Goal: Task Accomplishment & Management: Use online tool/utility

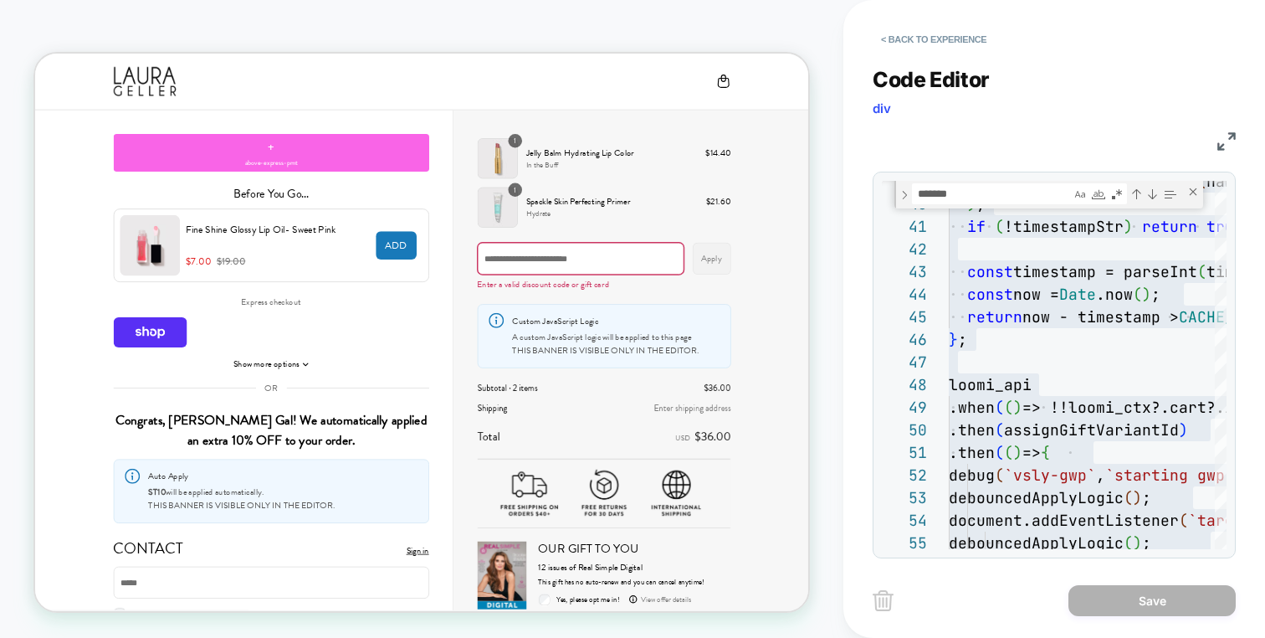
scroll to position [13, 0]
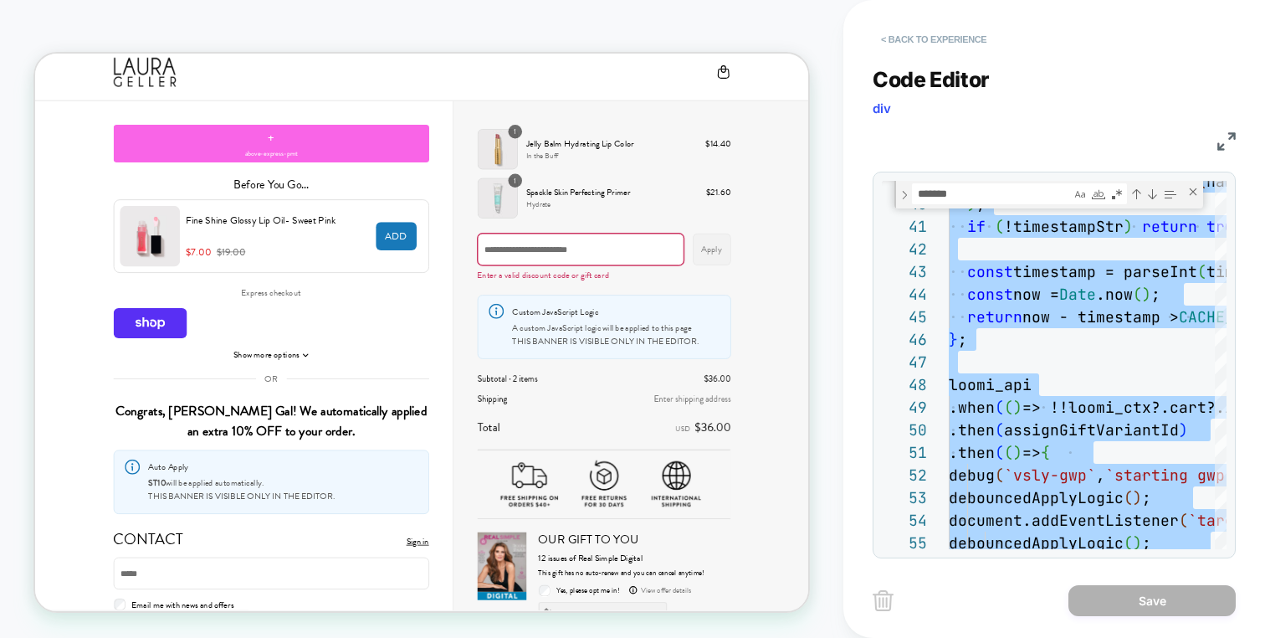
click at [966, 28] on button "< Back to experience" at bounding box center [934, 39] width 122 height 27
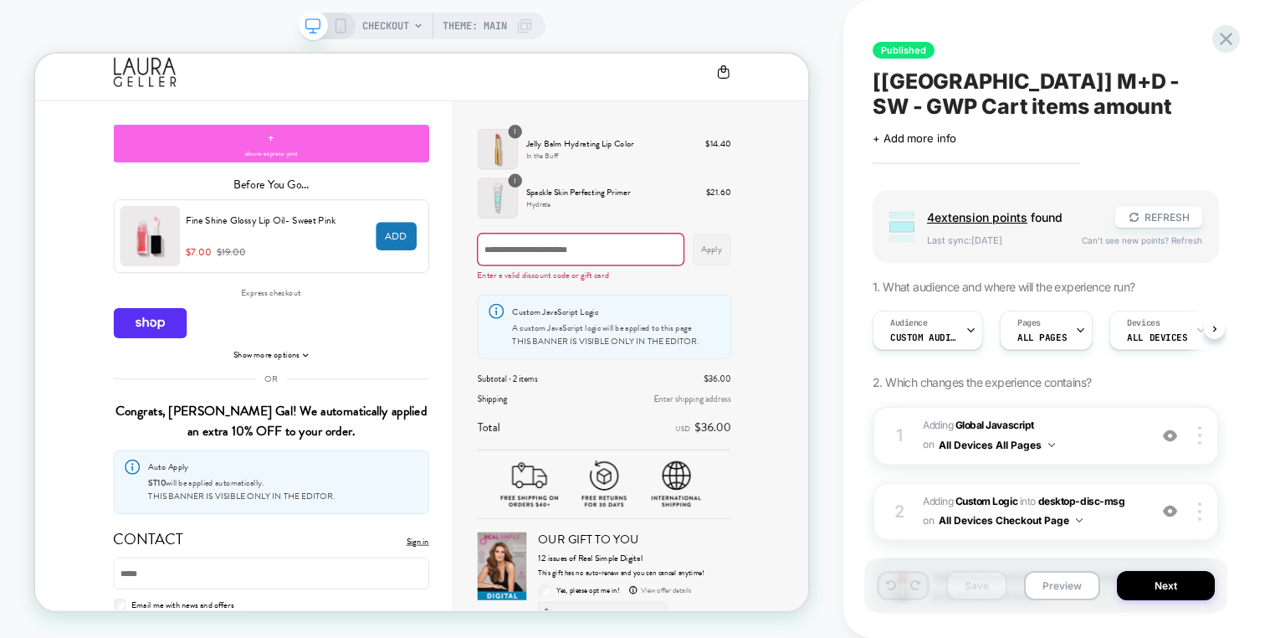
scroll to position [0, 1]
click at [1227, 36] on icon at bounding box center [1226, 39] width 23 height 23
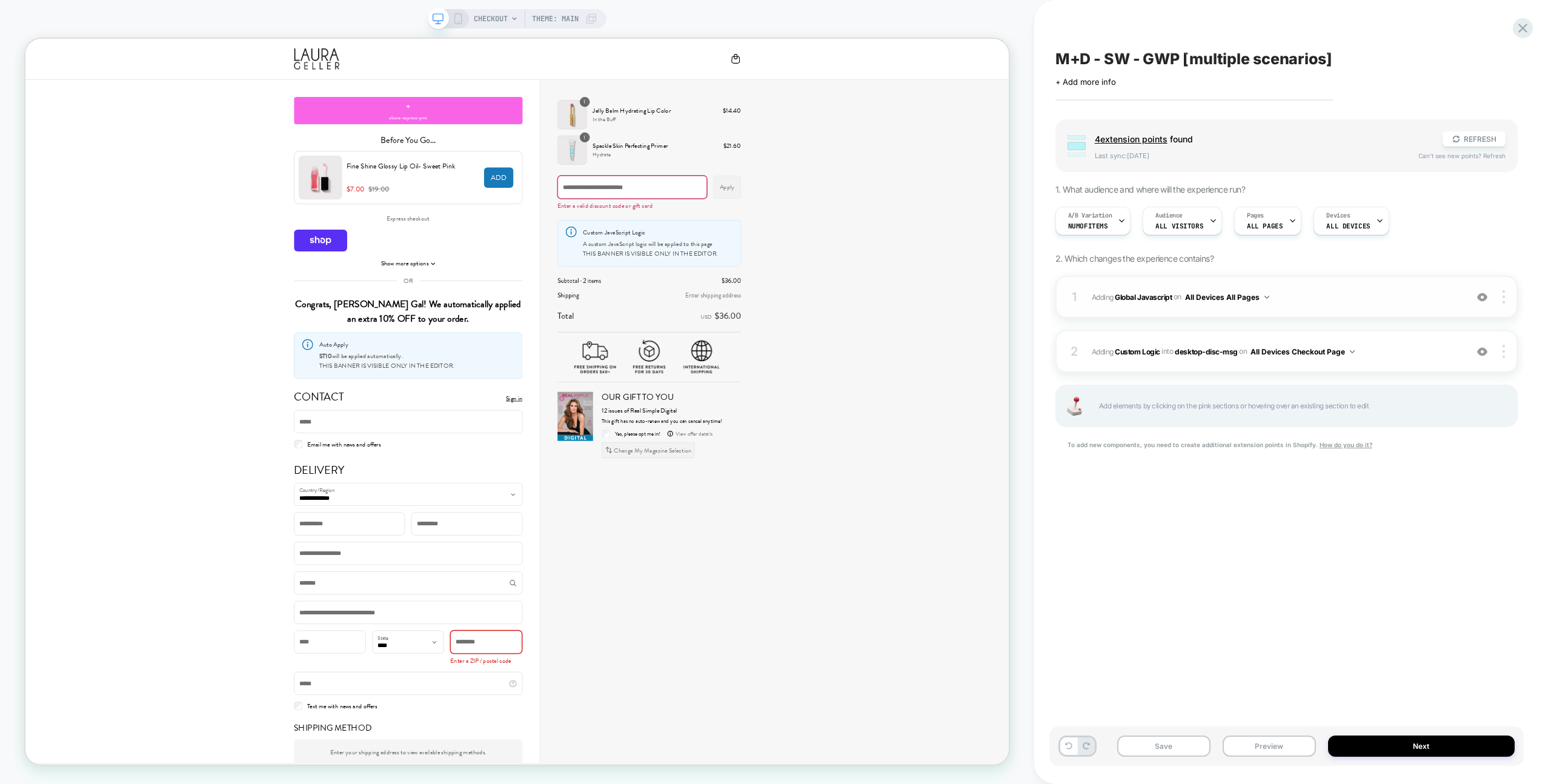
click at [1422, 313] on div "1 Adding Global Javascript on All Devices All Pages Add Before Add After Target…" at bounding box center [1286, 297] width 462 height 43
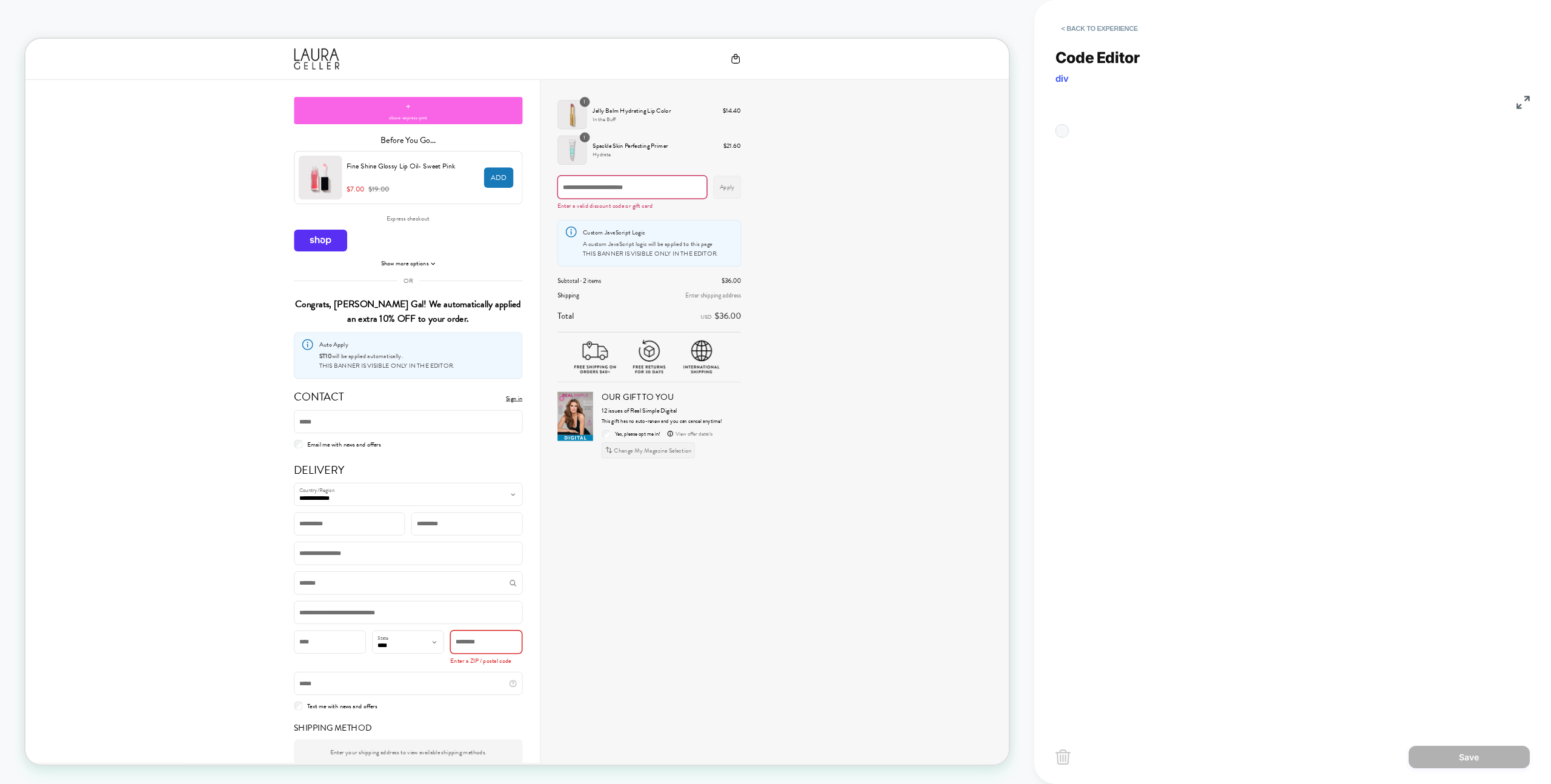
scroll to position [164, 0]
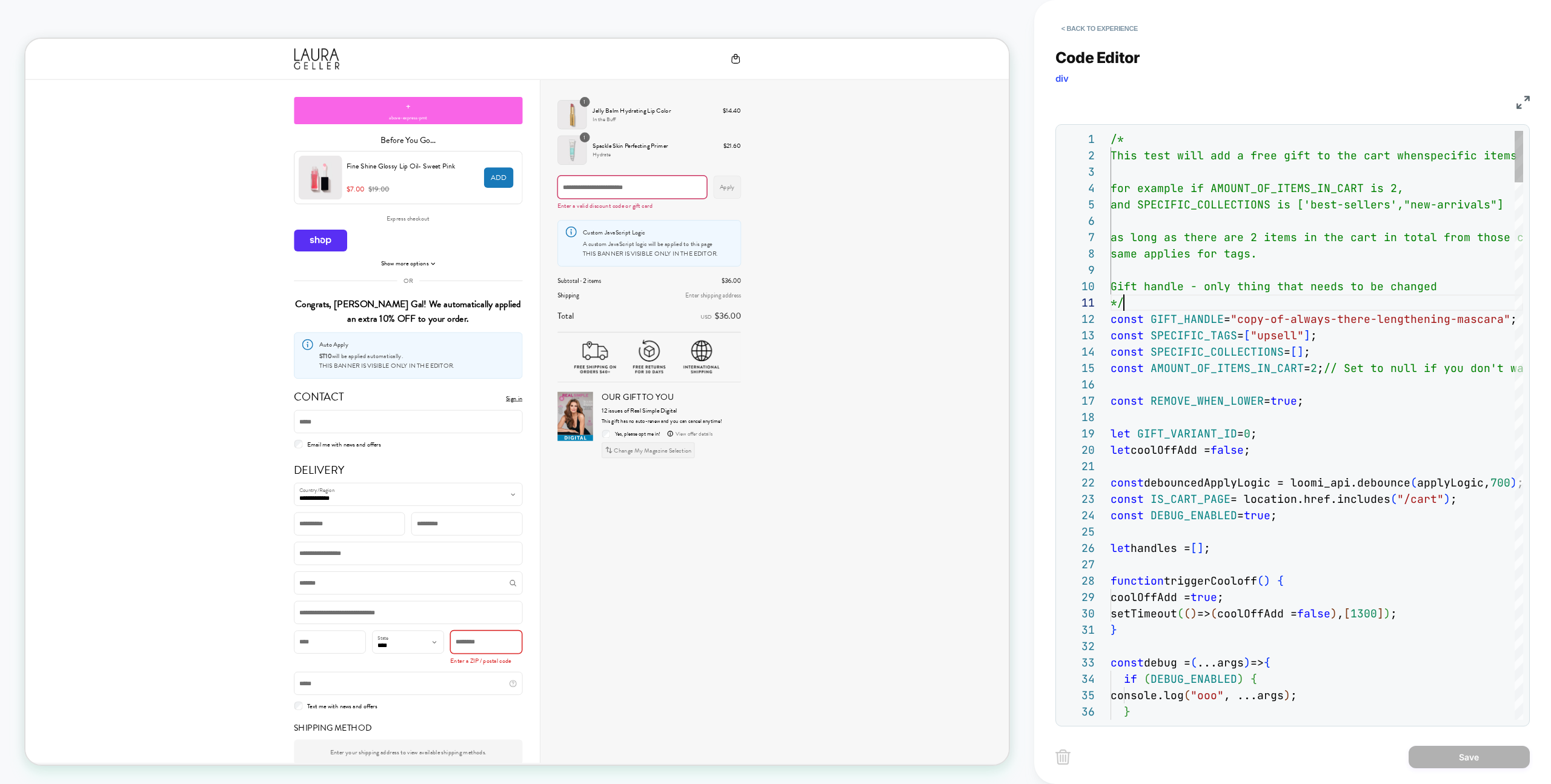
scroll to position [0, 13]
type textarea "**********"
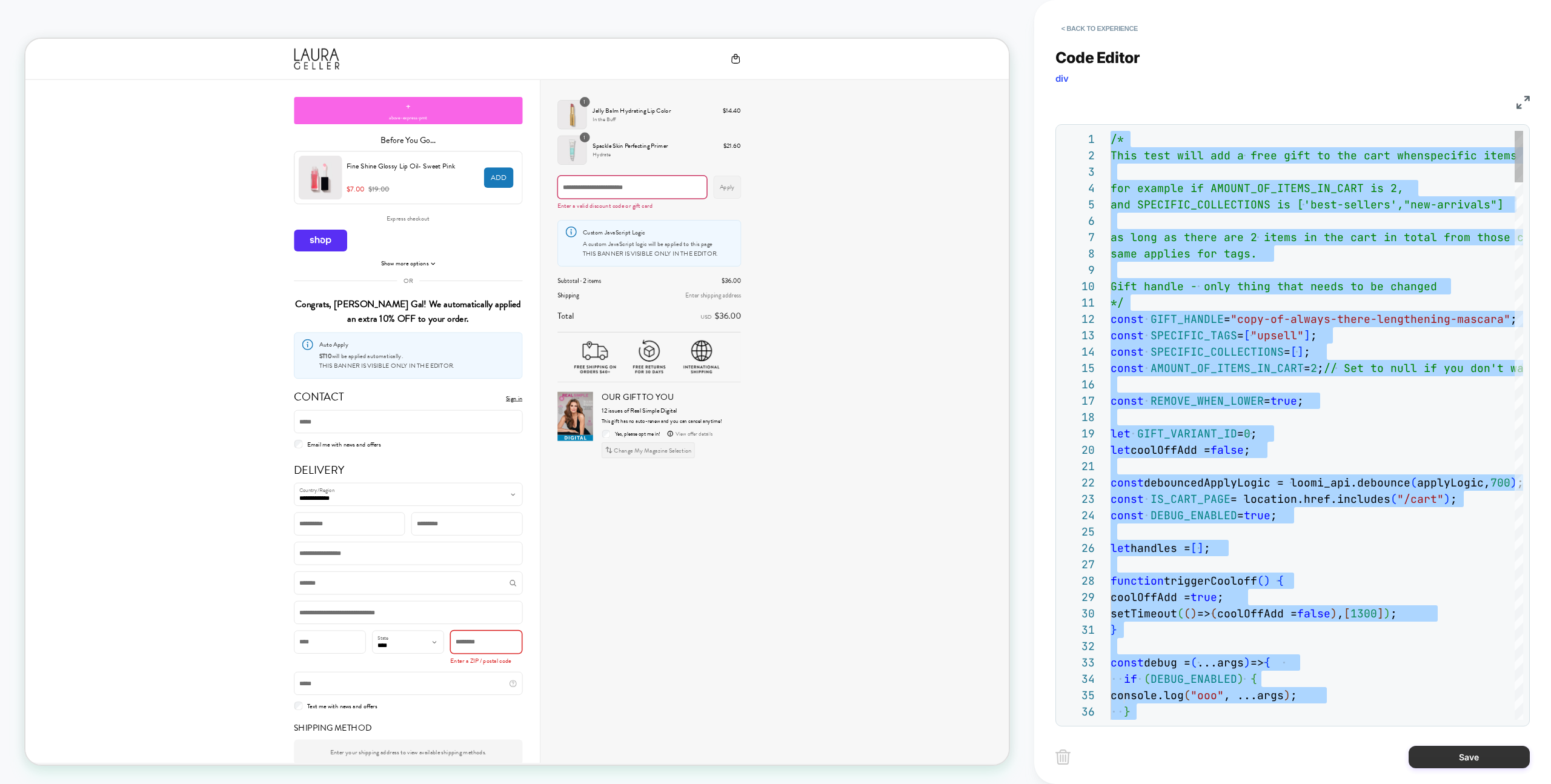
scroll to position [0, 0]
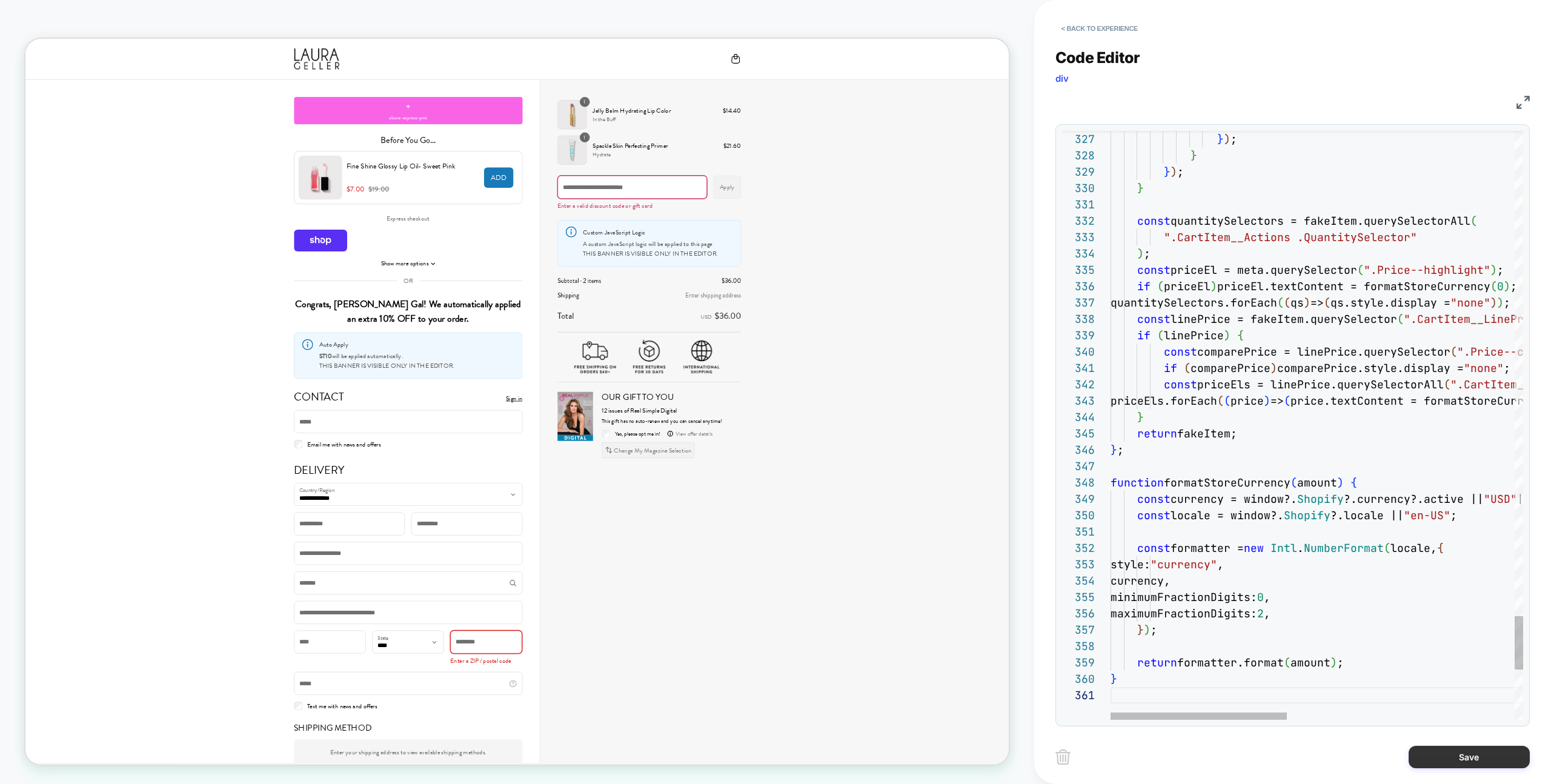
click at [1473, 754] on button "Save" at bounding box center [1468, 756] width 121 height 22
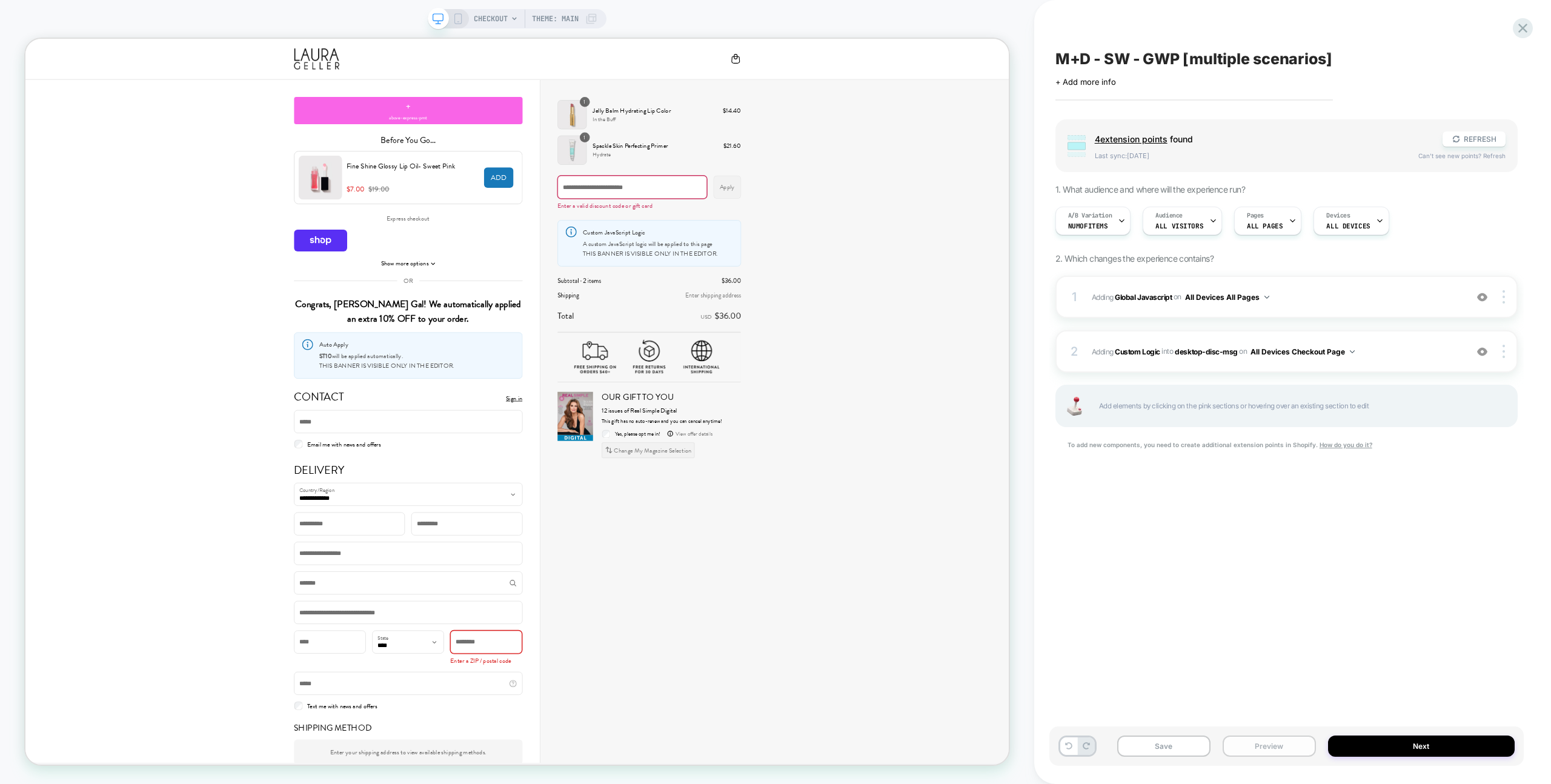
drag, startPoint x: 1277, startPoint y: 747, endPoint x: 1277, endPoint y: 740, distance: 7.0
click at [1277, 747] on button "Preview" at bounding box center [1269, 746] width 93 height 21
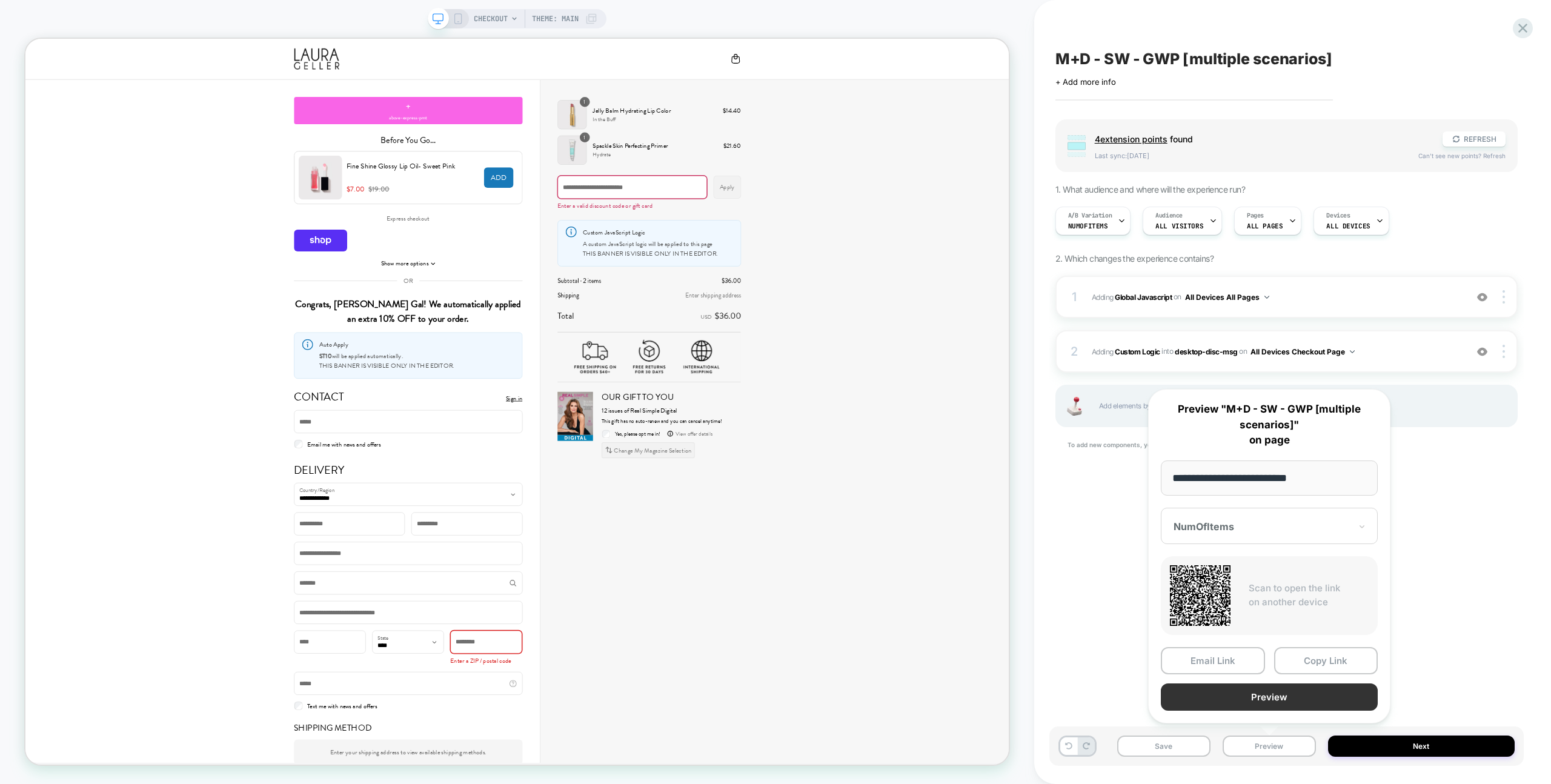
click at [1278, 703] on button "Preview" at bounding box center [1269, 697] width 217 height 28
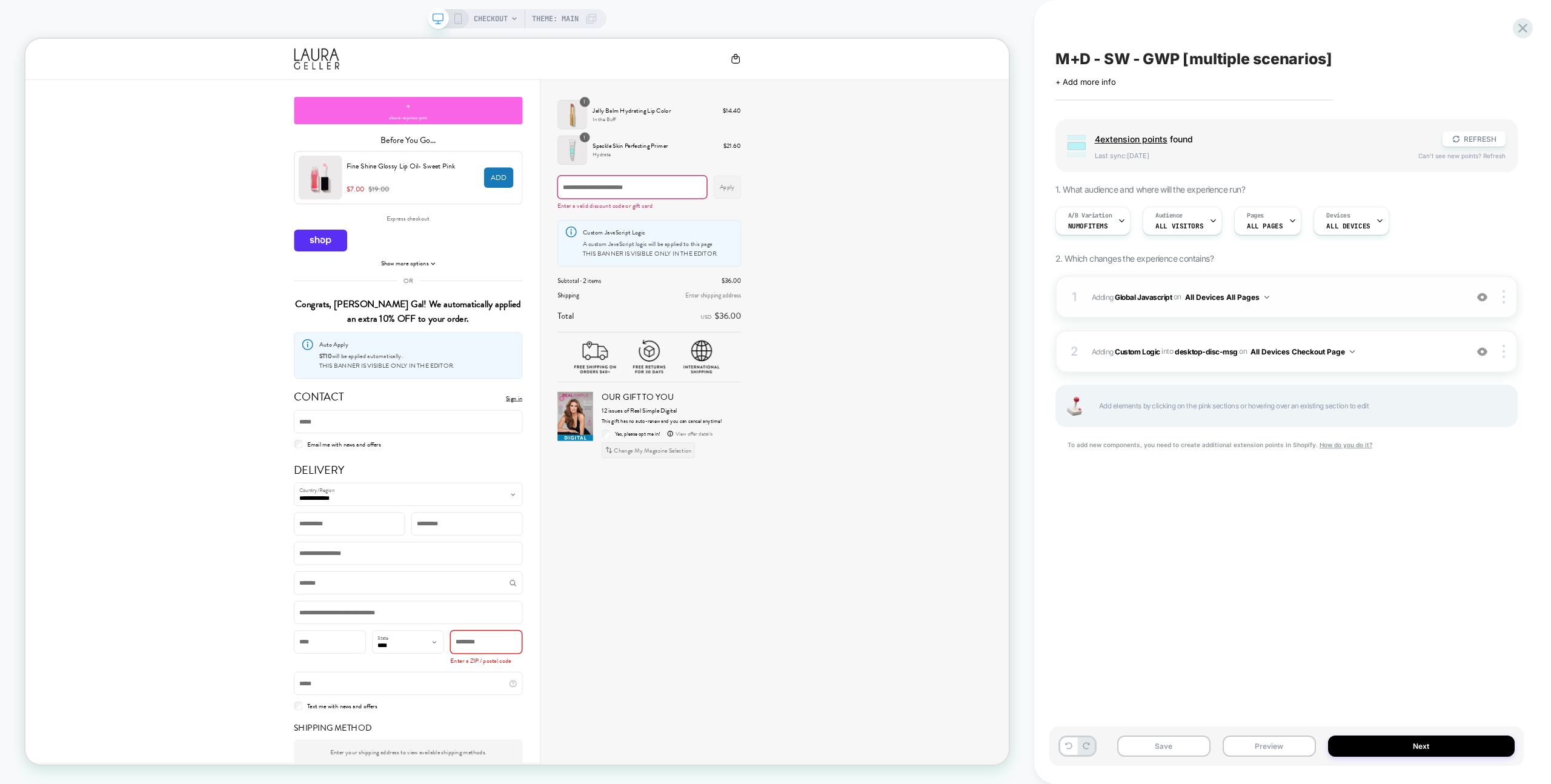
click at [1317, 290] on span "Adding Global Javascript on All Devices All Pages" at bounding box center [1276, 297] width 369 height 15
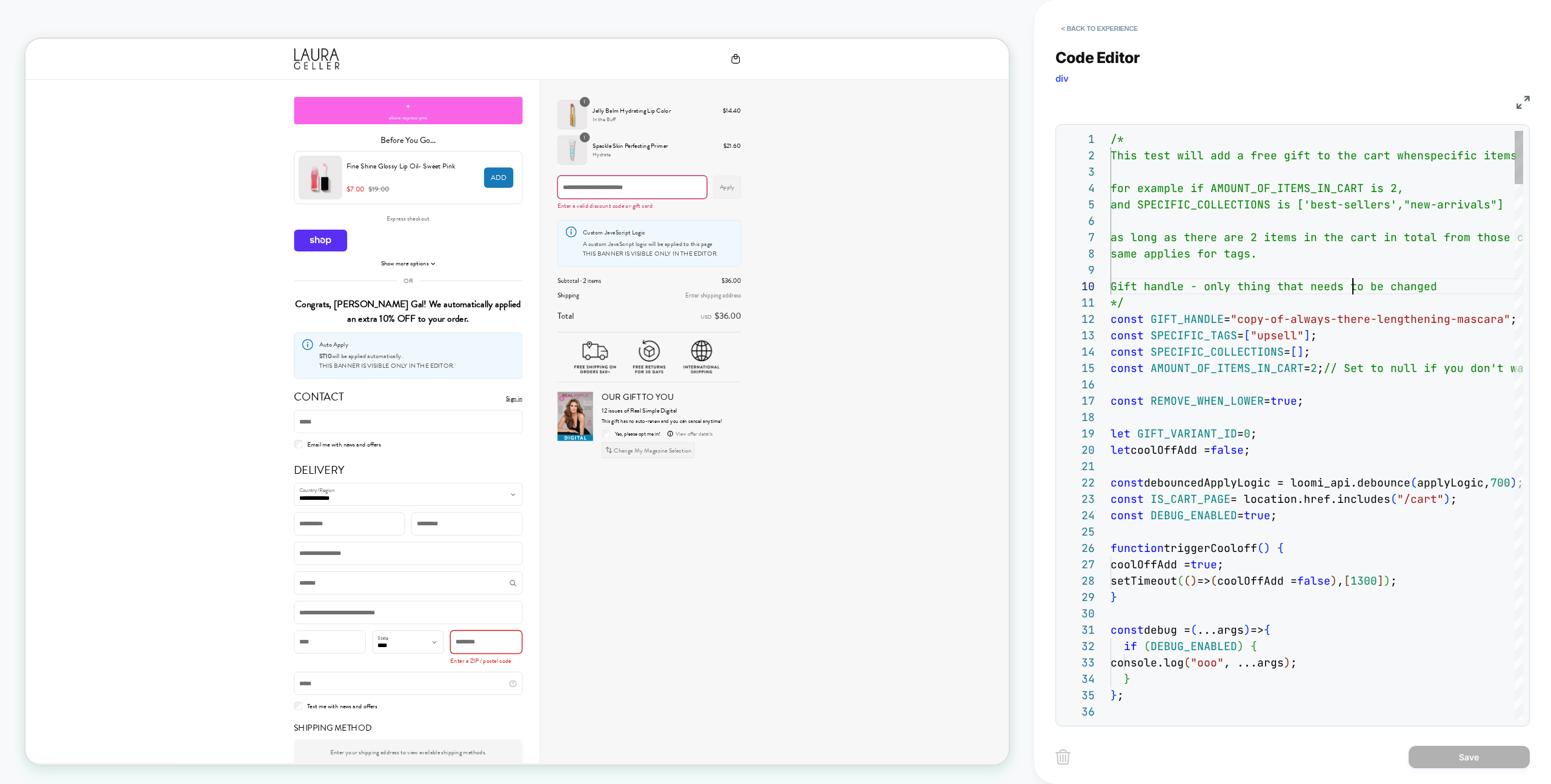
type textarea "**********"
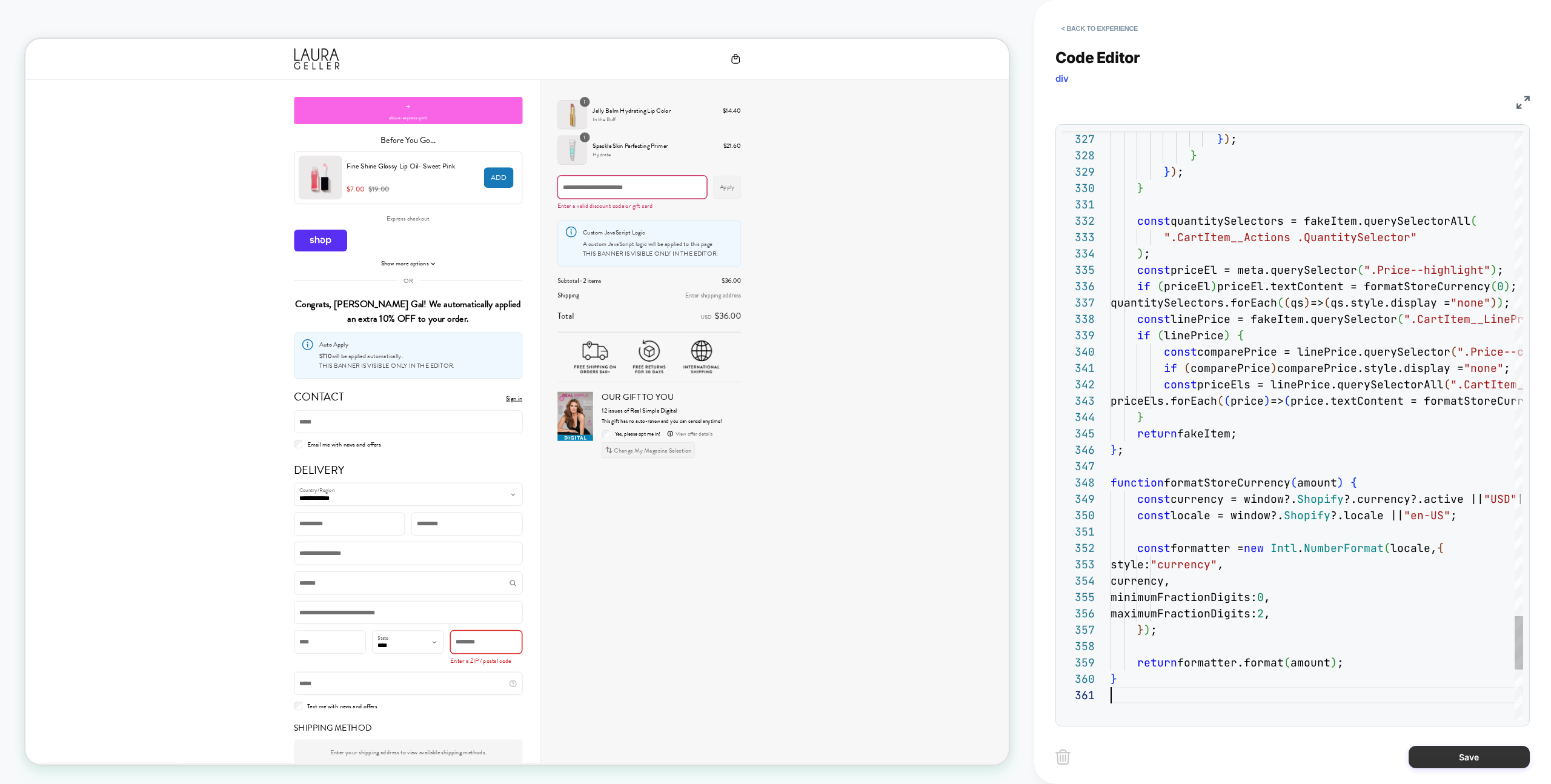
click at [1431, 754] on button "Save" at bounding box center [1468, 756] width 121 height 22
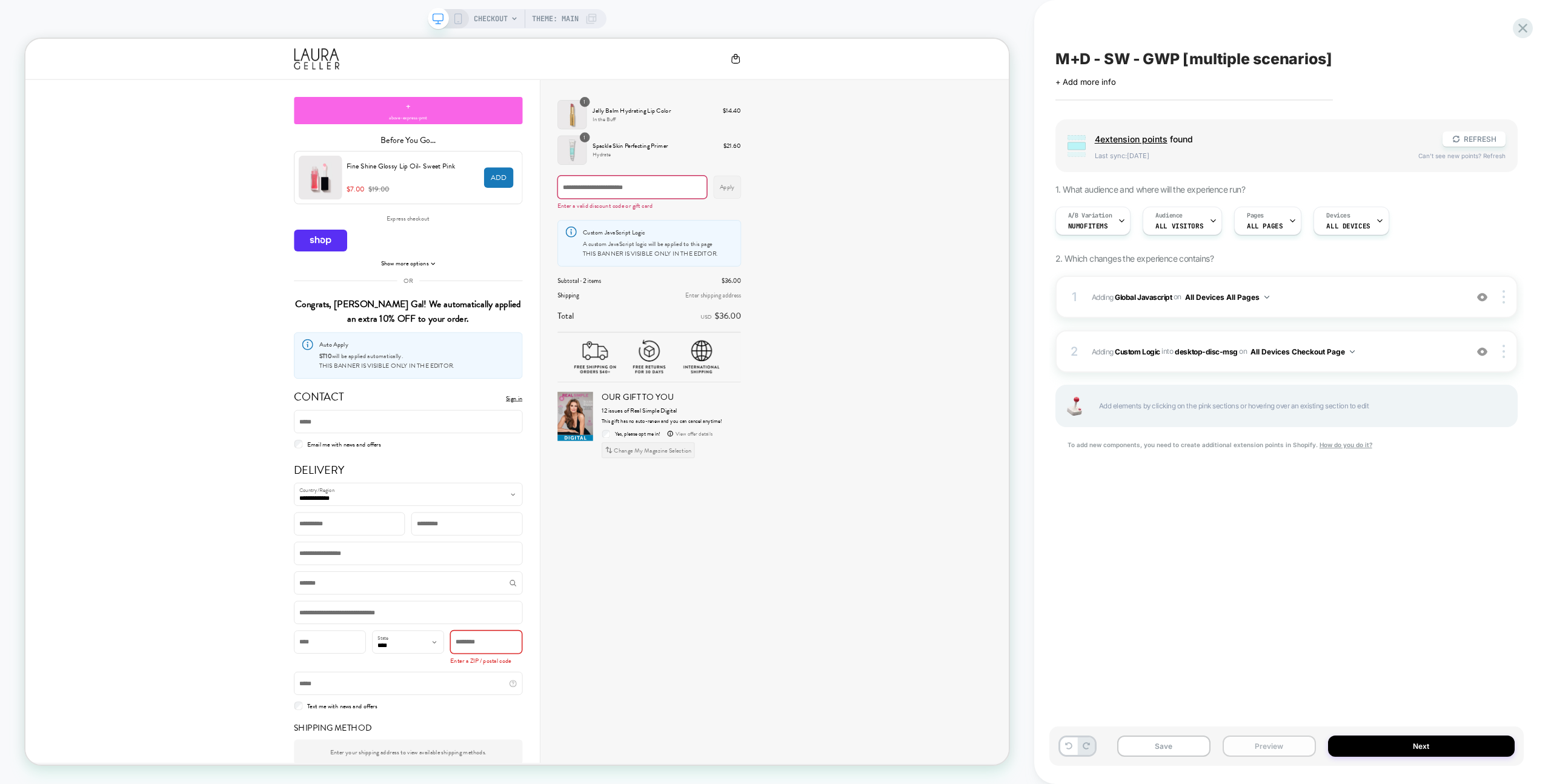
click at [1287, 749] on button "Preview" at bounding box center [1269, 746] width 93 height 21
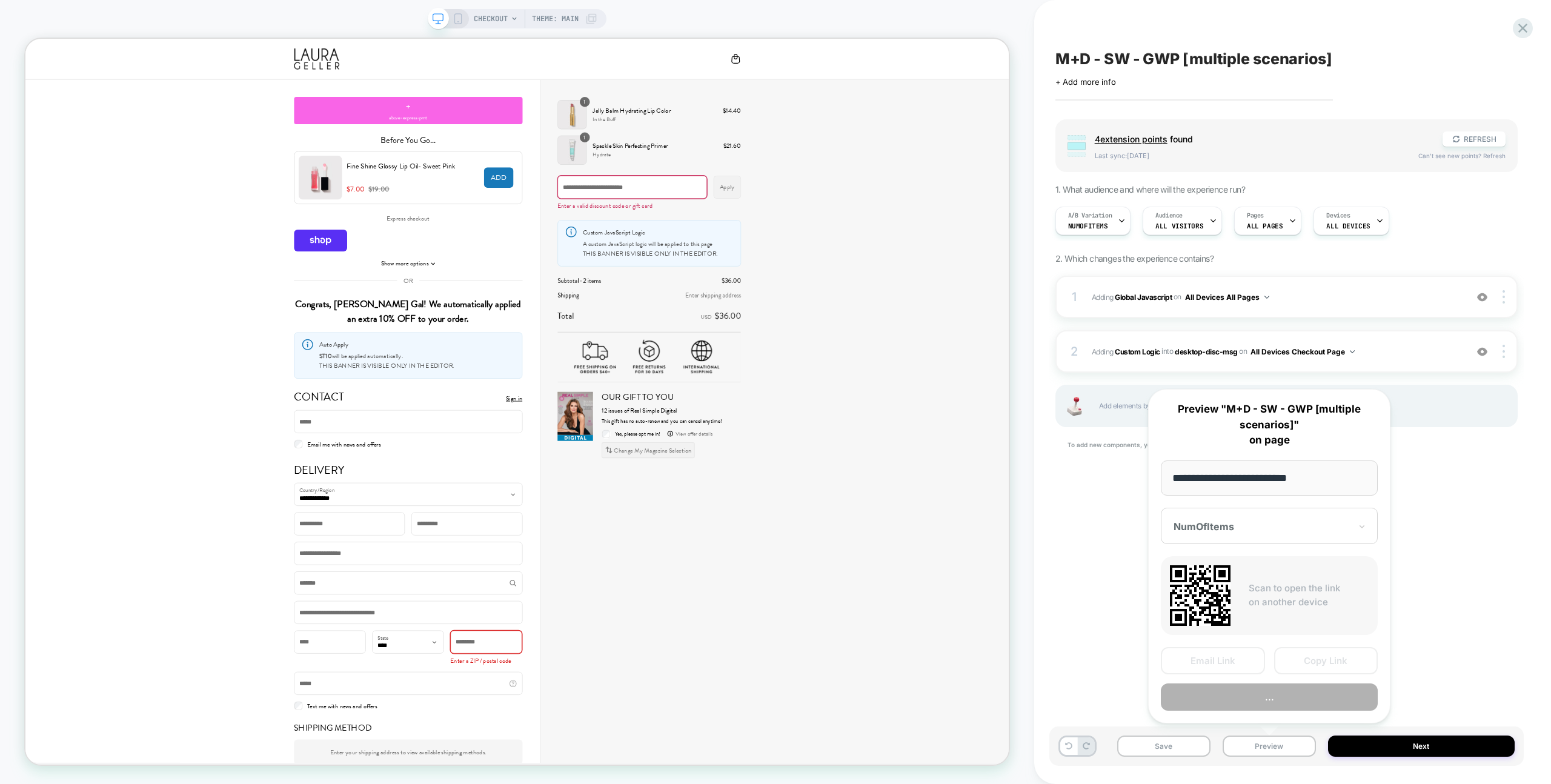
click at [1292, 700] on button "..." at bounding box center [1269, 697] width 217 height 28
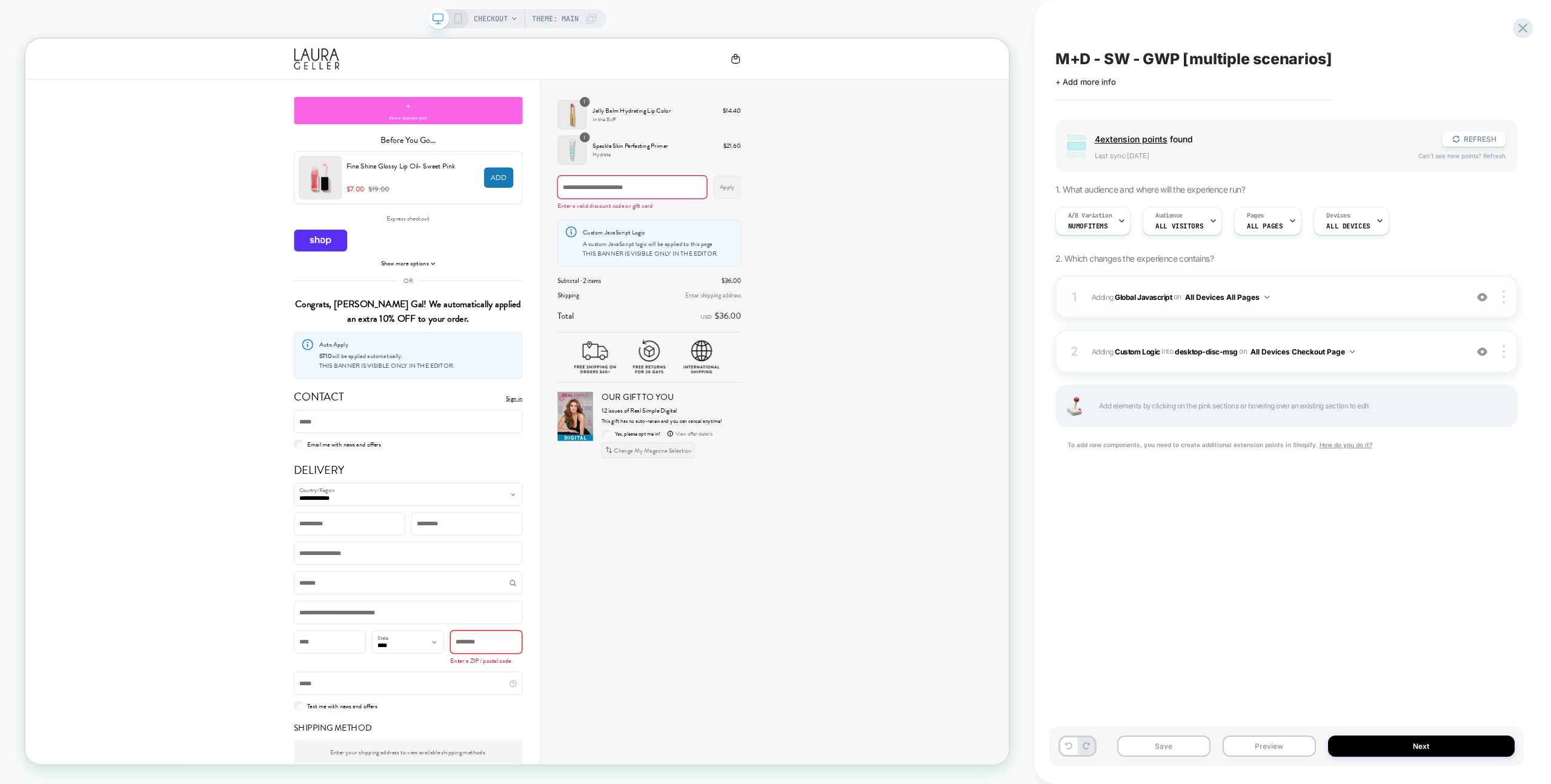
click at [1361, 279] on div "1 Adding Global Javascript on All Devices All Pages Add Before Add After Target…" at bounding box center [1286, 297] width 462 height 43
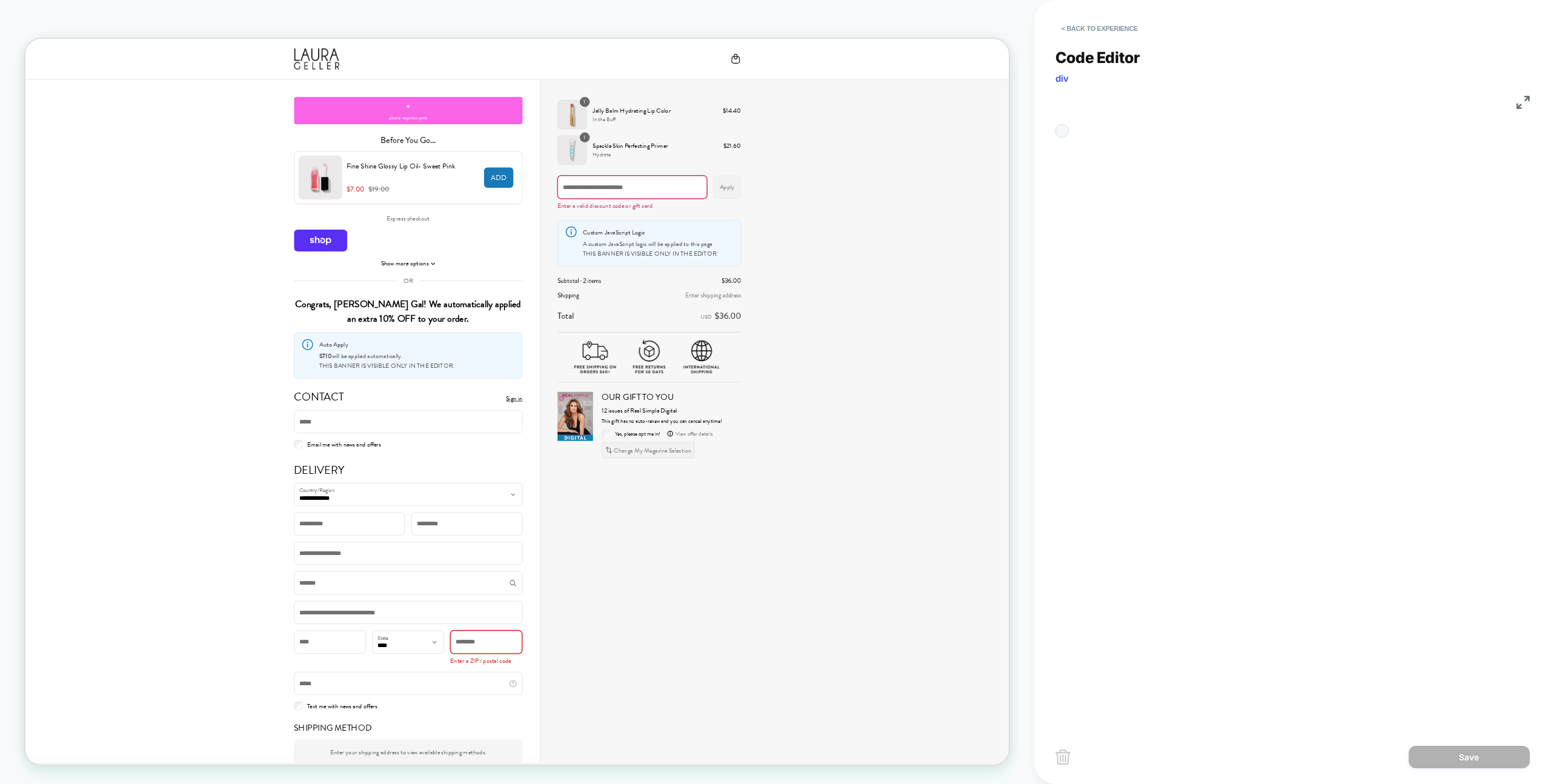
scroll to position [164, 0]
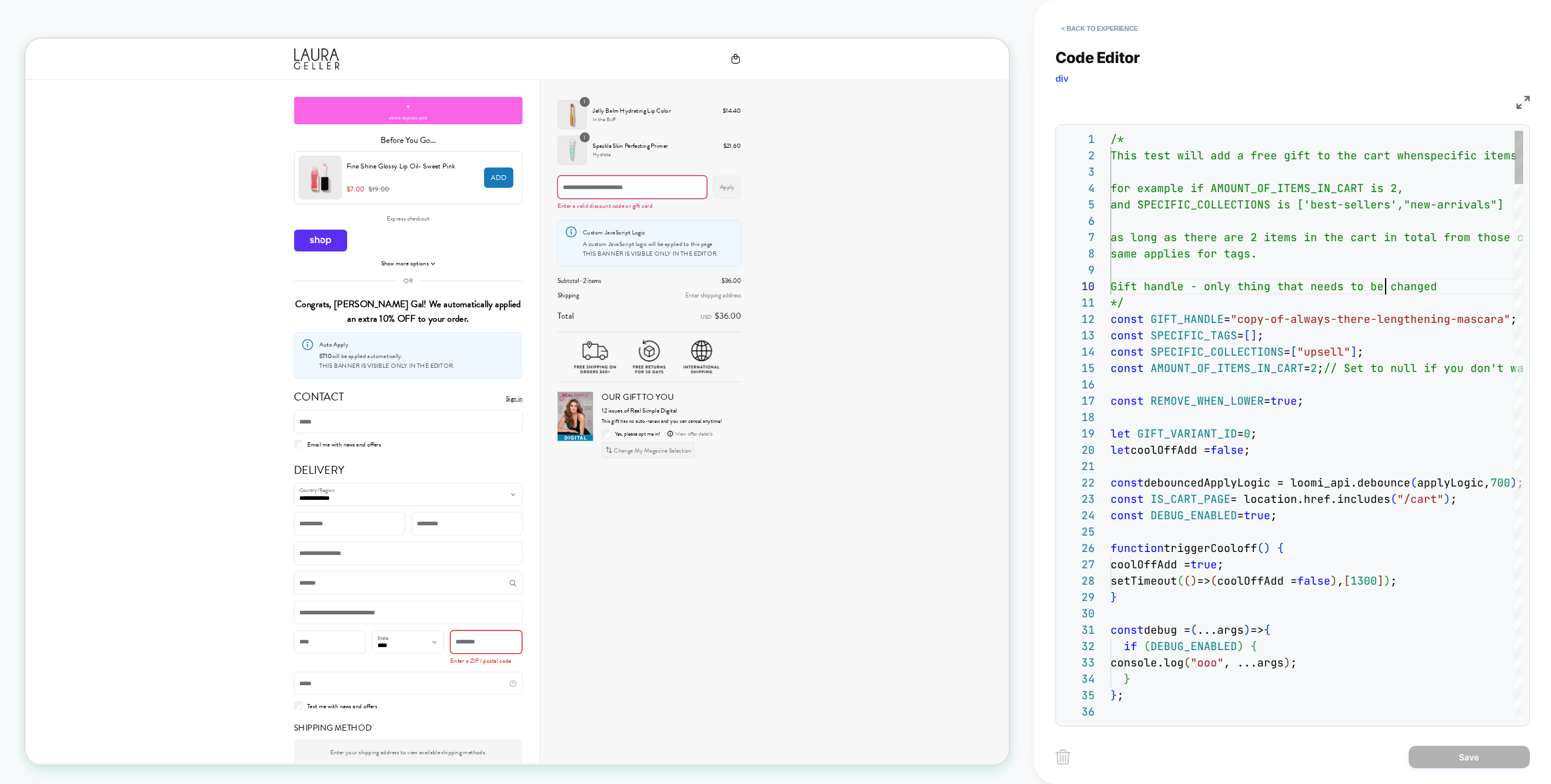
type textarea "**********"
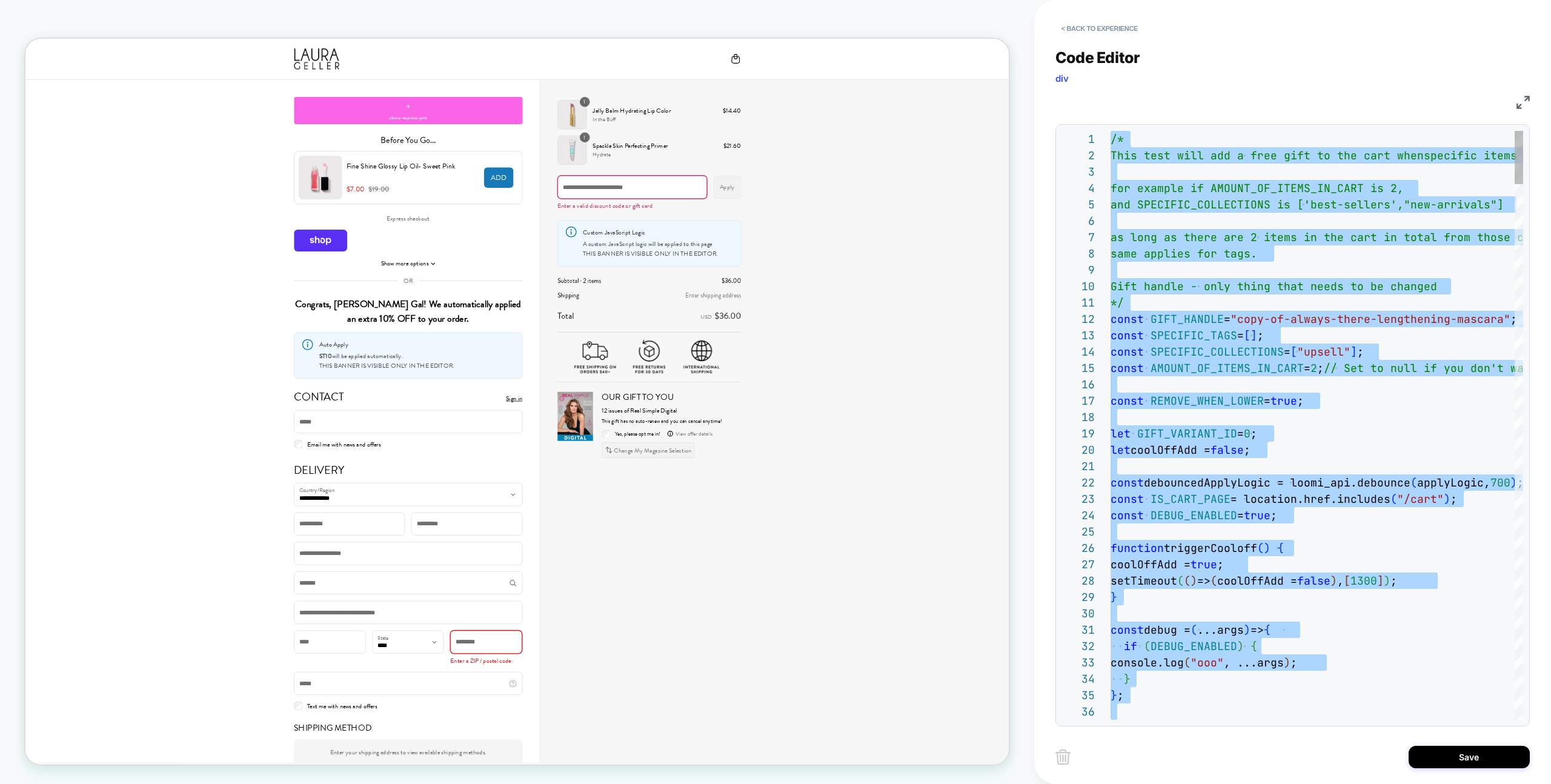
scroll to position [0, 0]
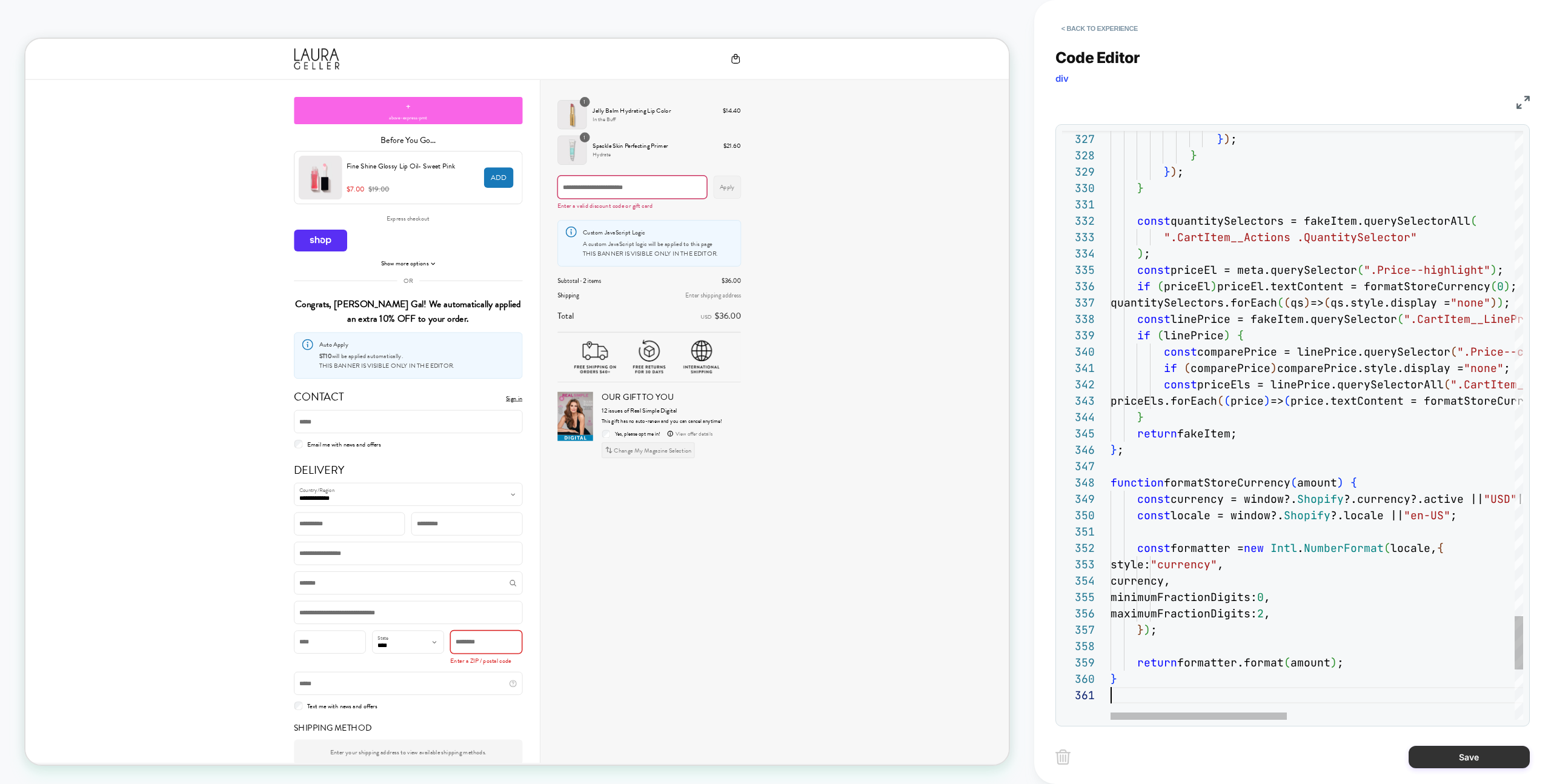
click at [1429, 764] on button "Save" at bounding box center [1468, 756] width 121 height 22
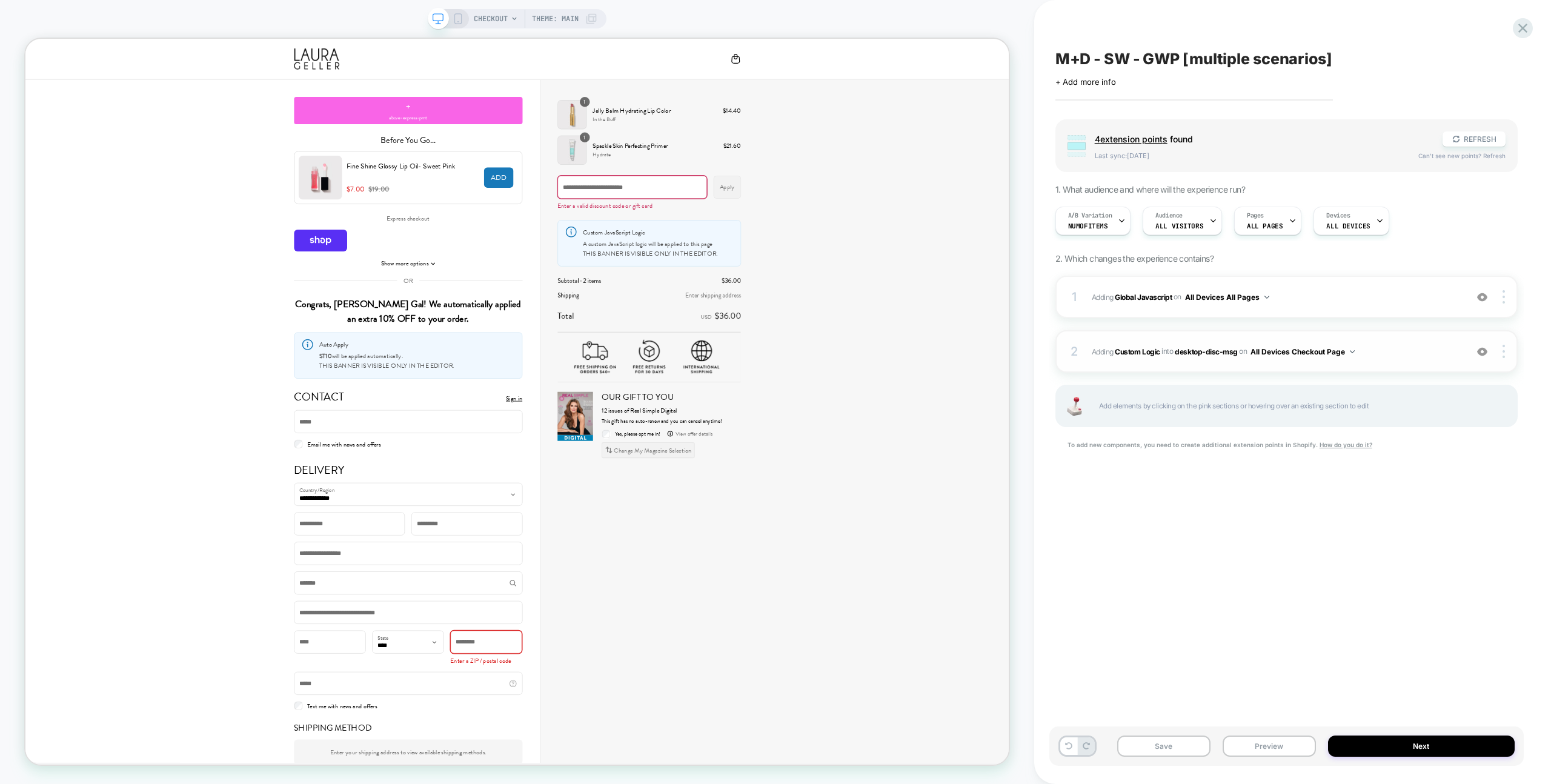
click at [1405, 344] on span "#_loomi_addon_1758448721774 Adding Custom Logic INTO desktop-disc-msg desktop-d…" at bounding box center [1276, 351] width 369 height 15
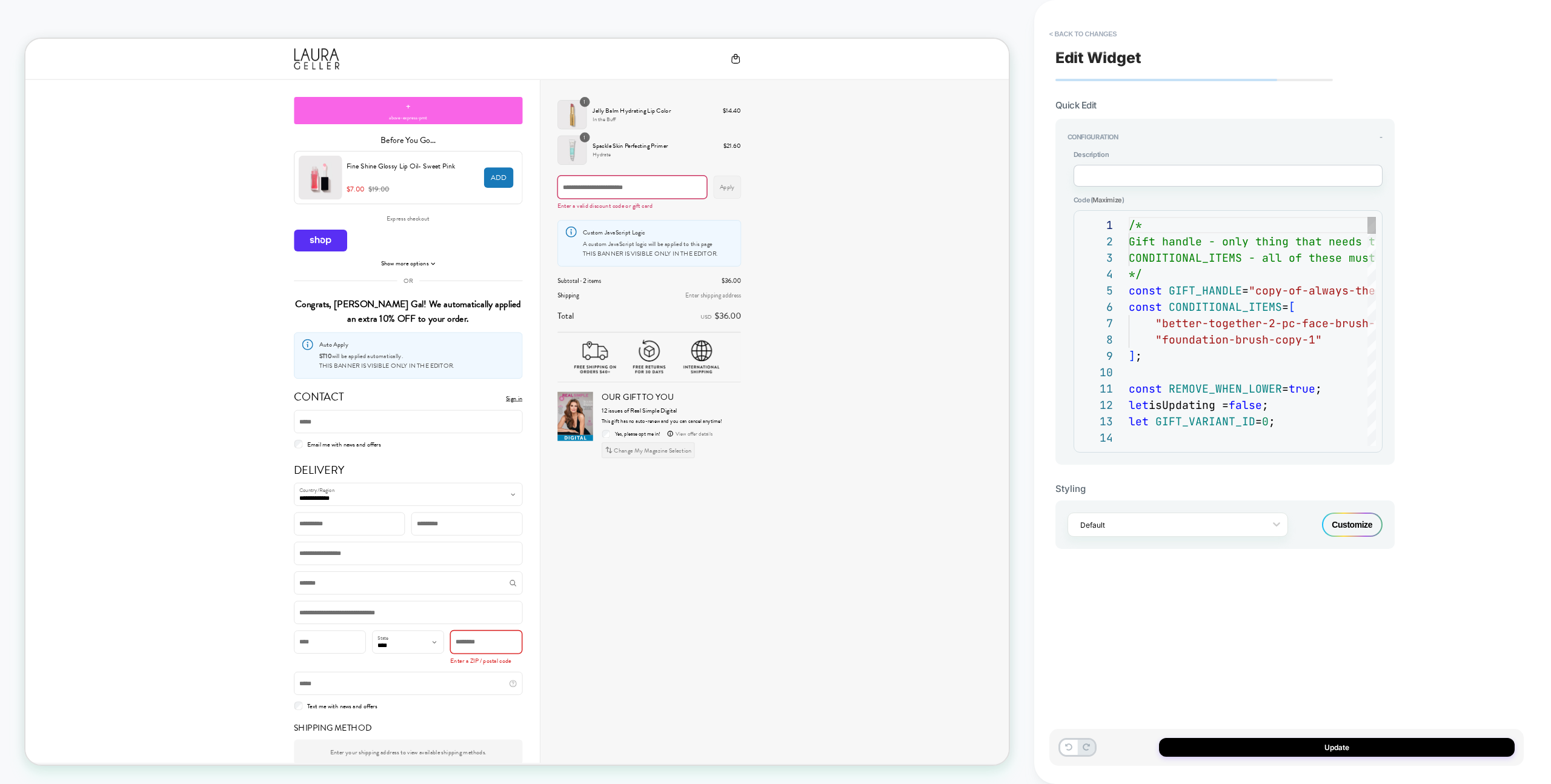
scroll to position [164, 0]
click at [1091, 23] on div "**********" at bounding box center [1286, 392] width 474 height 759
click at [1109, 20] on div "**********" at bounding box center [1286, 392] width 474 height 759
click at [1195, 754] on button "Update" at bounding box center [1337, 747] width 356 height 19
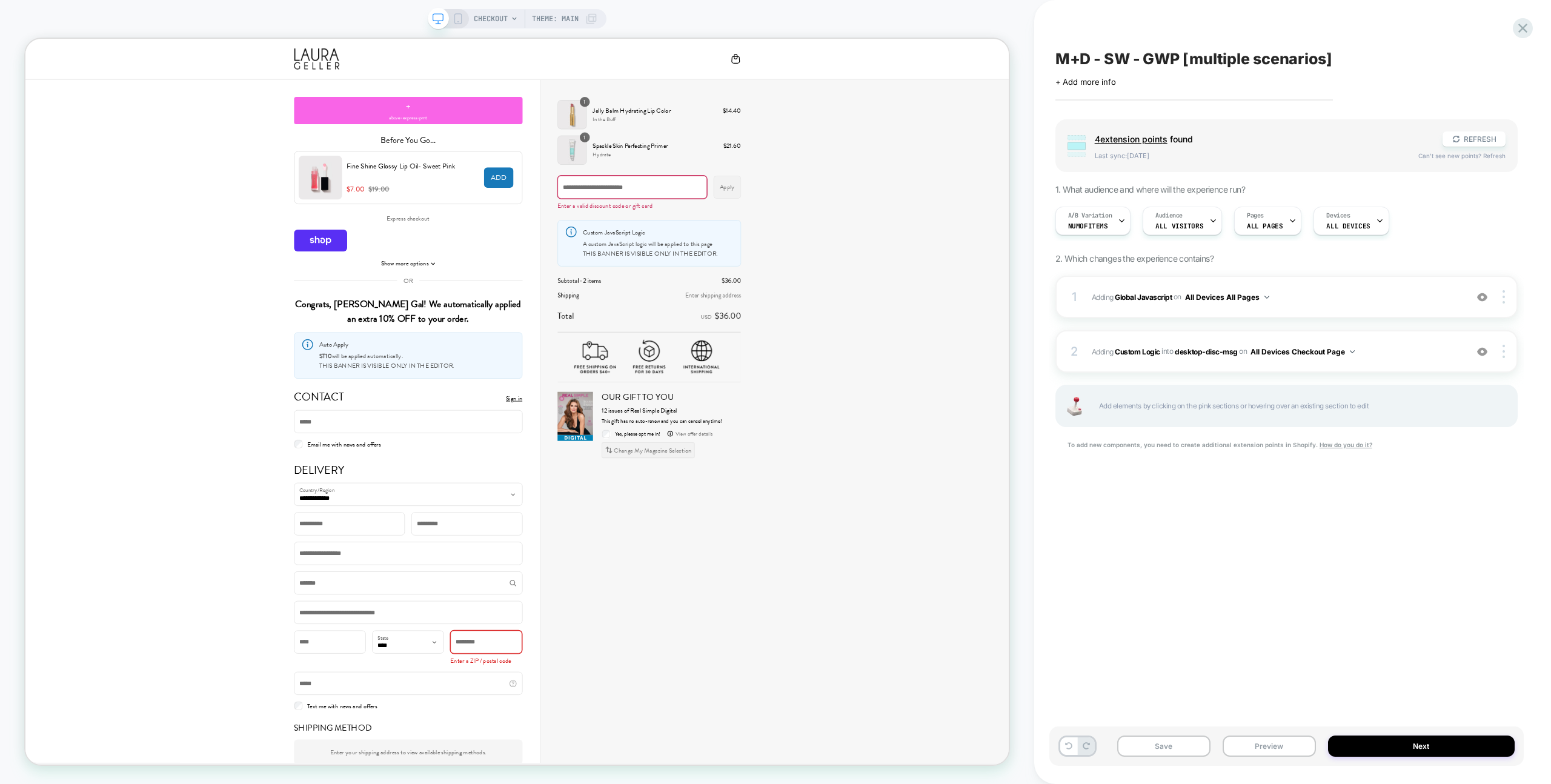
click at [1110, 240] on div "A/B Variation NumOfItems Audience All Visitors Pages ALL PAGES Devices ALL DEVI…" at bounding box center [1280, 221] width 462 height 41
click at [1109, 232] on div "A/B Variation NumOfItems" at bounding box center [1090, 221] width 69 height 28
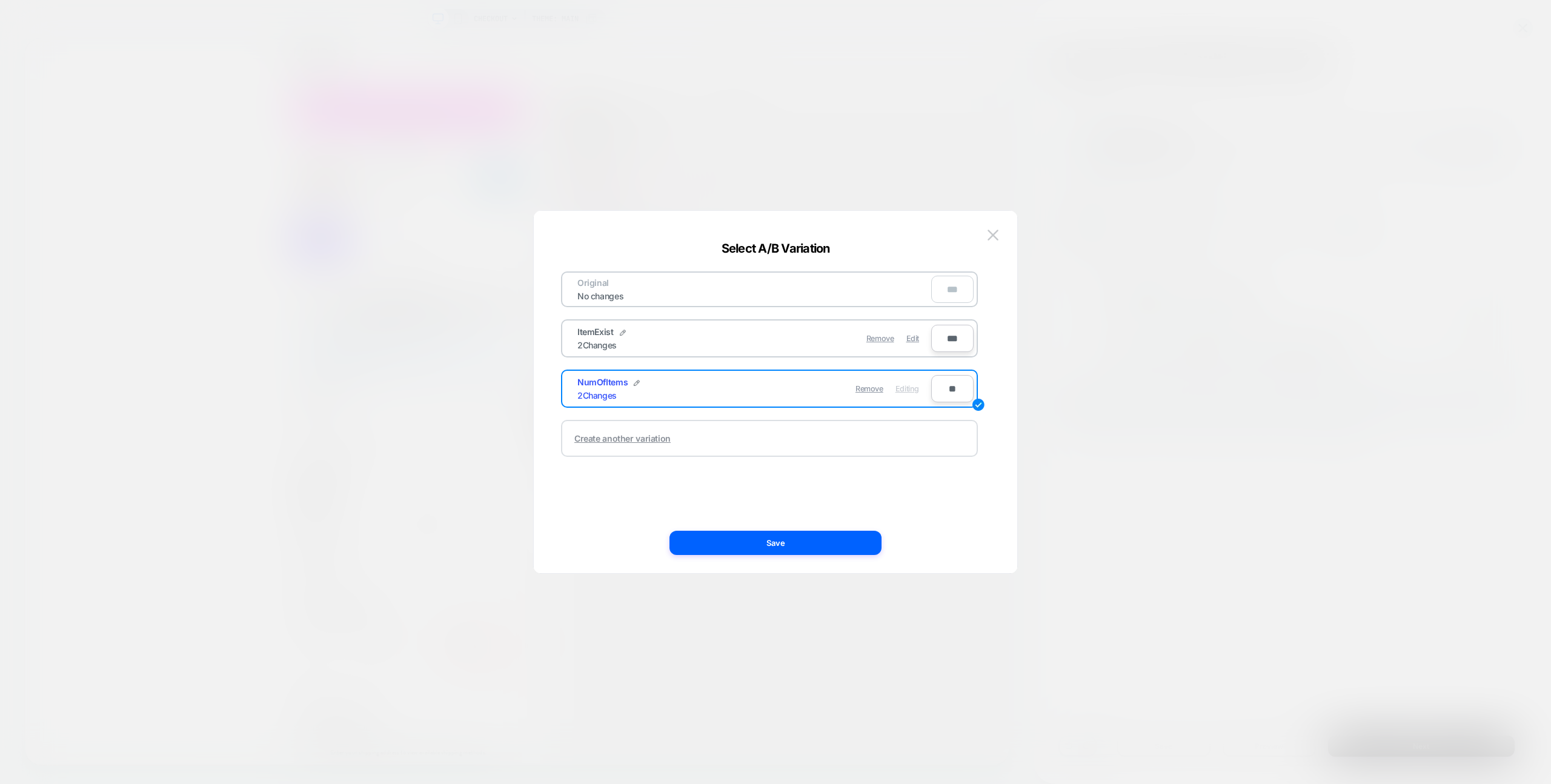
click at [638, 436] on div "Create another variation" at bounding box center [622, 438] width 96 height 10
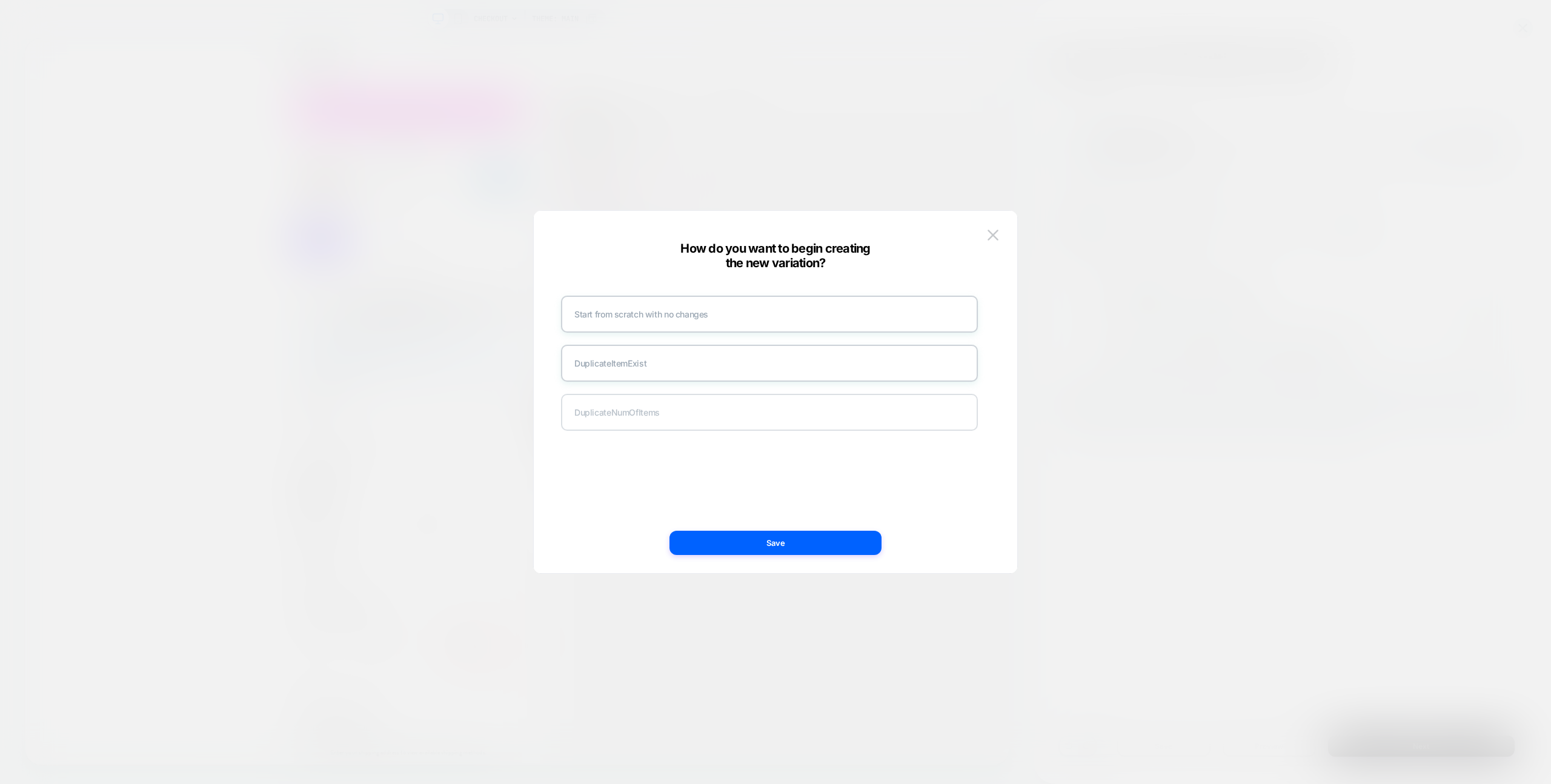
click at [643, 418] on div "Duplicate NumOfItems" at bounding box center [770, 412] width 417 height 37
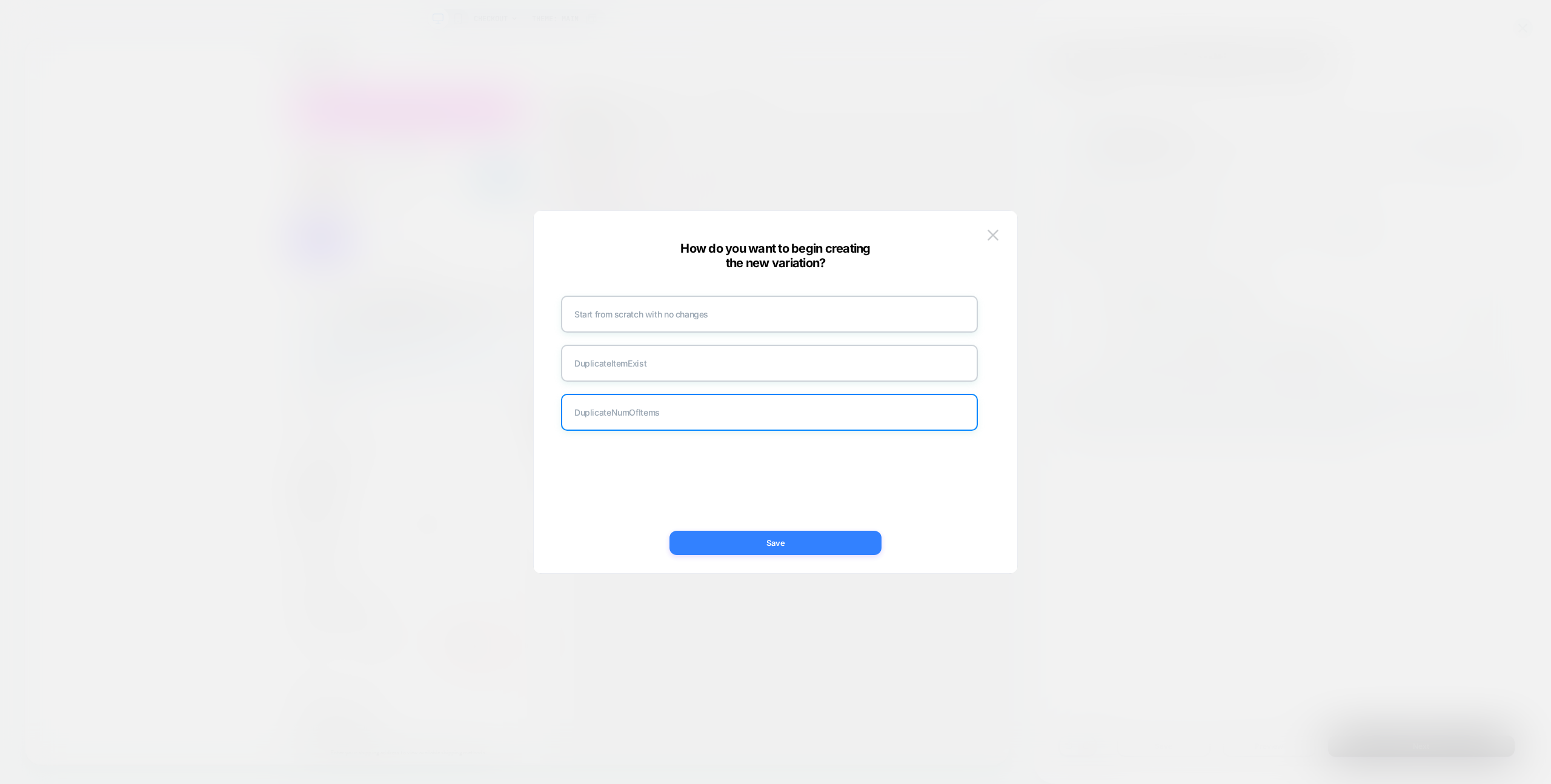
click at [748, 547] on button "Save" at bounding box center [776, 542] width 212 height 24
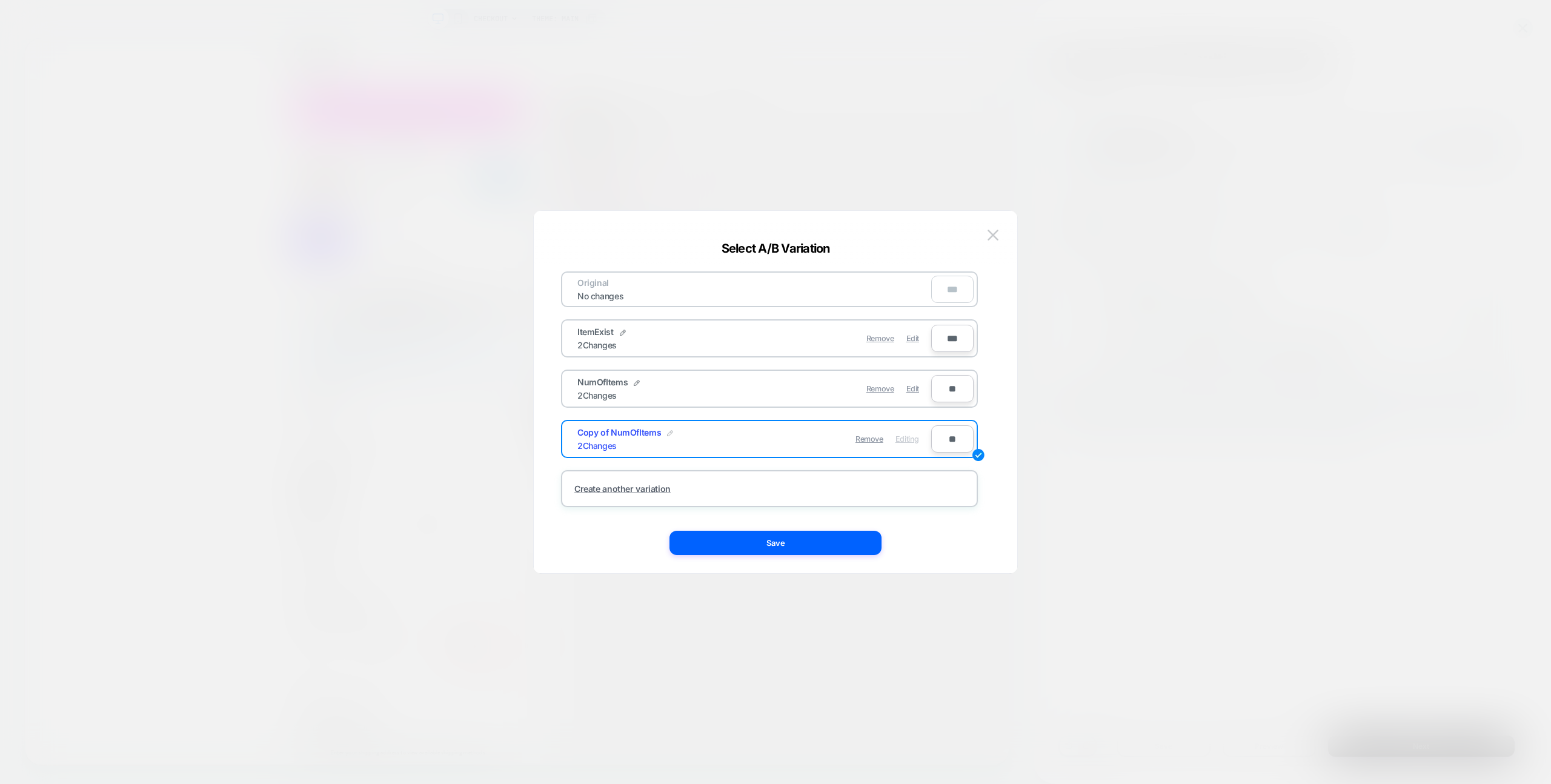
click at [667, 434] on img at bounding box center [670, 433] width 6 height 6
click at [629, 447] on input "**********" at bounding box center [621, 439] width 88 height 24
click at [629, 447] on input at bounding box center [621, 439] width 88 height 24
type input "*********"
click at [697, 439] on button "Save" at bounding box center [710, 439] width 43 height 17
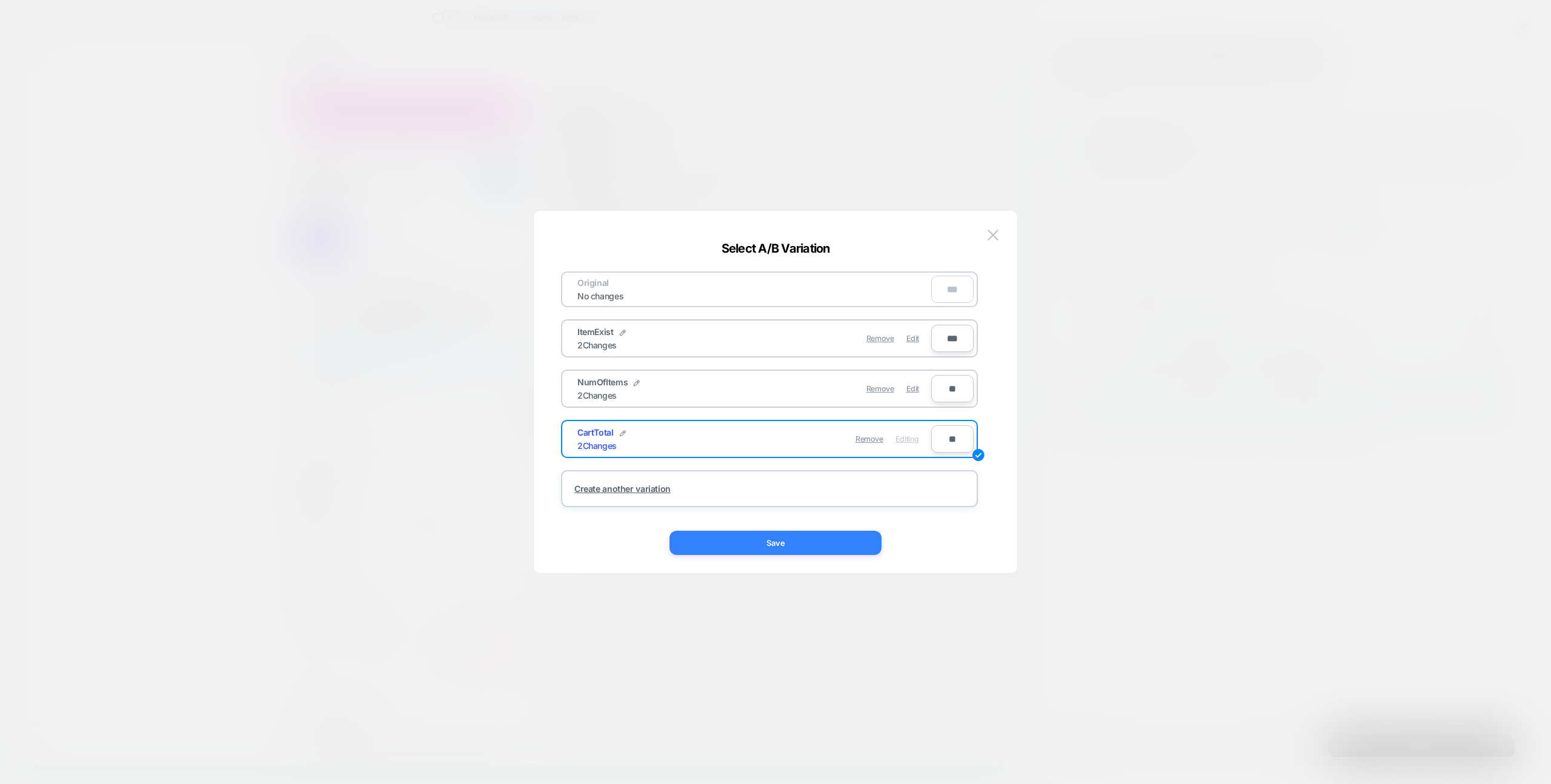
click at [753, 547] on button "Save" at bounding box center [776, 542] width 212 height 24
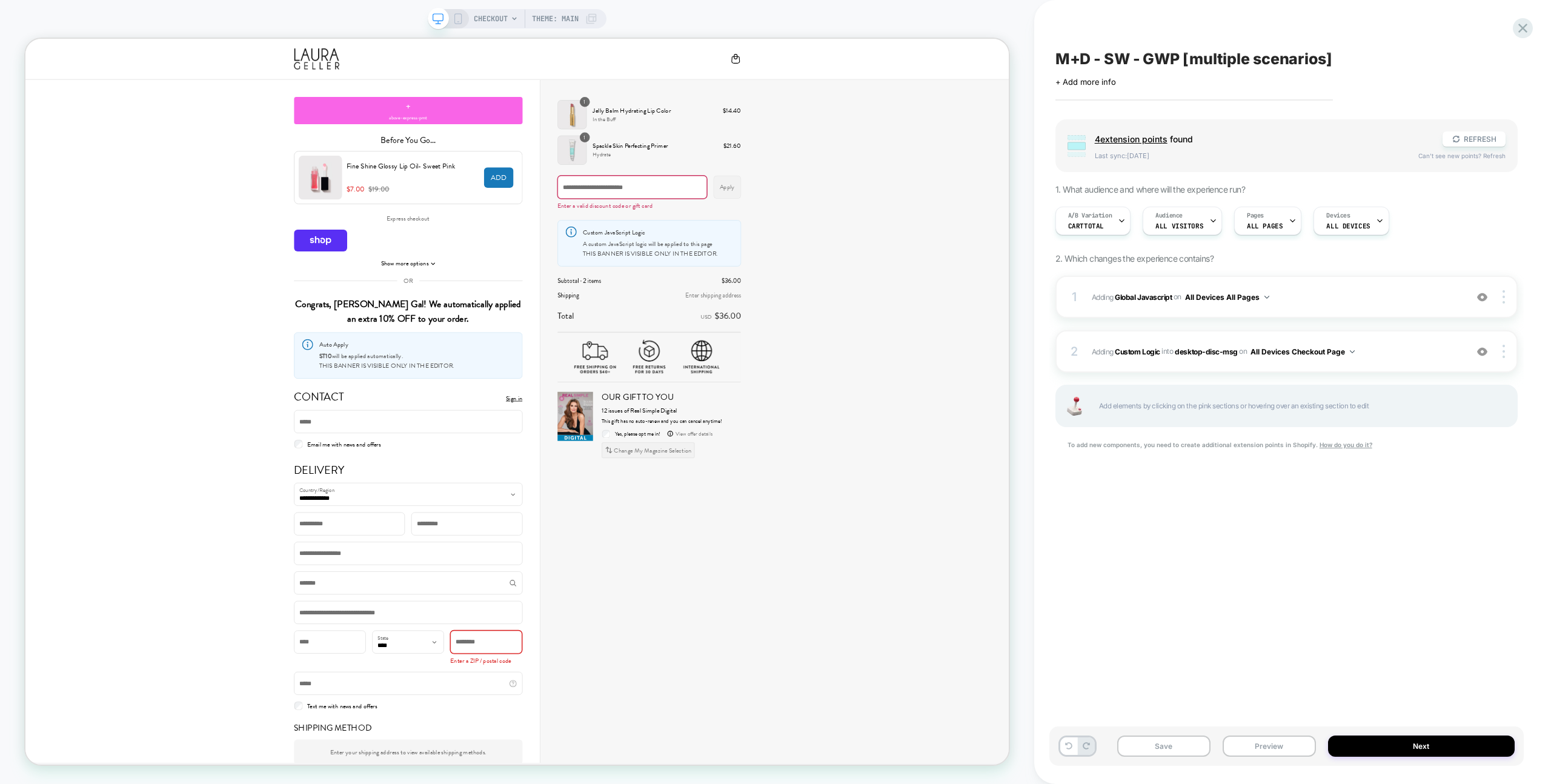
click at [1355, 328] on div "1 Adding Global Javascript on All Devices All Pages Add Before Add After Target…" at bounding box center [1286, 378] width 462 height 205
click at [1352, 290] on span "Adding Global Javascript on All Devices All Pages" at bounding box center [1276, 297] width 369 height 15
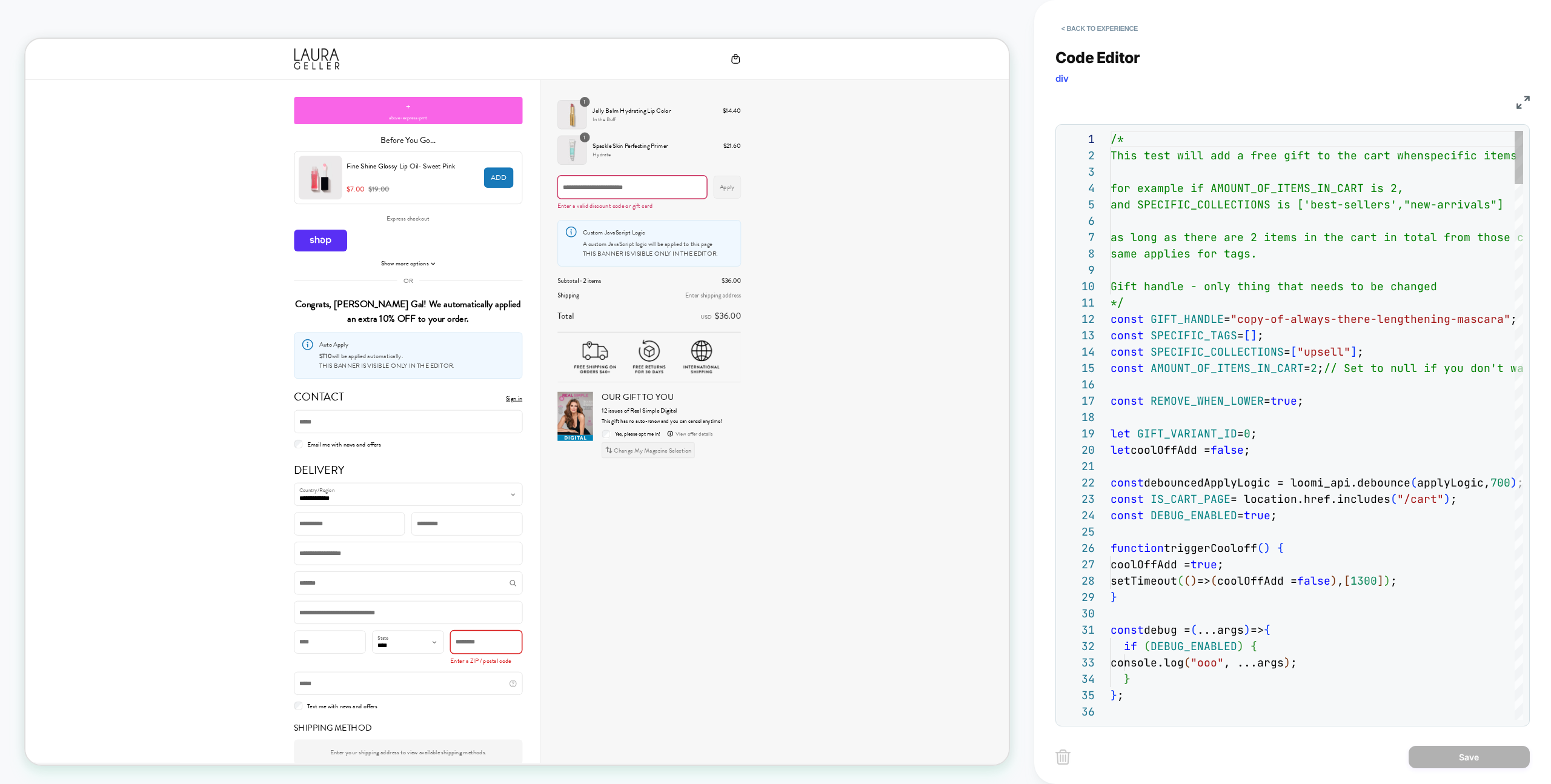
drag, startPoint x: 1352, startPoint y: 289, endPoint x: 1359, endPoint y: 300, distance: 13.0
type textarea "**********"
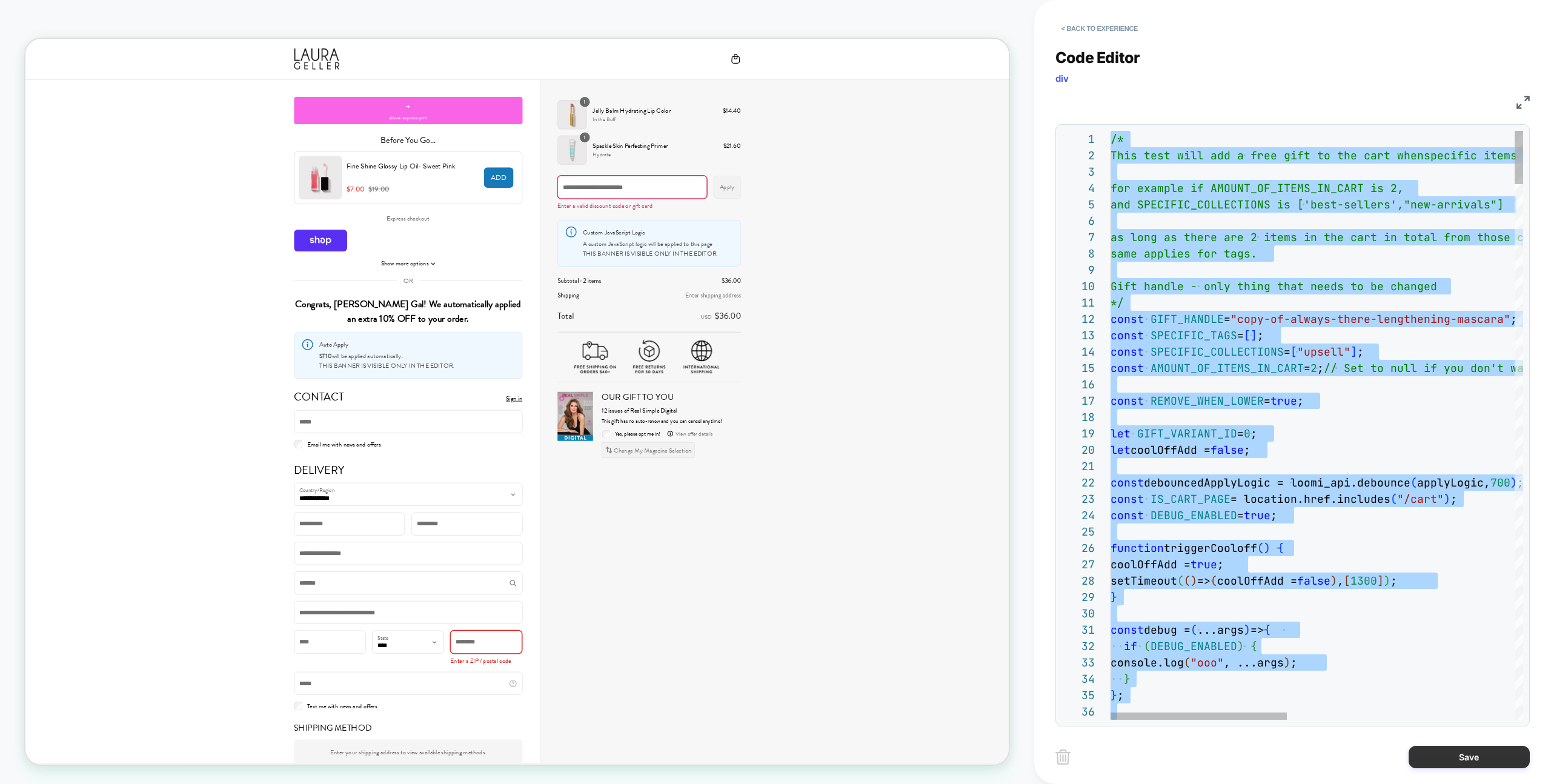
scroll to position [65, 0]
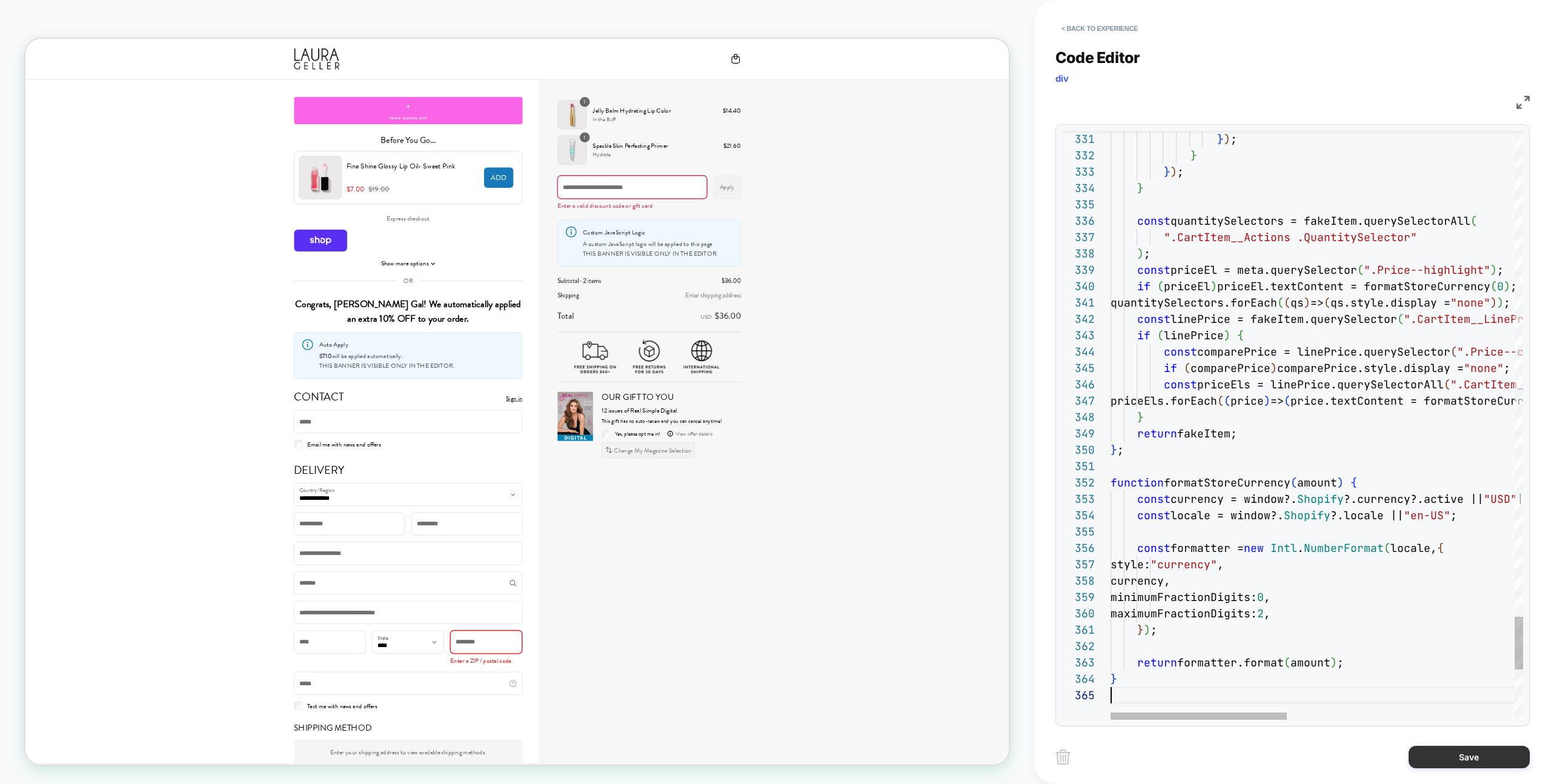
click at [1427, 763] on button "Save" at bounding box center [1468, 756] width 121 height 22
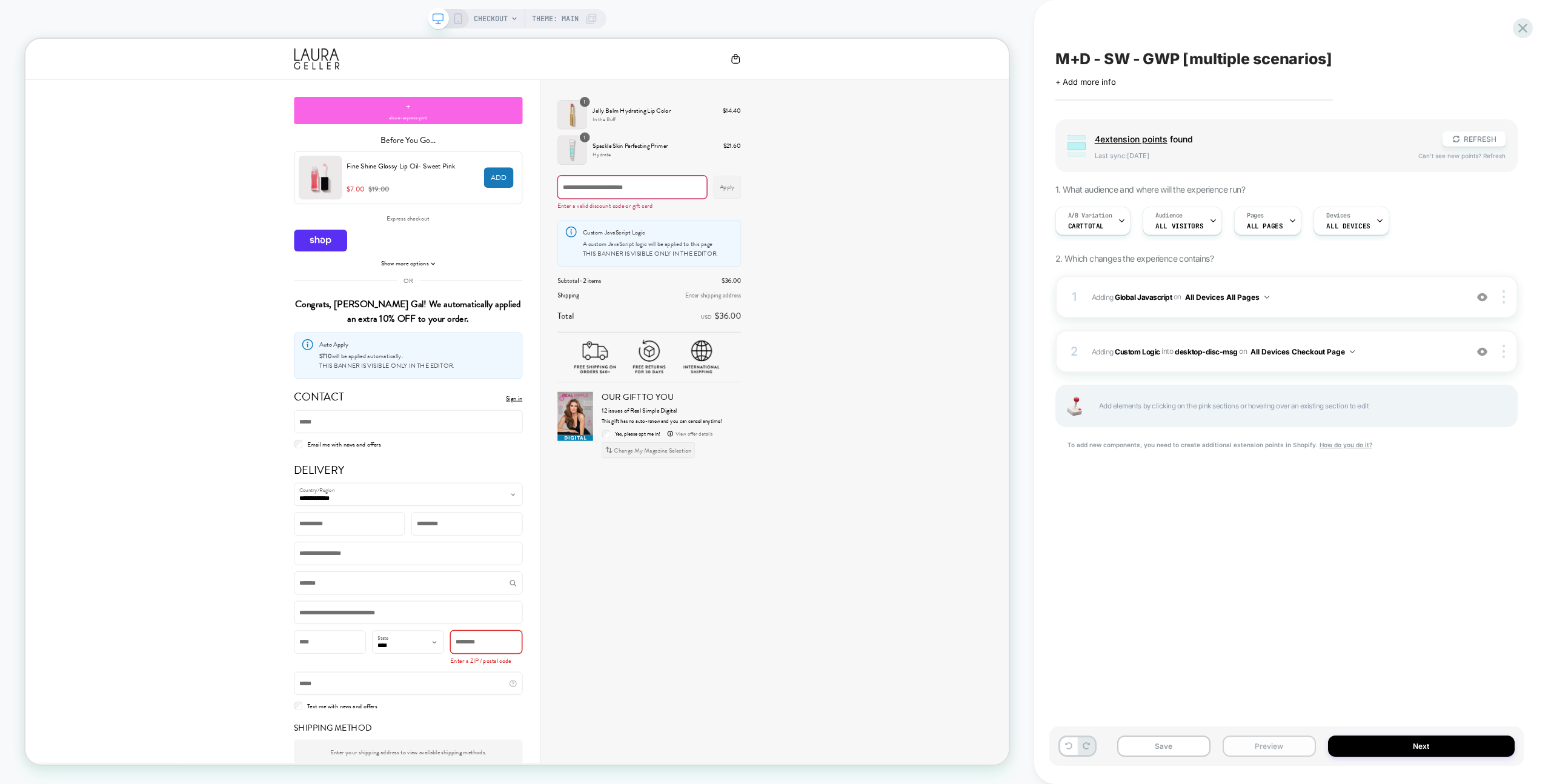
click at [1282, 745] on button "Preview" at bounding box center [1269, 746] width 93 height 21
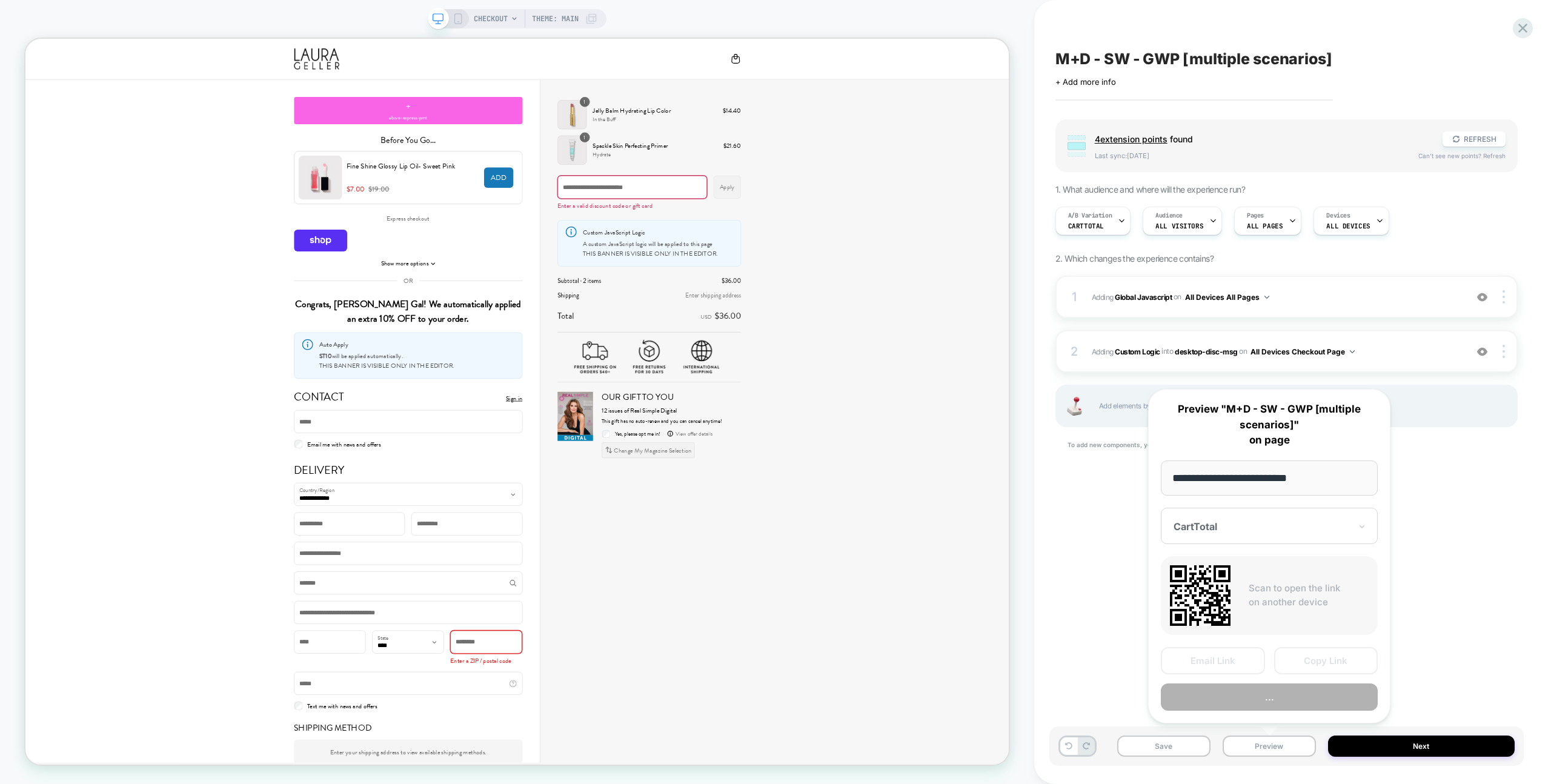
click at [1281, 704] on button "..." at bounding box center [1269, 697] width 217 height 28
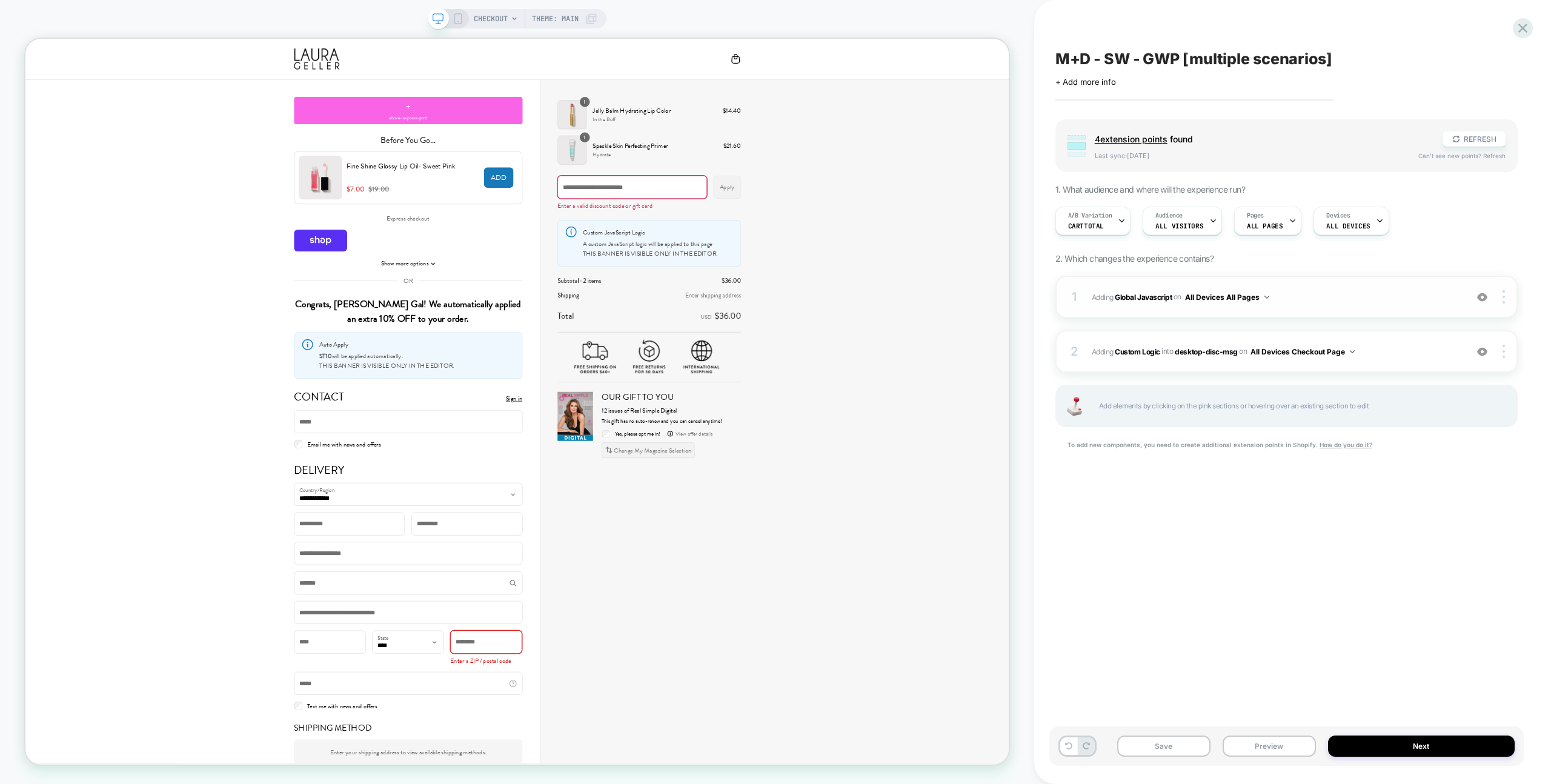
click at [1355, 300] on span "Adding Global Javascript on All Devices All Pages" at bounding box center [1276, 297] width 369 height 15
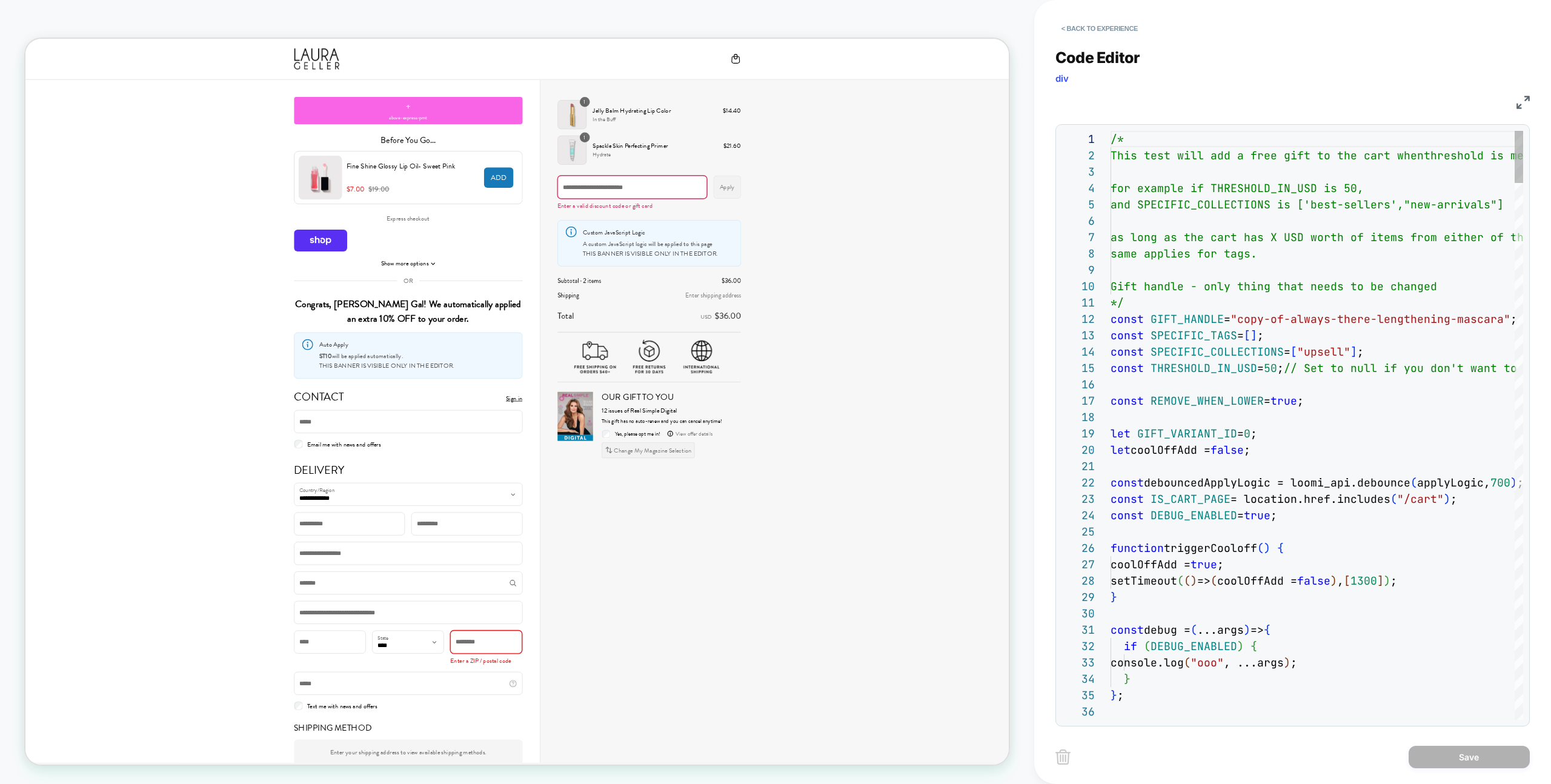
scroll to position [164, 0]
click at [1356, 292] on span "Gift handle - only thing that needs to be change" at bounding box center [1271, 286] width 320 height 14
type textarea "**********"
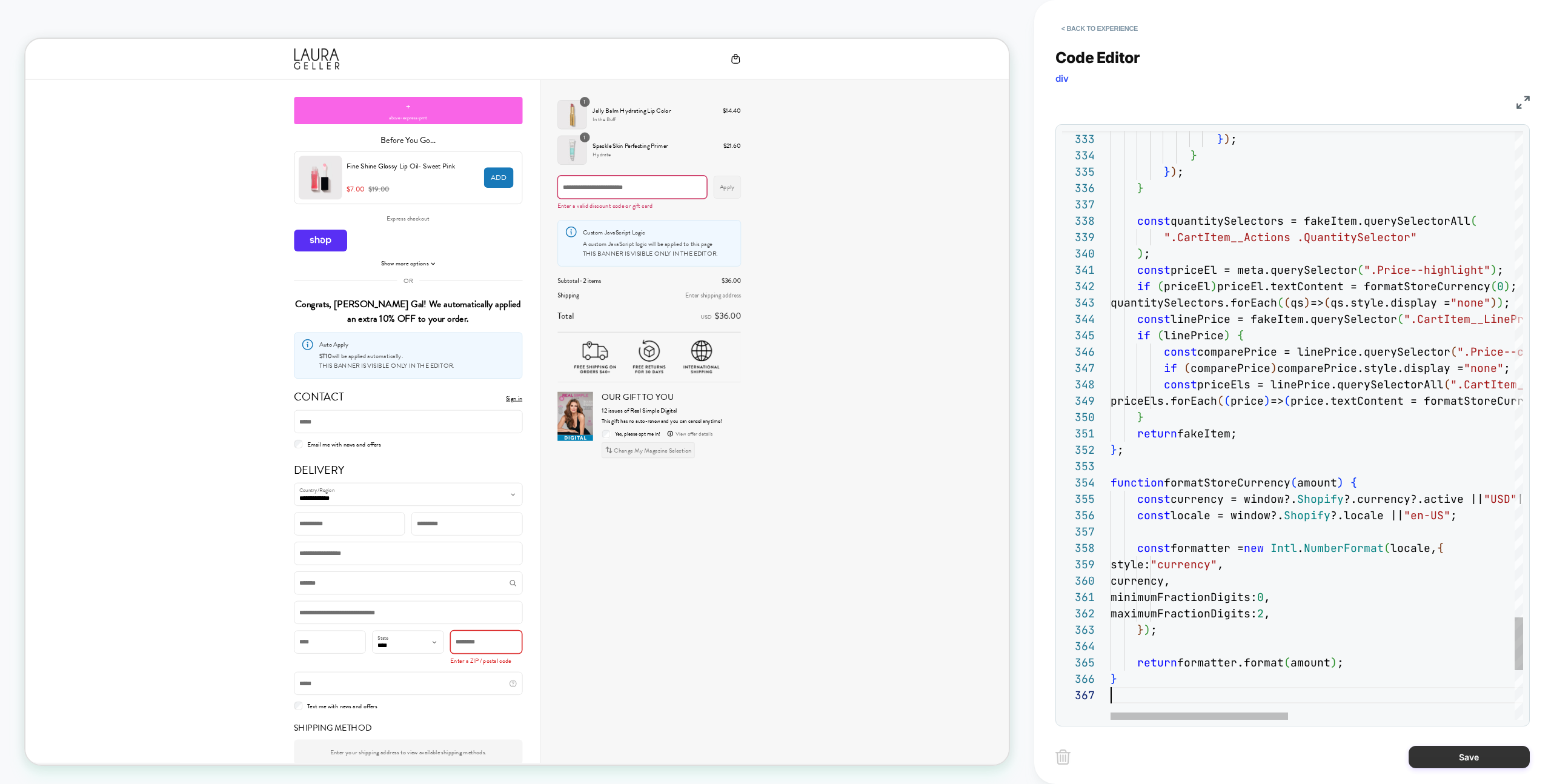
scroll to position [98, 0]
click at [1411, 749] on button "Save" at bounding box center [1468, 756] width 121 height 22
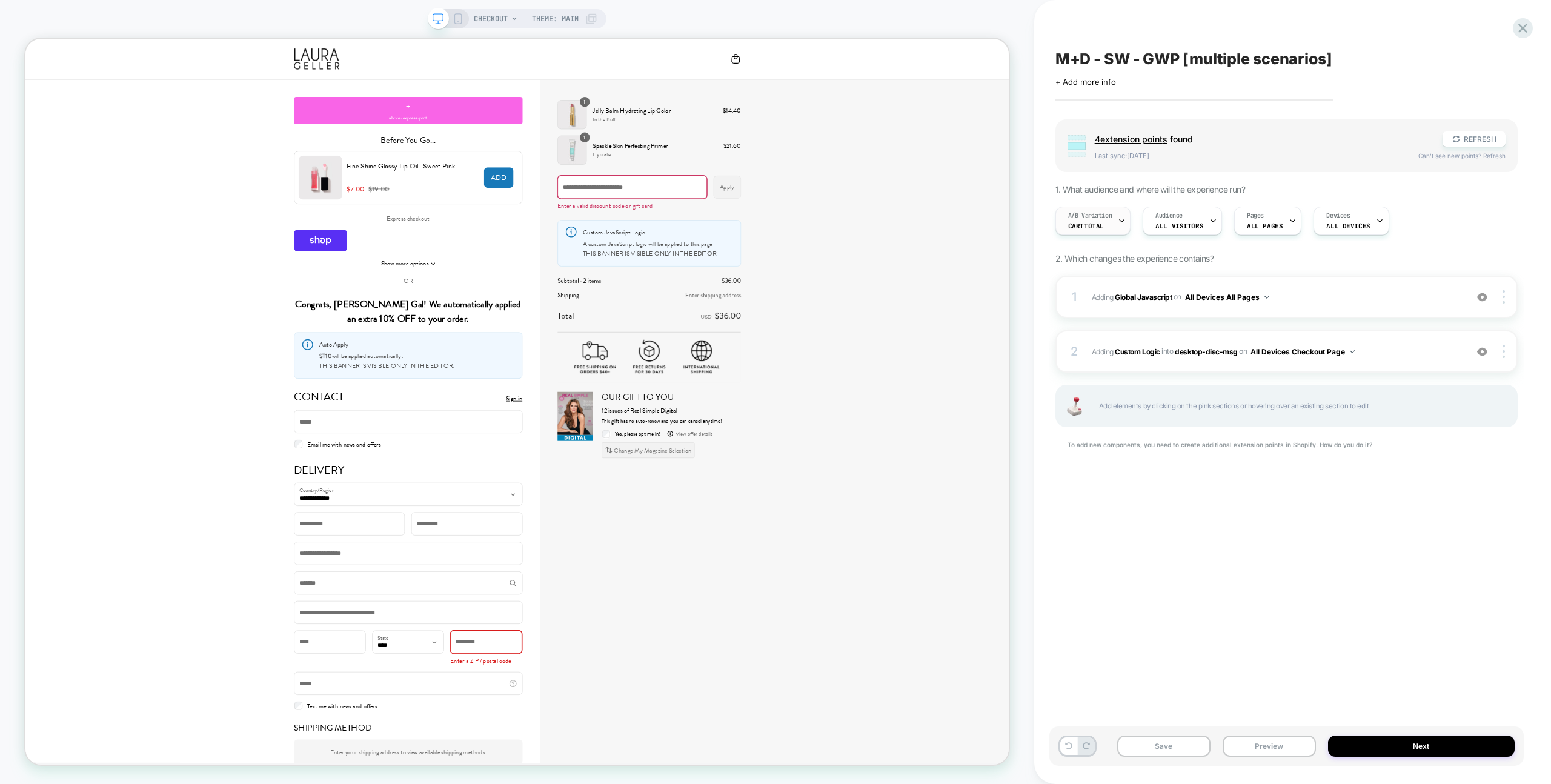
click at [1111, 217] on span "A/B Variation" at bounding box center [1090, 216] width 44 height 9
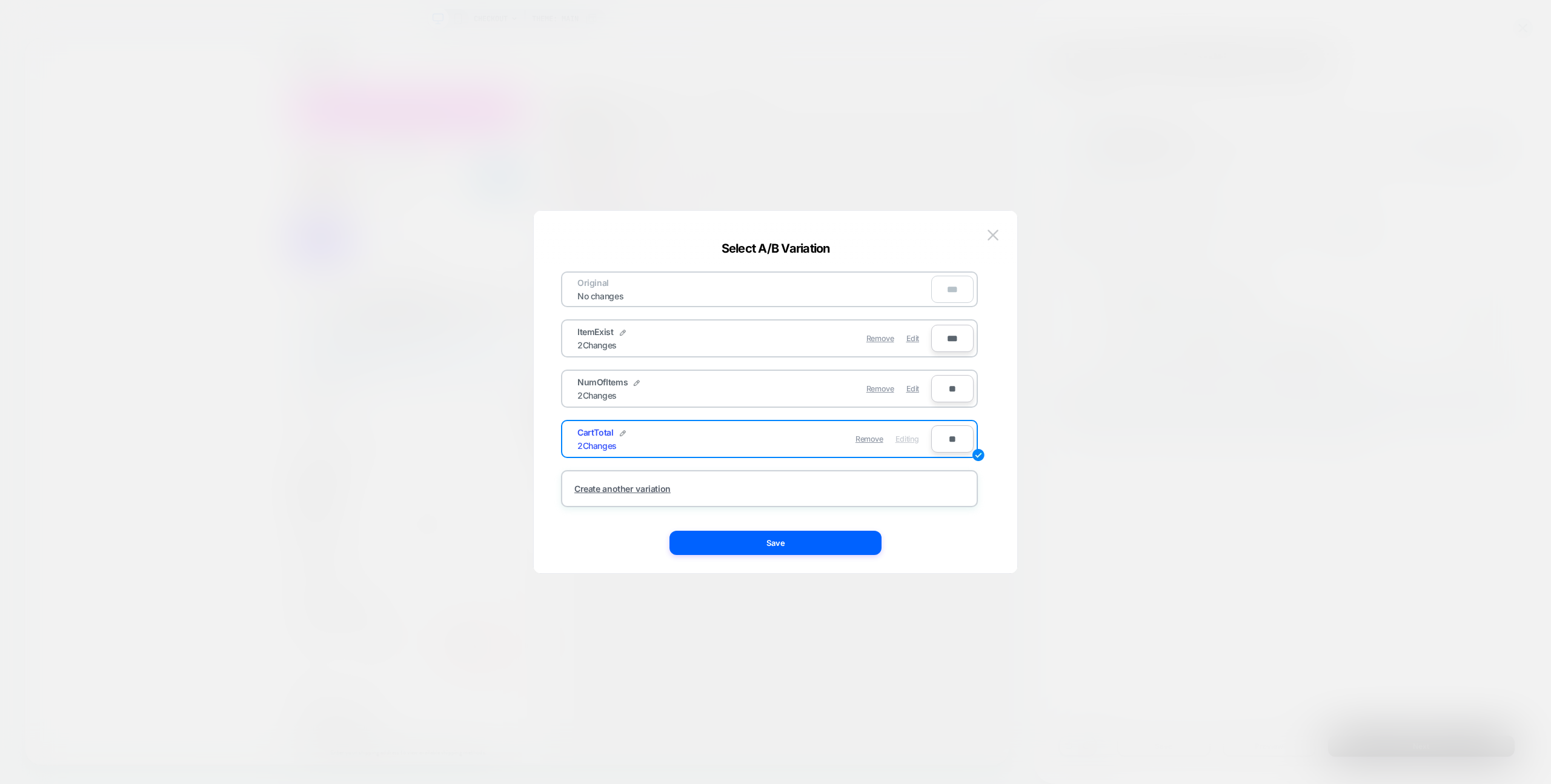
click at [992, 247] on div "Select A/B Variation" at bounding box center [776, 248] width 484 height 14
click at [993, 239] on img at bounding box center [993, 235] width 11 height 10
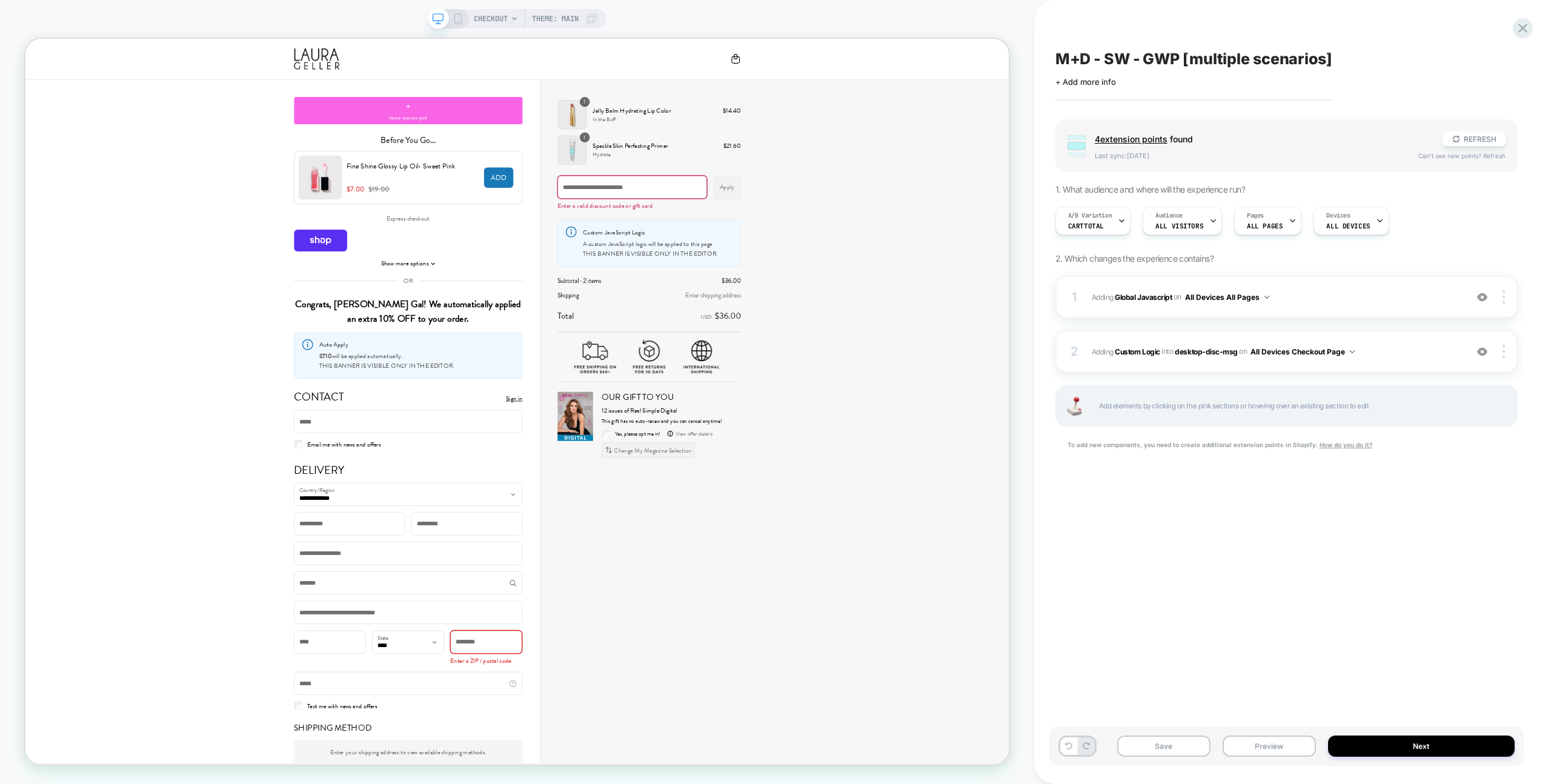
click at [1349, 518] on div "M+D - SW - GWP [multiple scenarios] Click to edit experience details + Add more…" at bounding box center [1286, 392] width 474 height 759
click at [1371, 344] on span "#_loomi_addon_1758448721774 Adding Custom Logic INTO desktop-disc-msg desktop-d…" at bounding box center [1276, 351] width 369 height 15
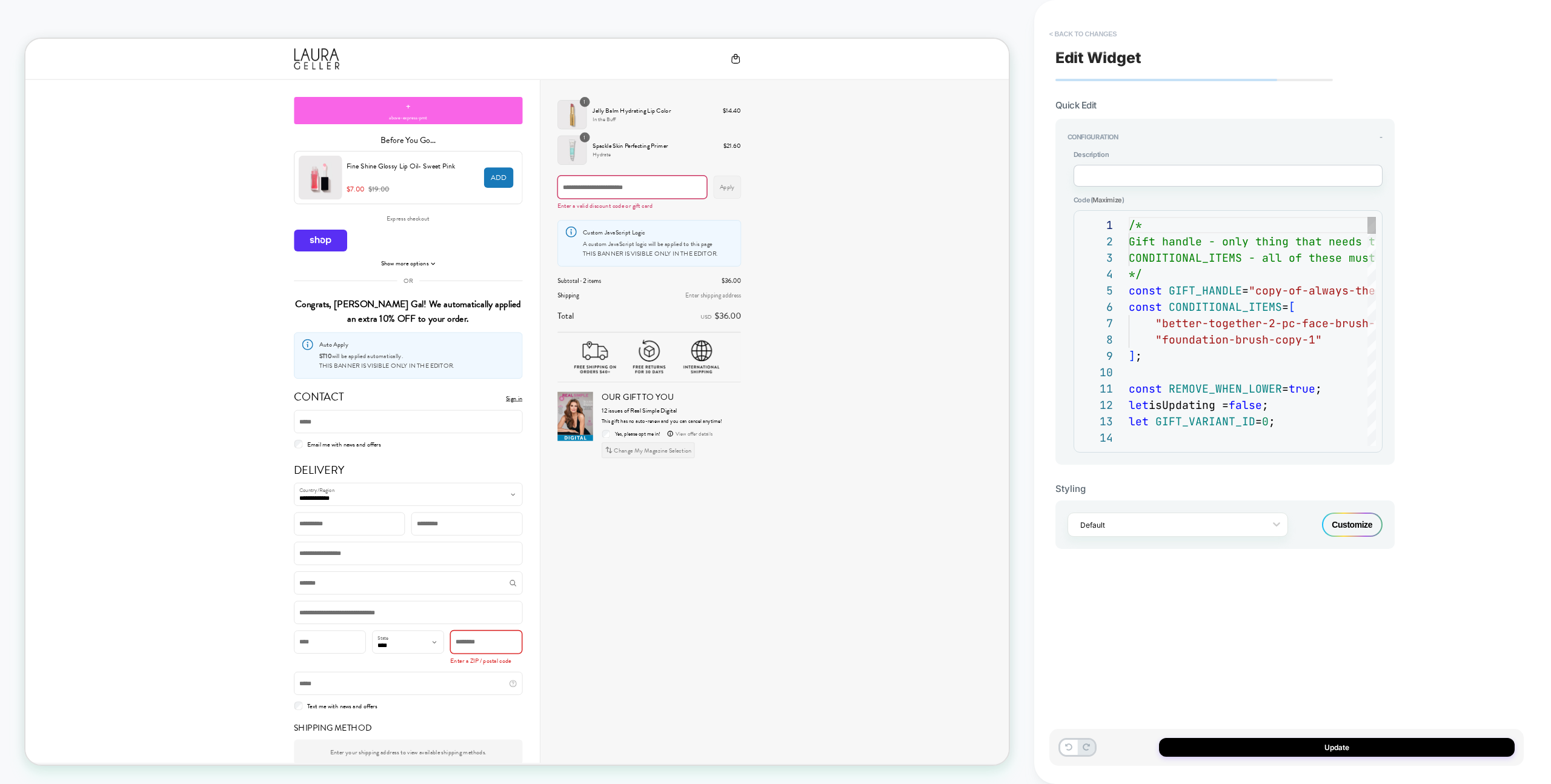
scroll to position [164, 0]
click at [1069, 17] on div "**********" at bounding box center [1286, 392] width 474 height 759
click at [1074, 28] on button "< Back to changes" at bounding box center [1083, 33] width 80 height 20
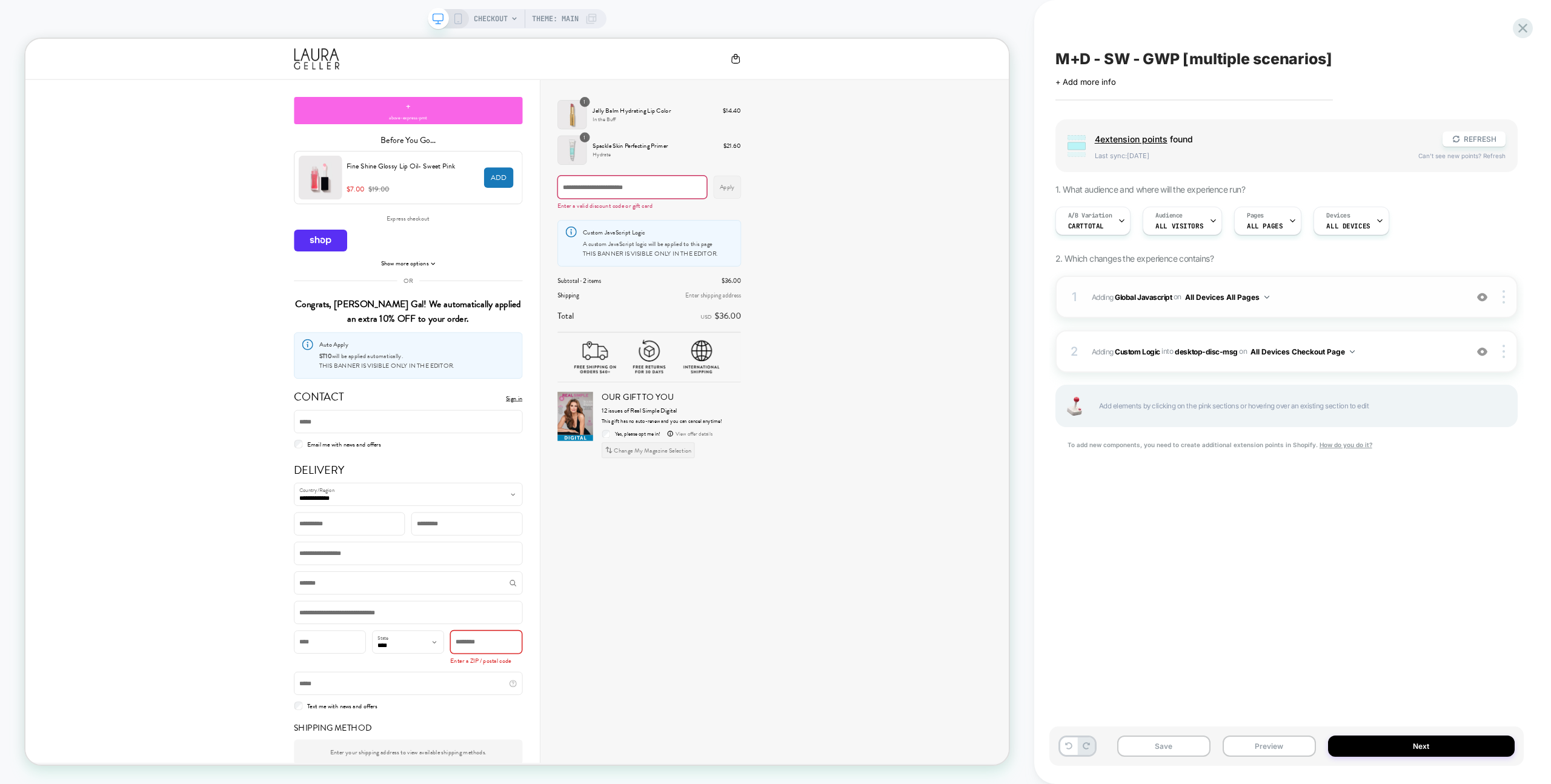
click at [1296, 287] on div "1 Adding Global Javascript on All Devices All Pages Add Before Add After Target…" at bounding box center [1286, 297] width 462 height 43
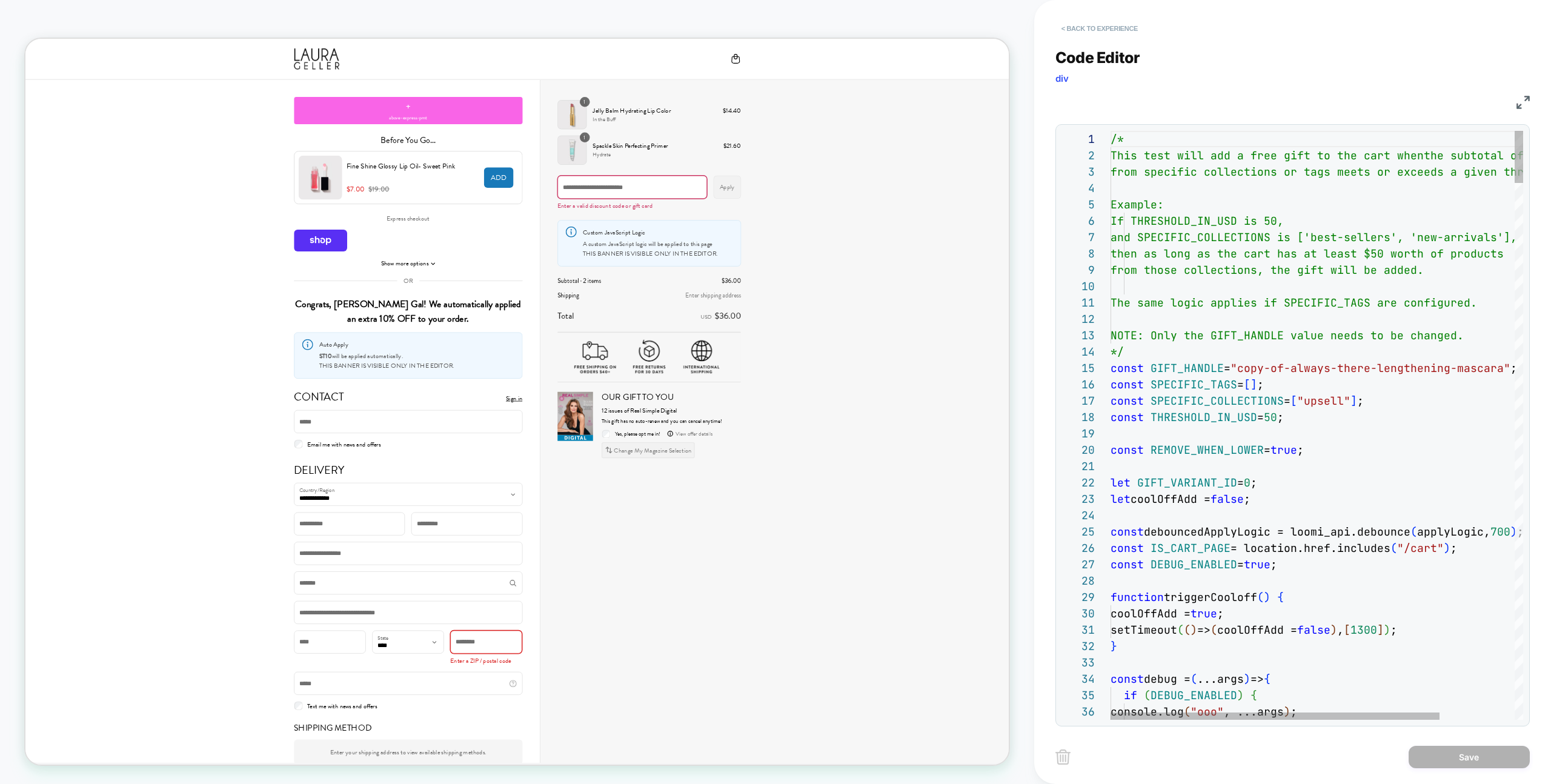
click at [1093, 22] on button "< Back to experience" at bounding box center [1099, 28] width 88 height 20
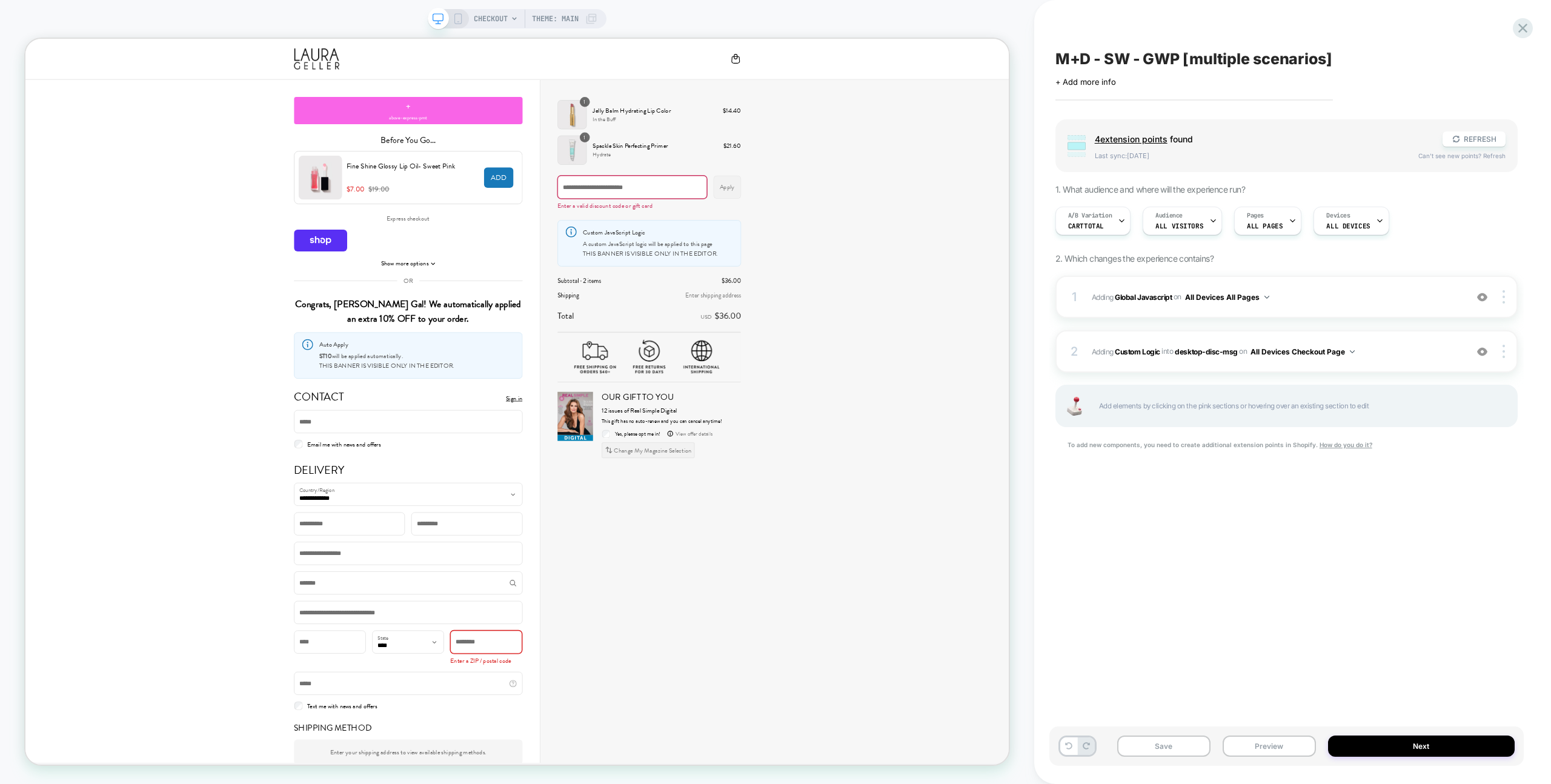
drag, startPoint x: 1151, startPoint y: 189, endPoint x: 1074, endPoint y: 188, distance: 77.0
click at [1074, 188] on span "1. What audience and where will the experience run?" at bounding box center [1150, 189] width 190 height 10
drag, startPoint x: 1481, startPoint y: 352, endPoint x: 1461, endPoint y: 341, distance: 22.8
click at [1481, 352] on img at bounding box center [1482, 352] width 10 height 10
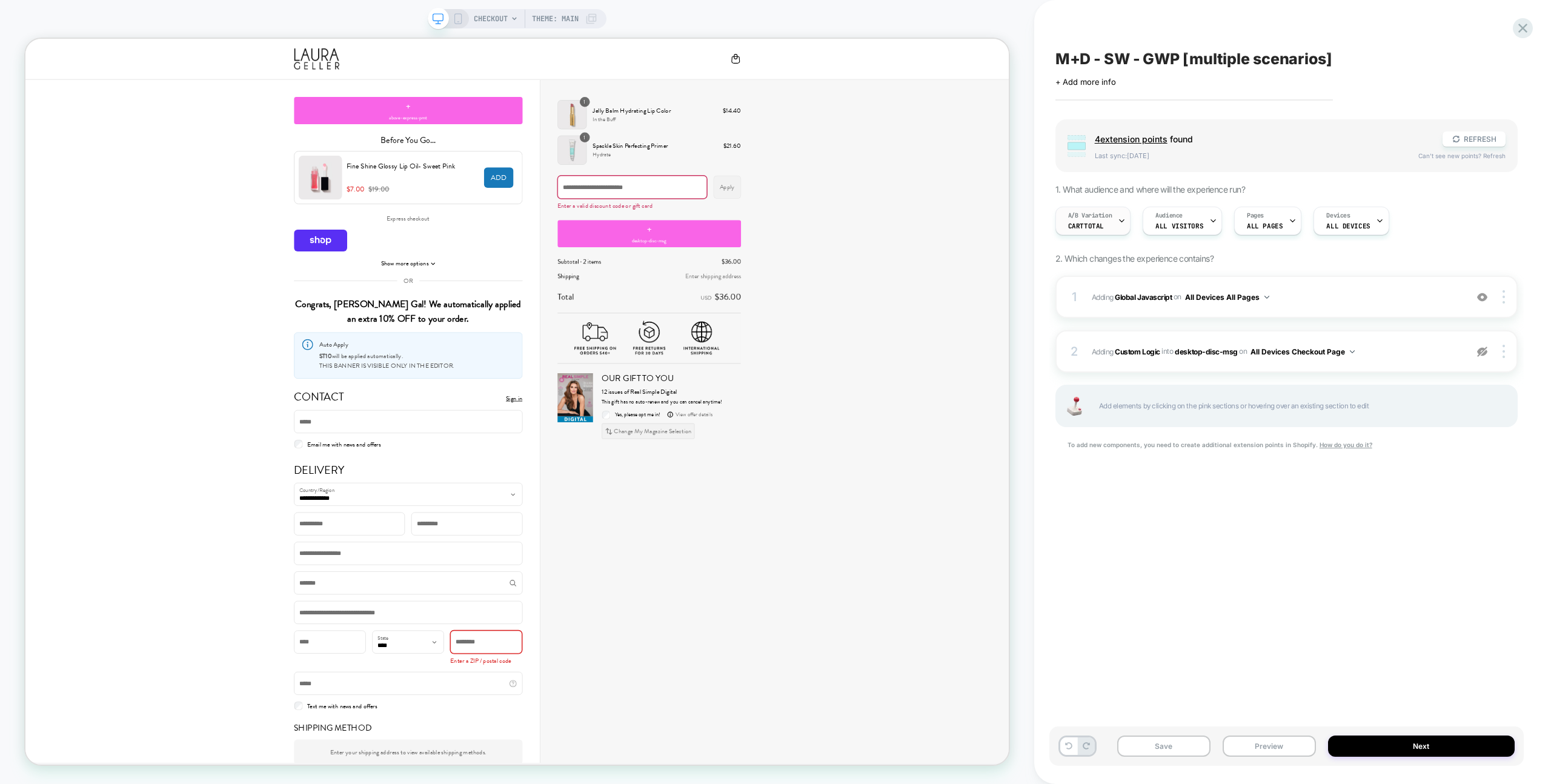
click at [1093, 225] on span "CartTotal" at bounding box center [1085, 226] width 35 height 9
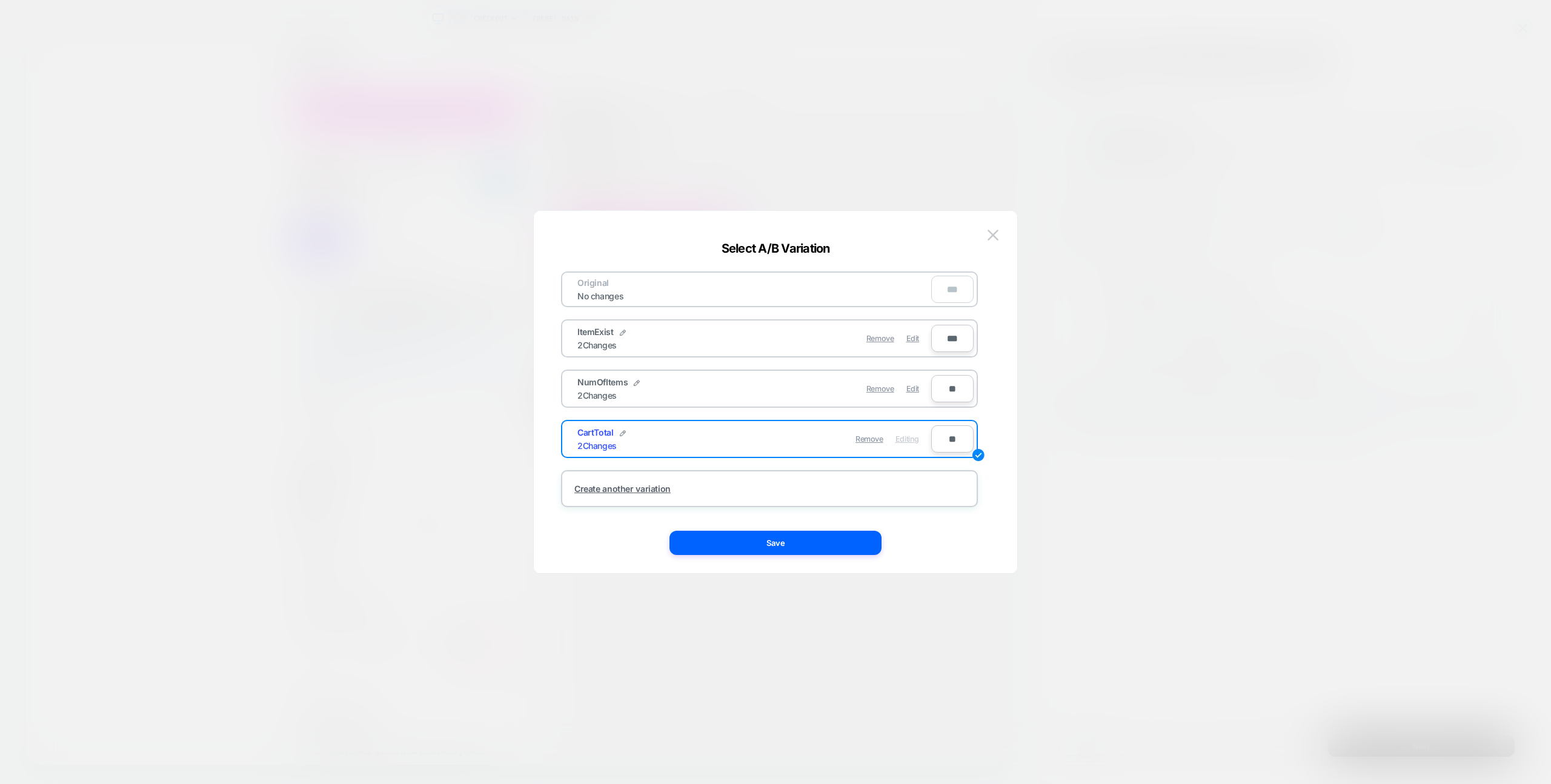
drag, startPoint x: 991, startPoint y: 231, endPoint x: 1153, endPoint y: 238, distance: 162.2
click at [991, 231] on img at bounding box center [993, 235] width 11 height 10
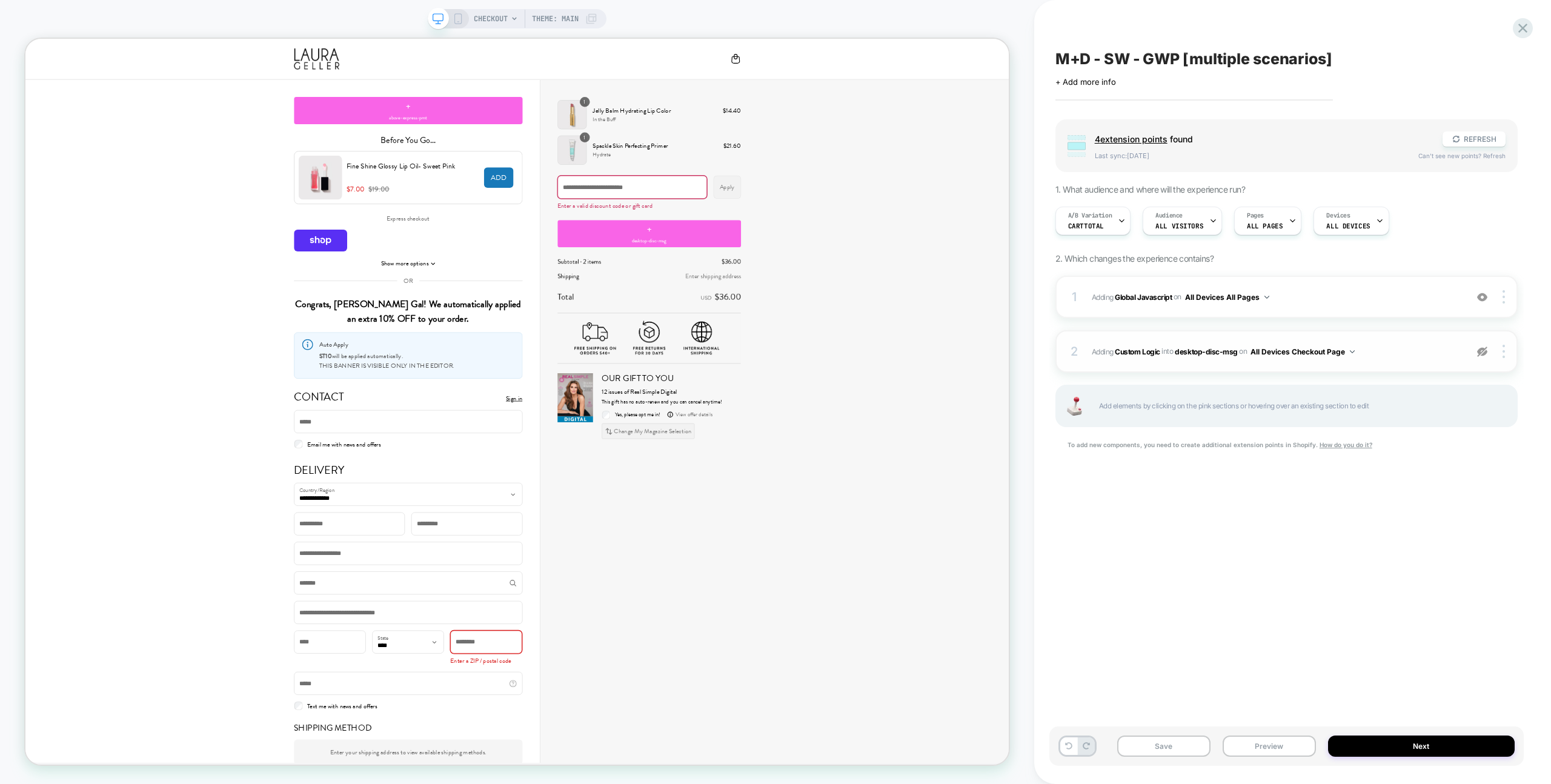
click at [1489, 352] on div at bounding box center [1482, 351] width 23 height 13
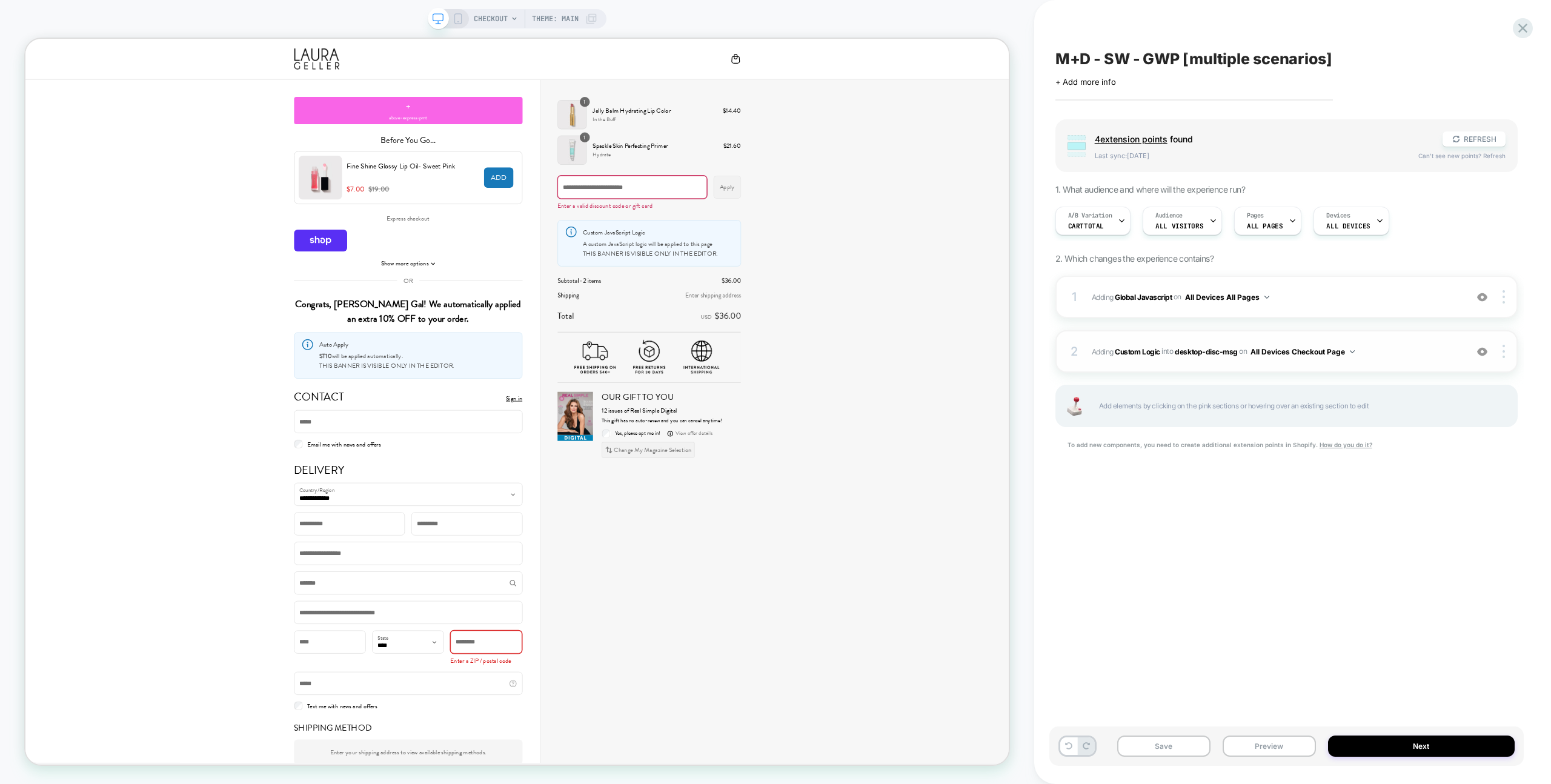
click at [1427, 353] on span "#_loomi_addon_1758448721774 Adding Custom Logic INTO desktop-disc-msg desktop-d…" at bounding box center [1276, 351] width 369 height 15
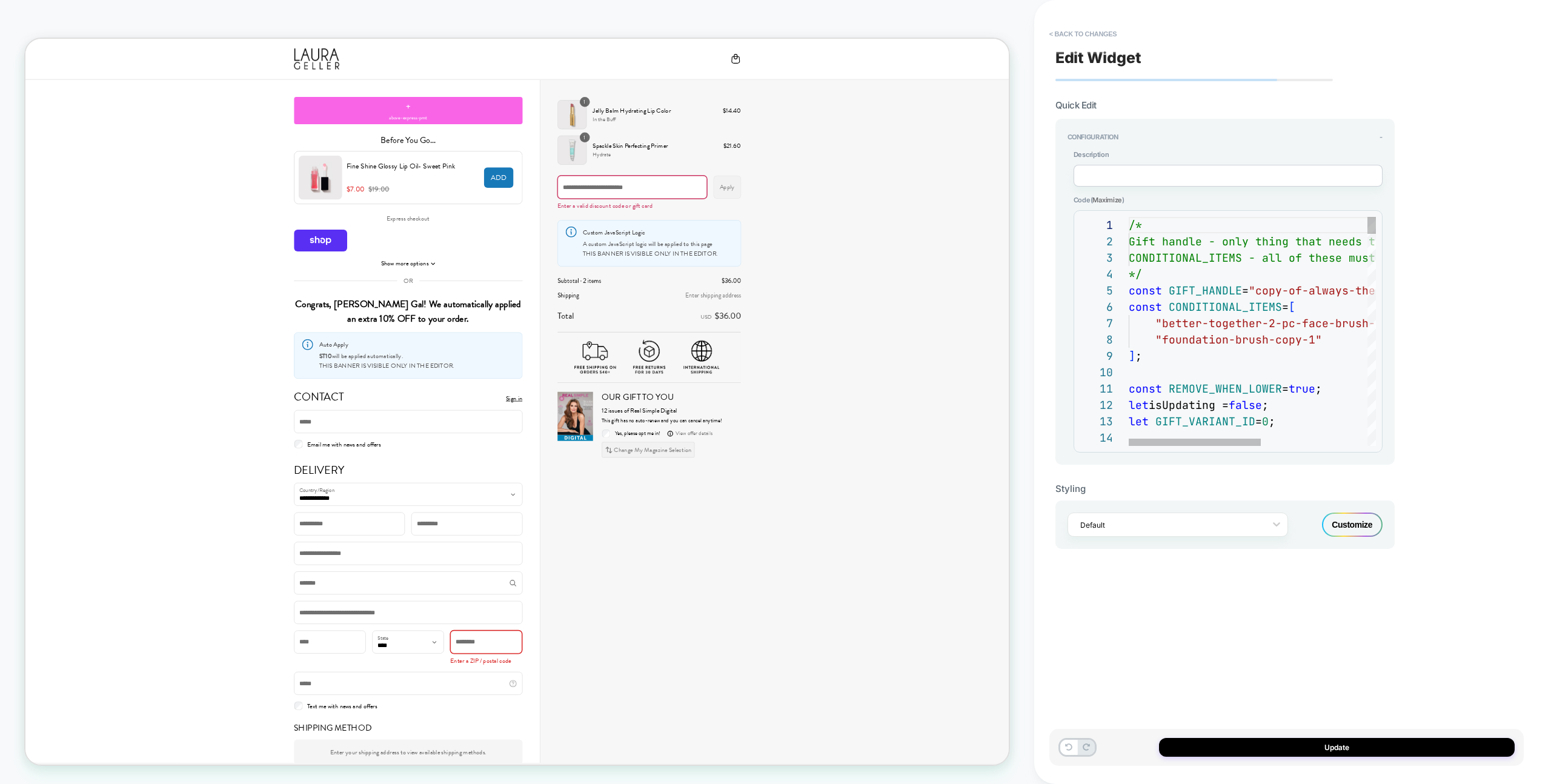
type textarea "**********"
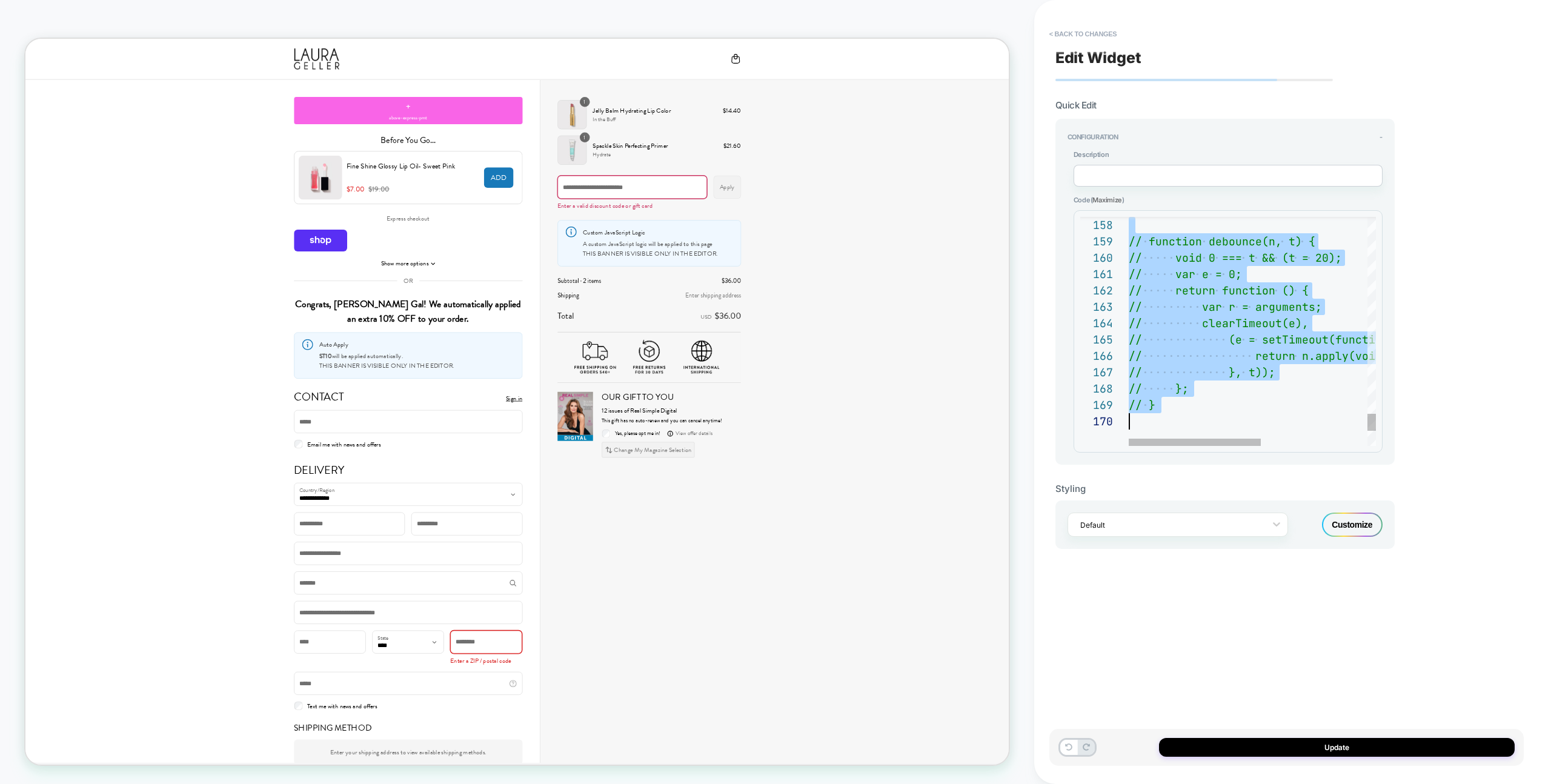
scroll to position [0, 0]
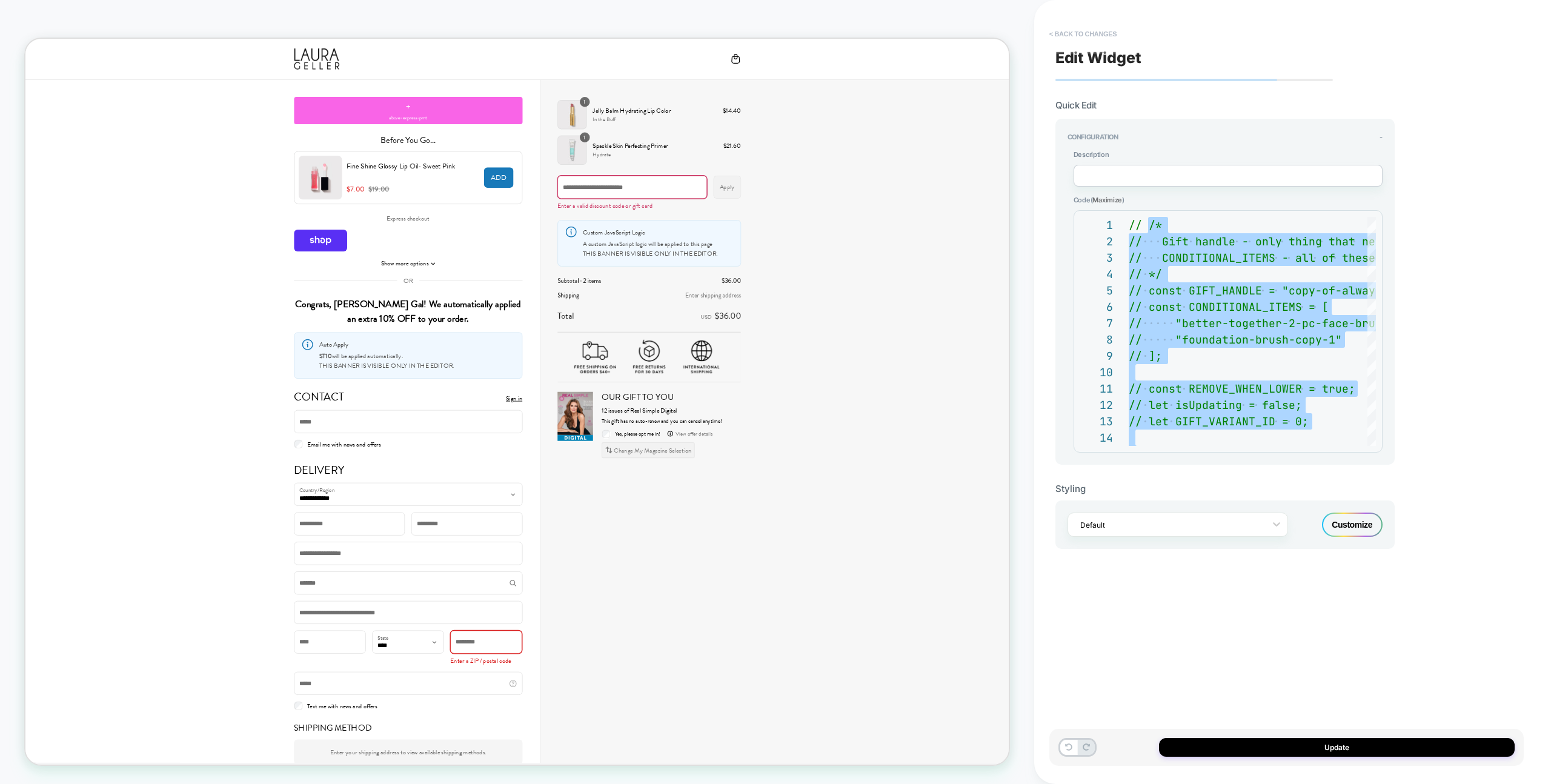
click at [1077, 38] on button "< Back to changes" at bounding box center [1083, 33] width 80 height 20
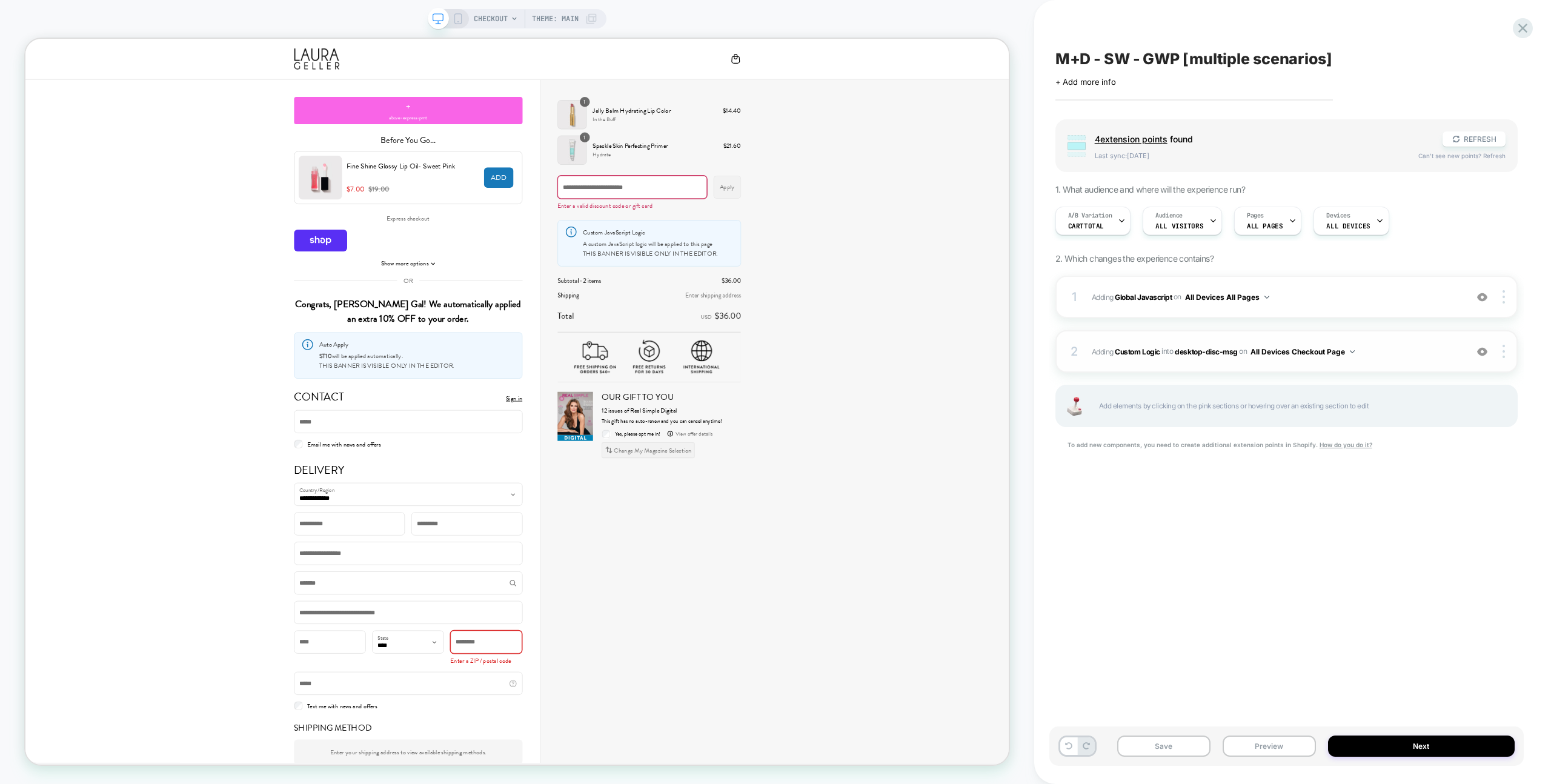
click at [1340, 361] on div "2 #_loomi_addon_1758448721774 Adding Custom Logic INTO desktop-disc-msg desktop…" at bounding box center [1286, 351] width 462 height 43
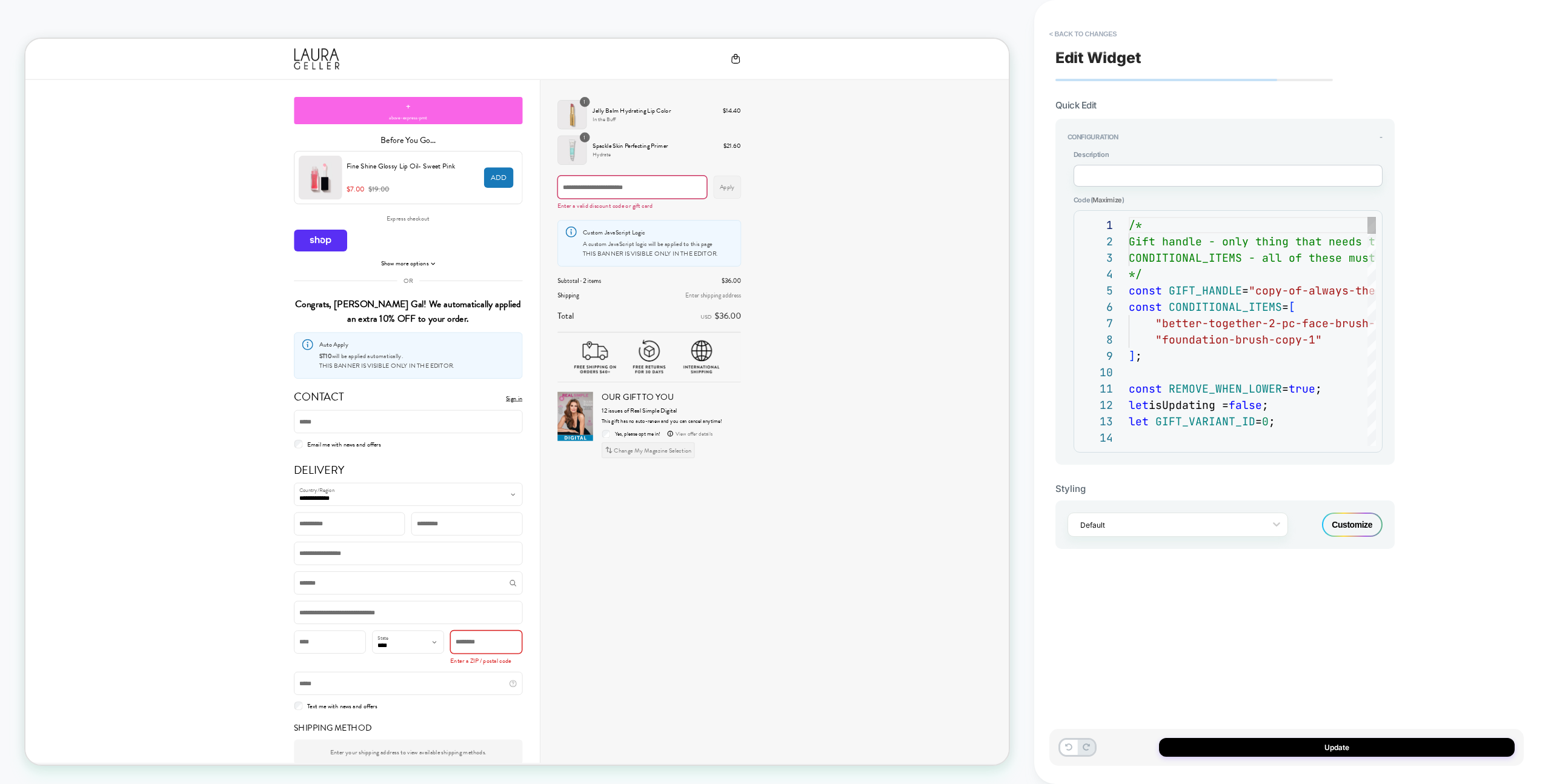
scroll to position [164, 0]
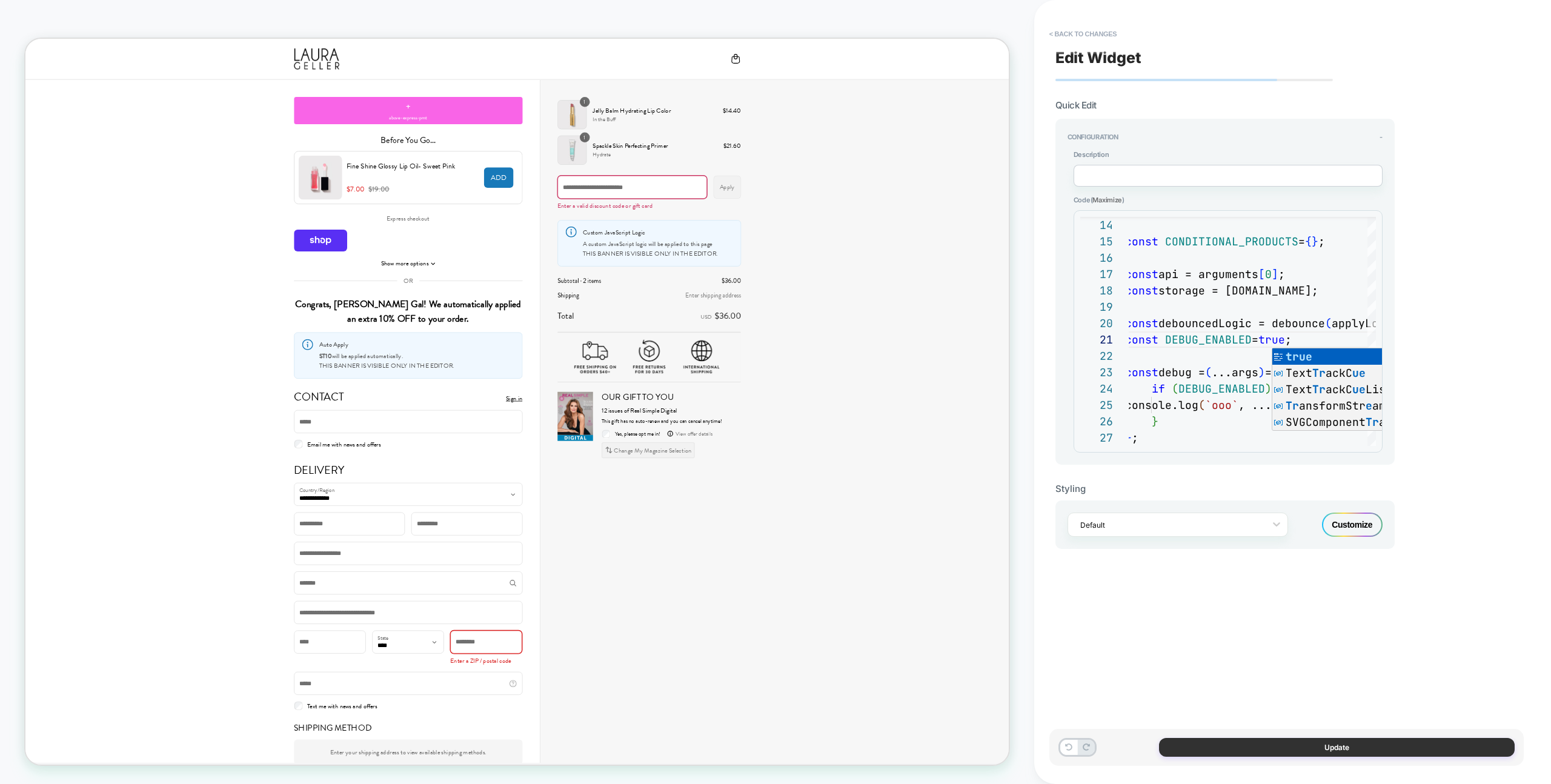
type textarea "**********"
click at [1409, 753] on button "Update" at bounding box center [1337, 747] width 356 height 19
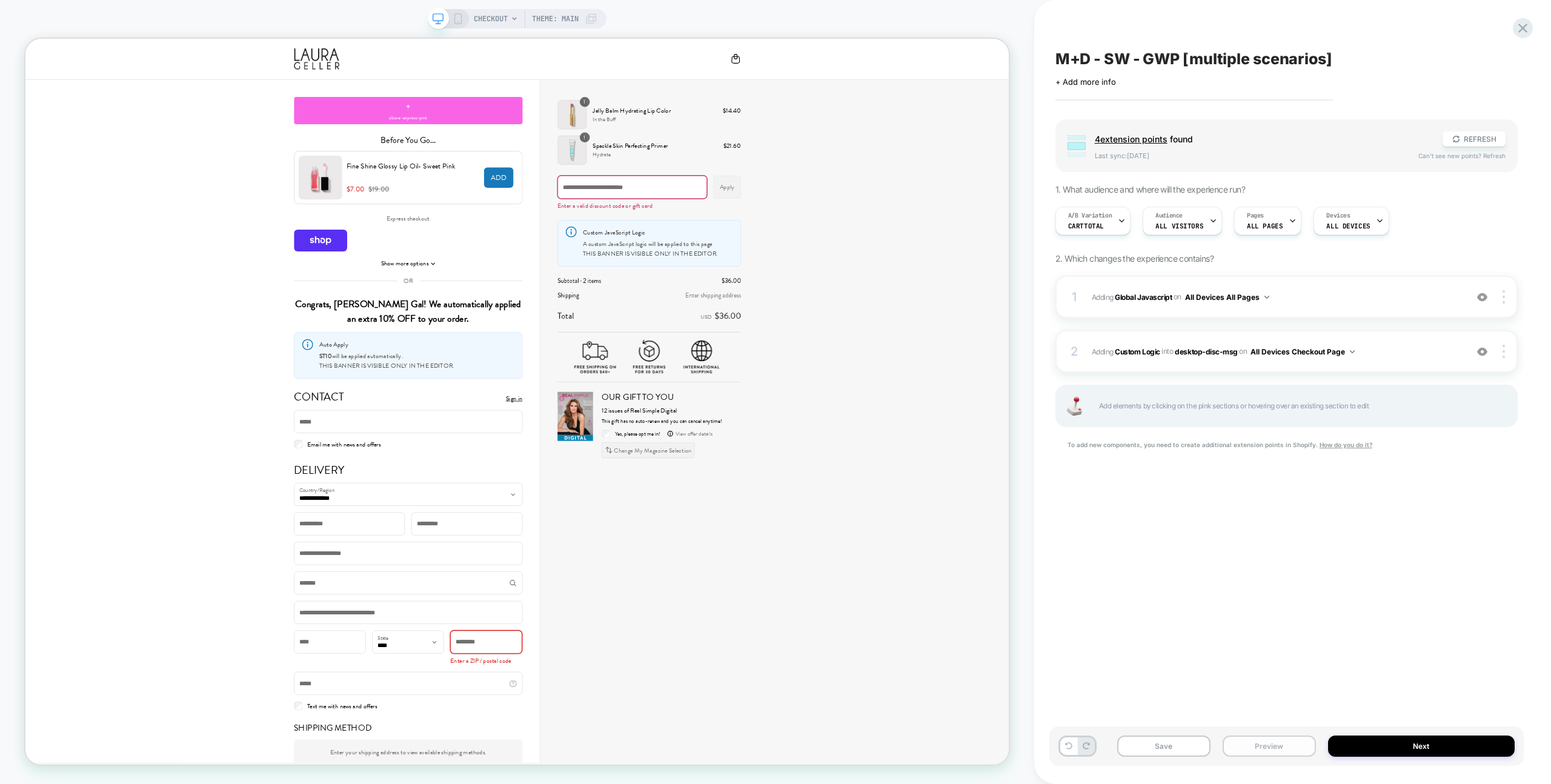
click at [1275, 746] on button "Preview" at bounding box center [1269, 746] width 93 height 21
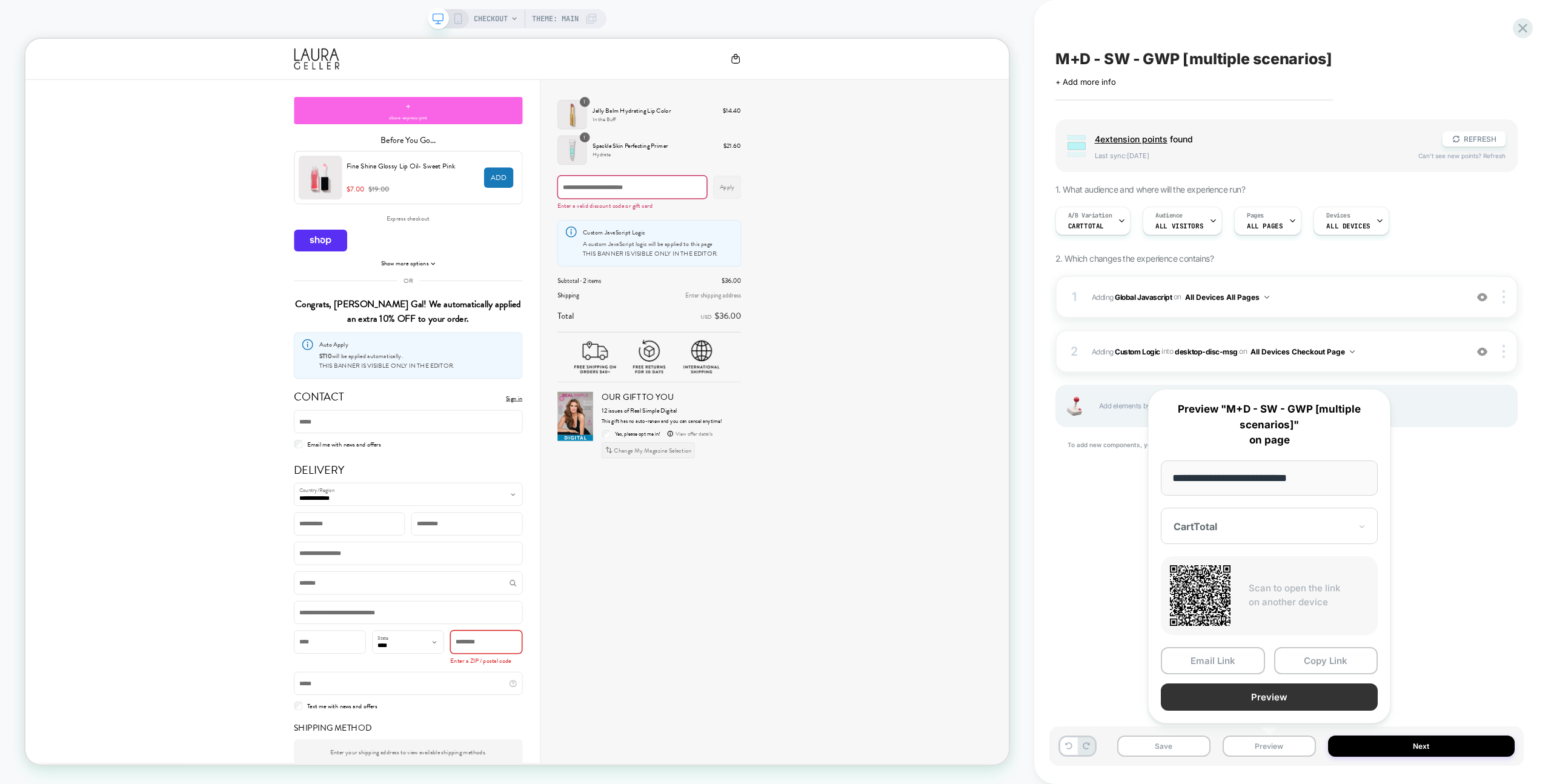
click at [1278, 694] on button "Preview" at bounding box center [1269, 697] width 217 height 28
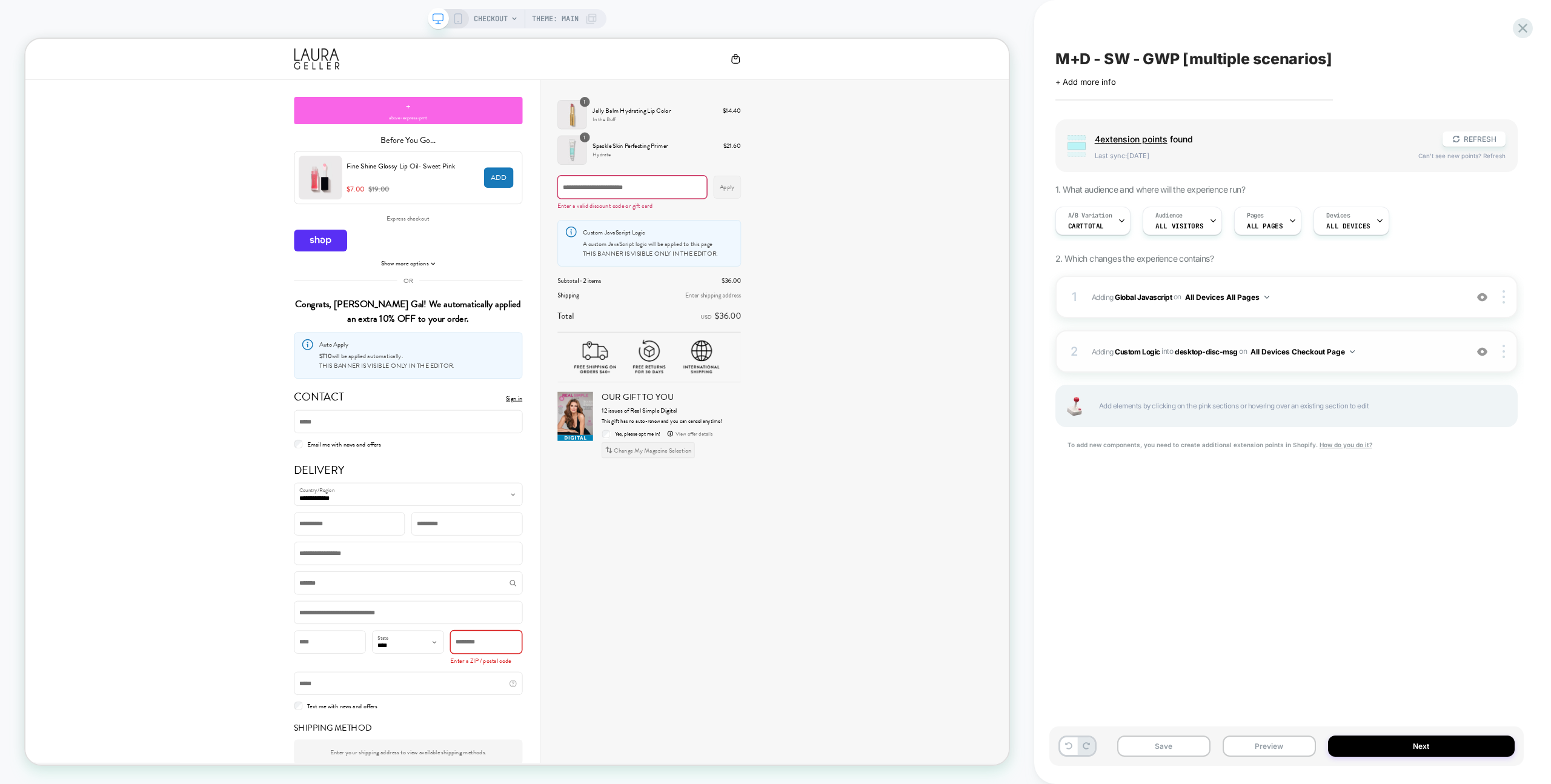
click at [1411, 353] on span "#_loomi_addon_1758448721774 Adding Custom Logic INTO desktop-disc-msg desktop-d…" at bounding box center [1276, 351] width 369 height 15
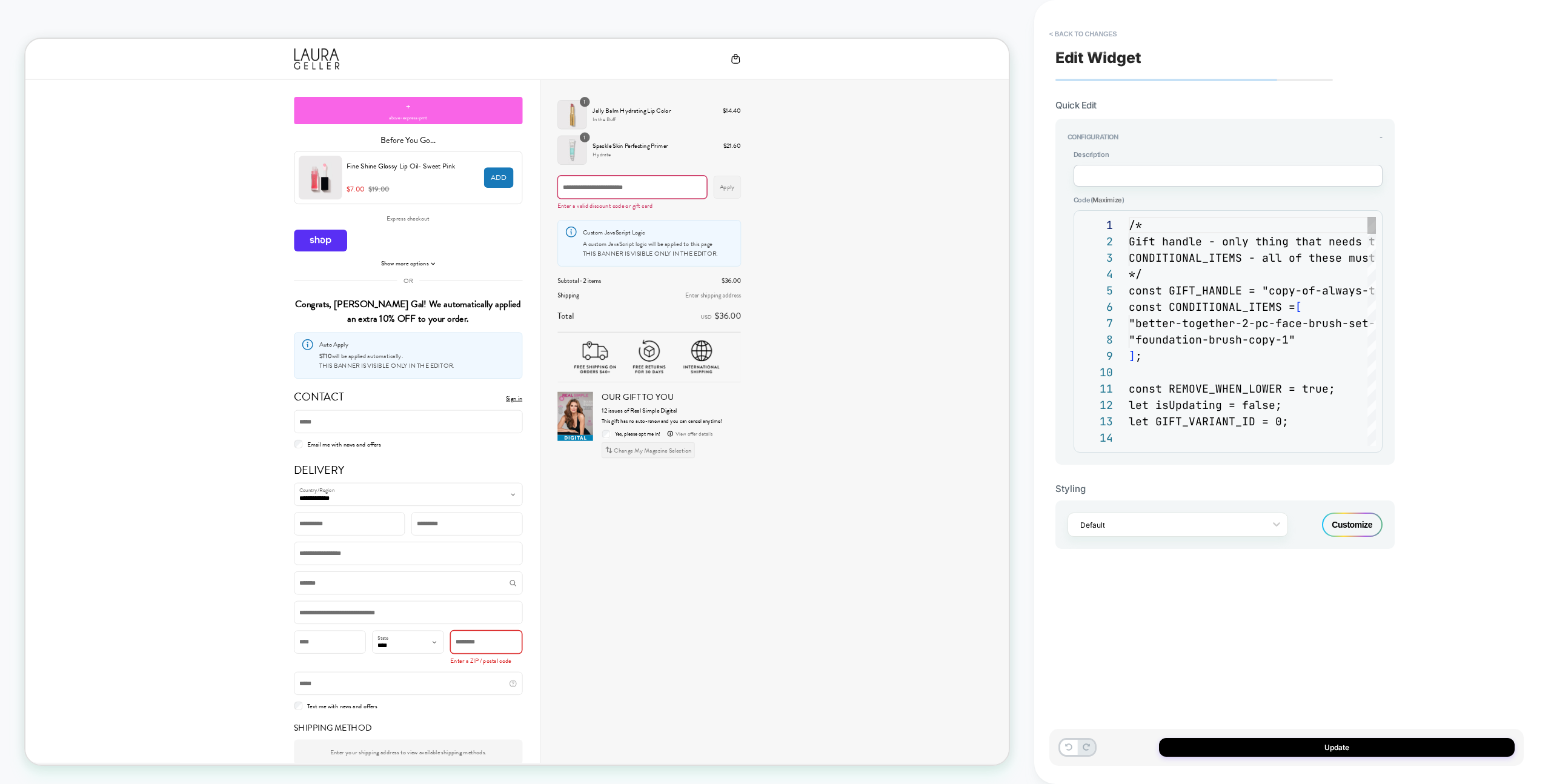
scroll to position [164, 0]
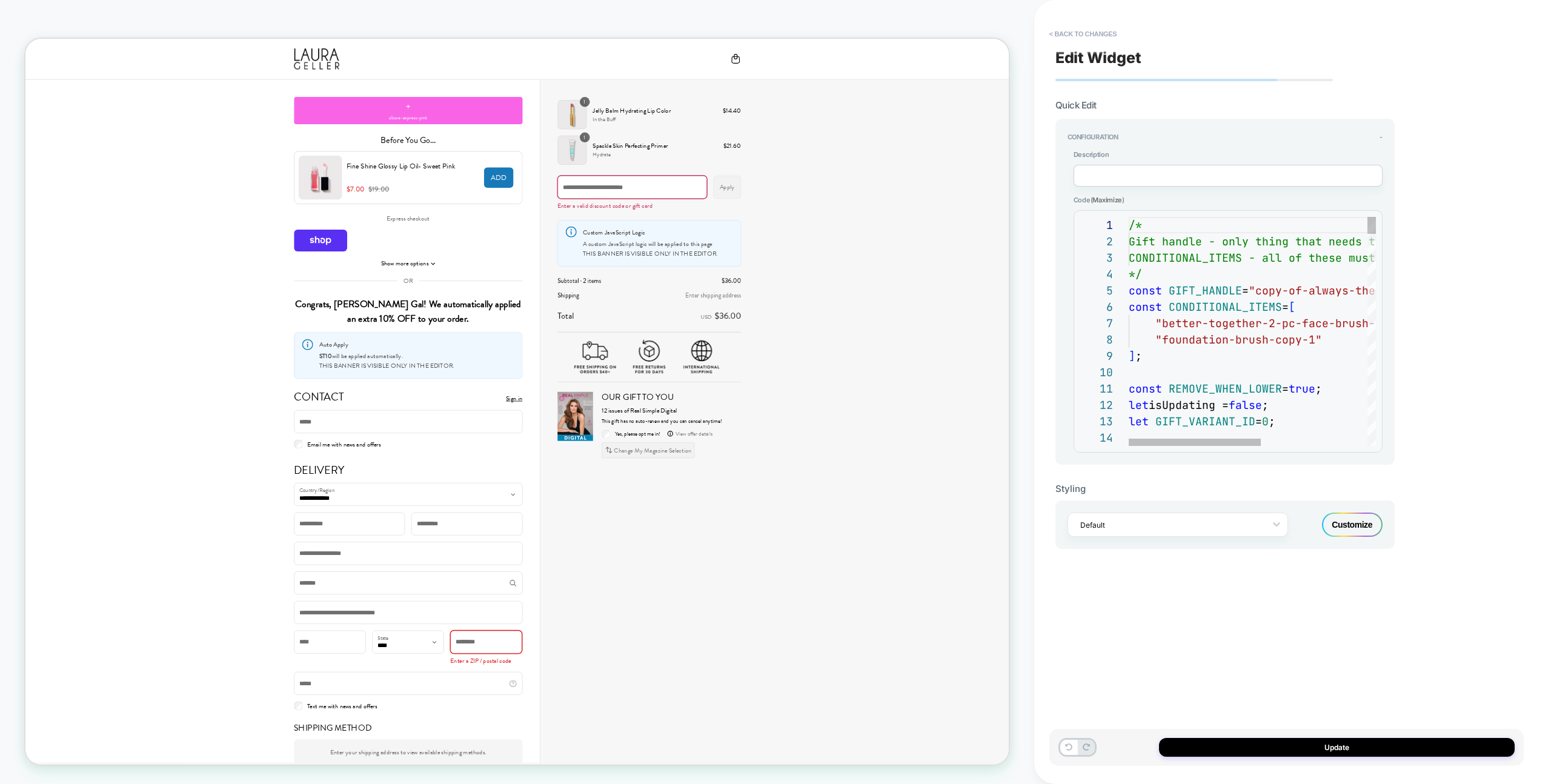
type textarea "*"
type textarea "**********"
type textarea "**"
type textarea "**********"
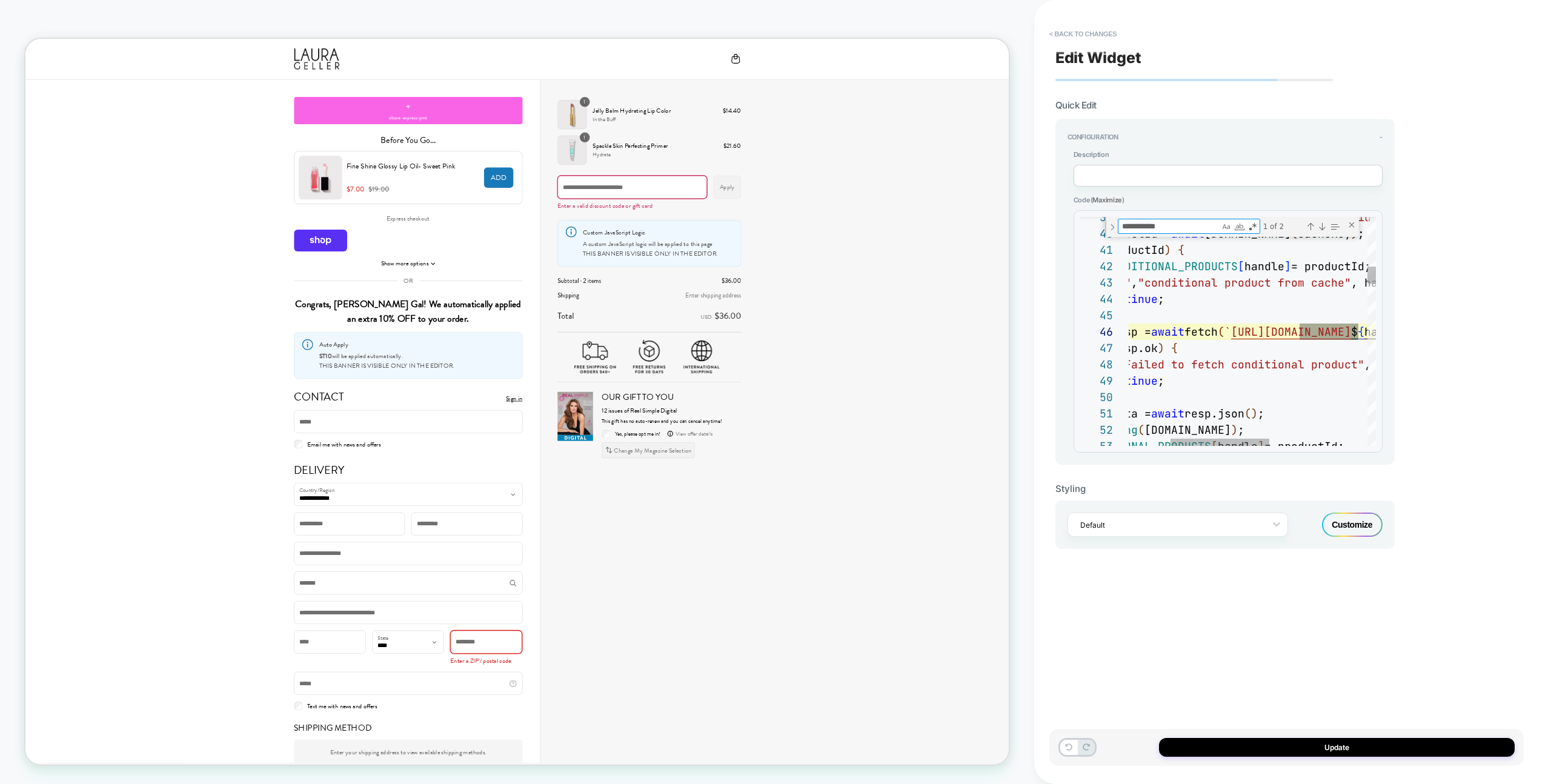
scroll to position [164, 347]
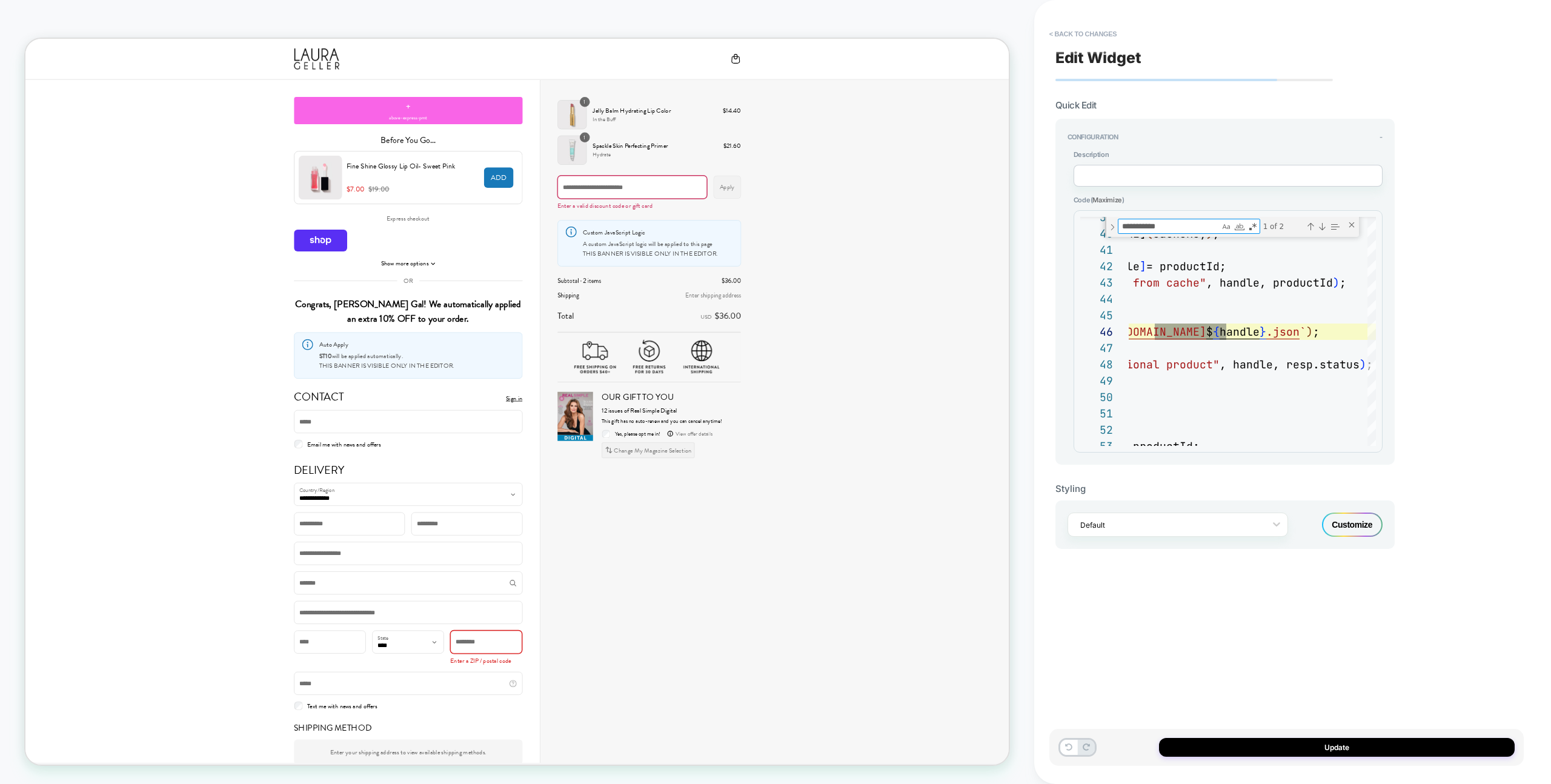
type textarea "**********"
click at [1075, 27] on button "< Back to changes" at bounding box center [1083, 33] width 80 height 20
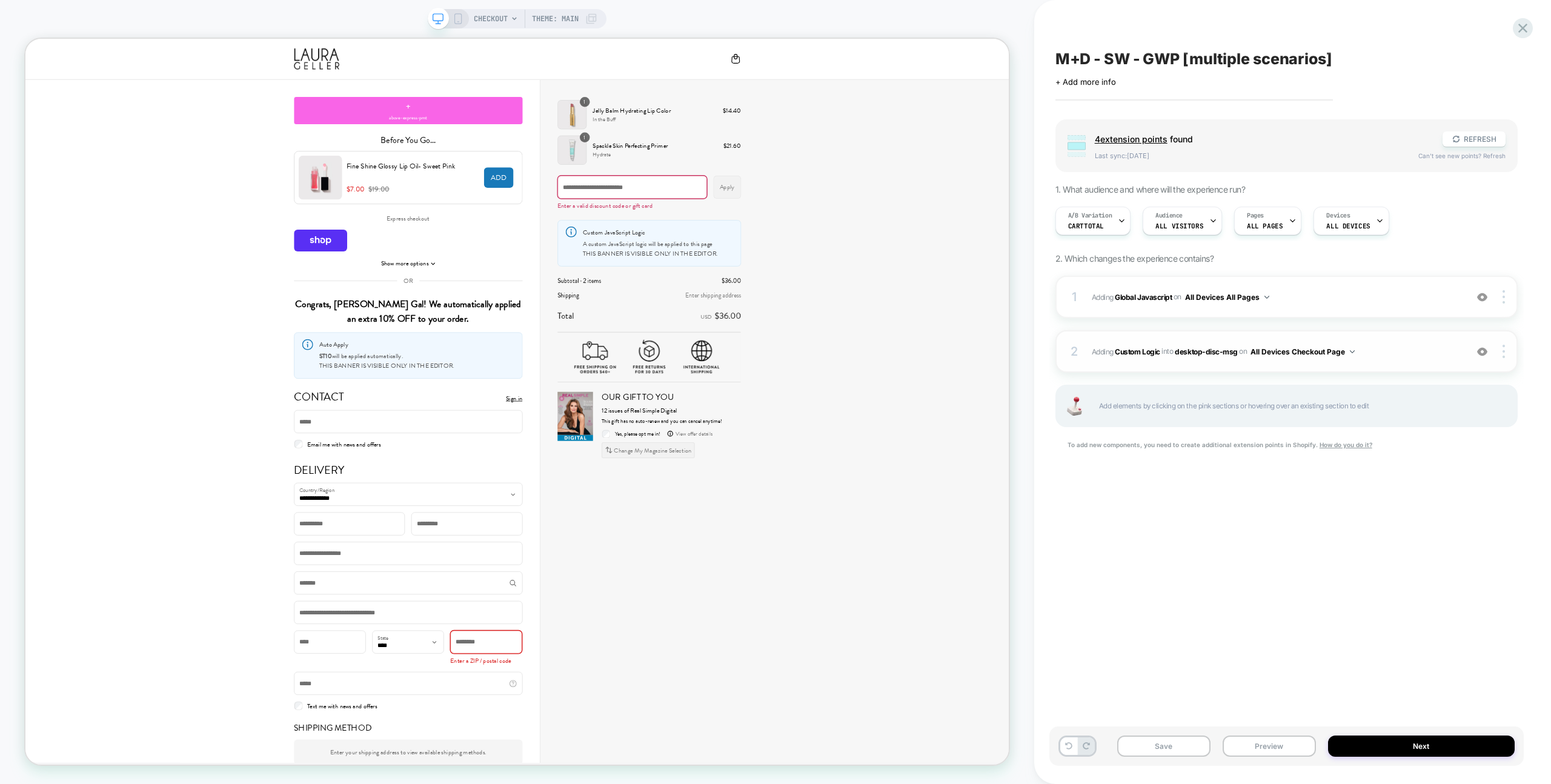
click at [1415, 345] on span "#_loomi_addon_1758448721774 Adding Custom Logic INTO desktop-disc-msg desktop-d…" at bounding box center [1276, 351] width 369 height 15
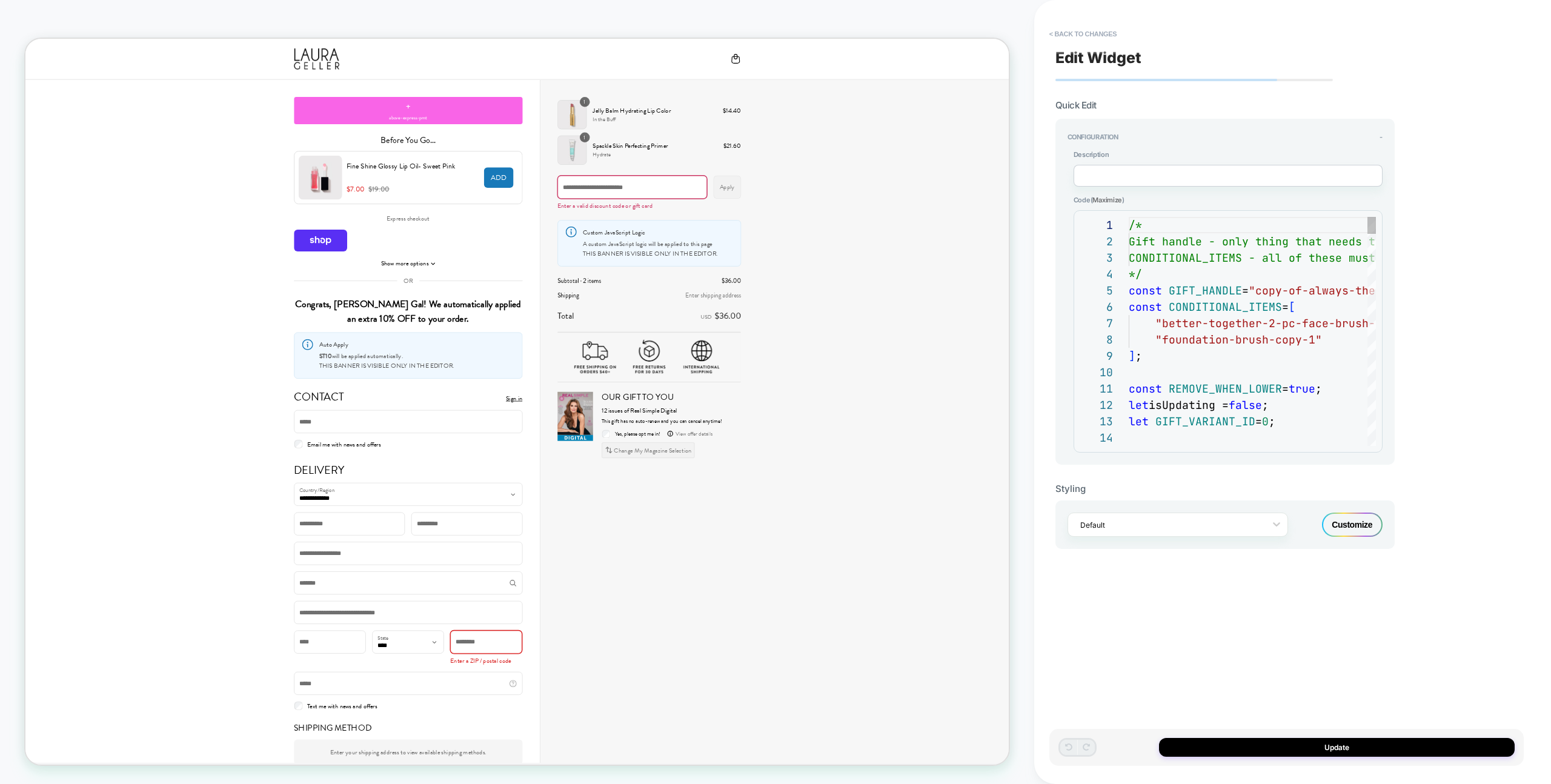
scroll to position [164, 0]
type textarea "**********"
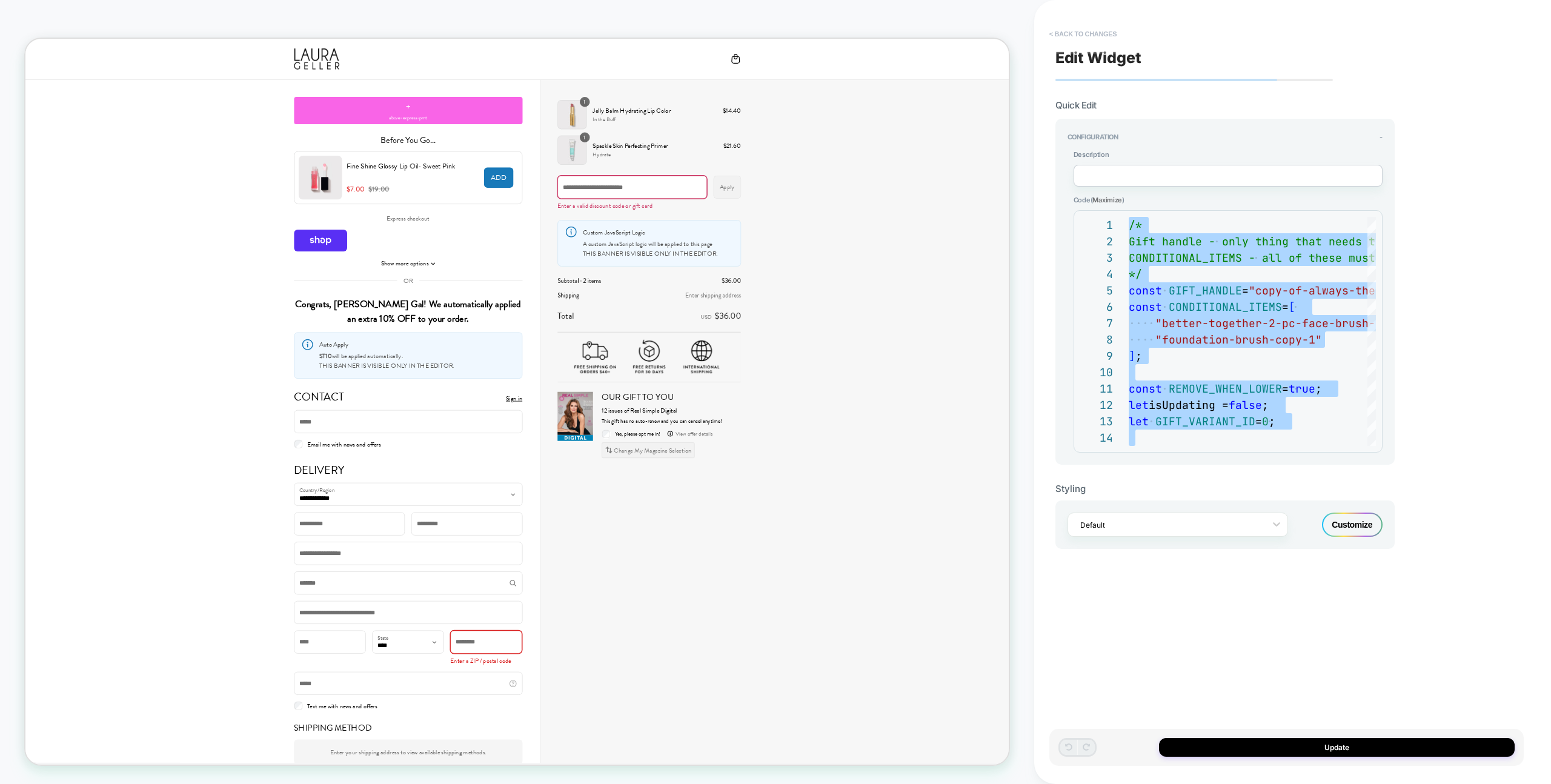
click at [1081, 28] on button "< Back to changes" at bounding box center [1083, 33] width 80 height 20
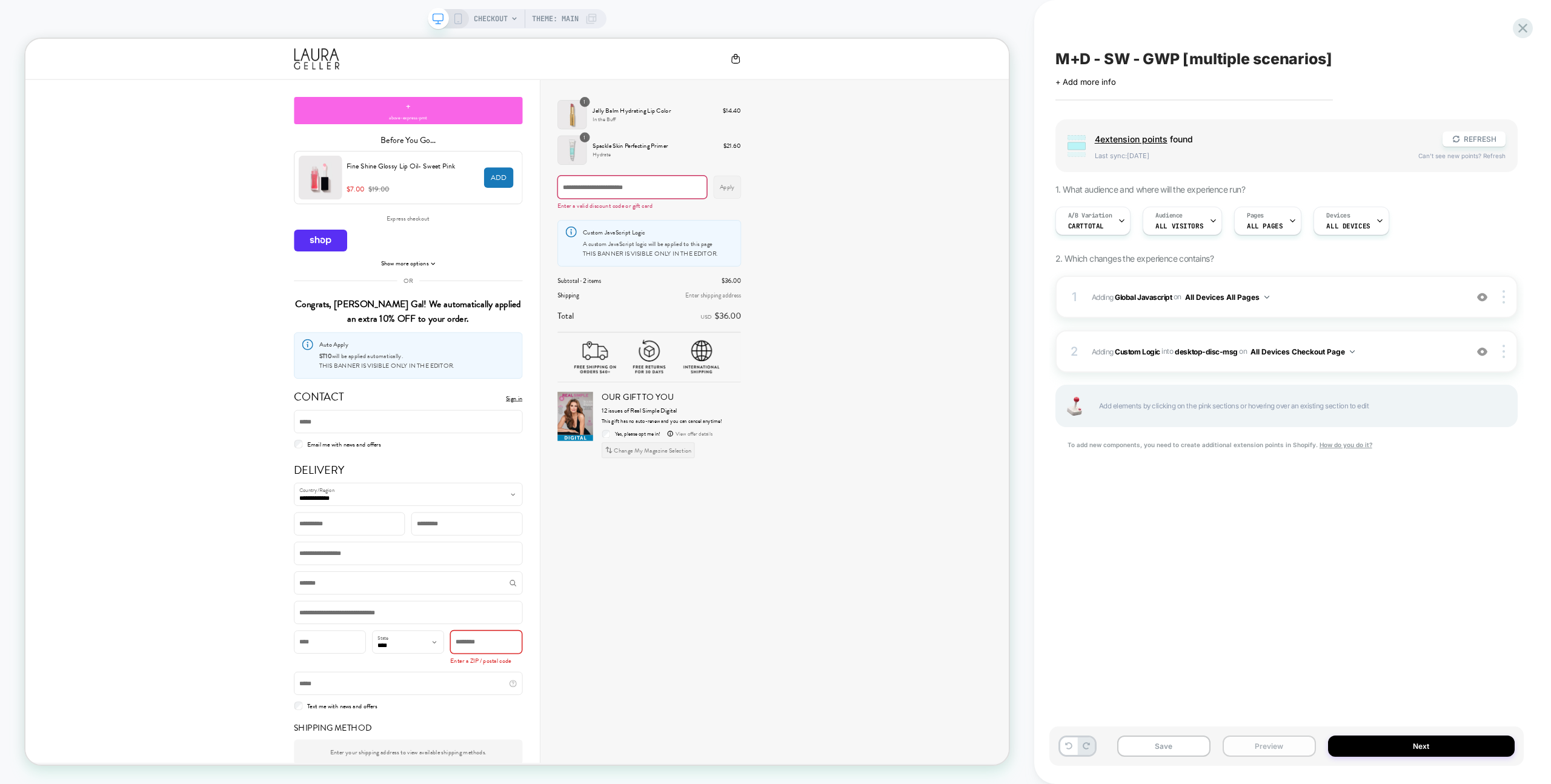
click at [1269, 747] on button "Preview" at bounding box center [1269, 746] width 93 height 21
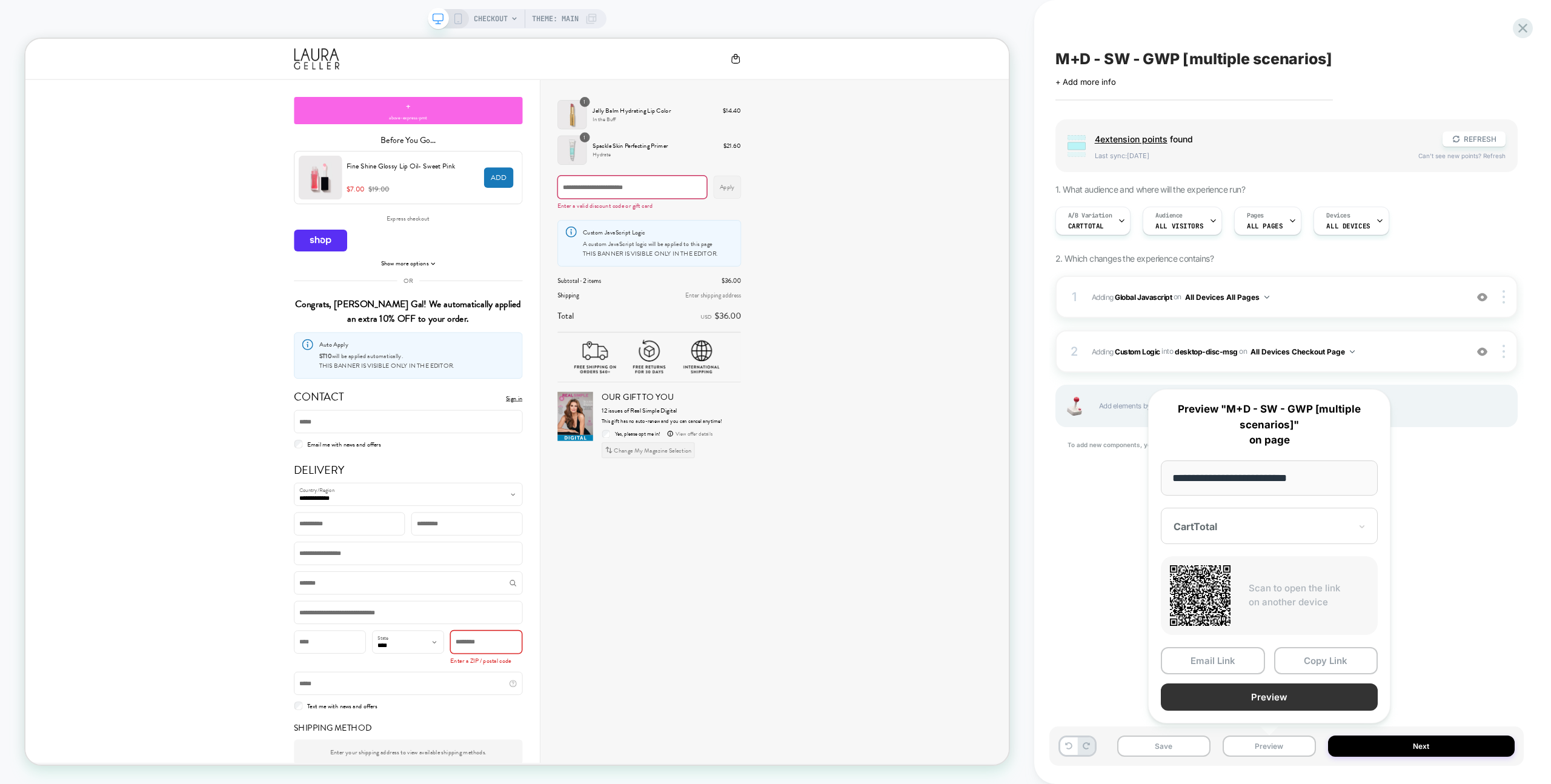
click at [1264, 685] on button "Preview" at bounding box center [1269, 697] width 217 height 28
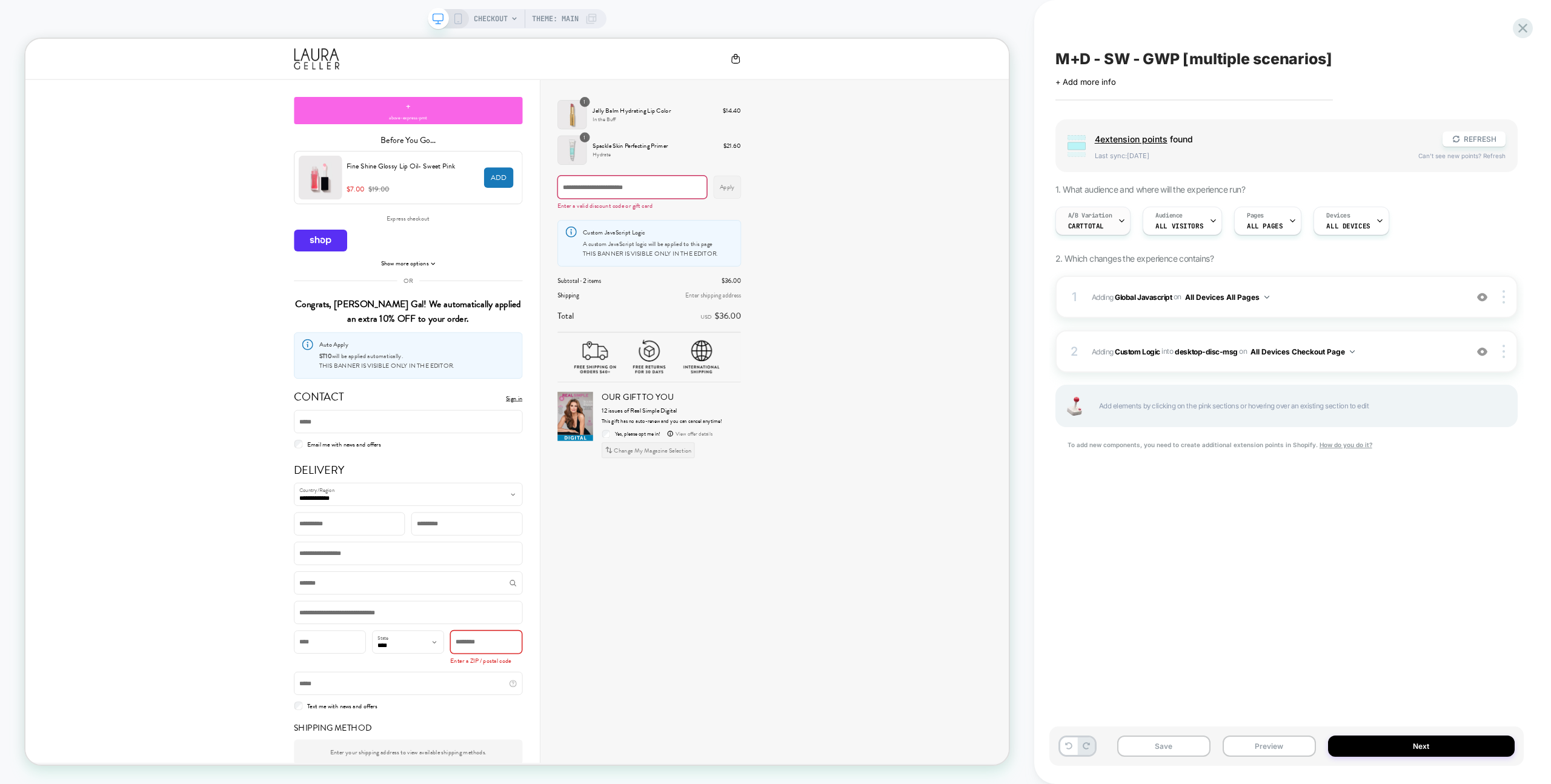
click at [1115, 225] on div "A/B Variation CartTotal" at bounding box center [1090, 221] width 69 height 28
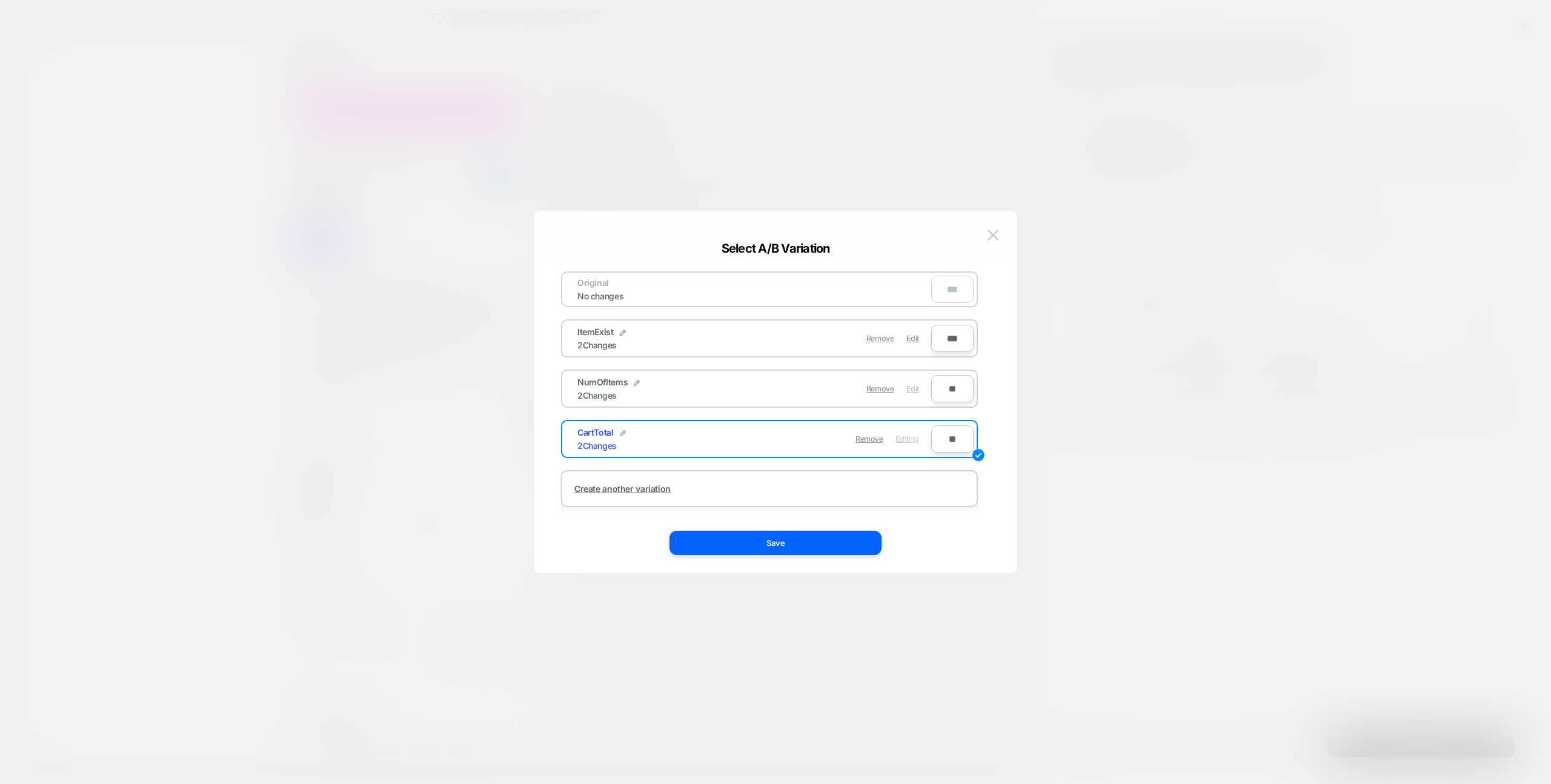
click at [916, 389] on span "Edit" at bounding box center [913, 388] width 13 height 9
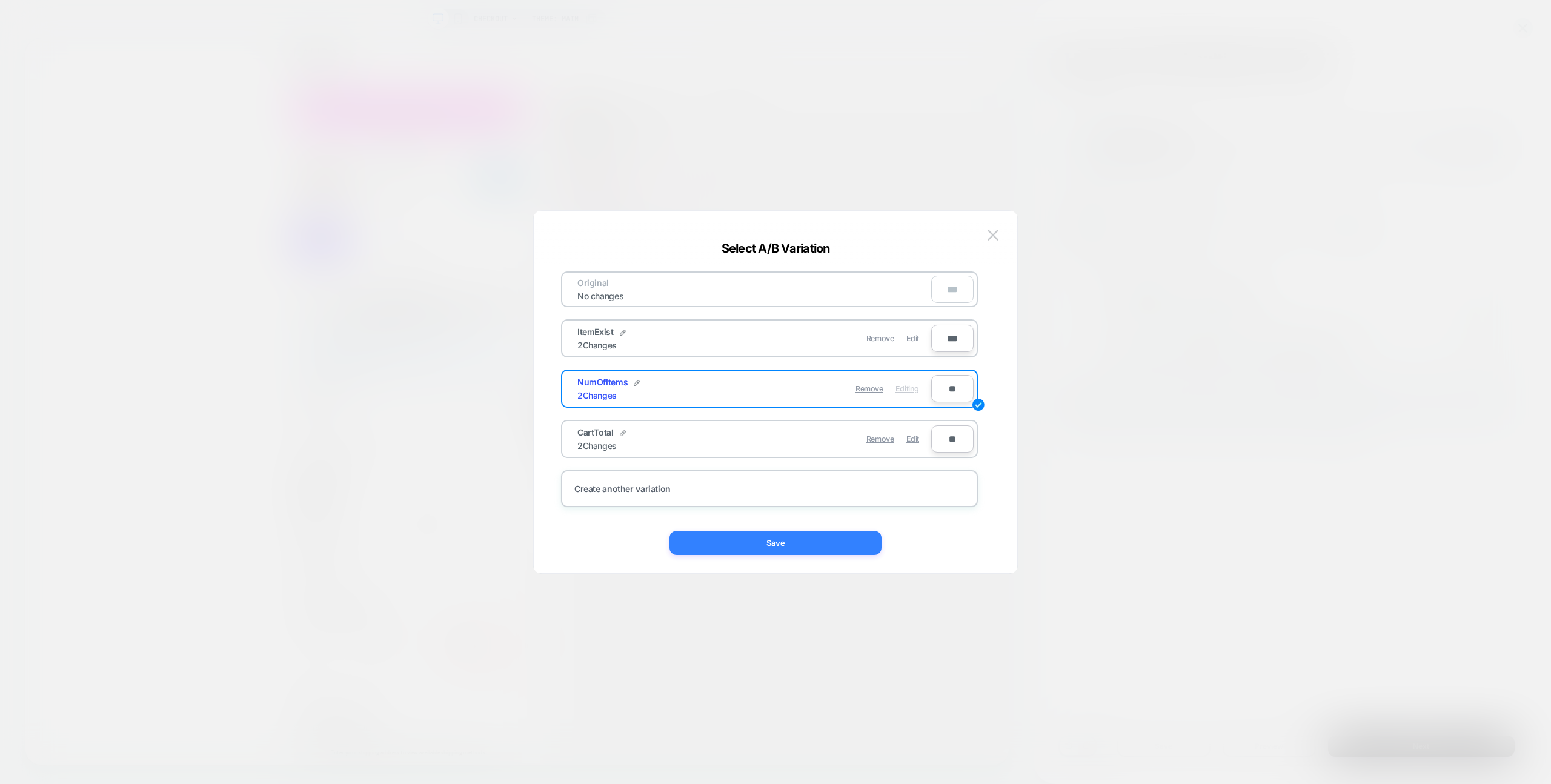
click at [833, 543] on button "Save" at bounding box center [776, 542] width 212 height 24
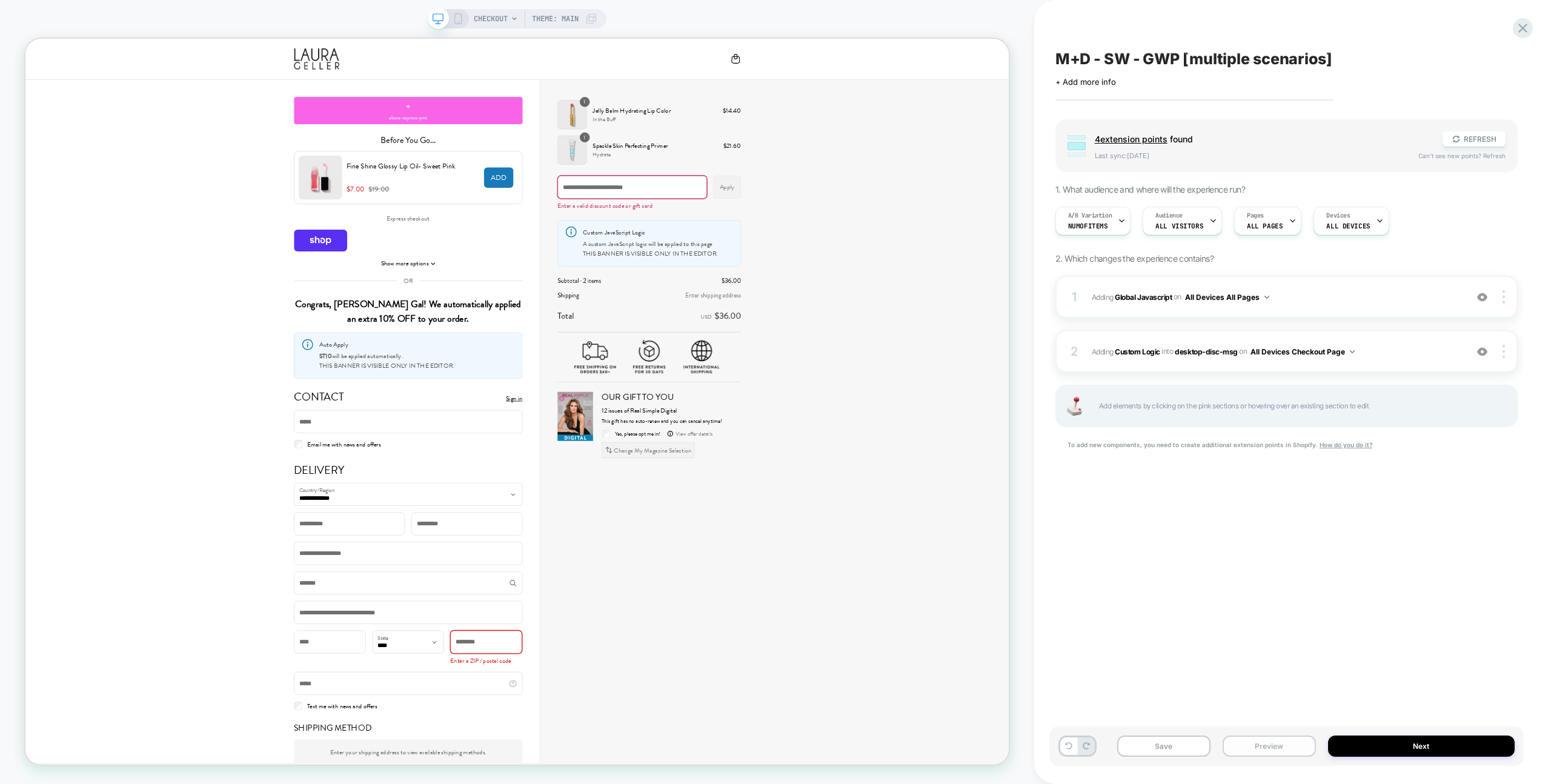
click at [1261, 736] on button "Preview" at bounding box center [1269, 746] width 93 height 21
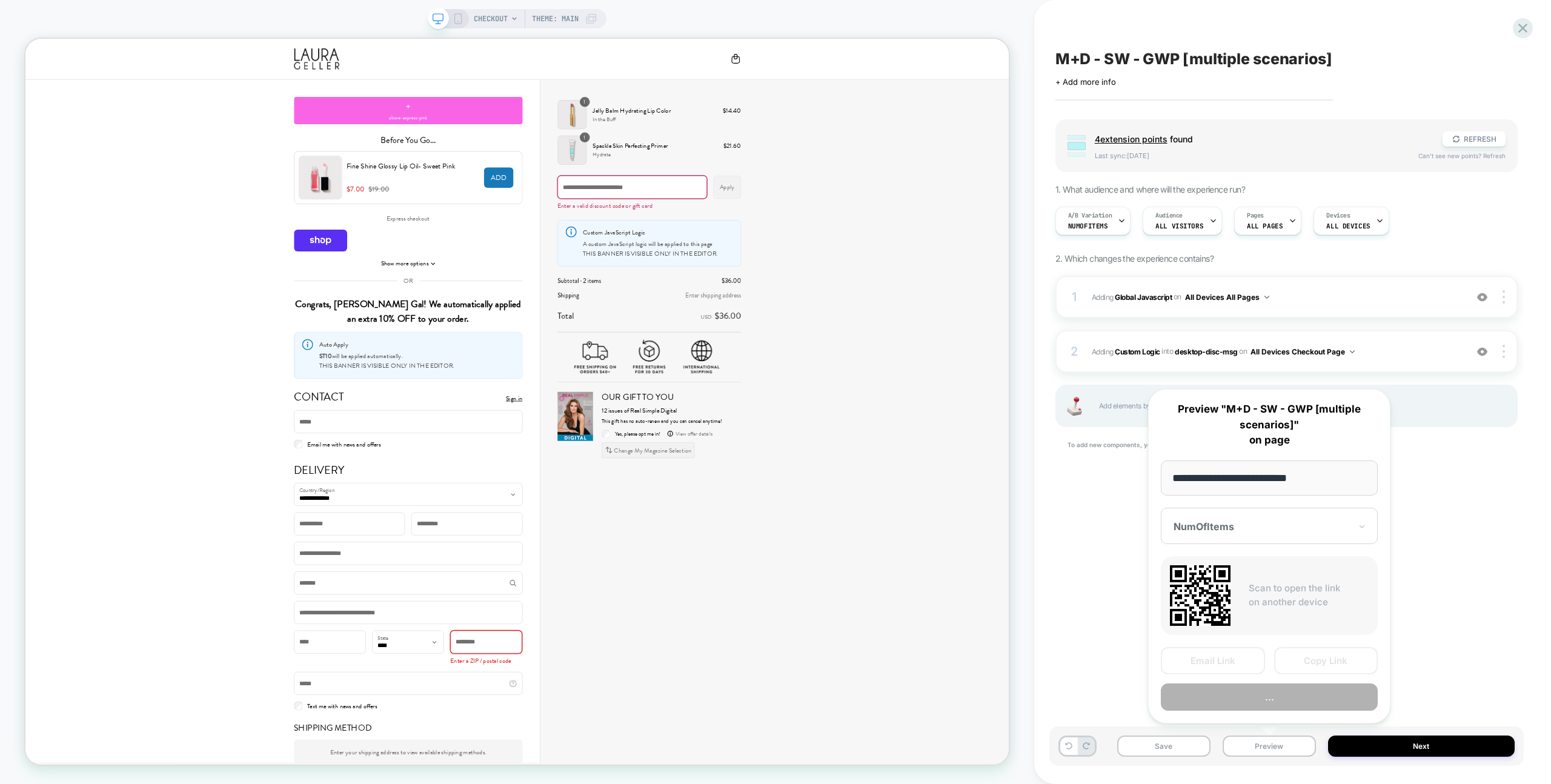
click at [1269, 701] on button "..." at bounding box center [1269, 697] width 217 height 28
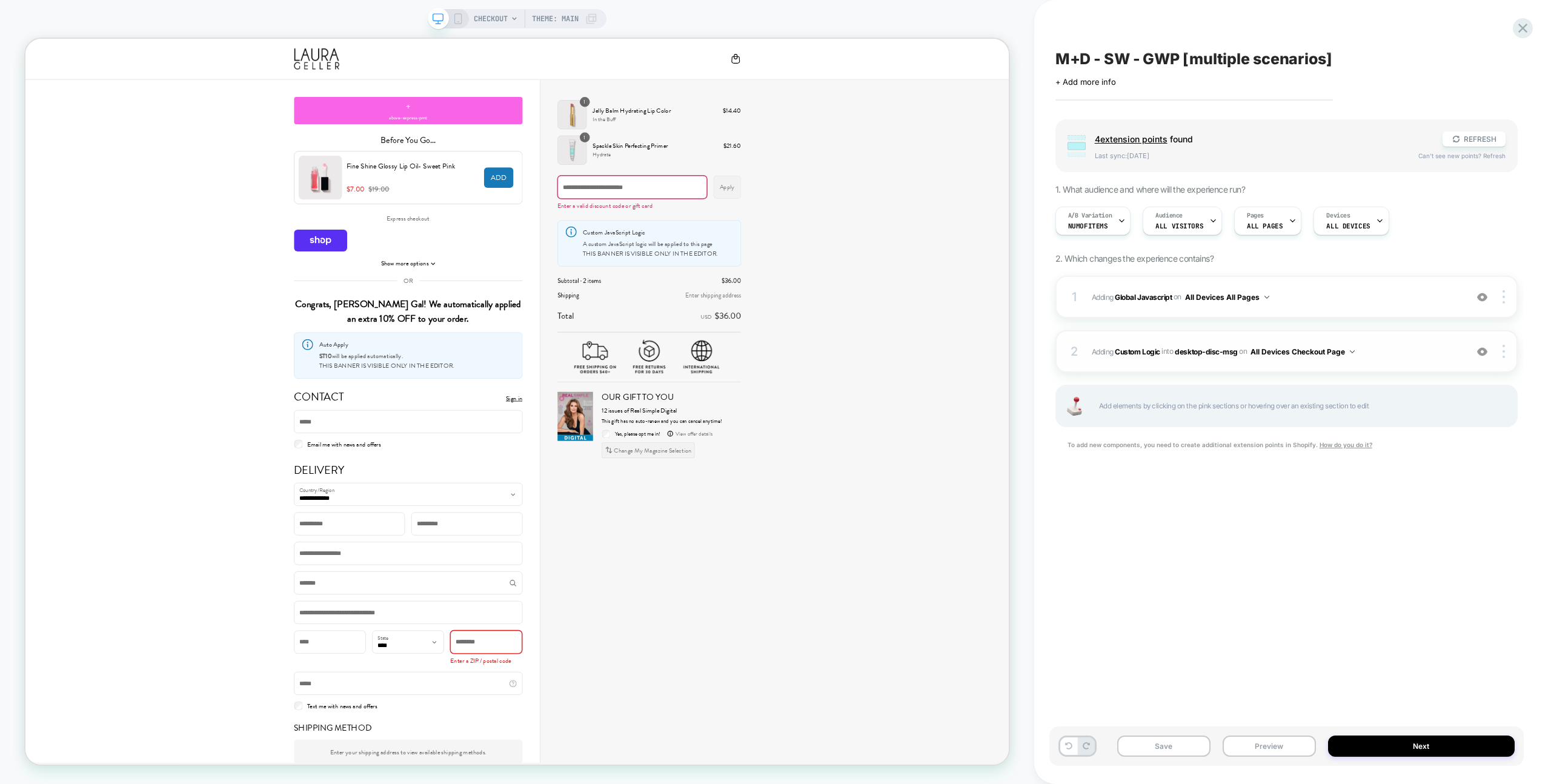
click at [1389, 353] on span "#_loomi_addon_1758448721774 Adding Custom Logic INTO desktop-disc-msg desktop-d…" at bounding box center [1276, 351] width 369 height 15
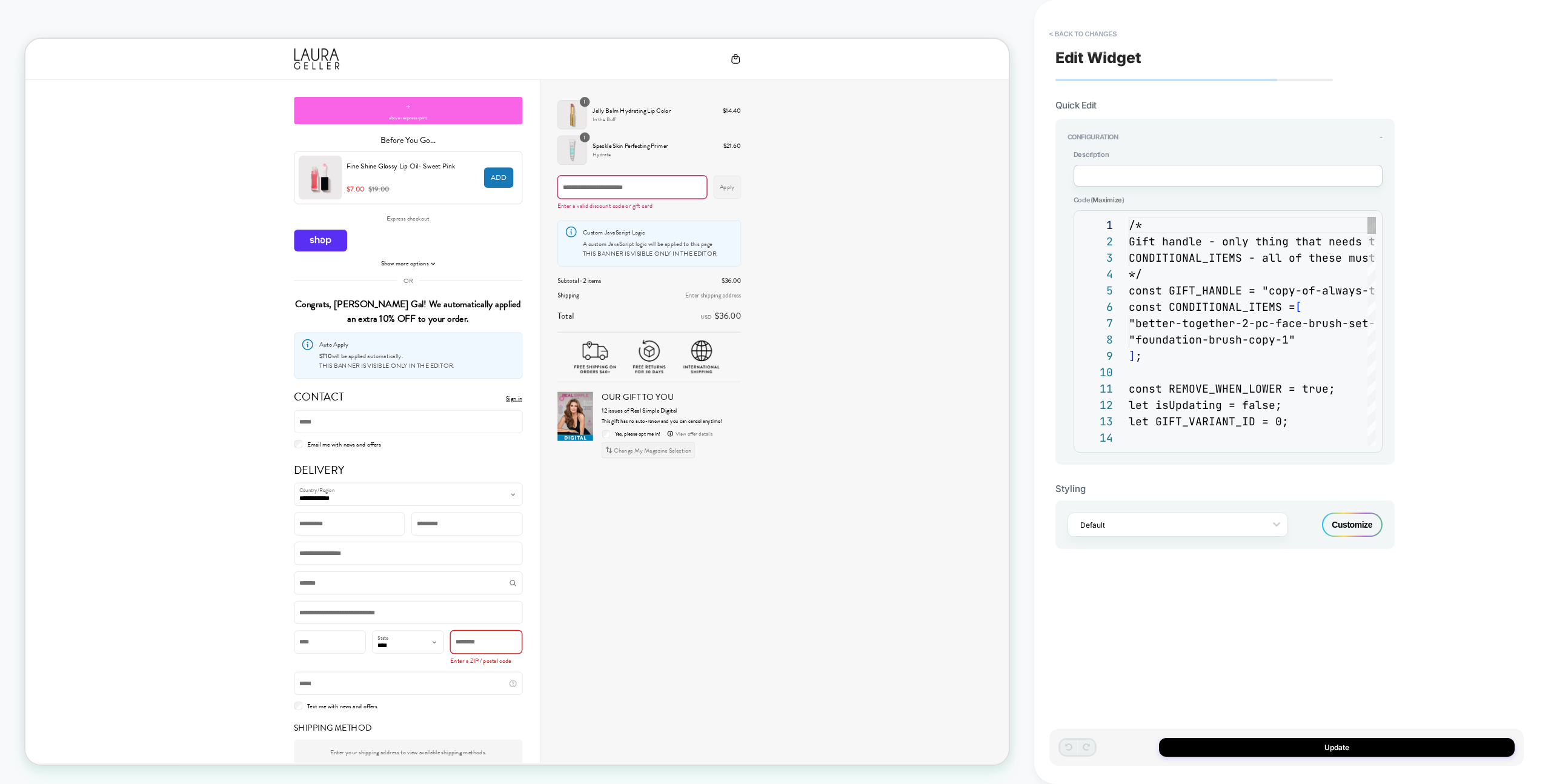
scroll to position [164, 0]
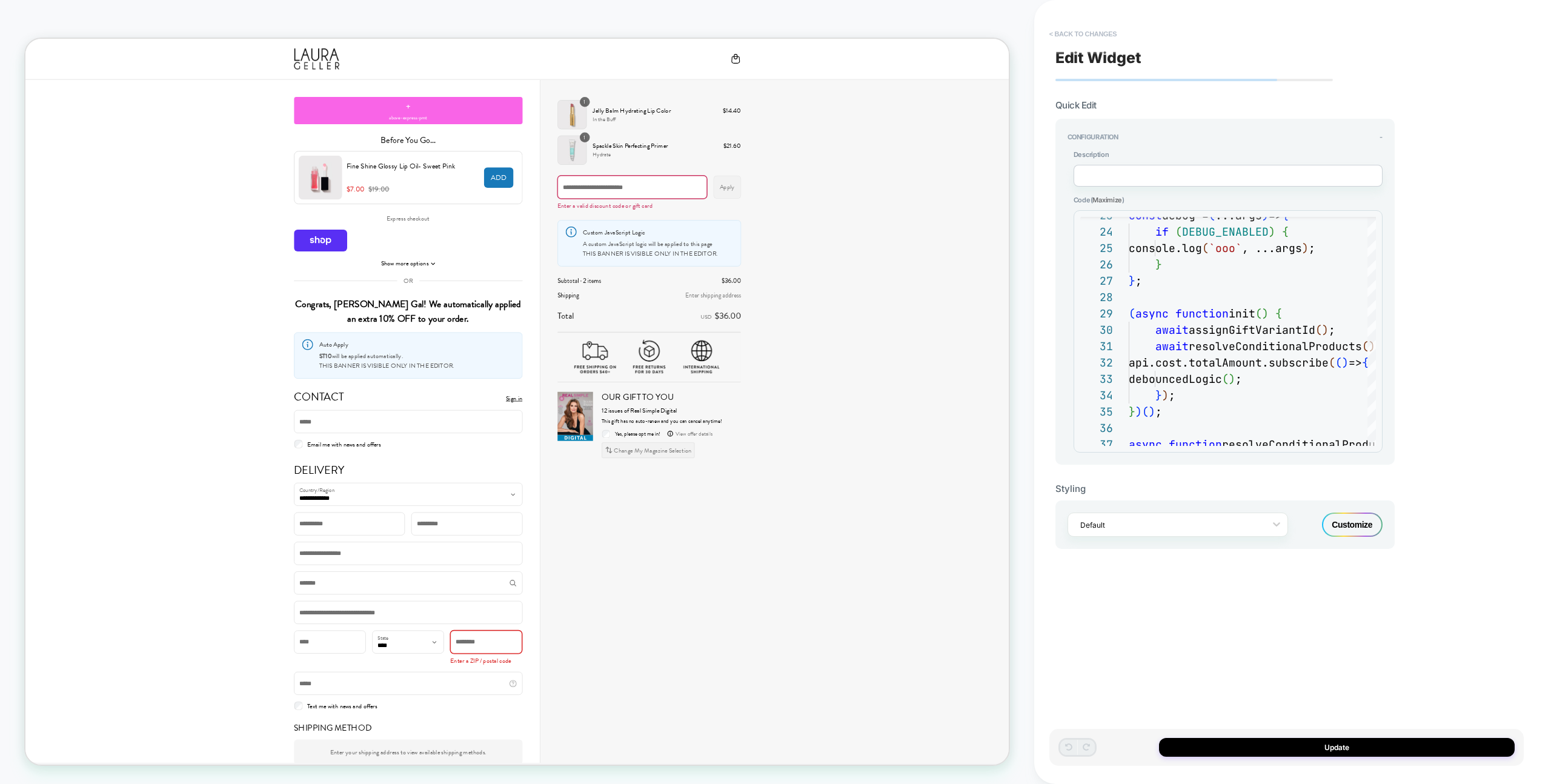
click at [1093, 28] on button "< Back to changes" at bounding box center [1083, 33] width 80 height 20
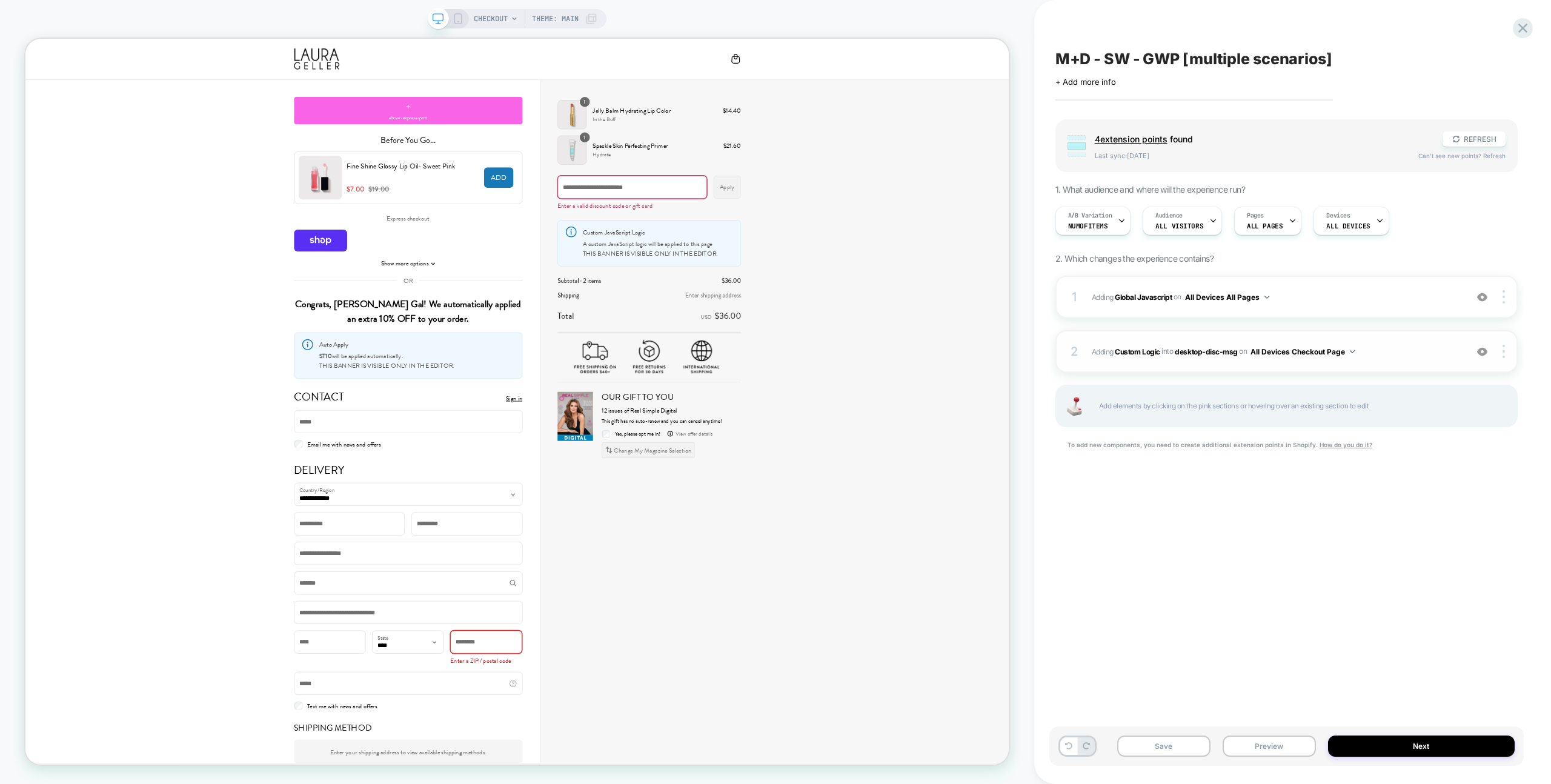
click at [1401, 350] on span "#_loomi_addon_1758448721774 Adding Custom Logic INTO desktop-disc-msg desktop-d…" at bounding box center [1276, 351] width 369 height 15
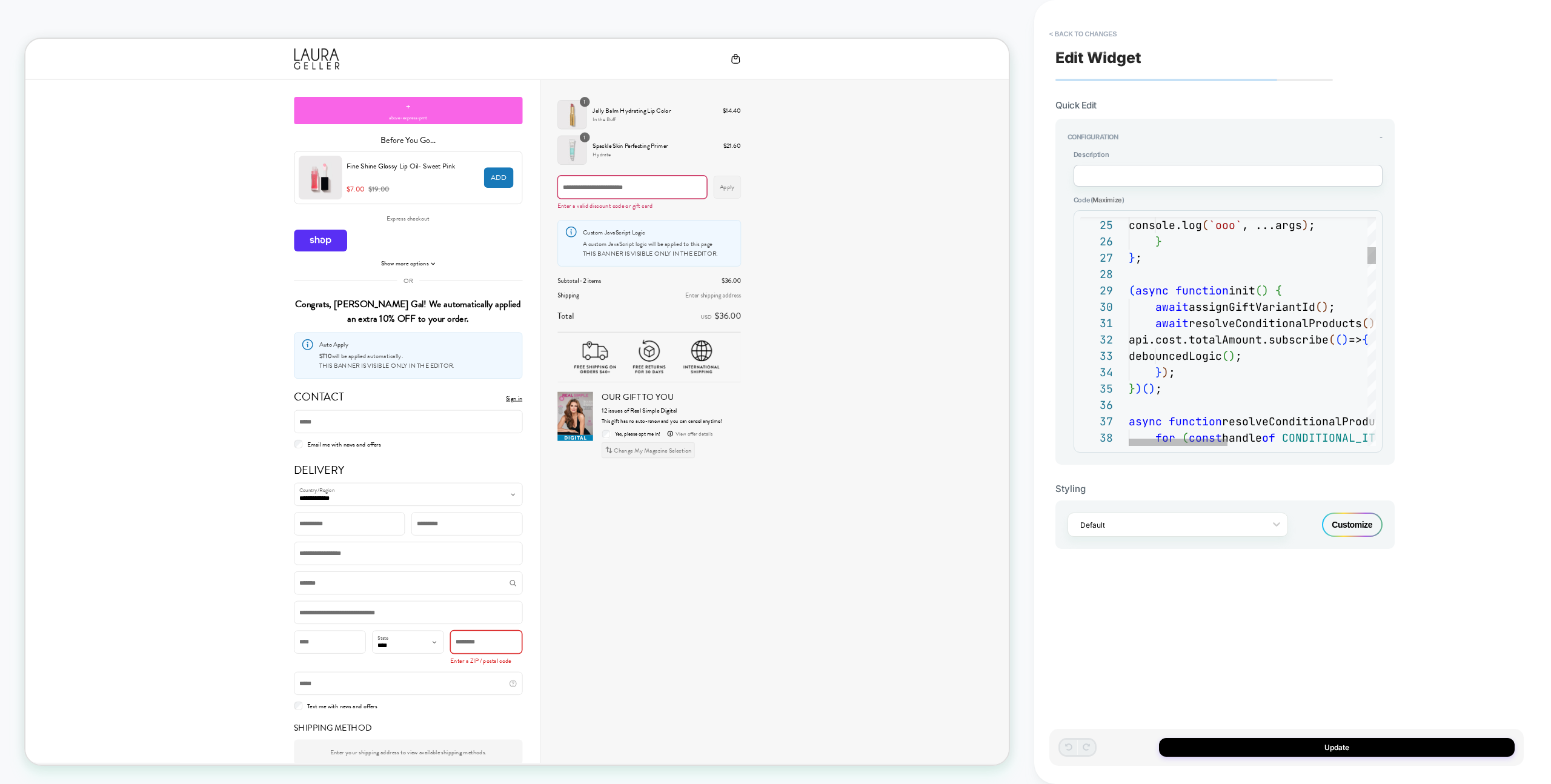
type textarea "**********"
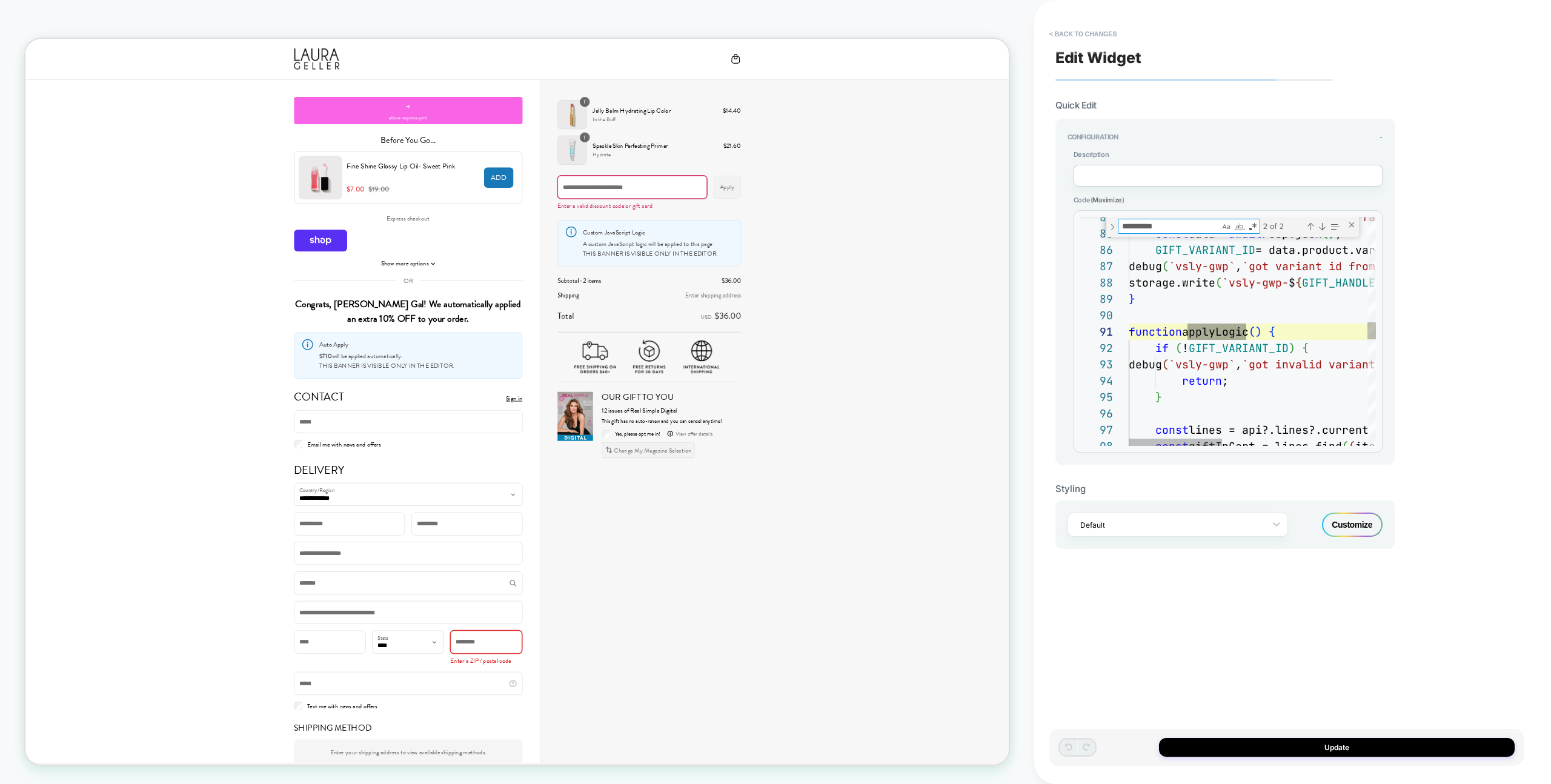
scroll to position [164, 125]
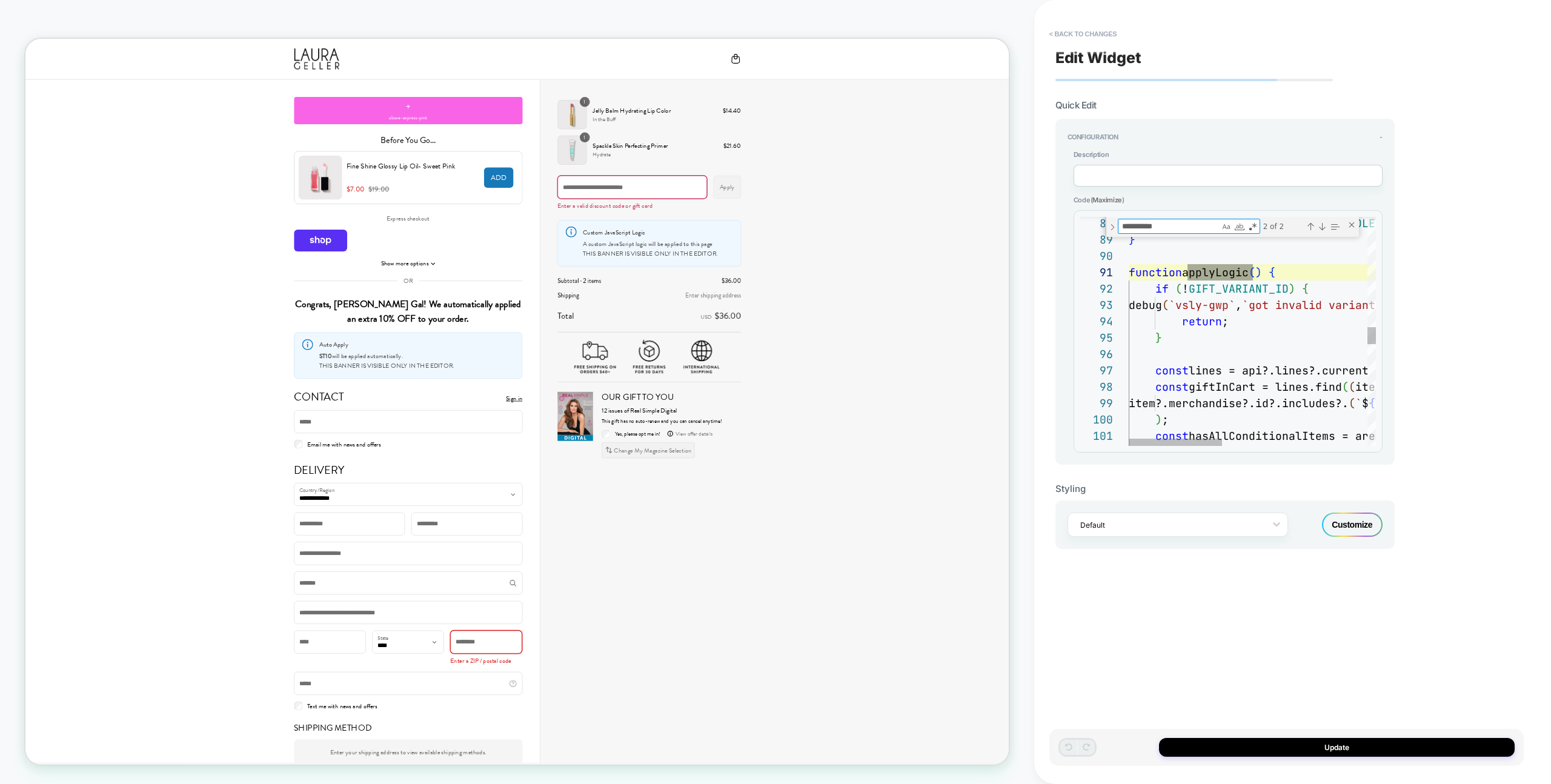
type textarea "**********"
click at [1235, 351] on div "storage.write ( `vsly-gwp- $ { GIFT_HANDLE } ` , ` $ { GIFT_VARIANT_ID } ` ) ; …" at bounding box center [1444, 279] width 630 height 3013
click at [1238, 347] on div "storage.write ( `vsly-gwp- $ { GIFT_HANDLE } ` , ` $ { GIFT_VARIANT_ID } ` ) ; …" at bounding box center [1444, 279] width 630 height 3013
click at [1231, 355] on div "storage.write ( `vsly-gwp- $ { GIFT_HANDLE } ` , ` $ { GIFT_VARIANT_ID } ` ) ; …" at bounding box center [1444, 279] width 630 height 3013
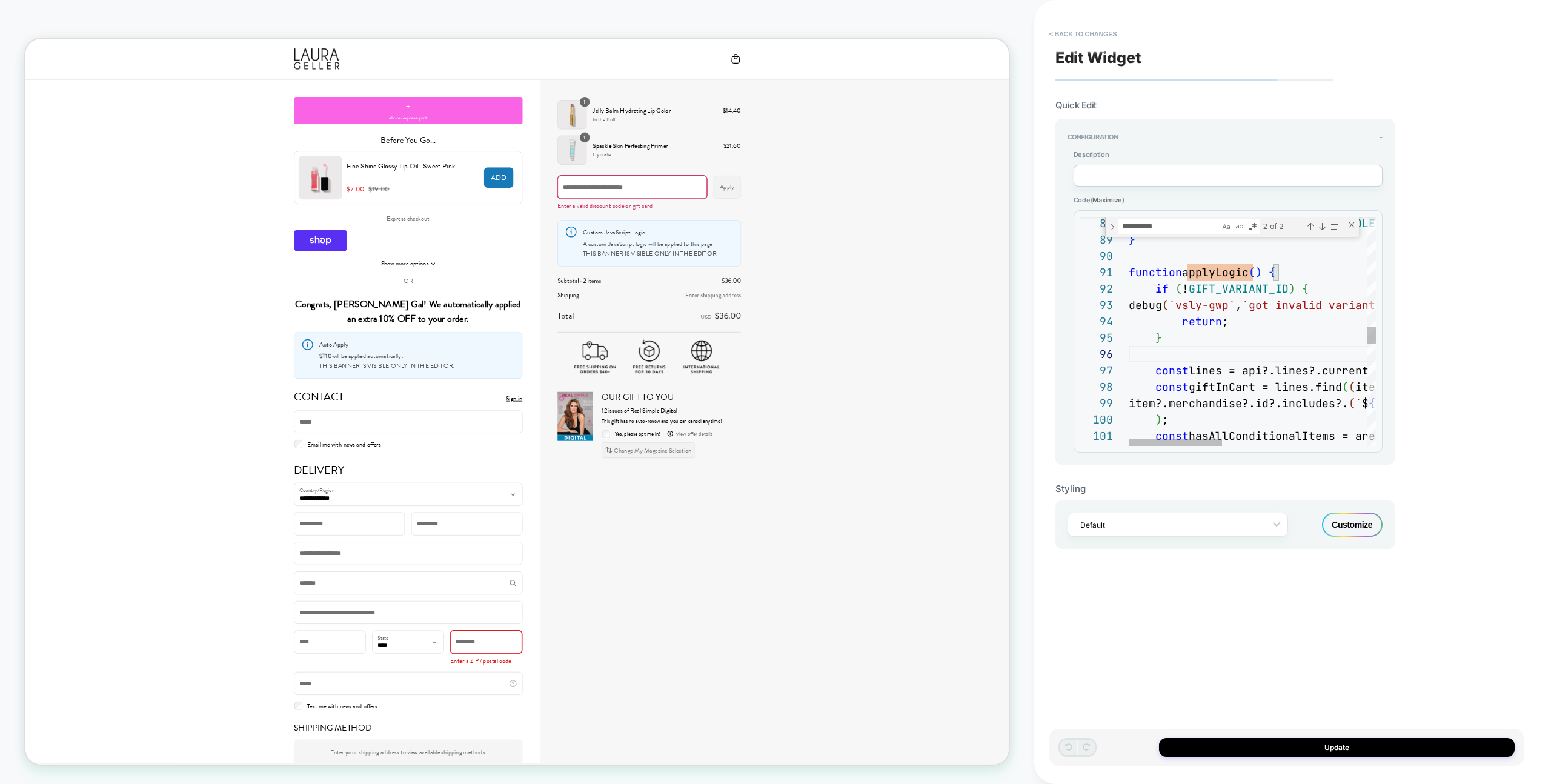
click at [1222, 374] on div "storage.write ( `vsly-gwp- $ { GIFT_HANDLE } ` , ` $ { GIFT_VARIANT_ID } ` ) ; …" at bounding box center [1444, 279] width 630 height 3013
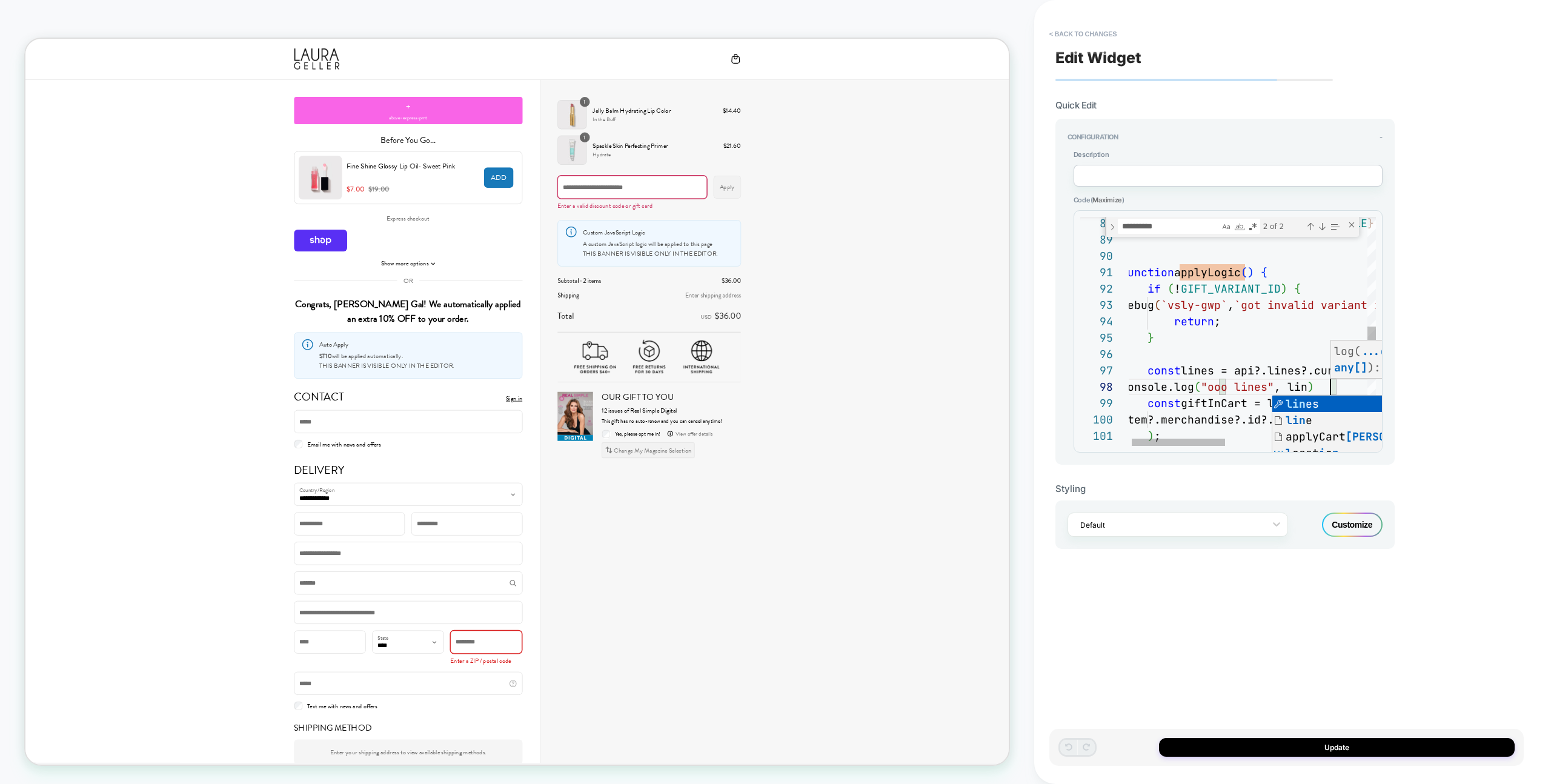
scroll to position [114, 222]
type textarea "**********"
click at [1348, 758] on div "Update" at bounding box center [1286, 746] width 474 height 37
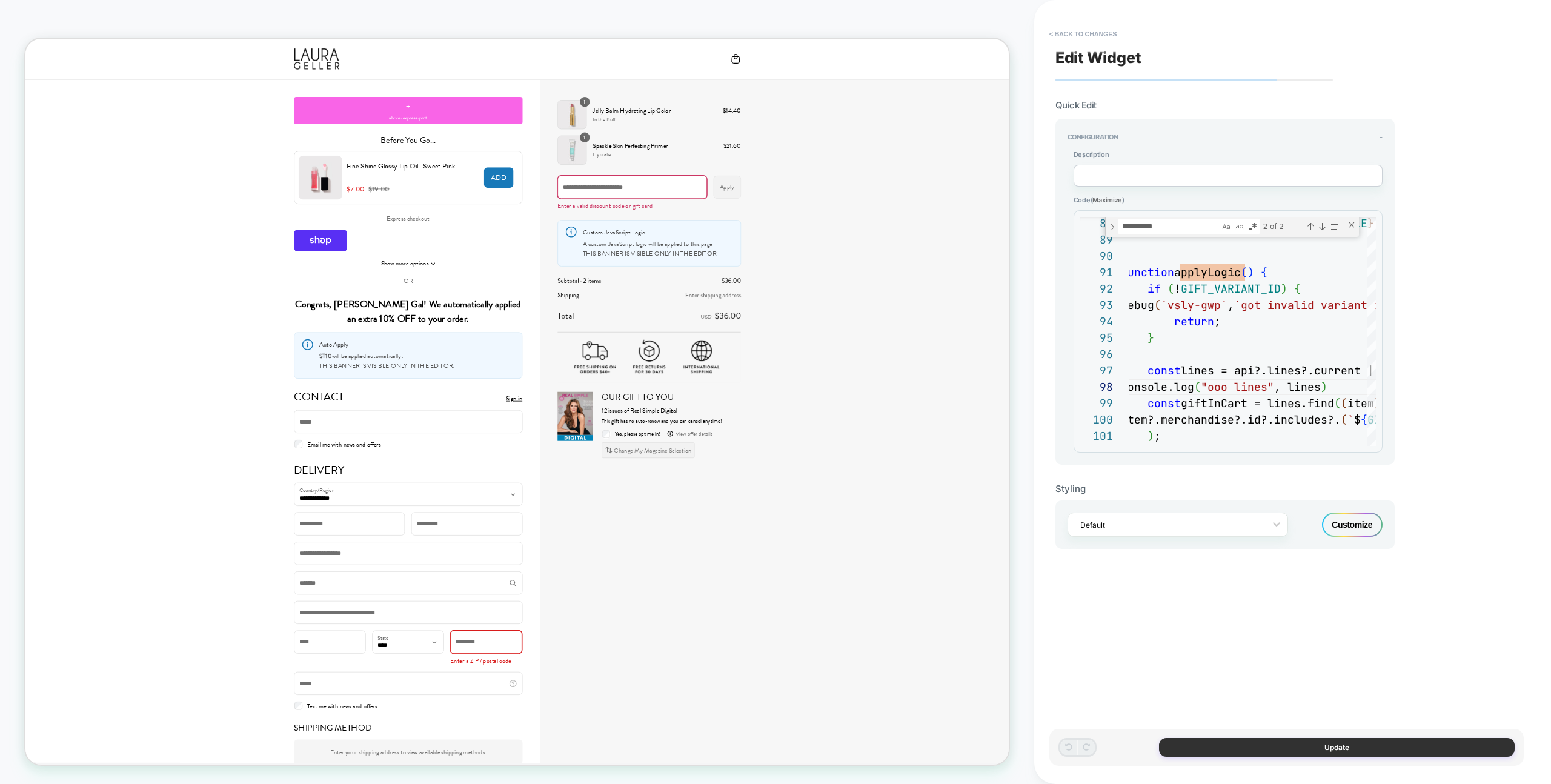
click at [1345, 754] on button "Update" at bounding box center [1337, 747] width 356 height 19
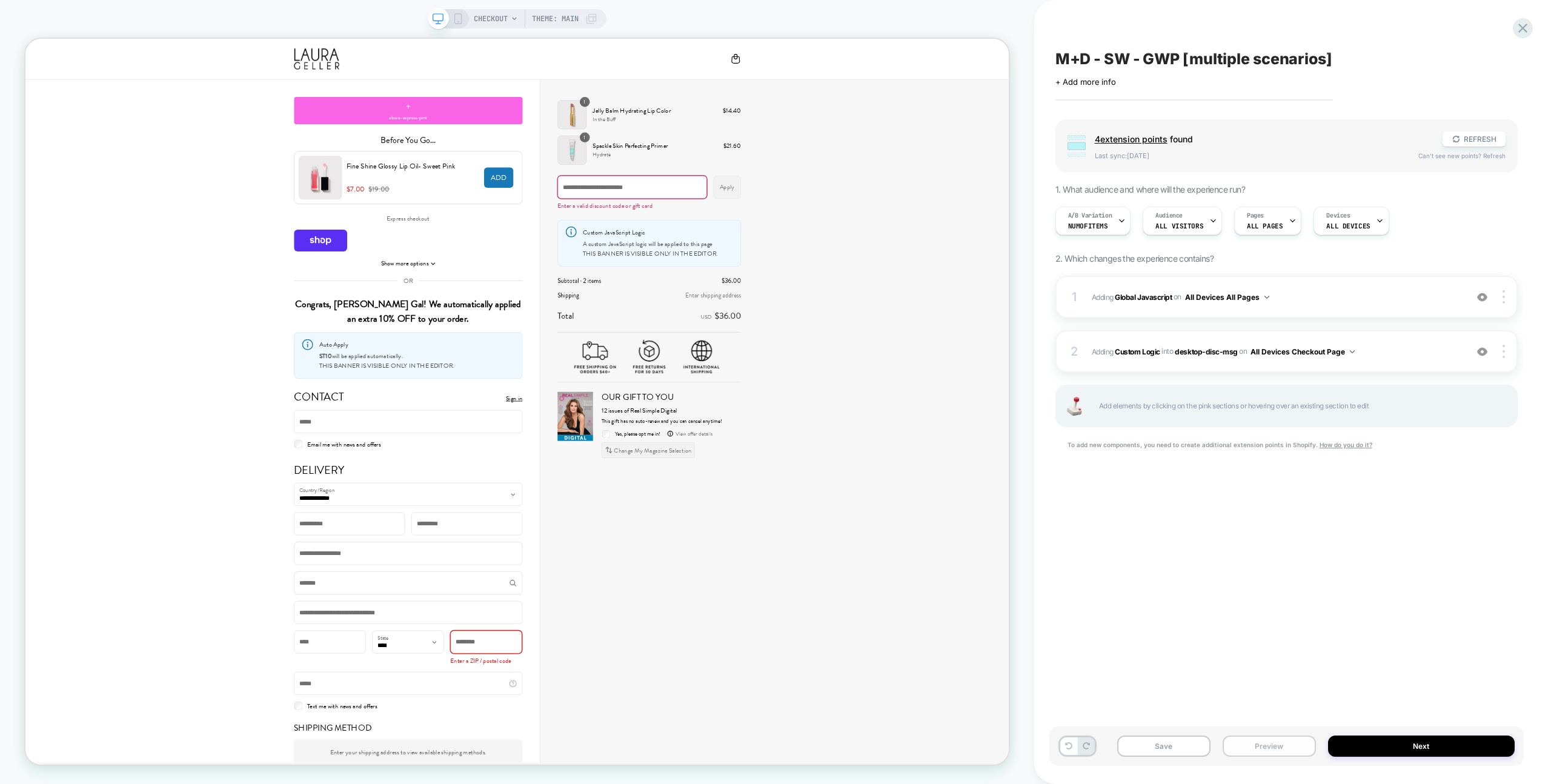
drag, startPoint x: 1230, startPoint y: 743, endPoint x: 1232, endPoint y: 736, distance: 7.3
click at [1230, 743] on button "Preview" at bounding box center [1269, 746] width 93 height 21
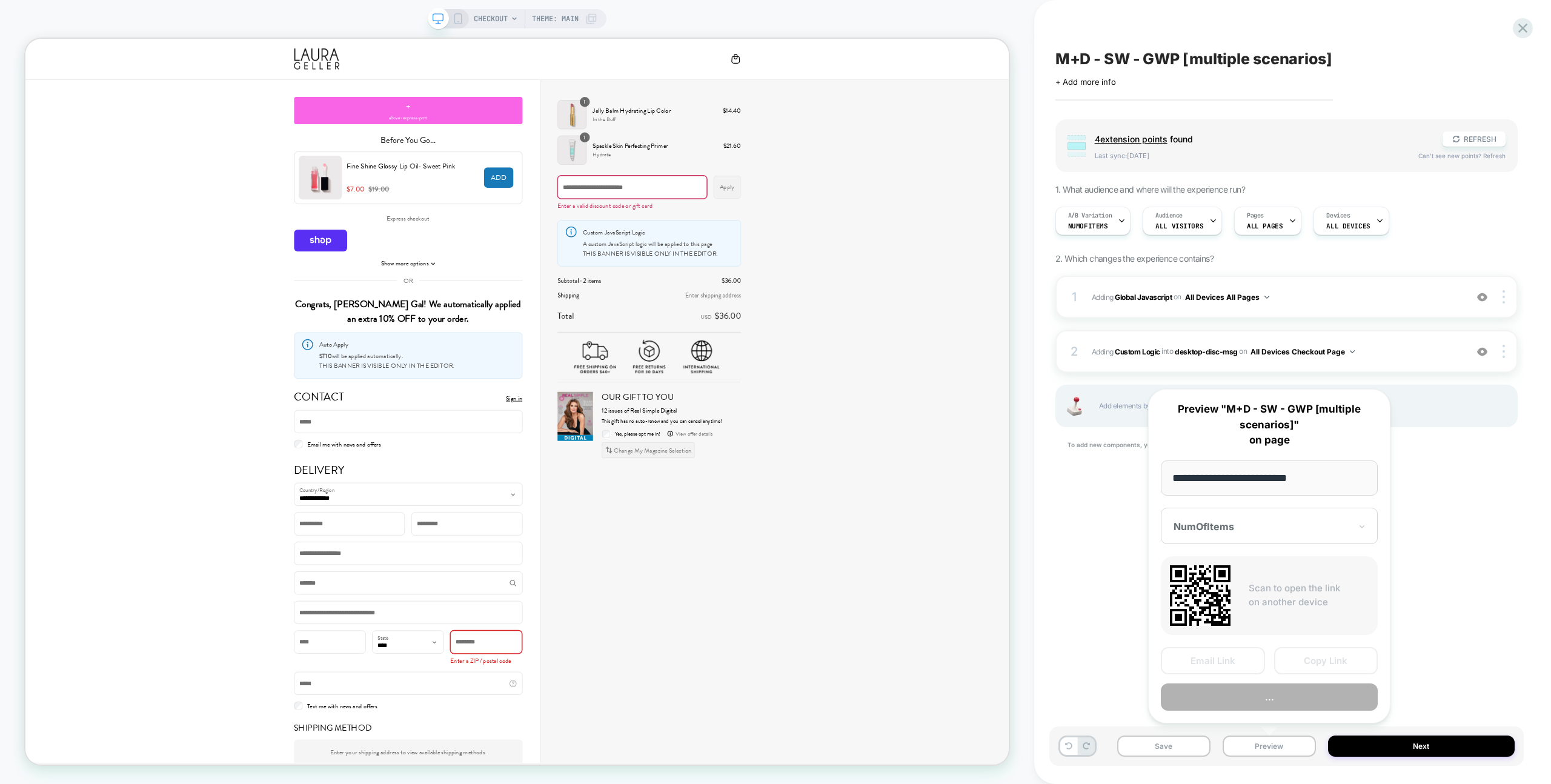
click at [1245, 704] on button "..." at bounding box center [1269, 697] width 217 height 28
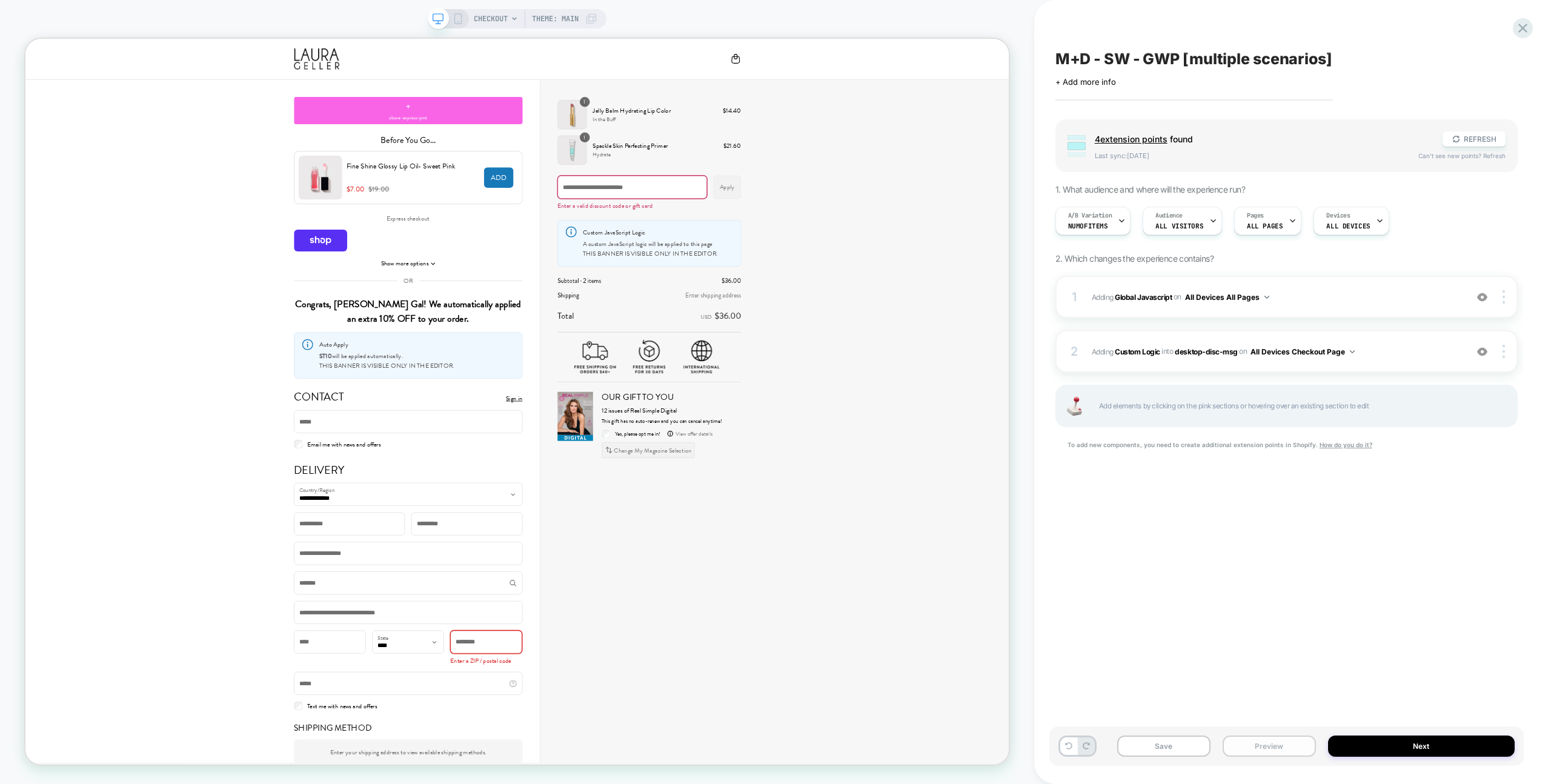
click at [1275, 748] on button "Preview" at bounding box center [1269, 746] width 93 height 21
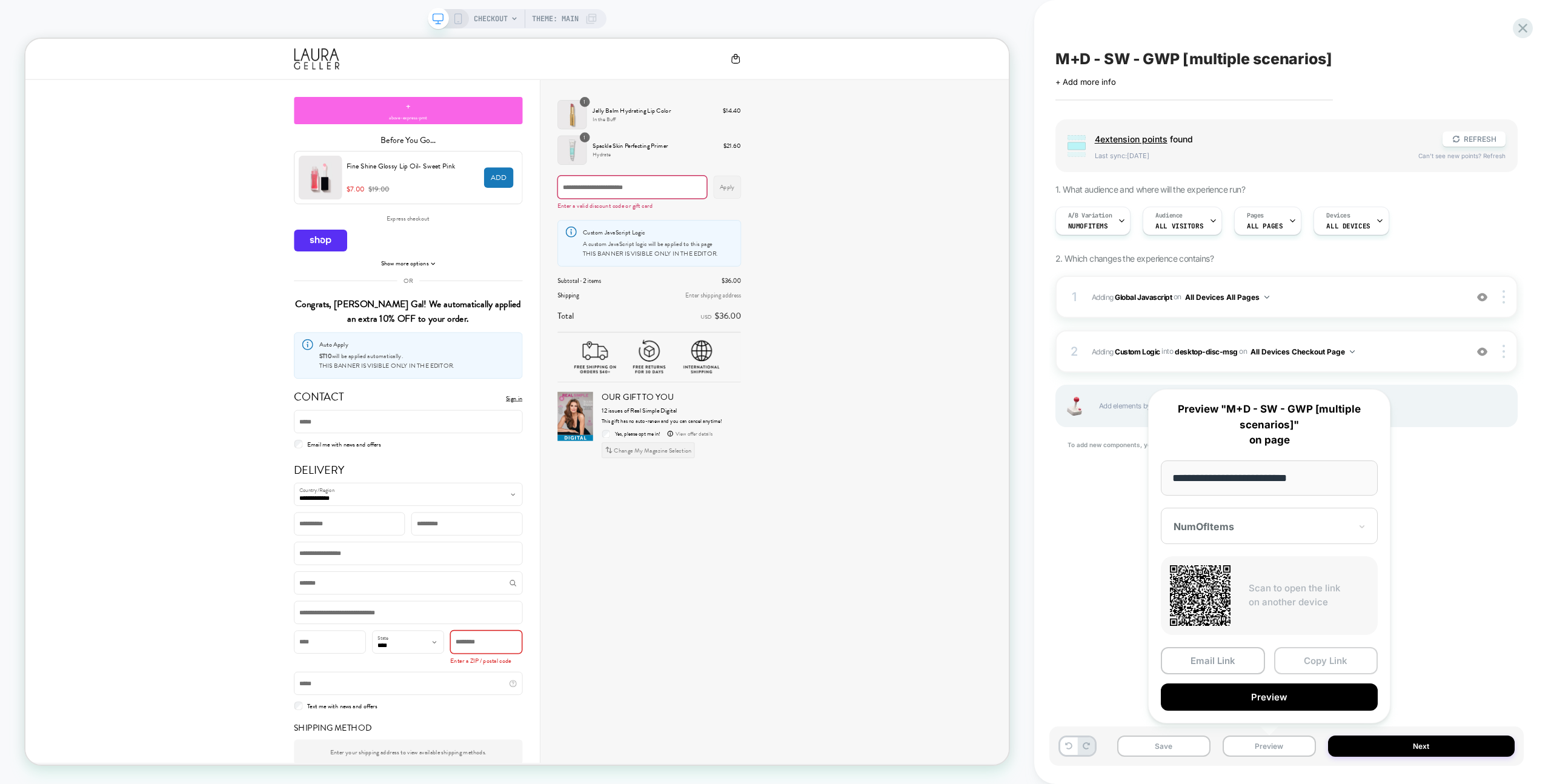
click at [1290, 667] on button "Copy Link" at bounding box center [1326, 661] width 104 height 28
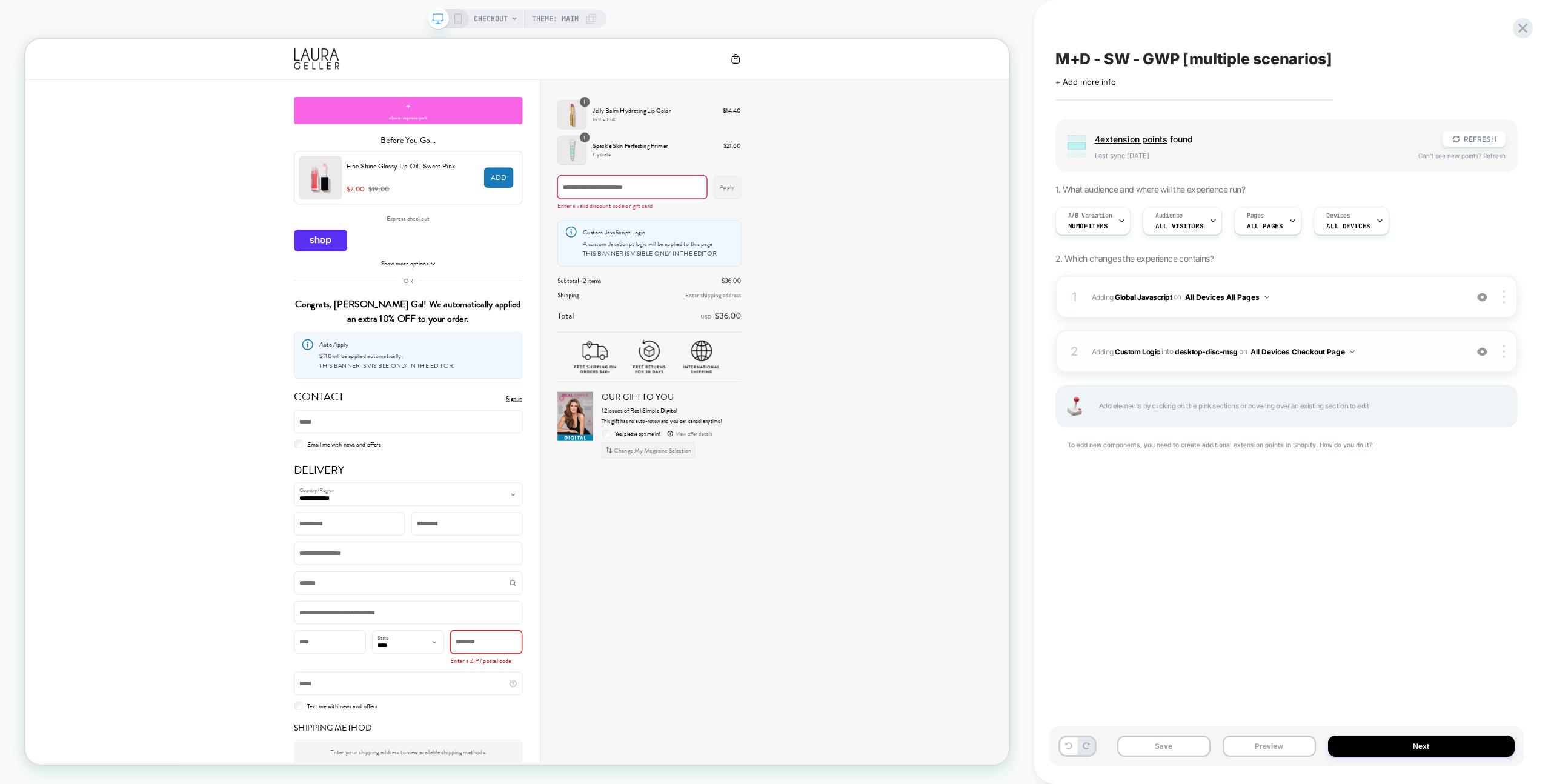
click at [1478, 350] on img at bounding box center [1482, 352] width 10 height 10
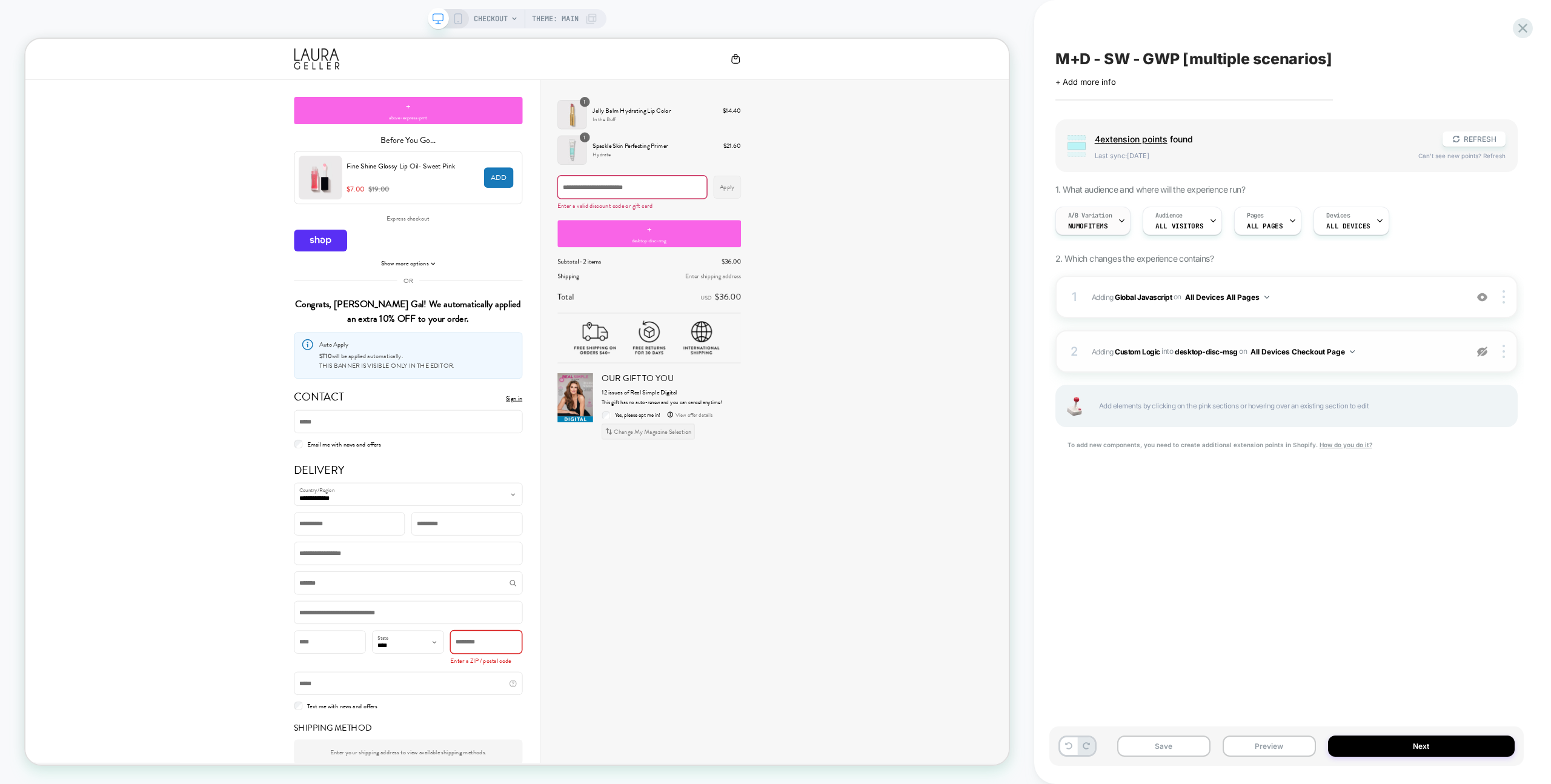
click at [1081, 219] on span "A/B Variation" at bounding box center [1090, 216] width 44 height 9
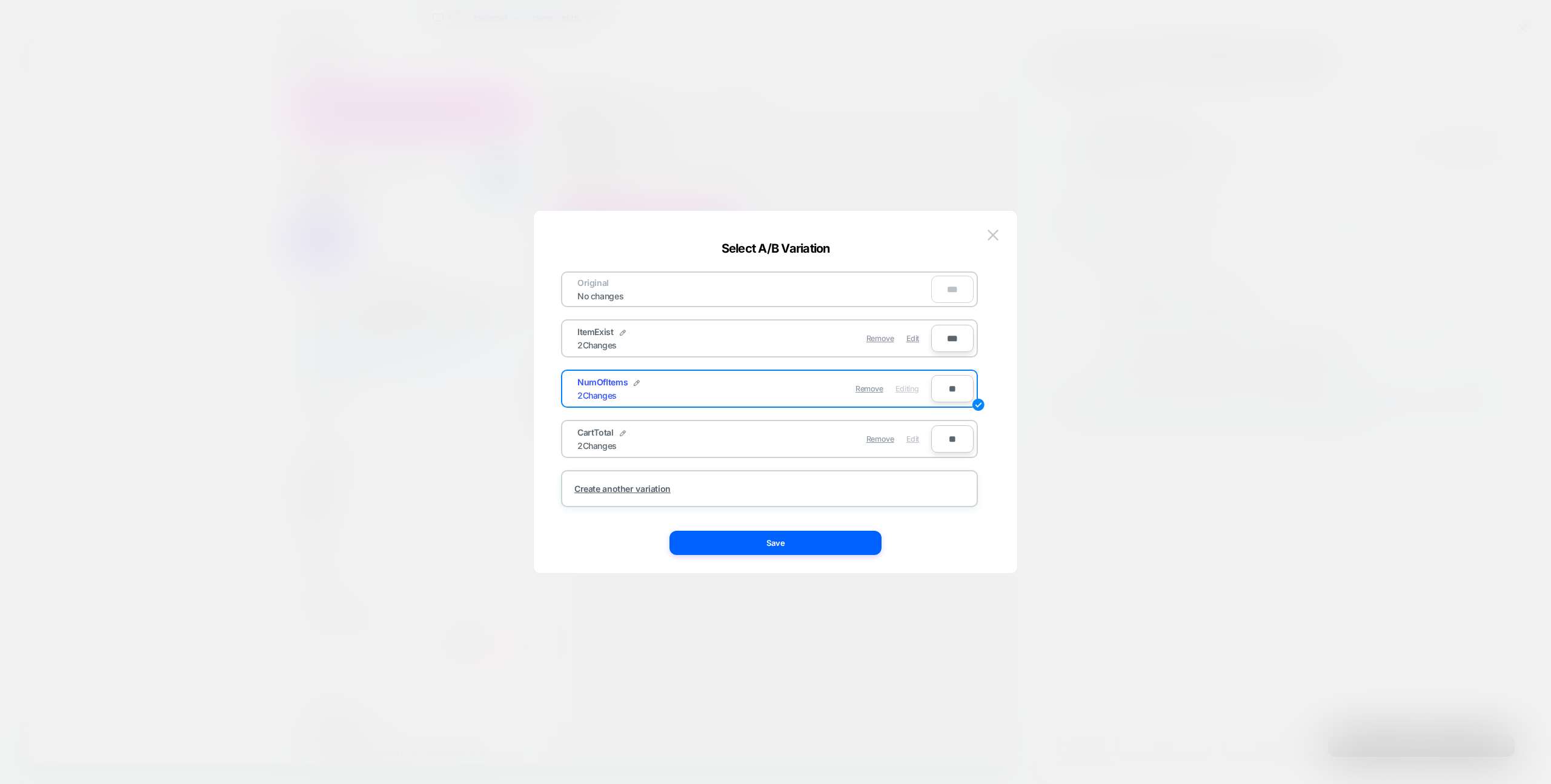
click at [917, 435] on span "Edit" at bounding box center [913, 439] width 13 height 9
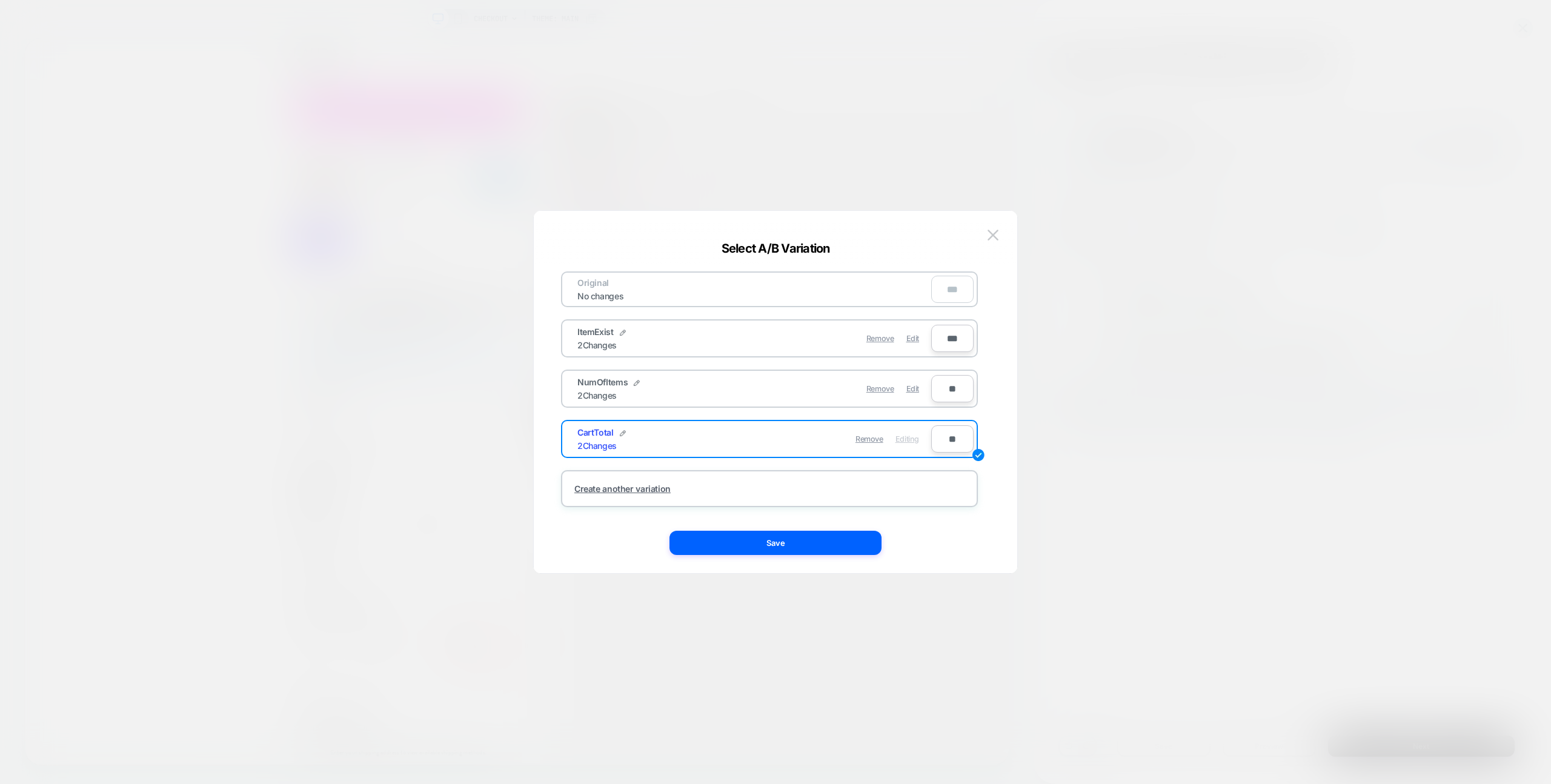
drag, startPoint x: 859, startPoint y: 539, endPoint x: 1167, endPoint y: 437, distance: 324.5
click at [859, 539] on button "Save" at bounding box center [776, 542] width 212 height 24
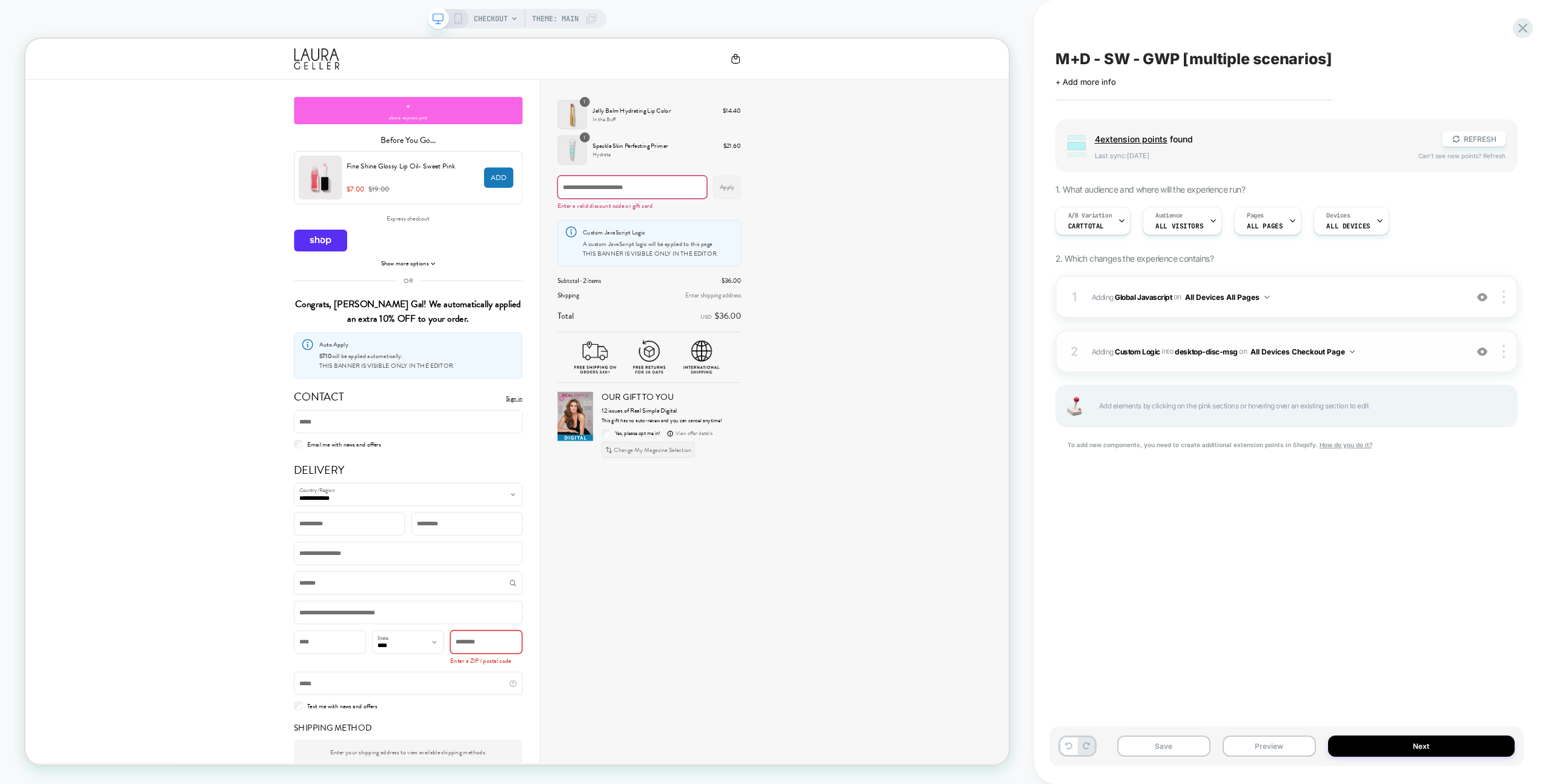
click at [1485, 352] on img at bounding box center [1482, 352] width 10 height 10
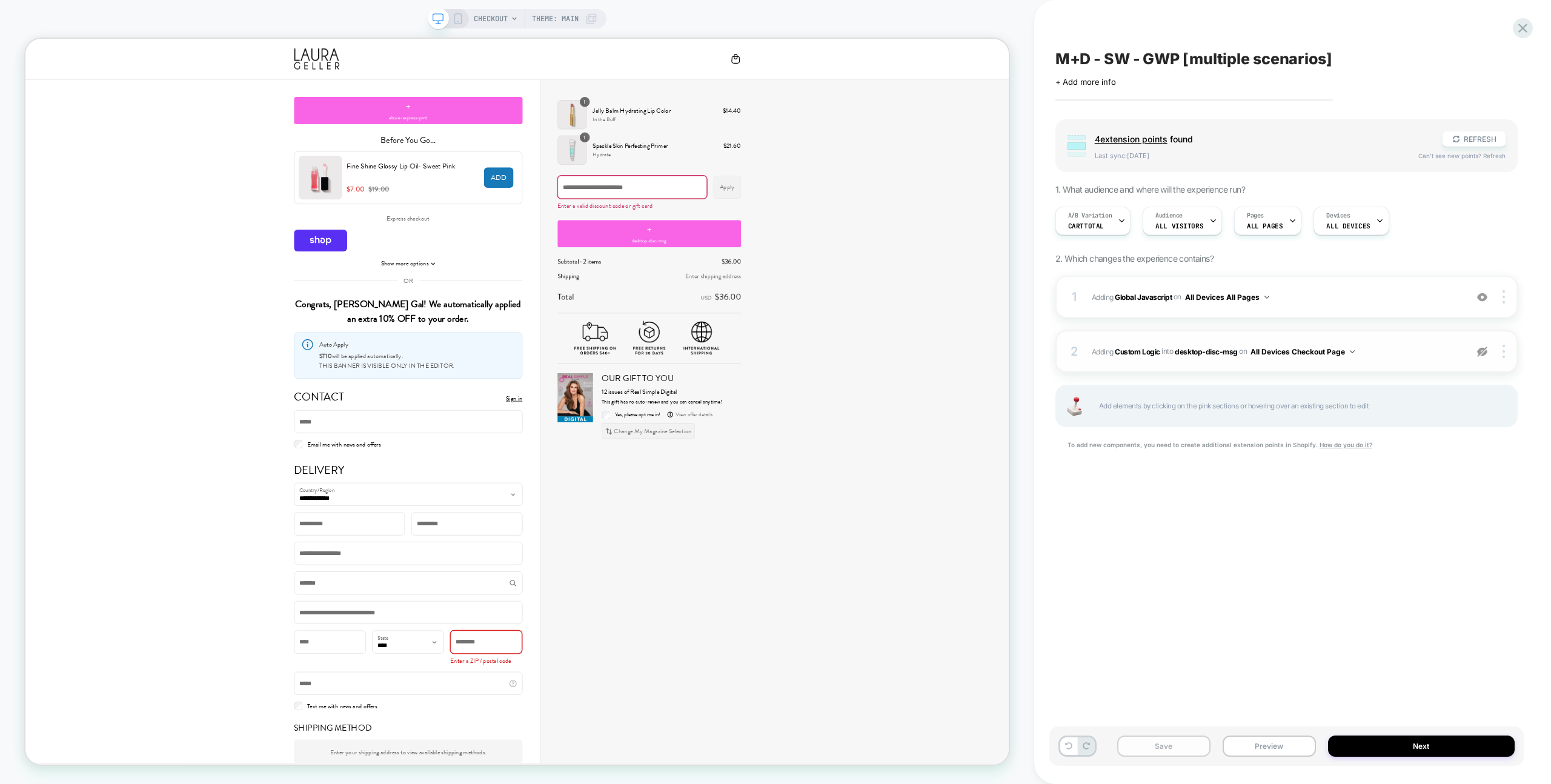
click at [1124, 751] on button "Save" at bounding box center [1164, 746] width 93 height 21
click at [1508, 347] on div at bounding box center [1505, 351] width 23 height 13
click at [1453, 369] on div "Delete" at bounding box center [1432, 367] width 108 height 33
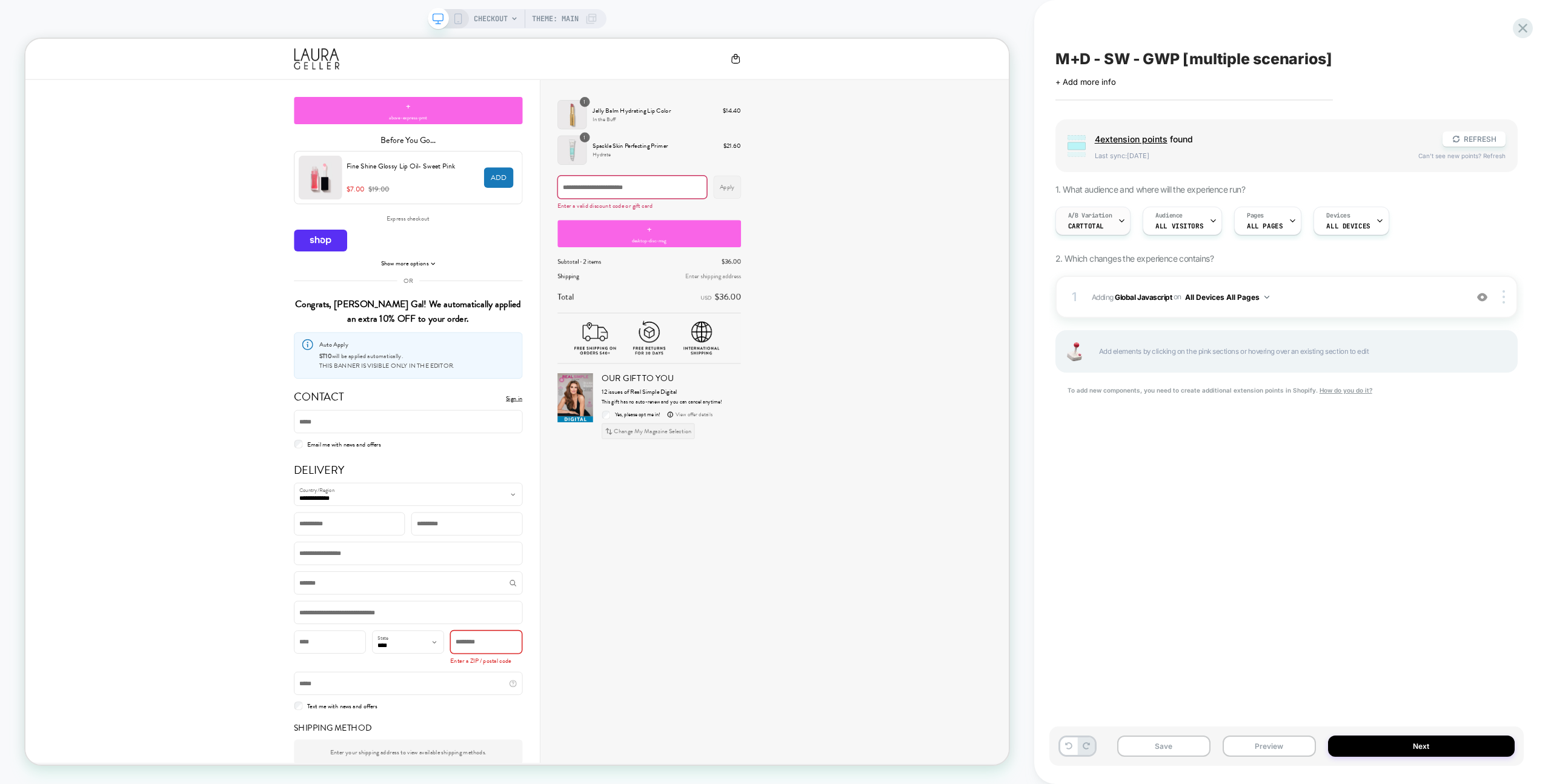
click at [1118, 223] on icon at bounding box center [1122, 221] width 8 height 8
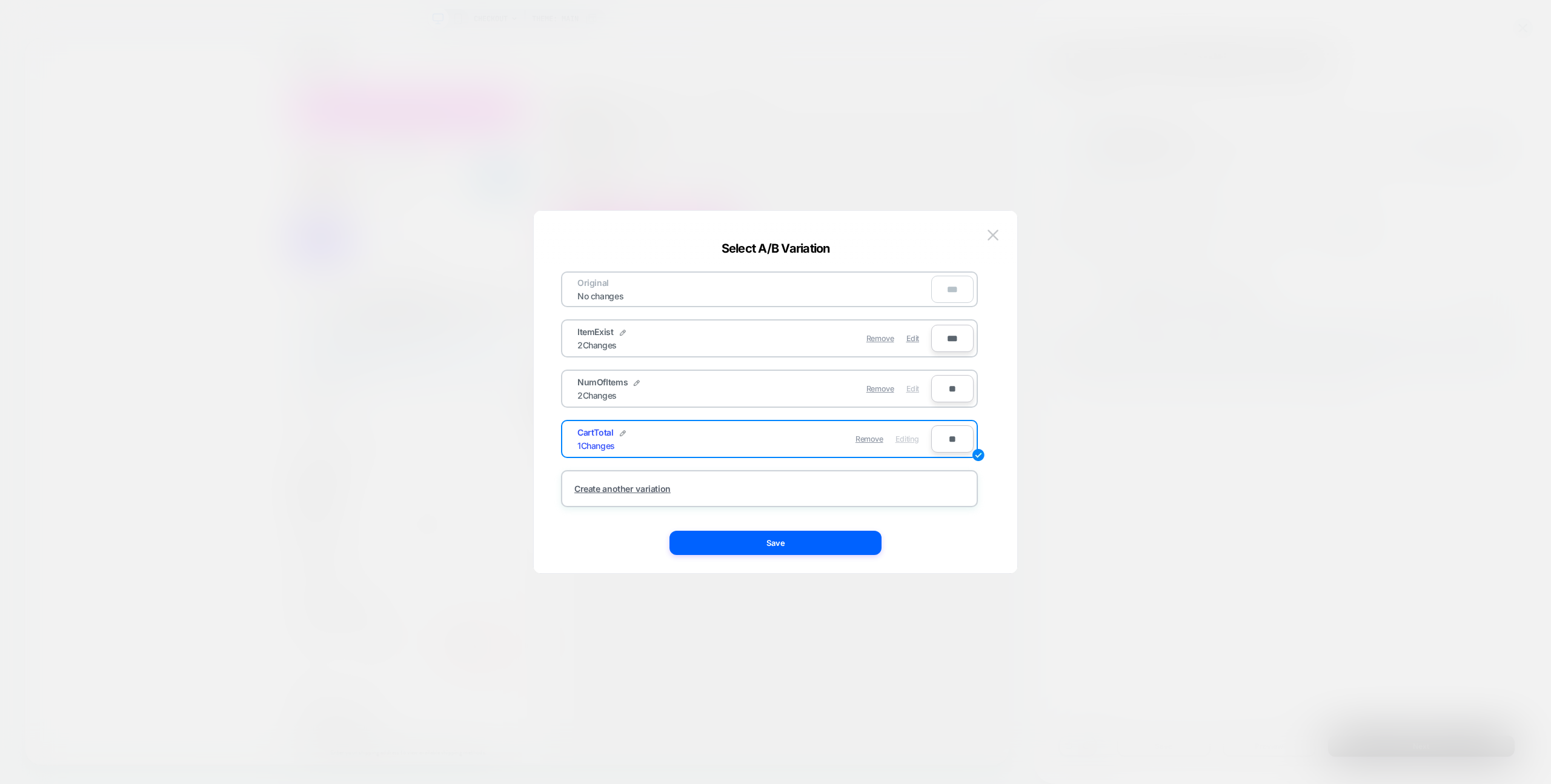
click at [916, 379] on div "Edit" at bounding box center [913, 388] width 13 height 24
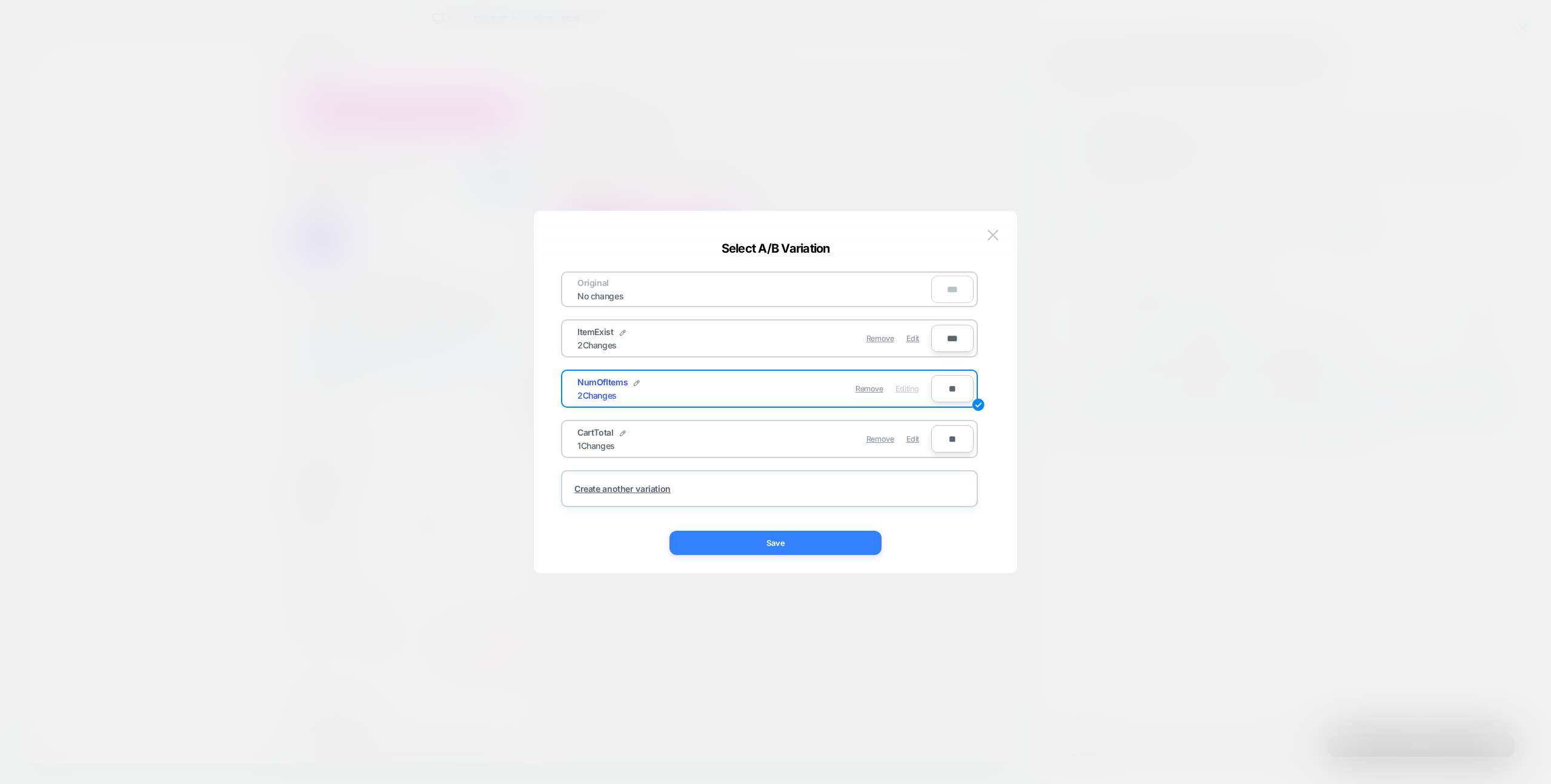
click at [844, 544] on button "Save" at bounding box center [776, 542] width 212 height 24
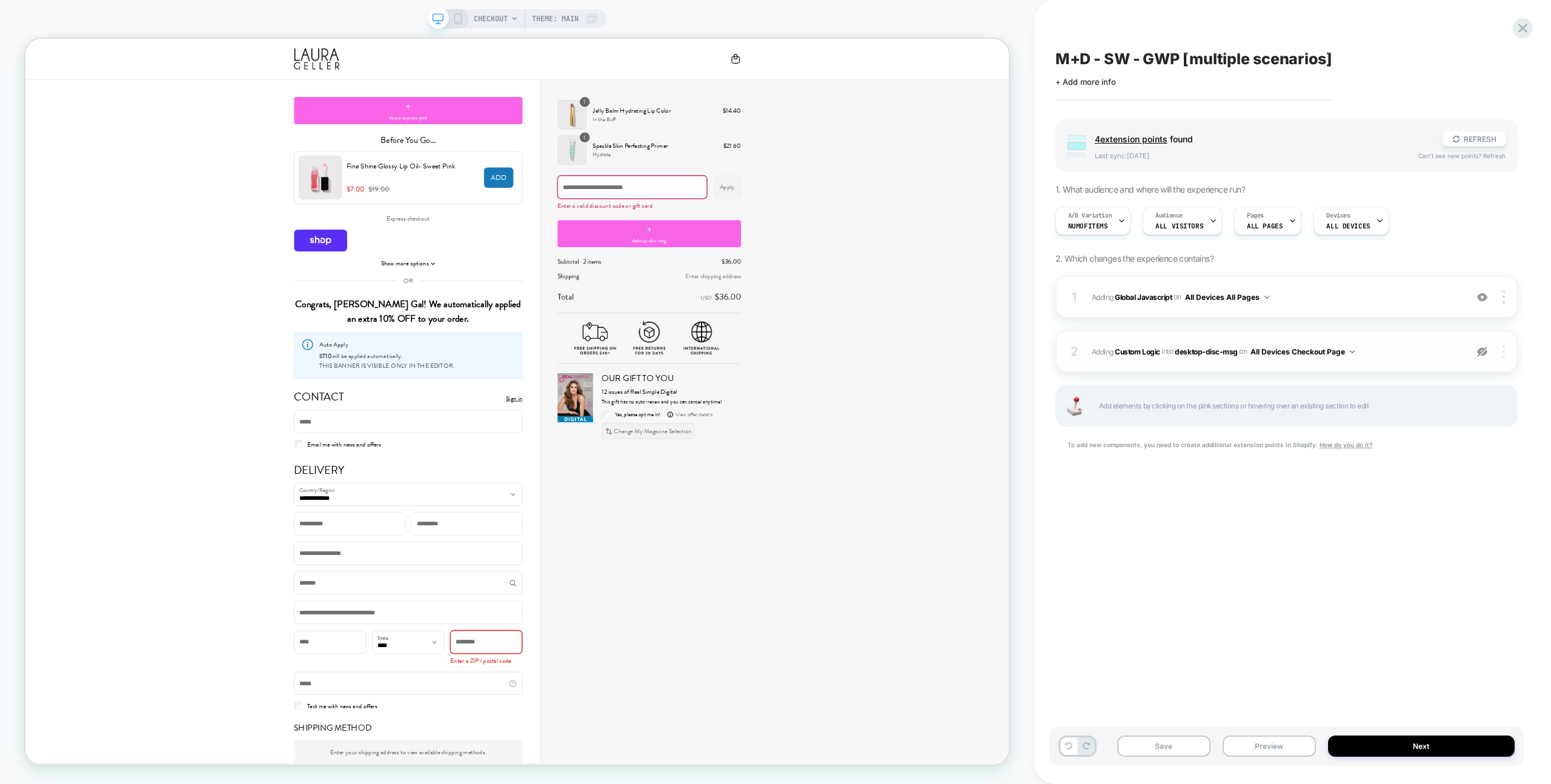
click at [1510, 347] on div at bounding box center [1505, 351] width 23 height 13
click at [1505, 352] on div at bounding box center [1505, 351] width 23 height 13
click at [1424, 361] on div "Delete" at bounding box center [1432, 367] width 108 height 33
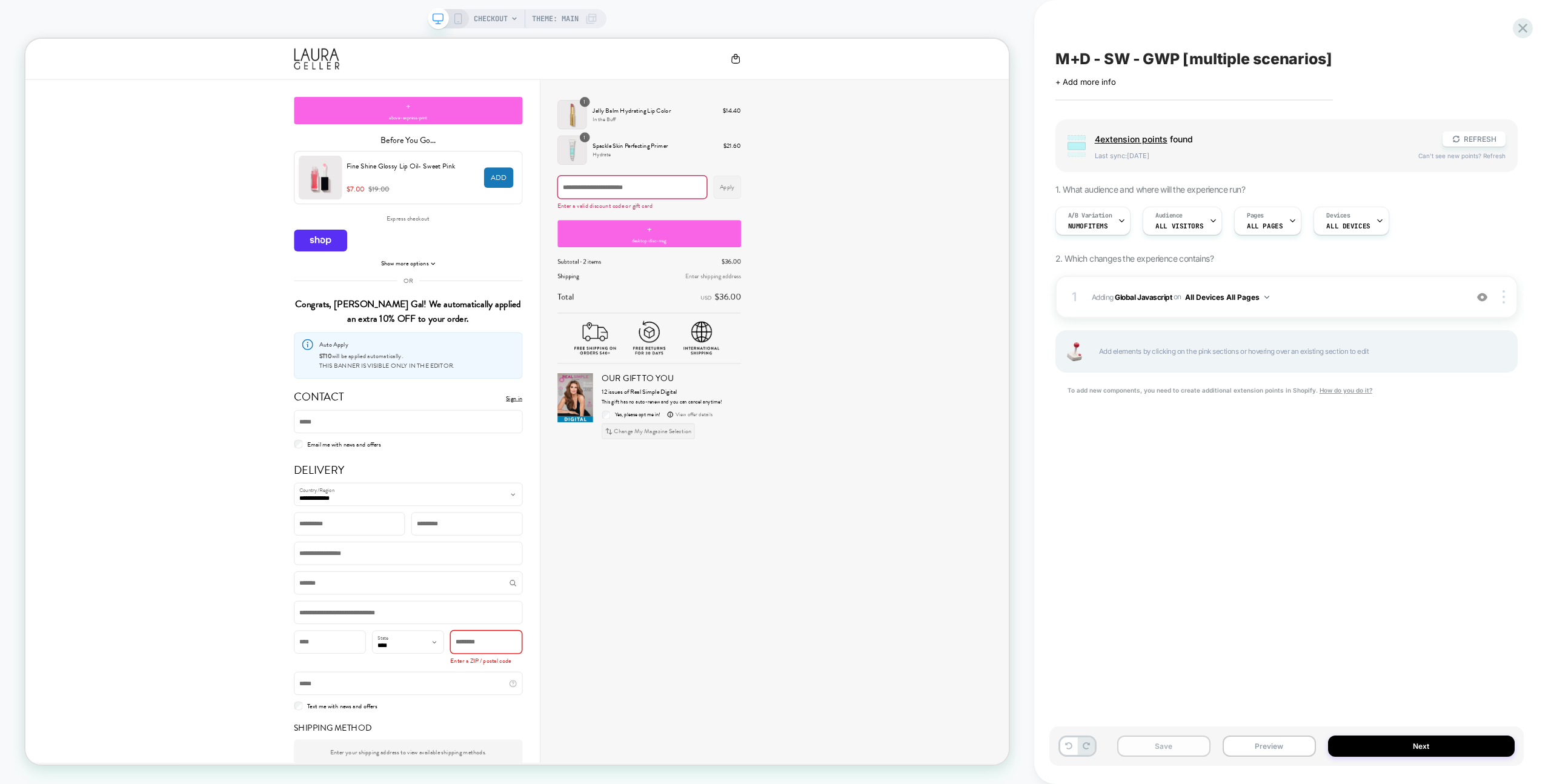
click at [1174, 744] on button "Save" at bounding box center [1164, 746] width 93 height 21
click at [1518, 29] on icon at bounding box center [1523, 28] width 17 height 17
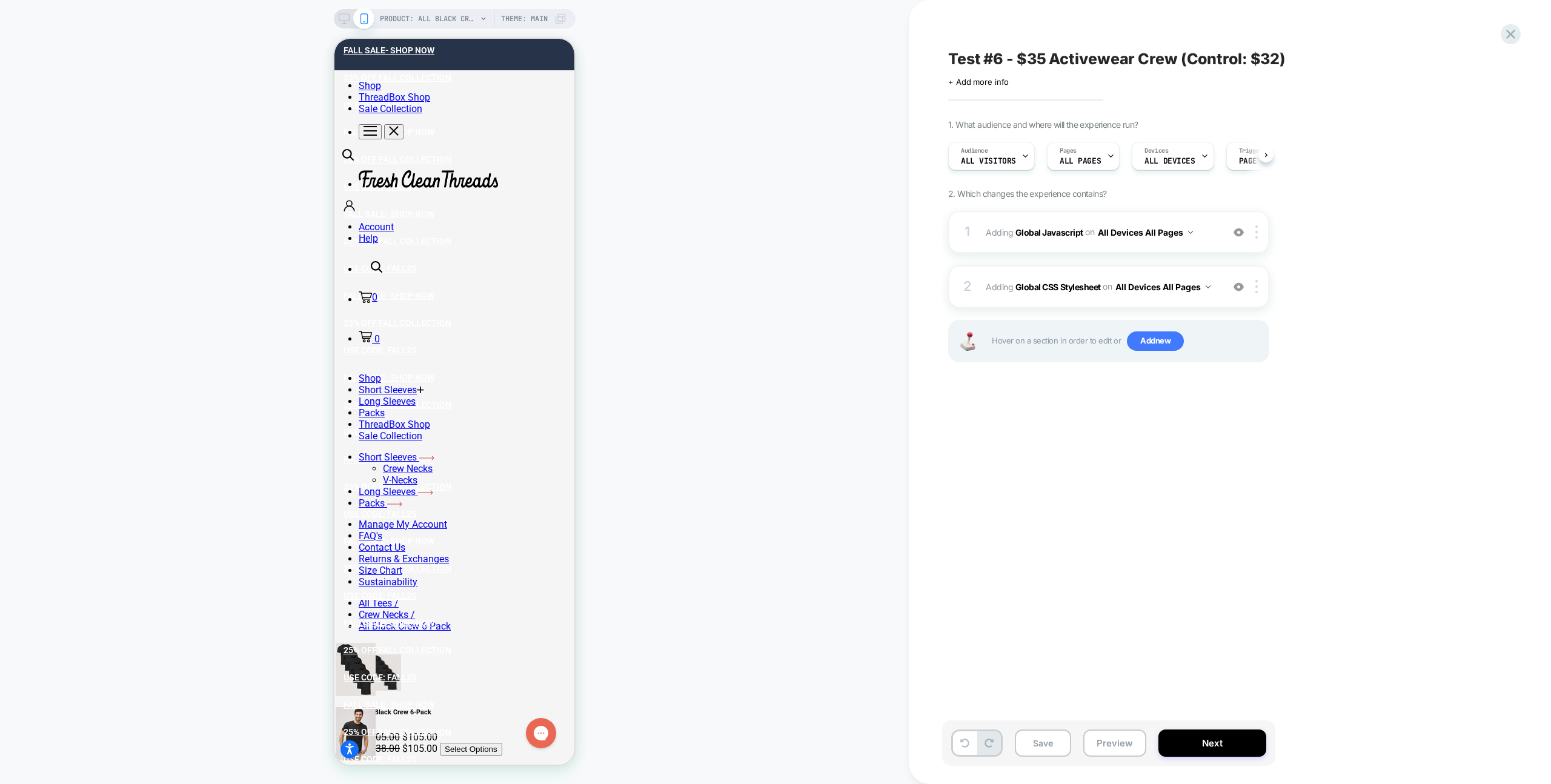
scroll to position [0, 1]
click at [1127, 736] on button "Preview" at bounding box center [1114, 743] width 63 height 28
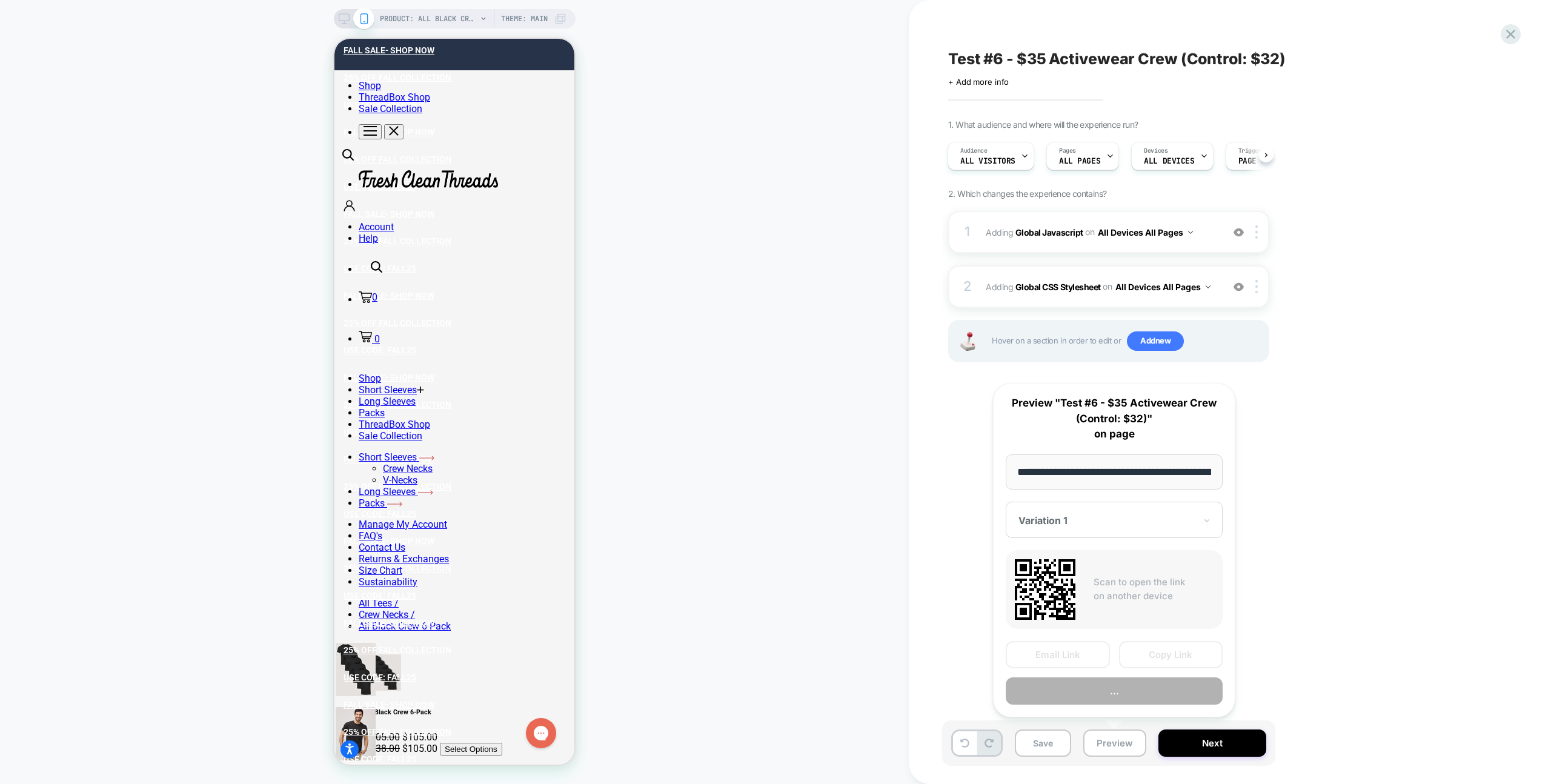
scroll to position [0, 185]
click at [1170, 654] on button "Copy Link" at bounding box center [1171, 655] width 104 height 28
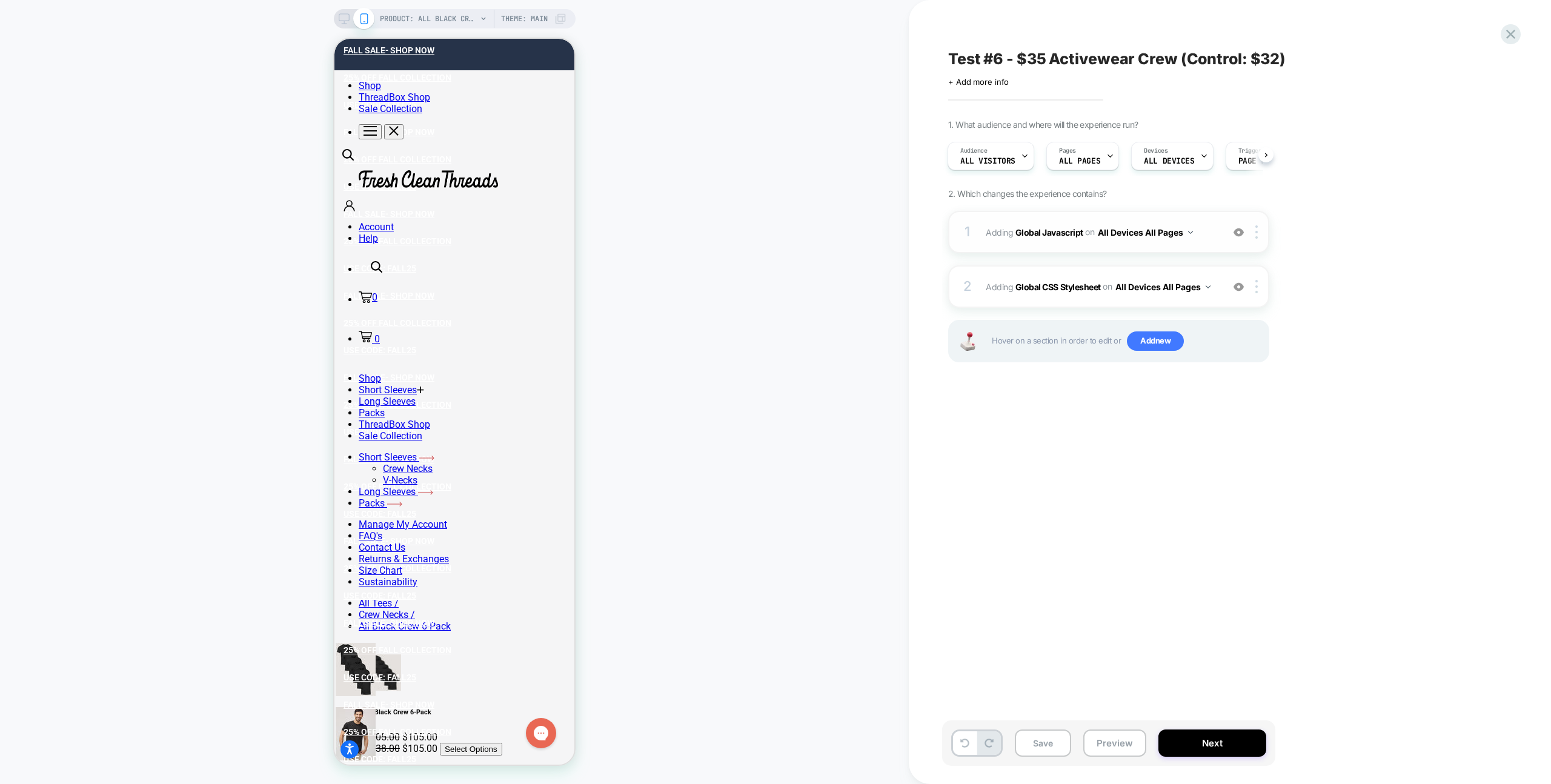
click at [1209, 222] on div "1 Adding Global Javascript on All Devices All Pages Add Before Add After Target…" at bounding box center [1108, 232] width 321 height 43
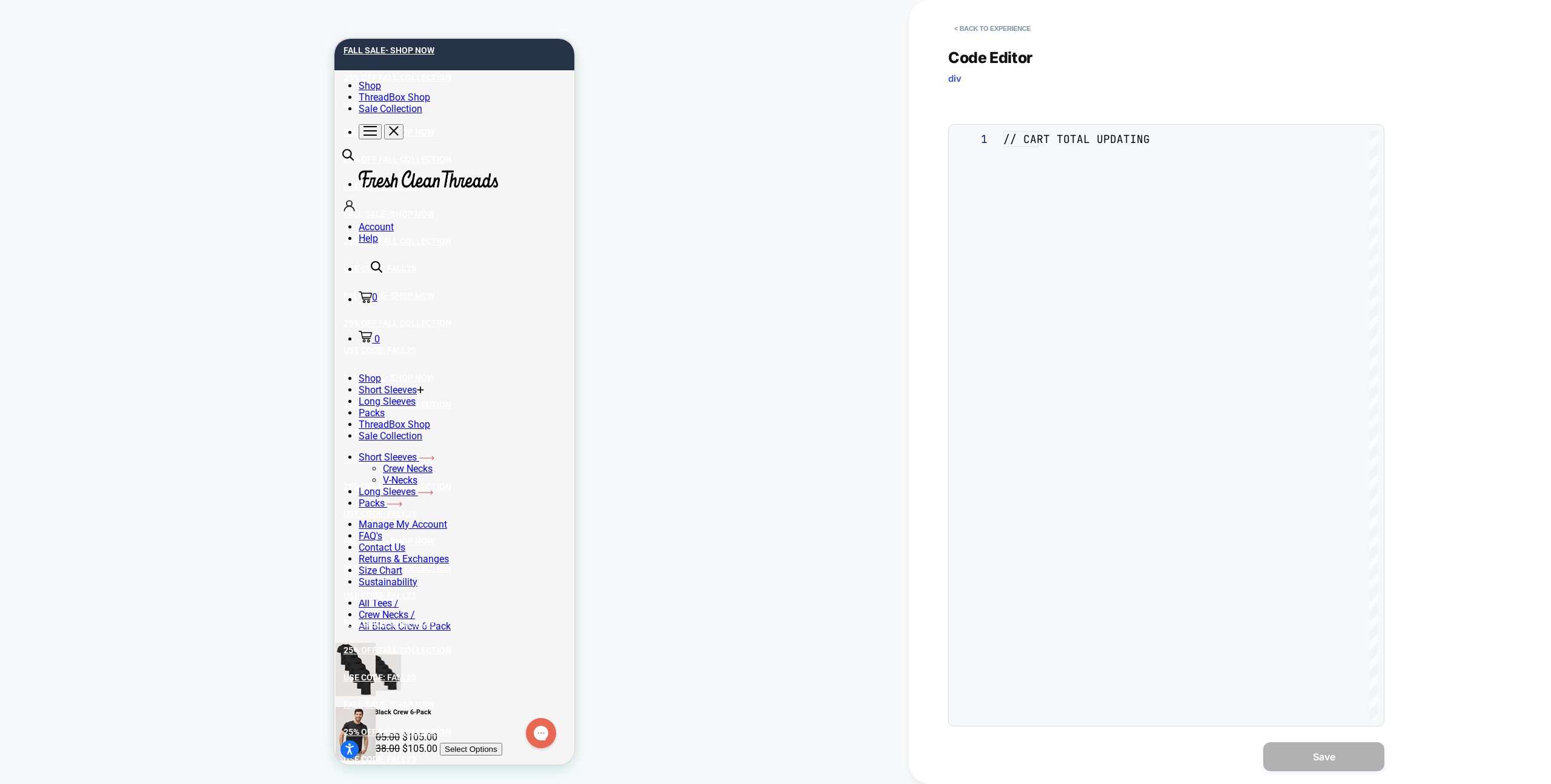
scroll to position [164, 0]
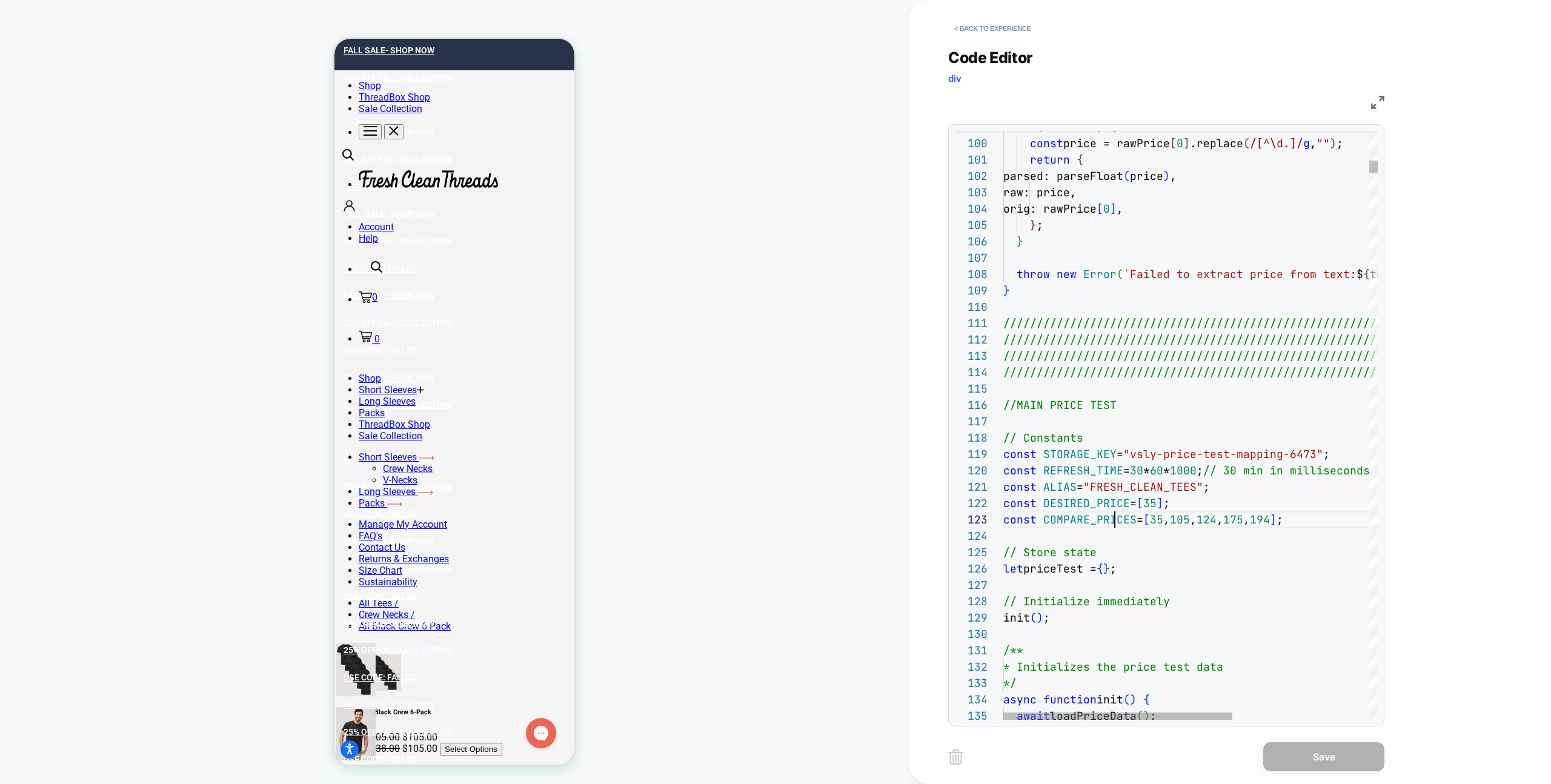
type textarea "**********"
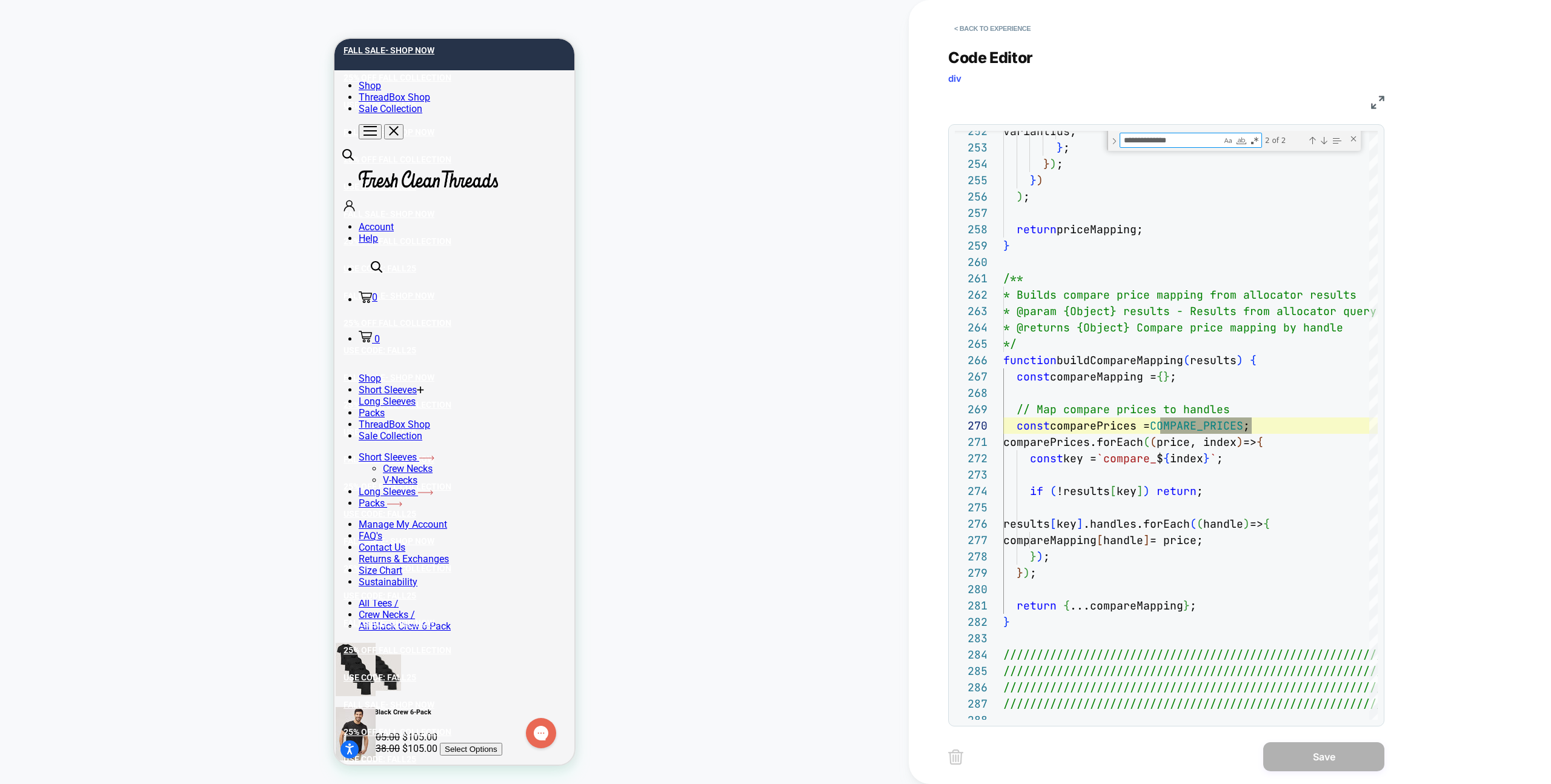
click at [1050, 27] on div "< Back to experience" at bounding box center [1269, 18] width 642 height 36
click at [1044, 27] on div "< Back to experience" at bounding box center [1269, 18] width 642 height 36
click at [1035, 27] on button "< Back to experience" at bounding box center [992, 28] width 88 height 20
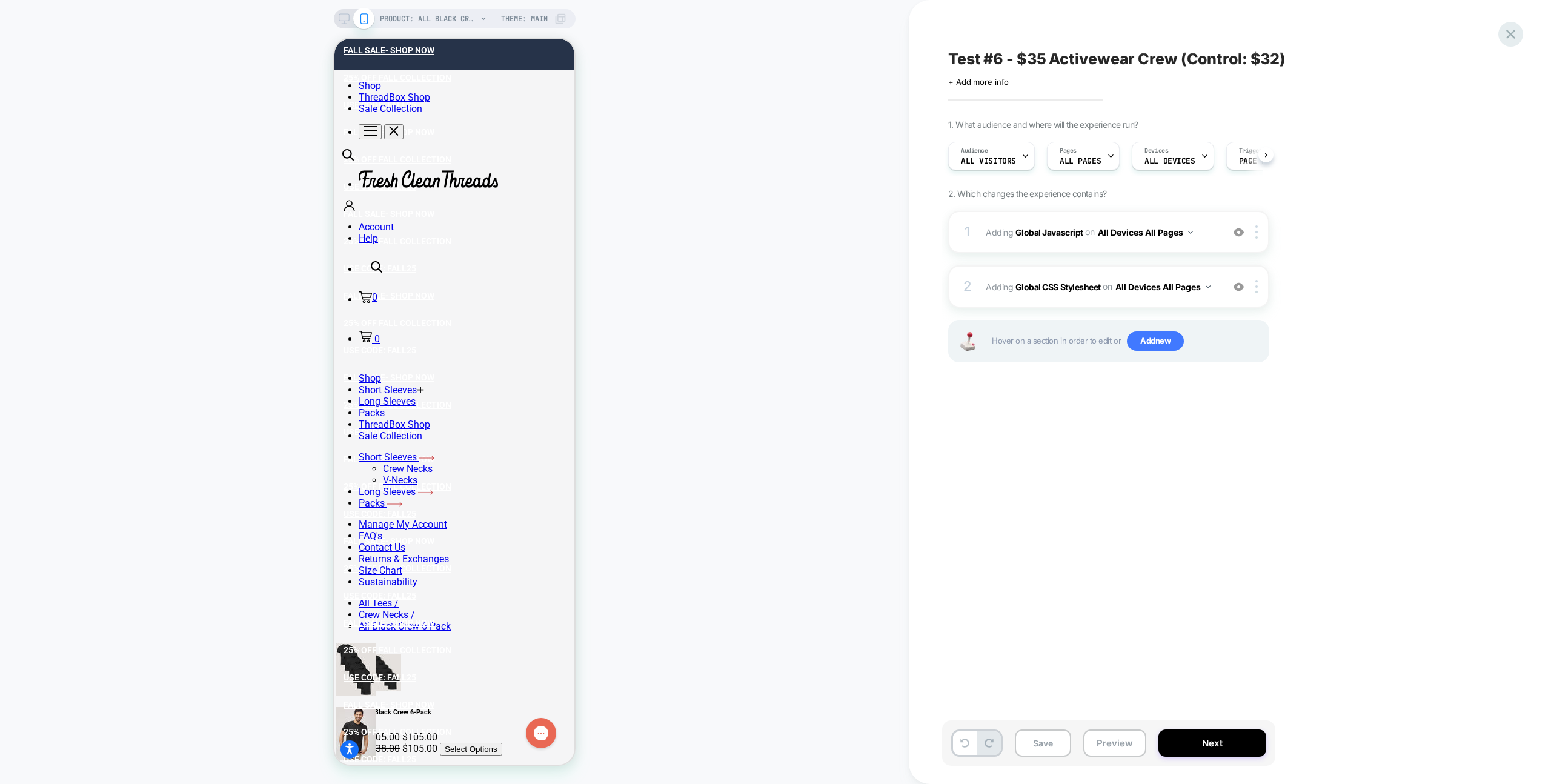
scroll to position [0, 1]
click at [1512, 35] on icon at bounding box center [1510, 34] width 9 height 9
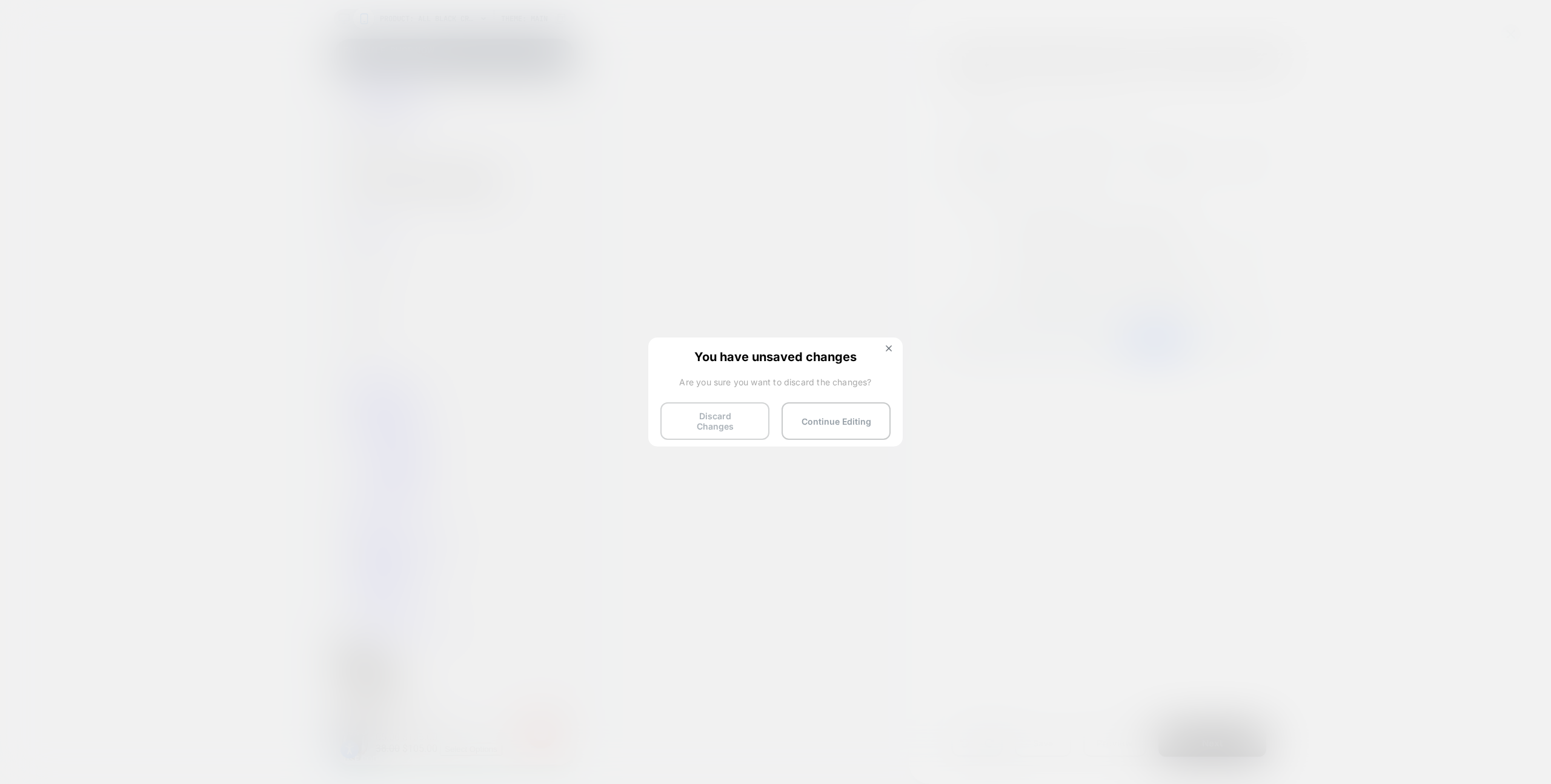
click at [707, 415] on button "Discard Changes" at bounding box center [715, 421] width 109 height 38
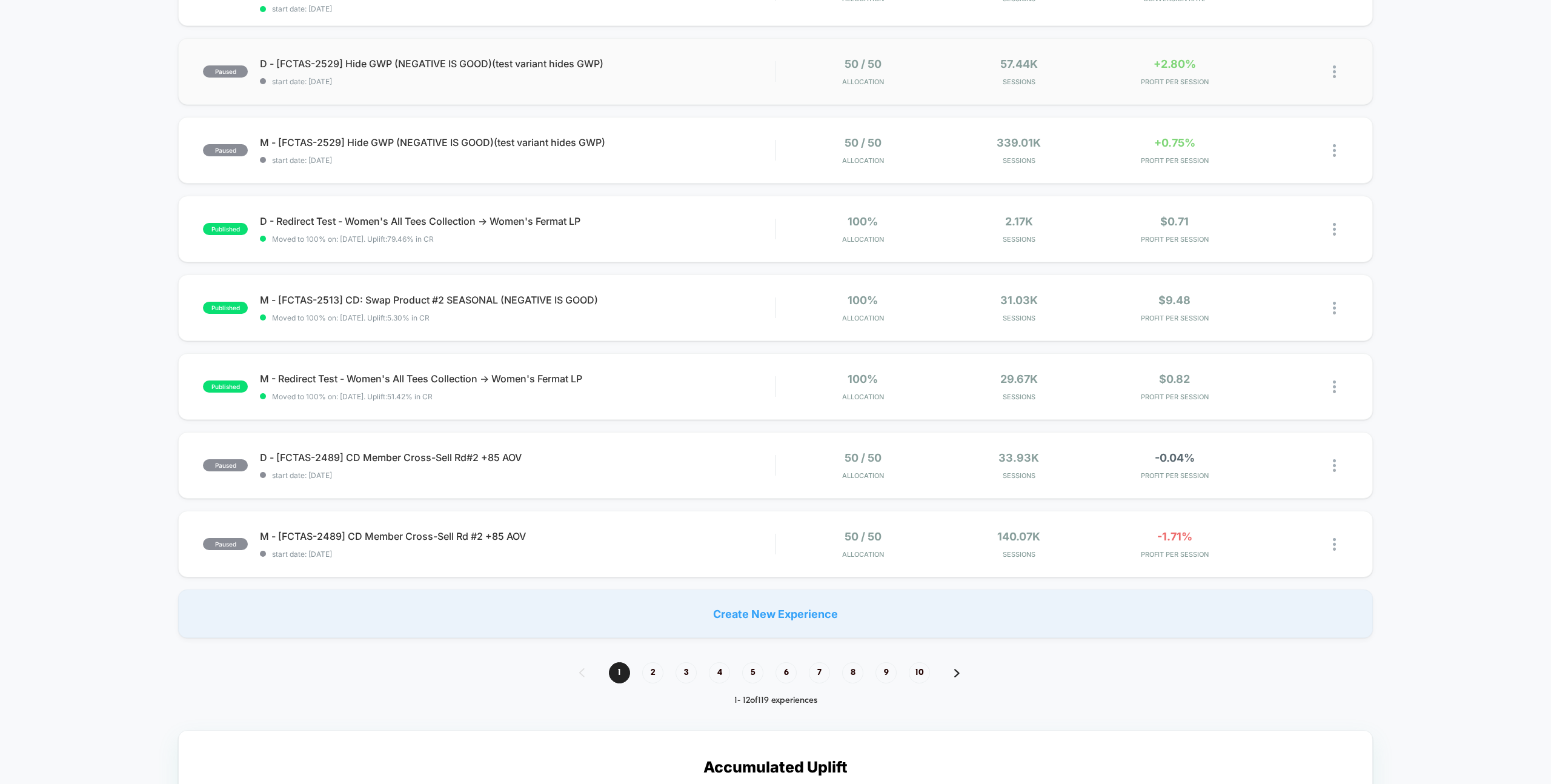
scroll to position [496, 0]
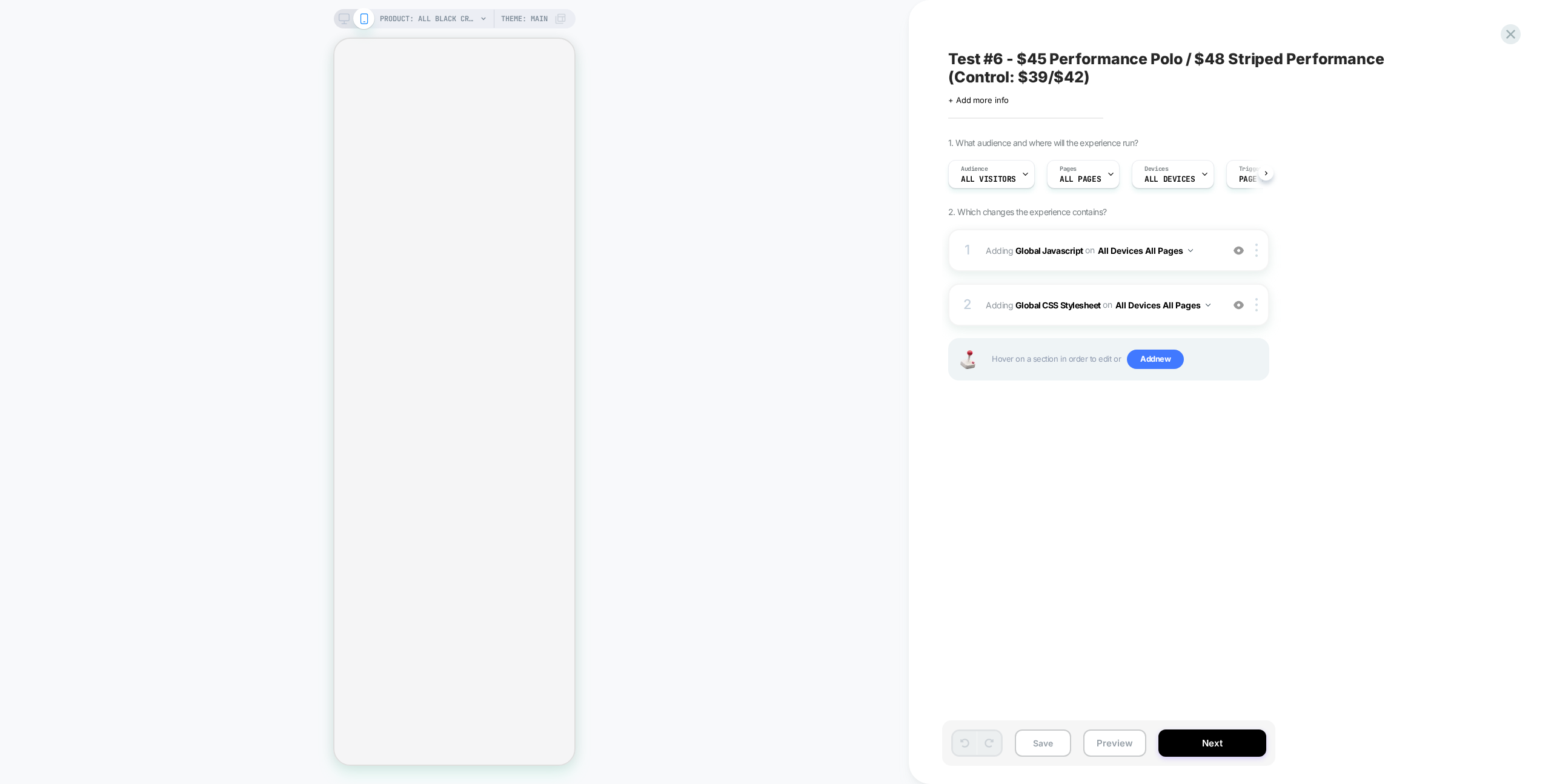
scroll to position [0, 1]
click at [1218, 236] on div "1 Adding Global Javascript on All Devices All Pages Add Before Add After Target…" at bounding box center [1108, 250] width 321 height 43
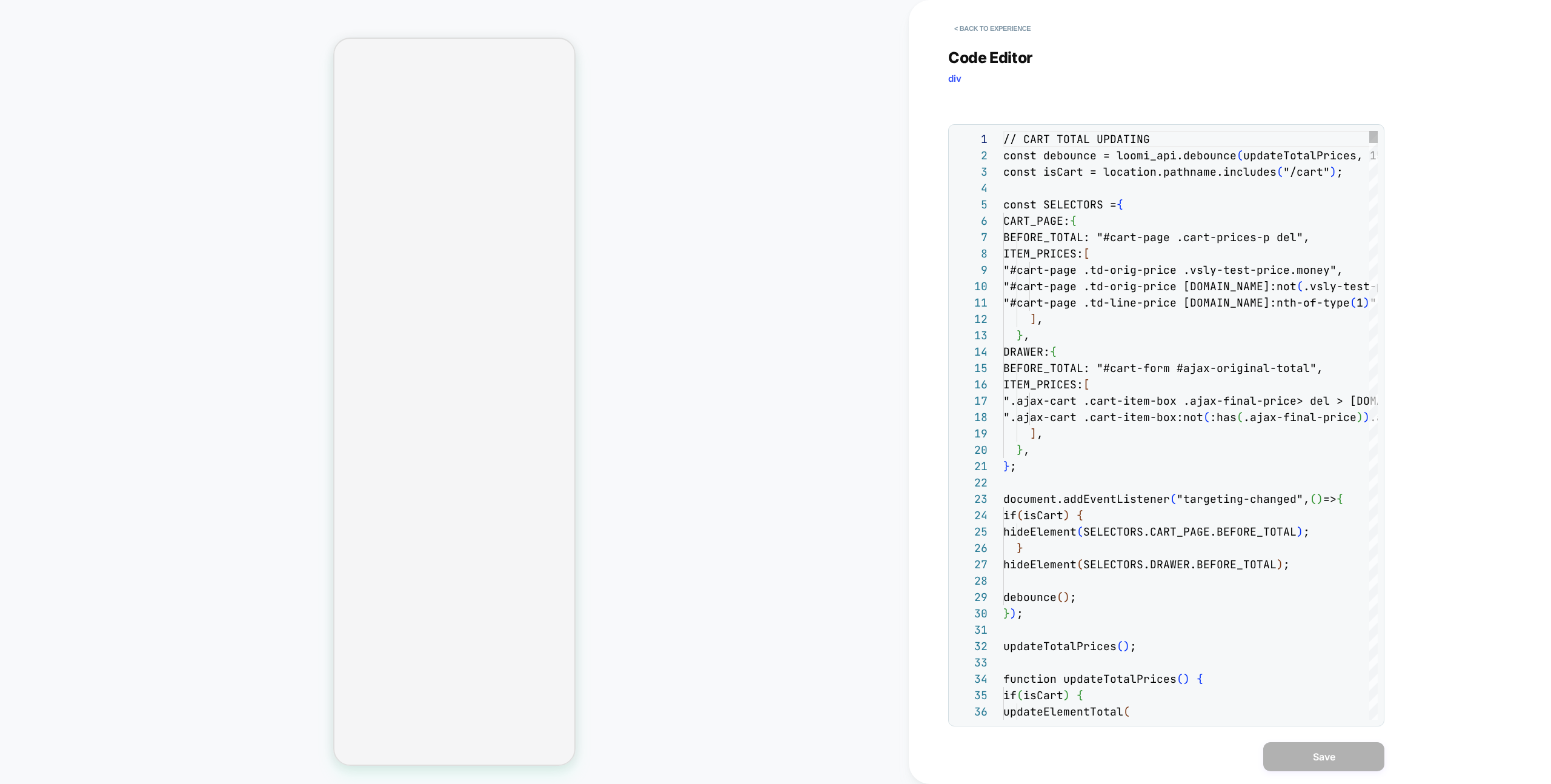
scroll to position [164, 0]
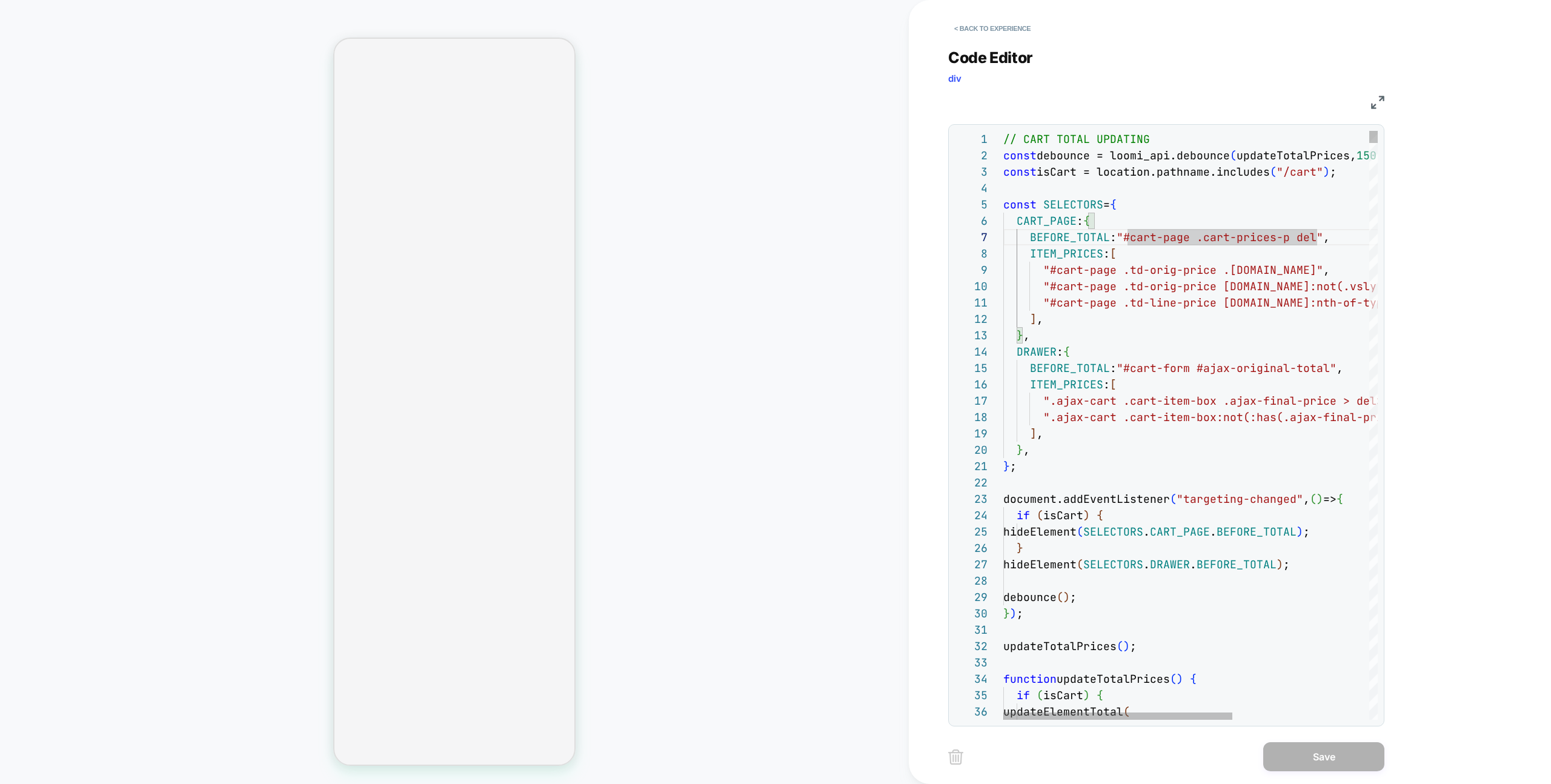
click at [994, 19] on button "< Back to experience" at bounding box center [992, 28] width 88 height 20
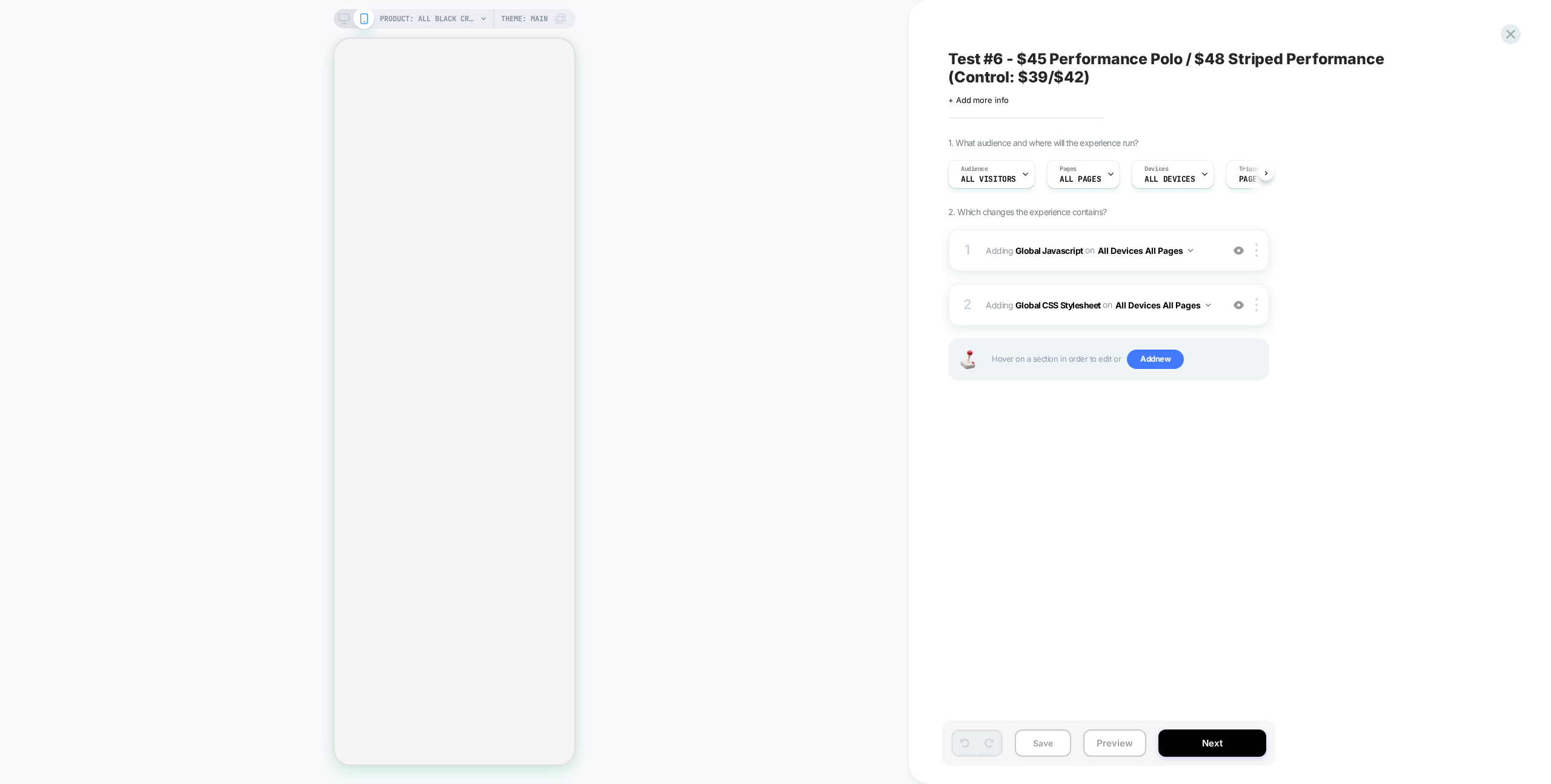
scroll to position [0, 1]
click at [1108, 741] on button "Preview" at bounding box center [1114, 743] width 63 height 28
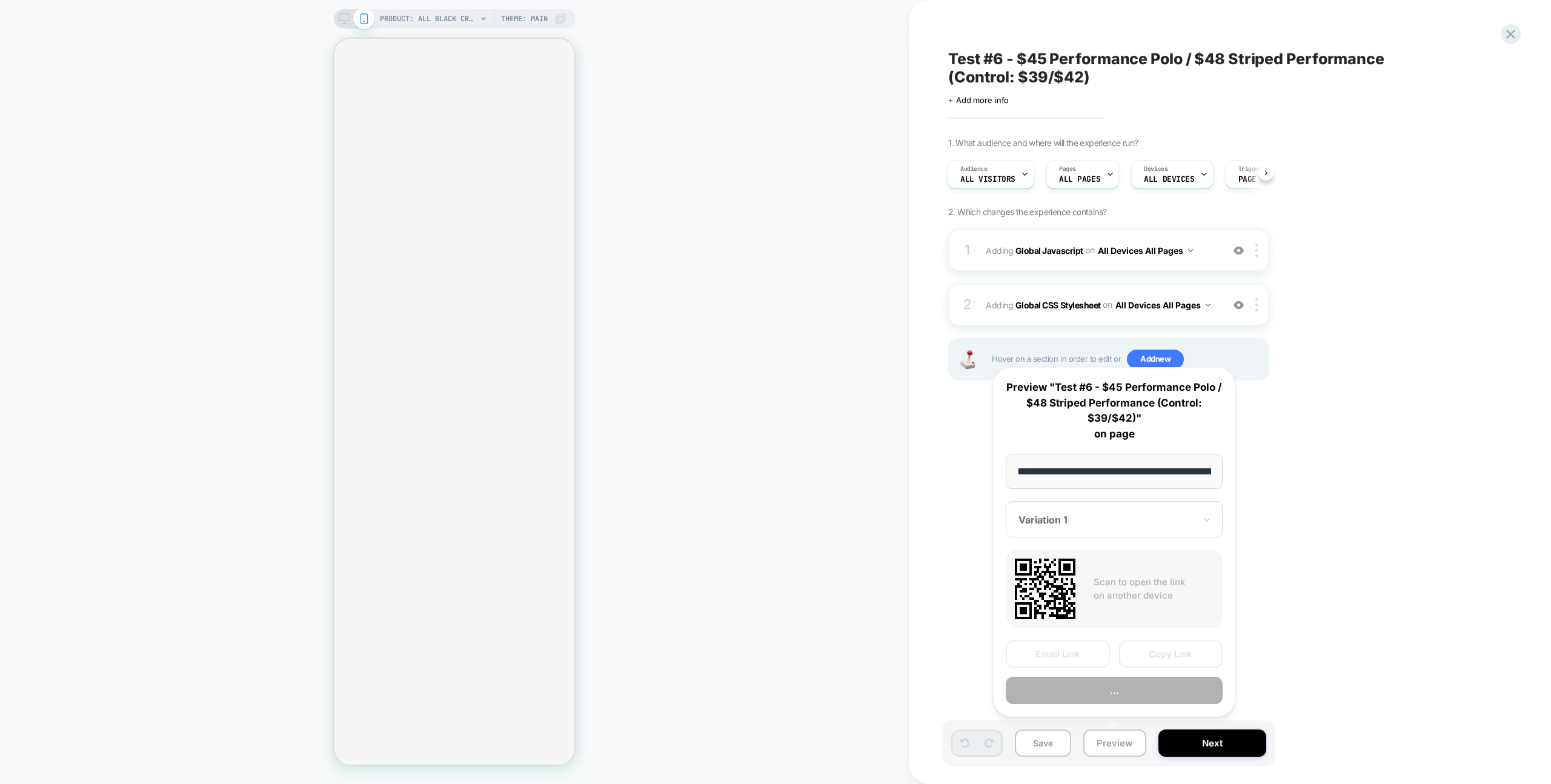
scroll to position [0, 185]
click at [1122, 684] on button "Preview" at bounding box center [1114, 691] width 217 height 28
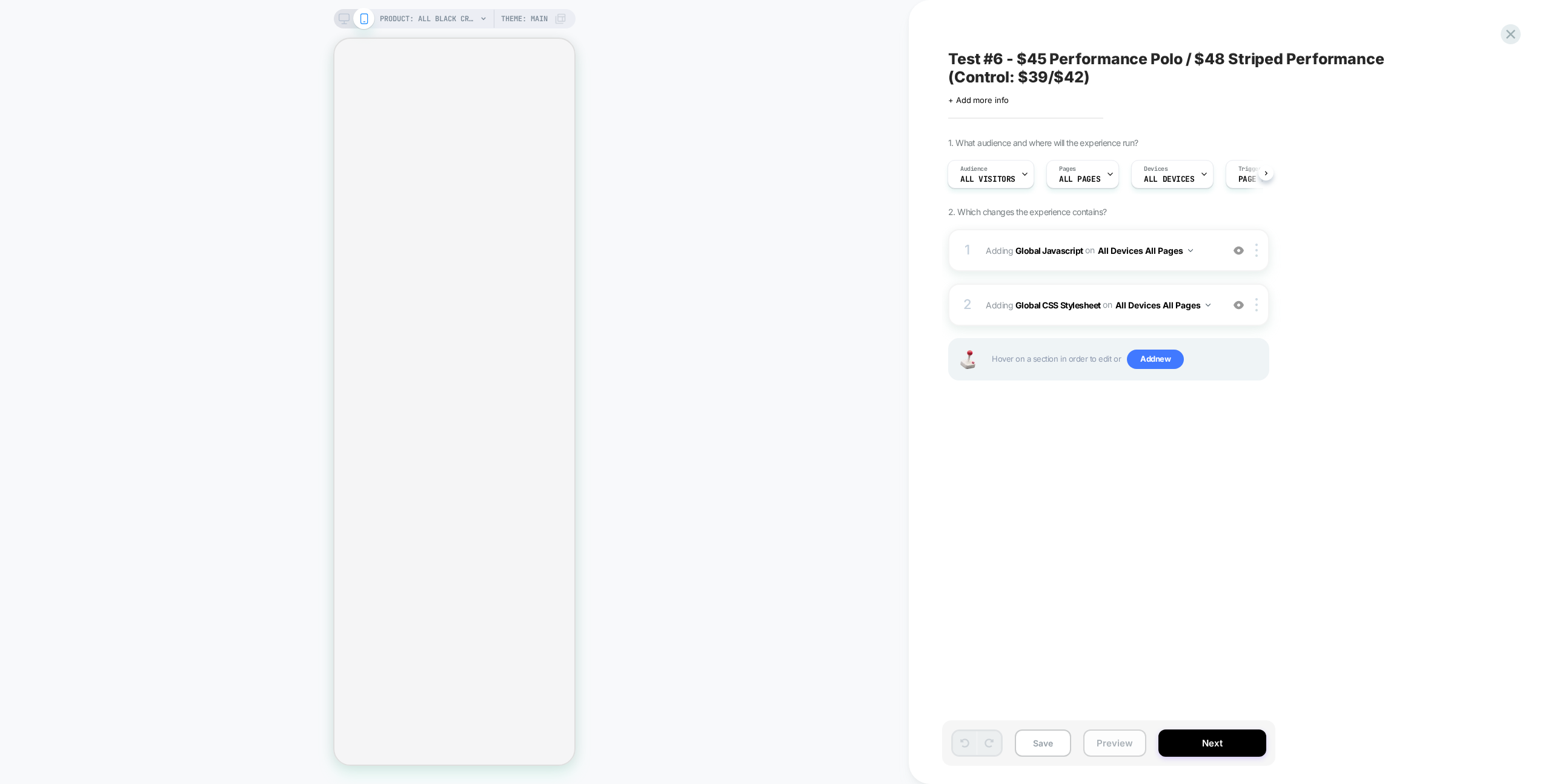
click at [1096, 734] on button "Preview" at bounding box center [1114, 743] width 63 height 28
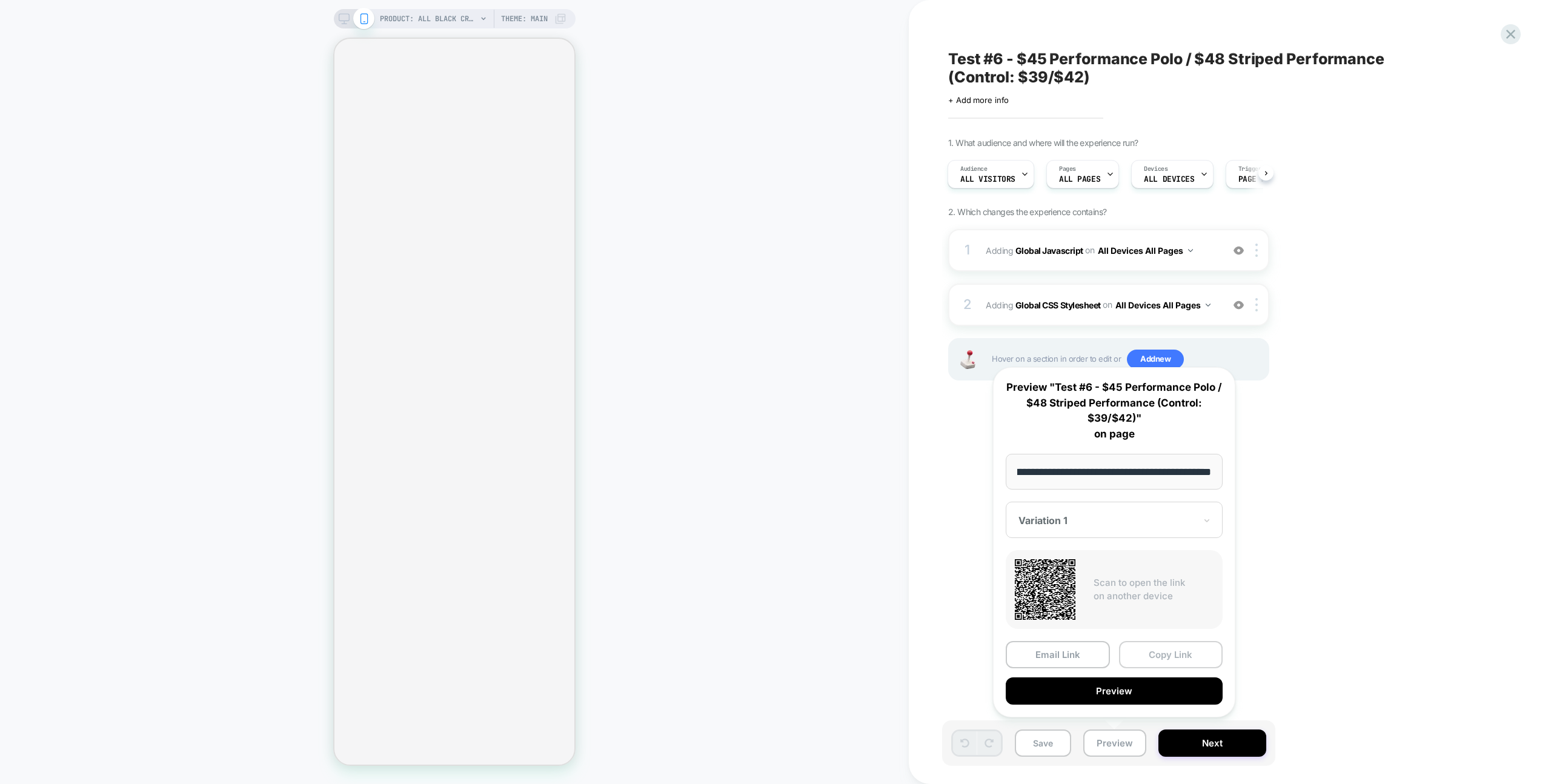
click at [1151, 652] on button "Copy Link" at bounding box center [1171, 654] width 104 height 28
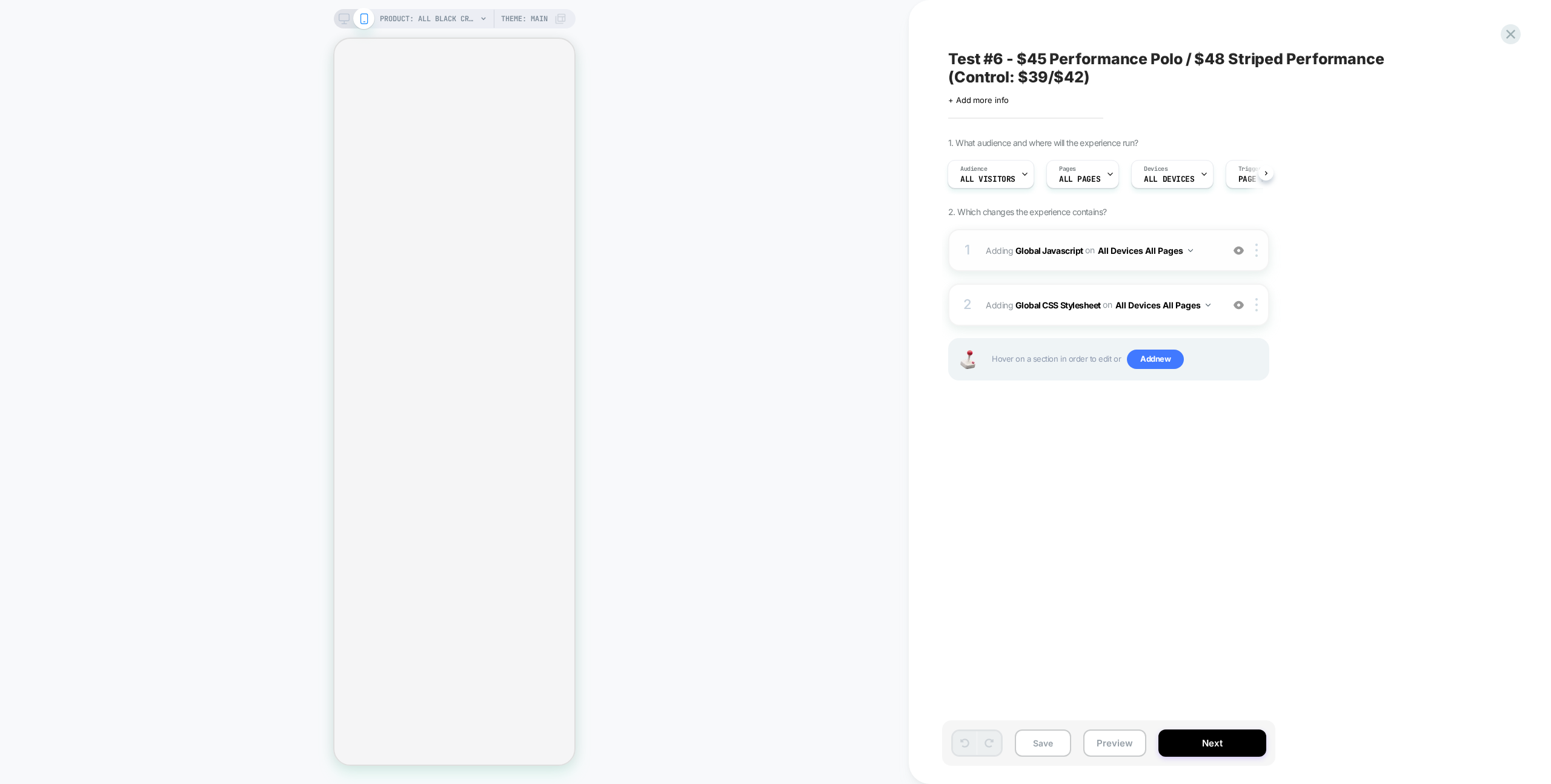
click at [1211, 242] on span "Adding Global Javascript on All Devices All Pages" at bounding box center [1101, 250] width 231 height 17
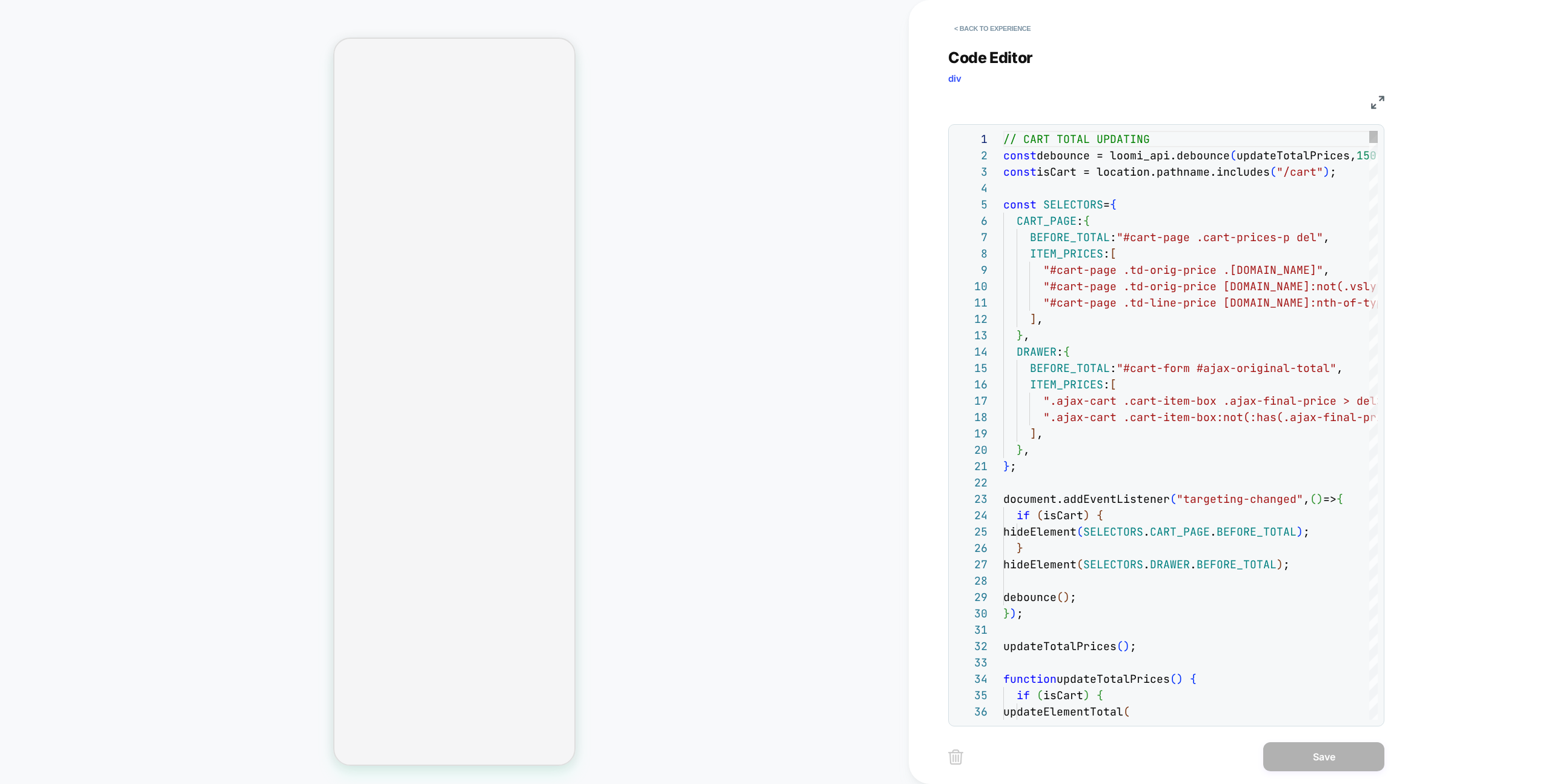
scroll to position [164, 0]
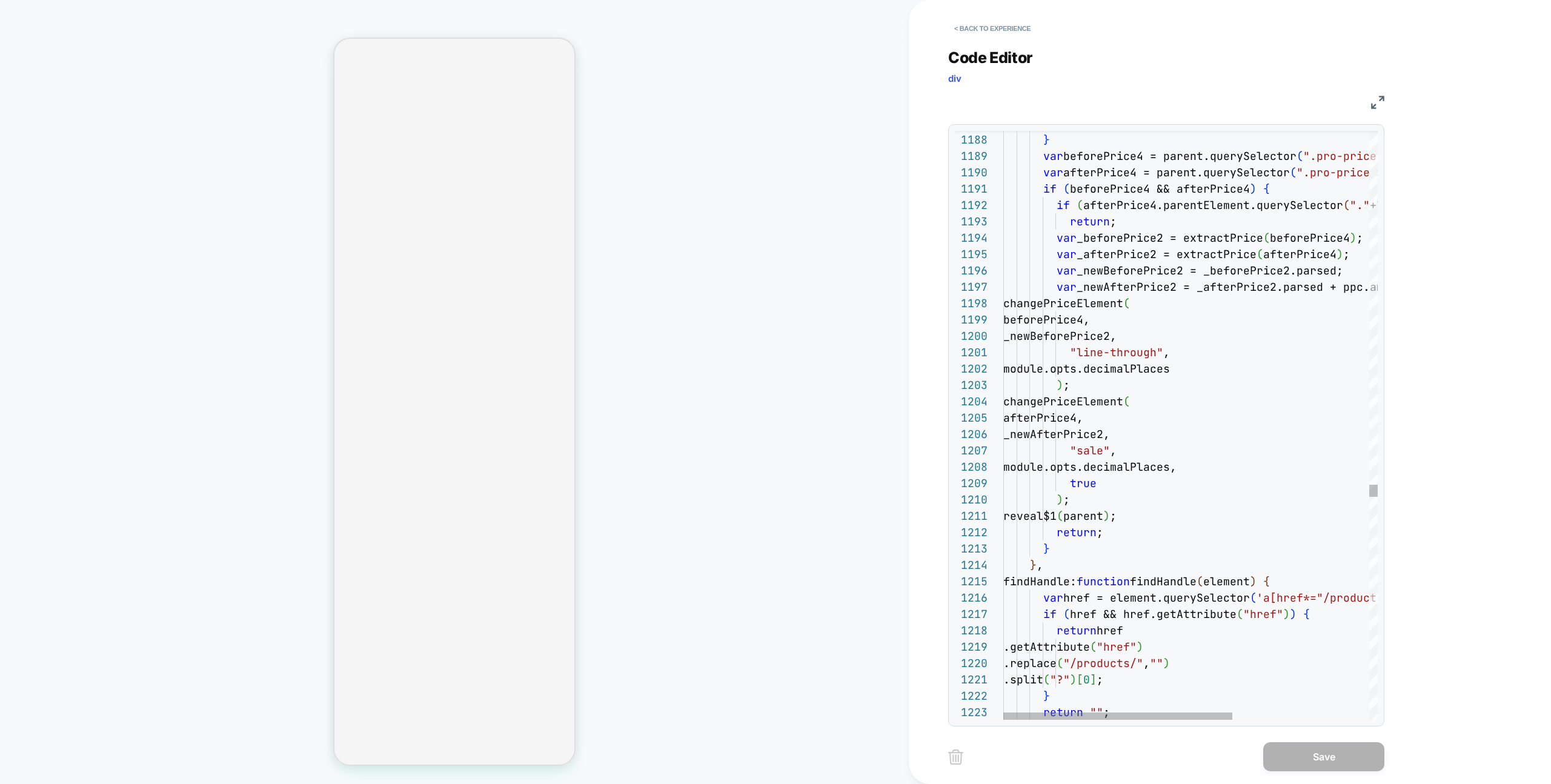
type textarea "**********"
type textarea "*"
type textarea "**********"
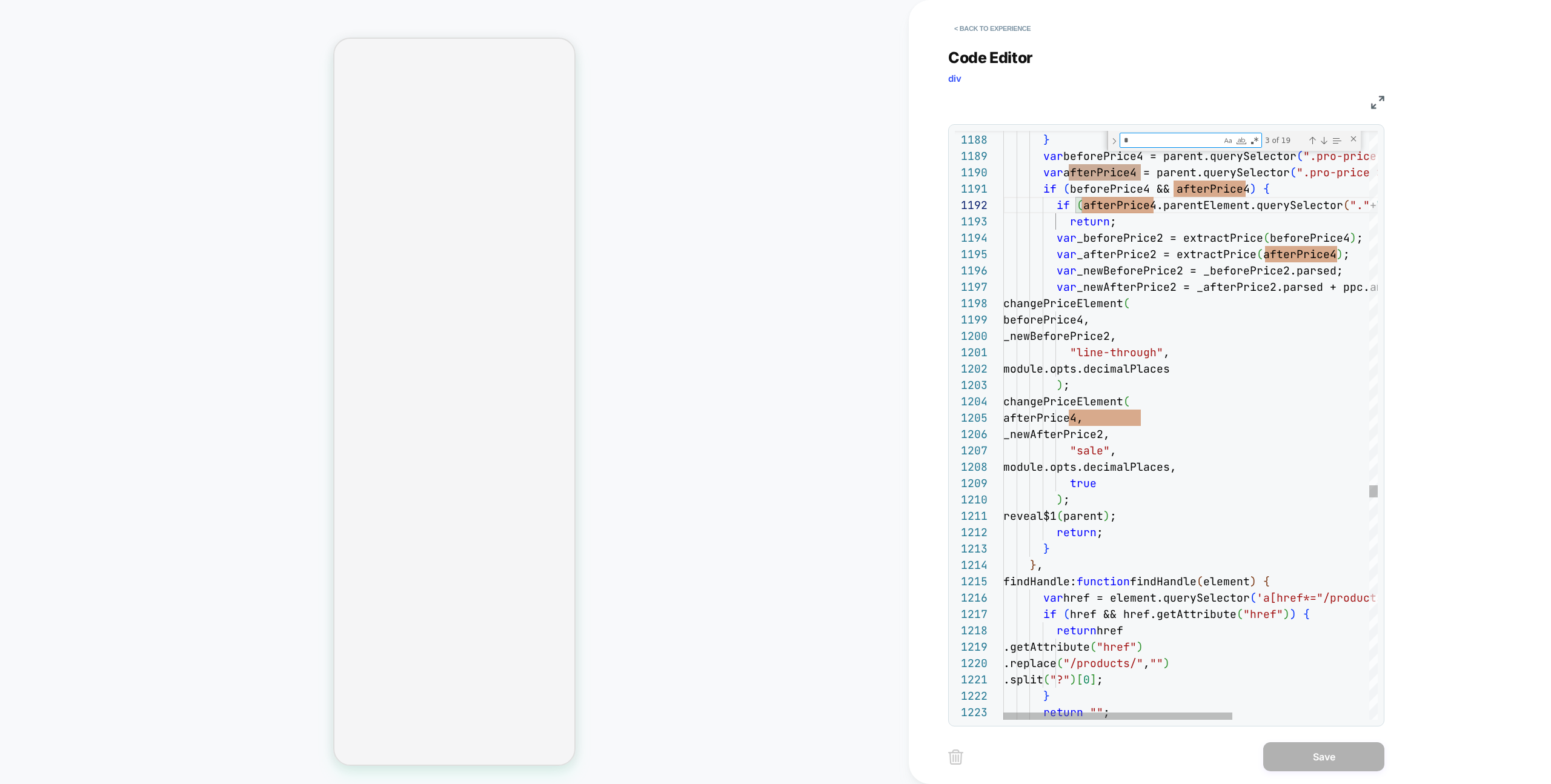
type textarea "**"
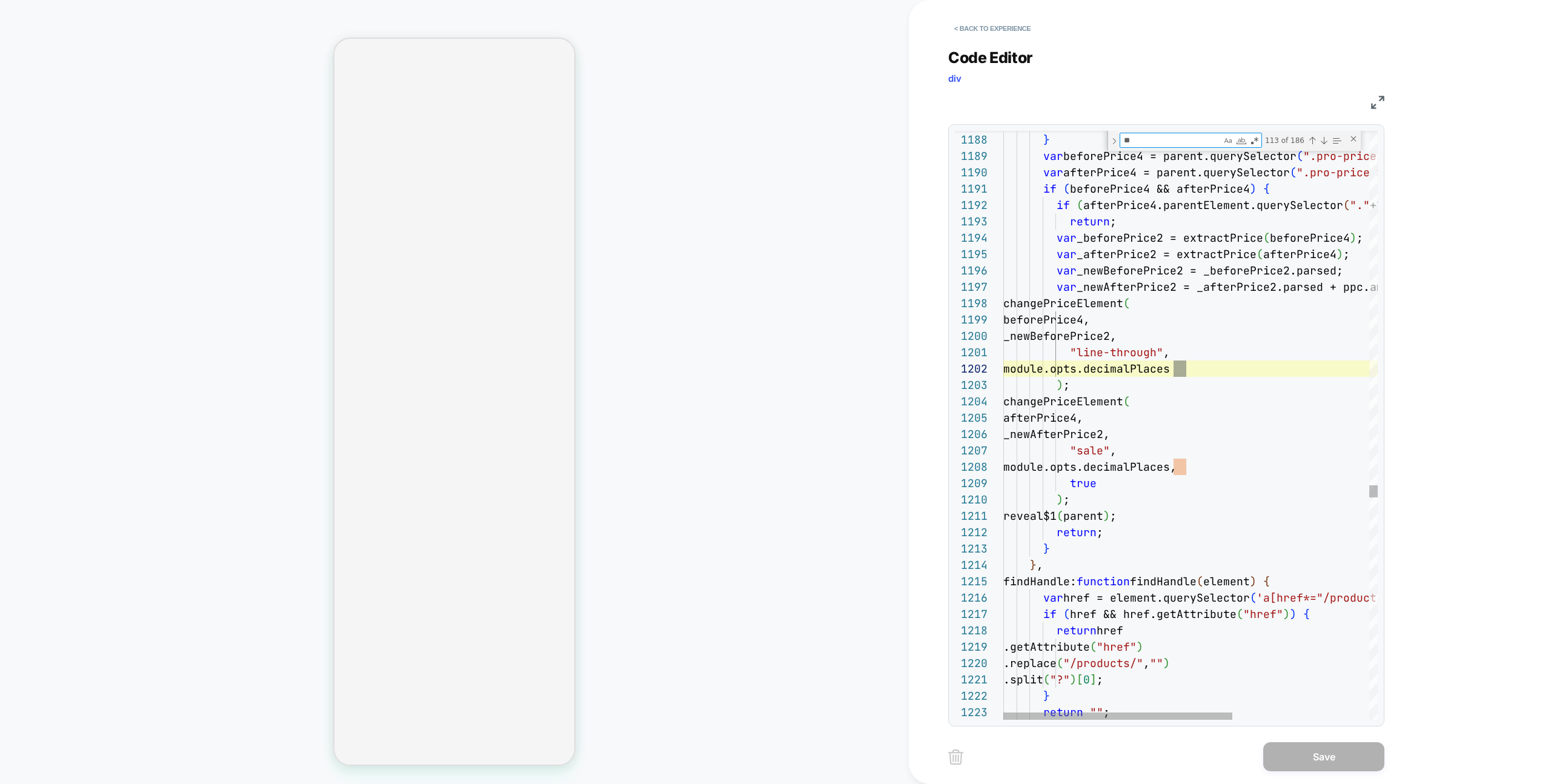
type textarea "**********"
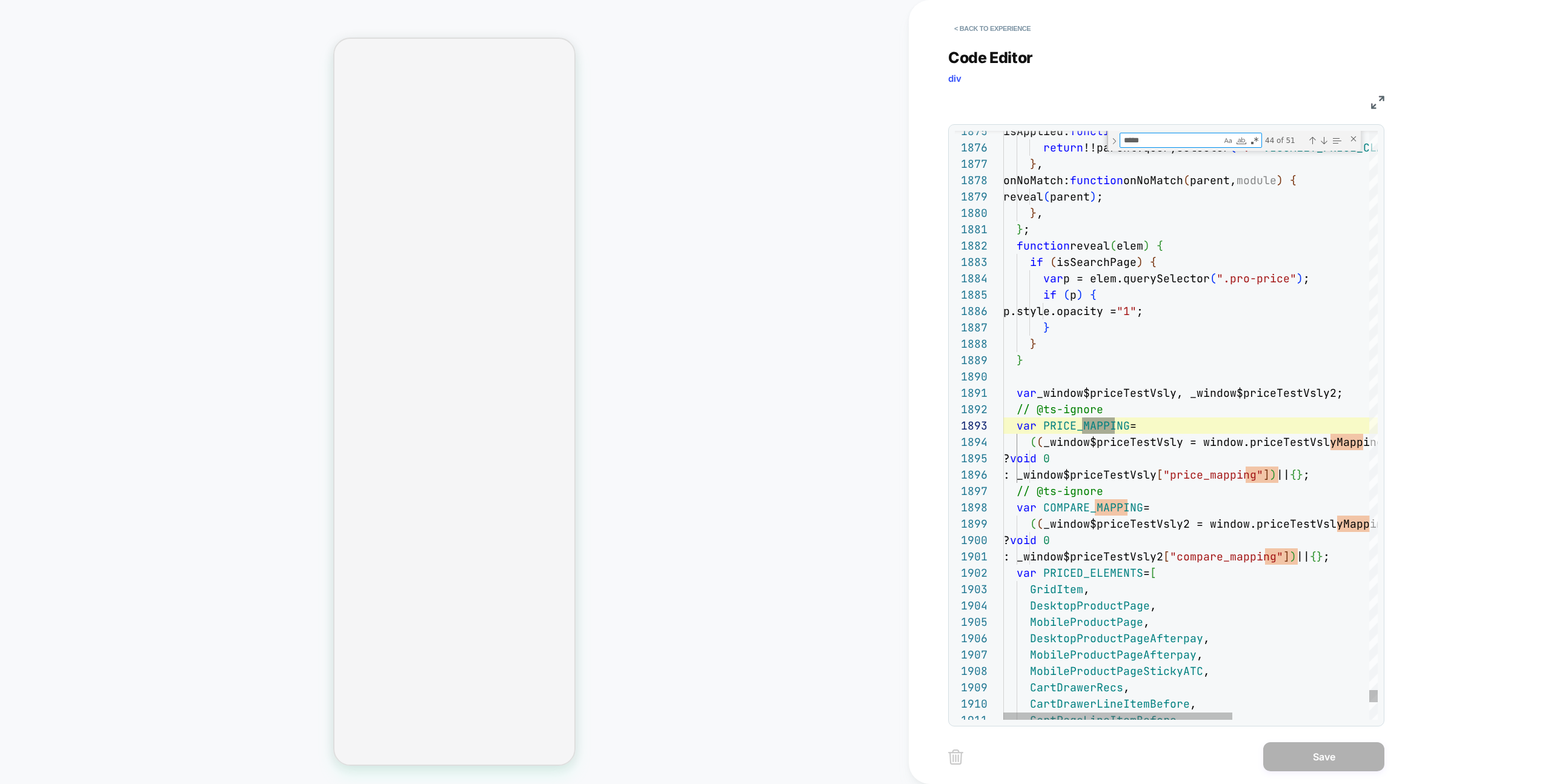
scroll to position [164, 125]
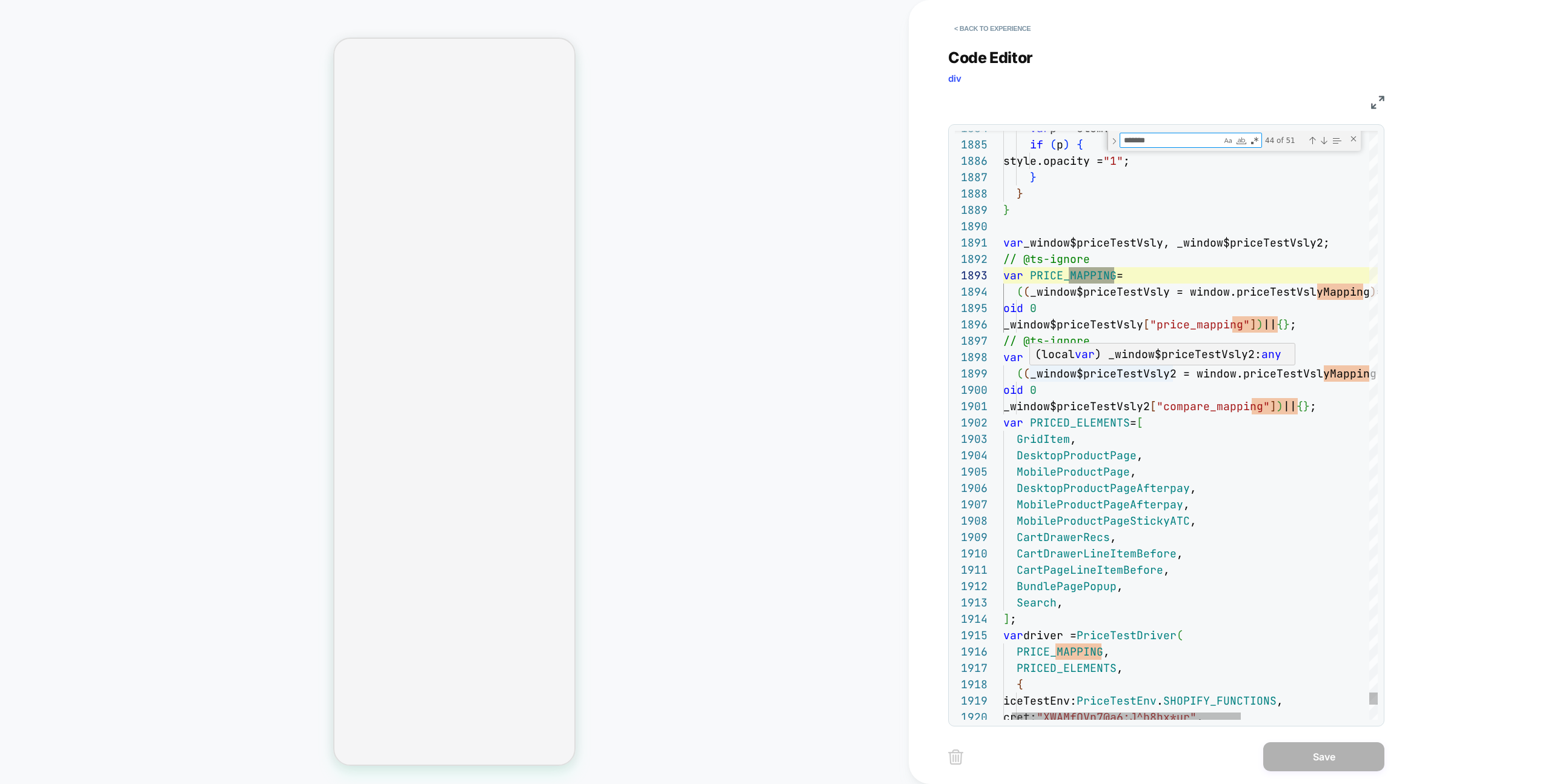
type textarea "*******"
click at [1037, 363] on div "(local var ) _window$priceTestVsly2: any" at bounding box center [1162, 353] width 266 height 21
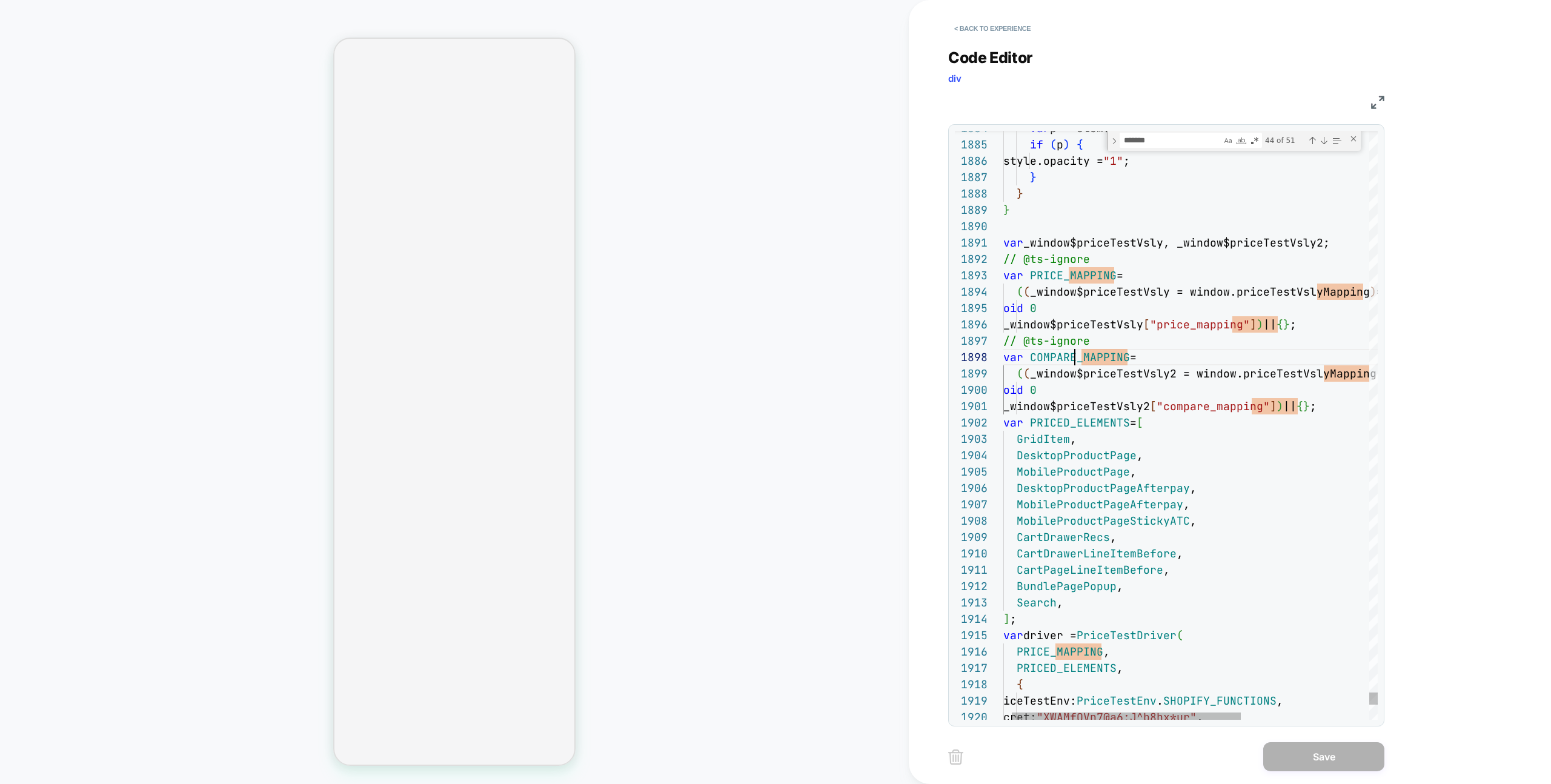
scroll to position [114, 138]
type textarea "**********"
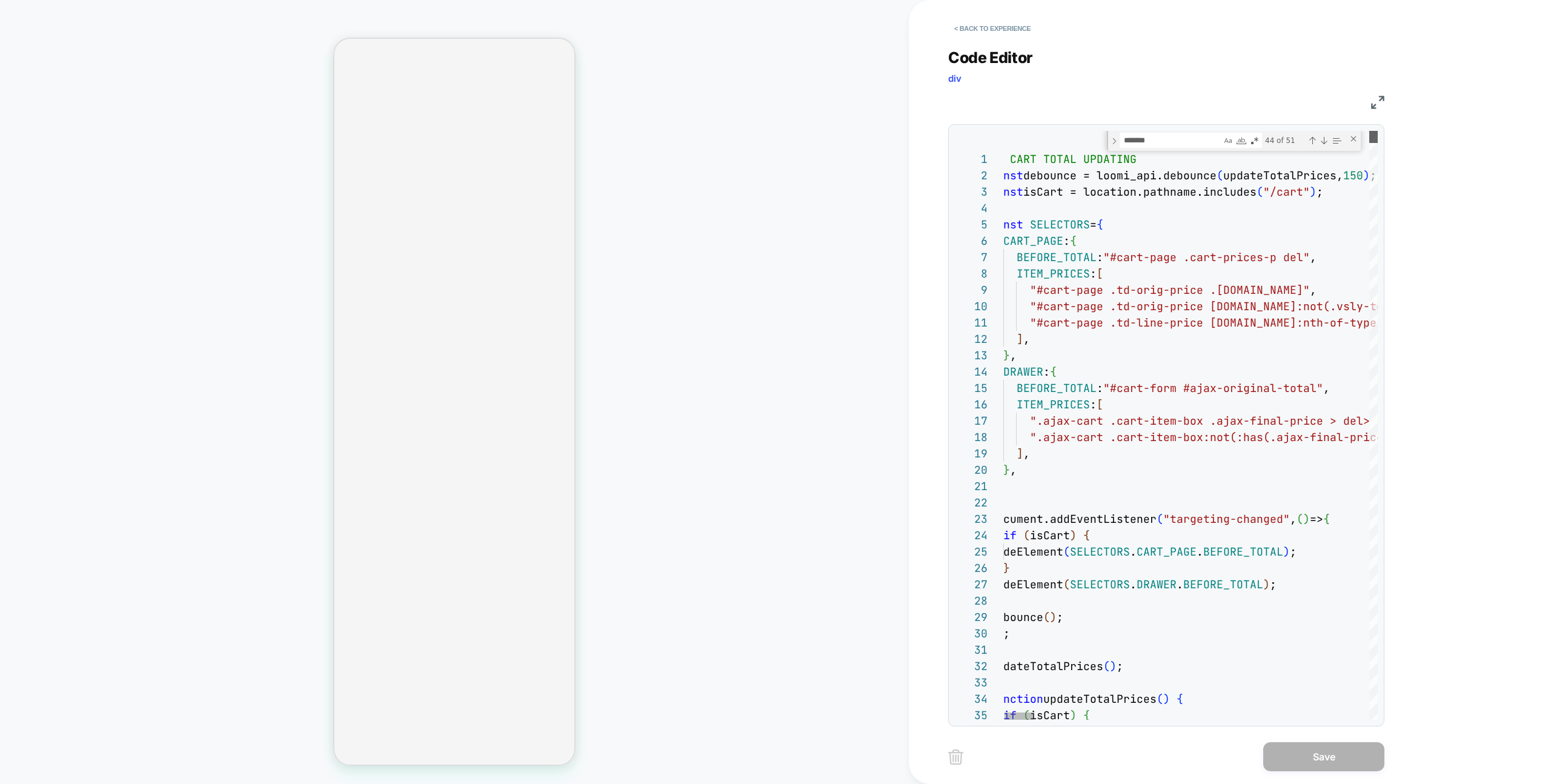
click at [1378, 131] on div at bounding box center [1374, 137] width 9 height 12
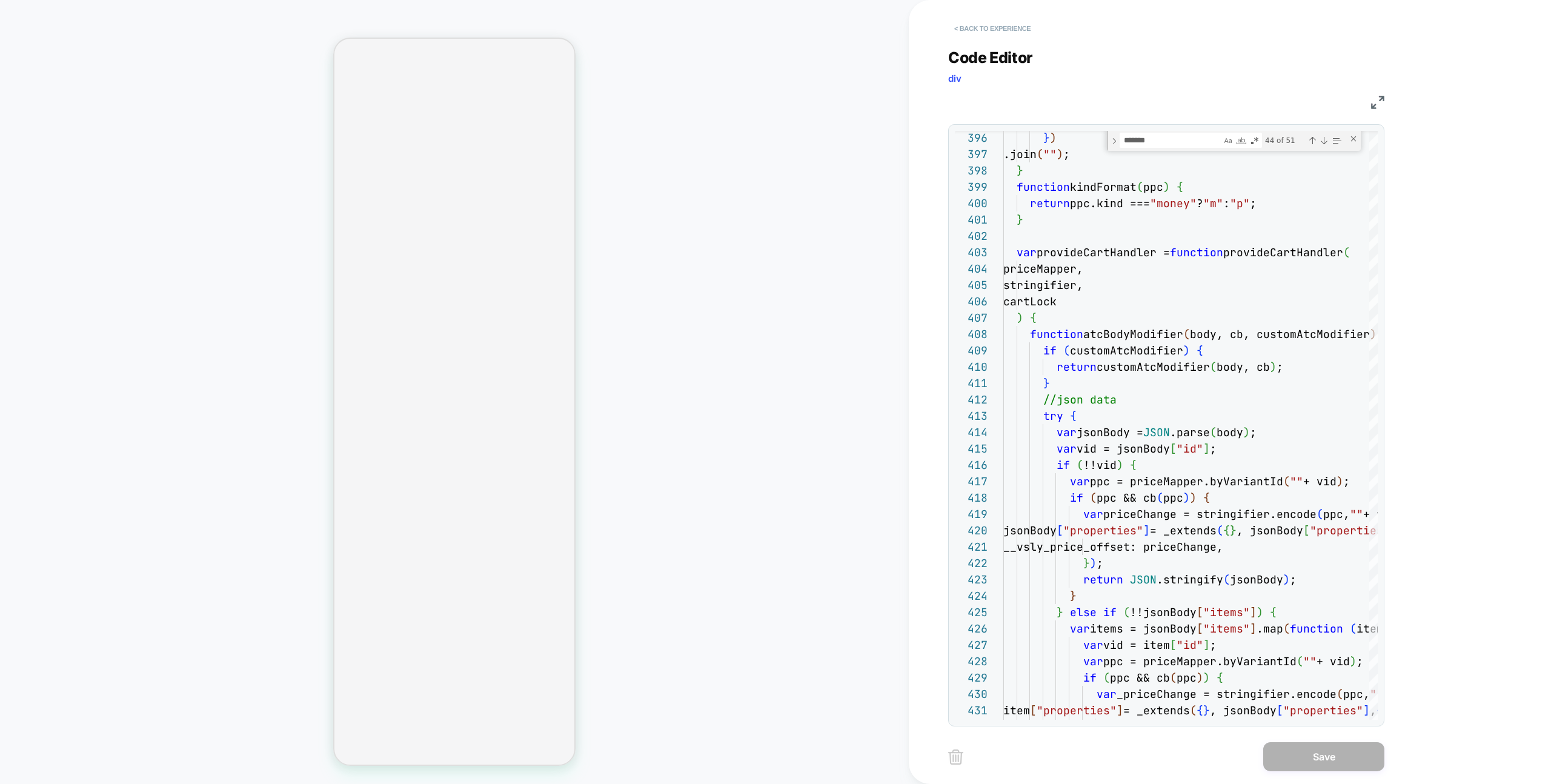
click at [994, 38] on div "Code Editor div JS 396 397 398 399 400 401 402 403 404 405 406 407 408 409 410 …" at bounding box center [1166, 379] width 436 height 693
click at [992, 35] on button "< Back to experience" at bounding box center [992, 28] width 88 height 20
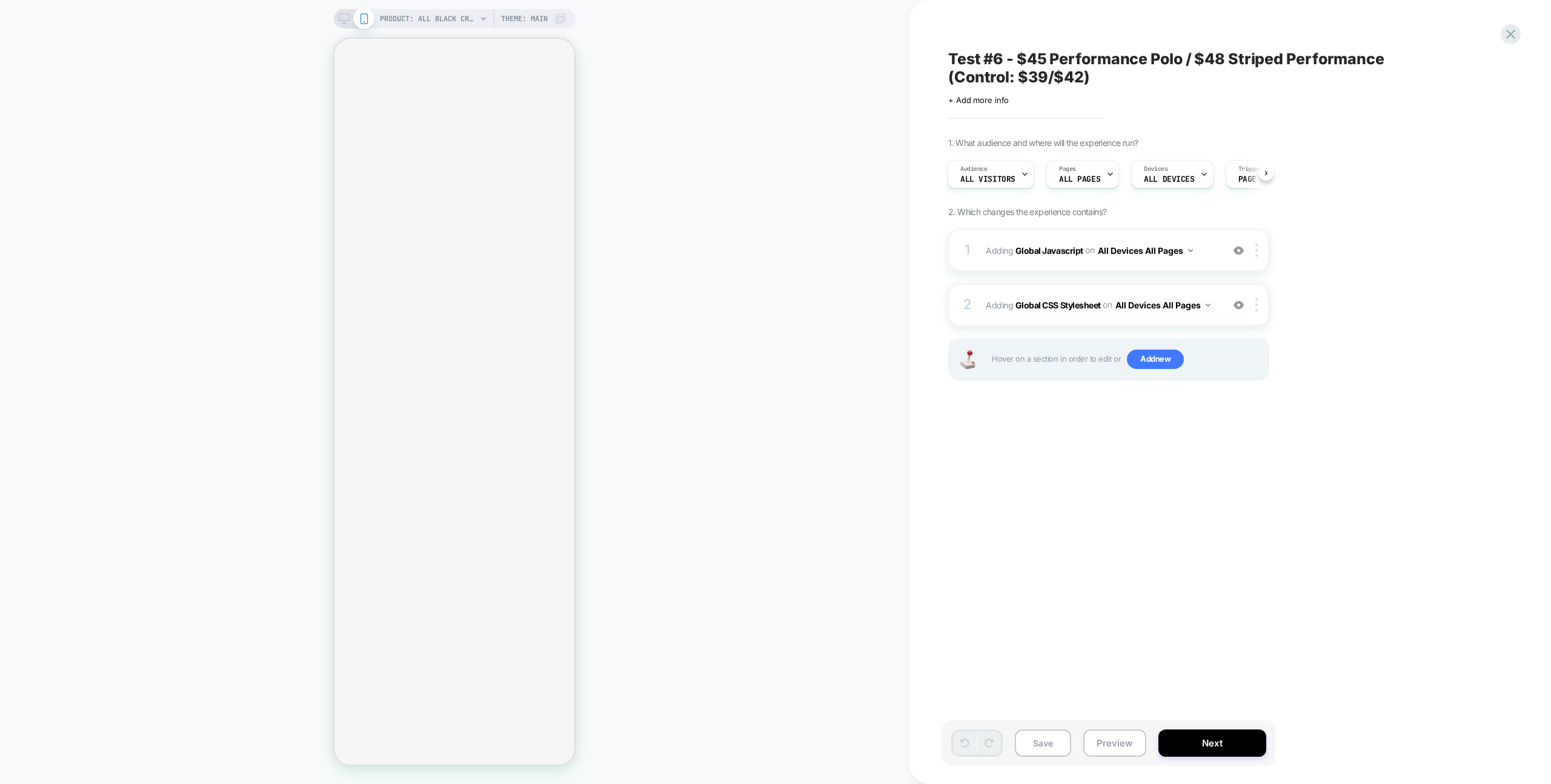
scroll to position [0, 1]
click at [1207, 236] on div "1 Adding Global Javascript on All Devices All Pages Add Before Add After Target…" at bounding box center [1108, 250] width 321 height 43
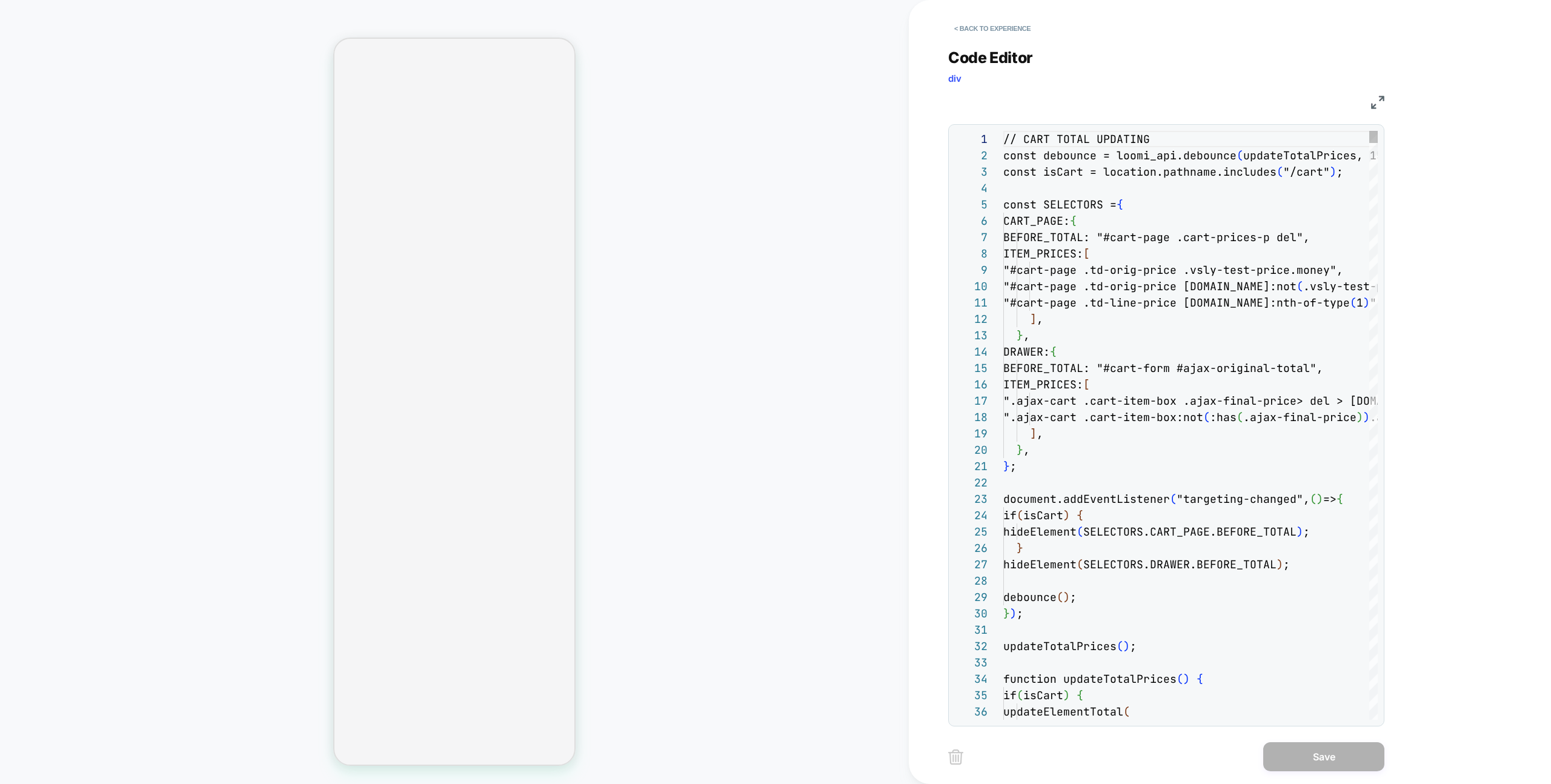
scroll to position [164, 0]
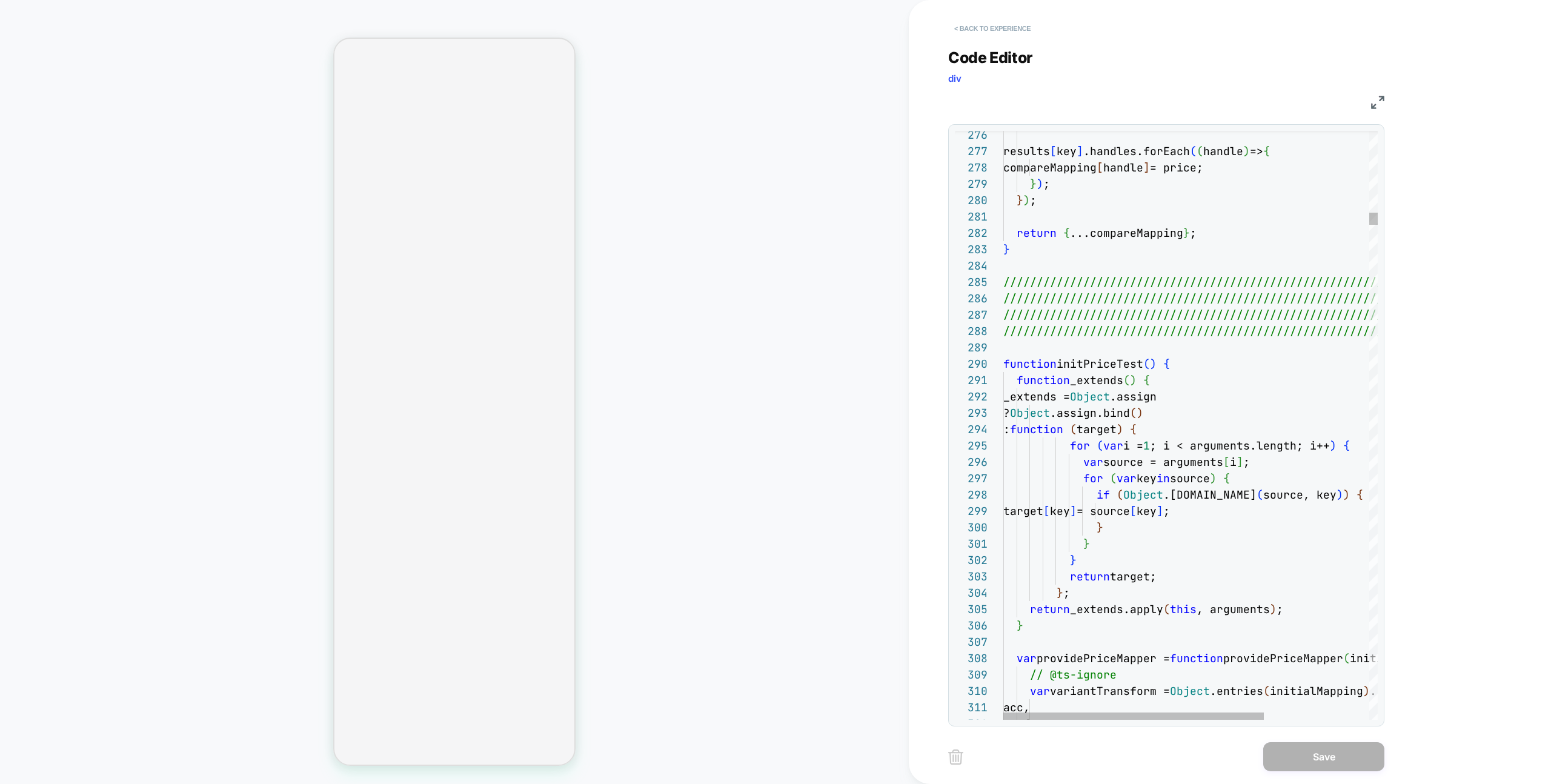
click at [1007, 24] on button "< Back to experience" at bounding box center [992, 28] width 88 height 20
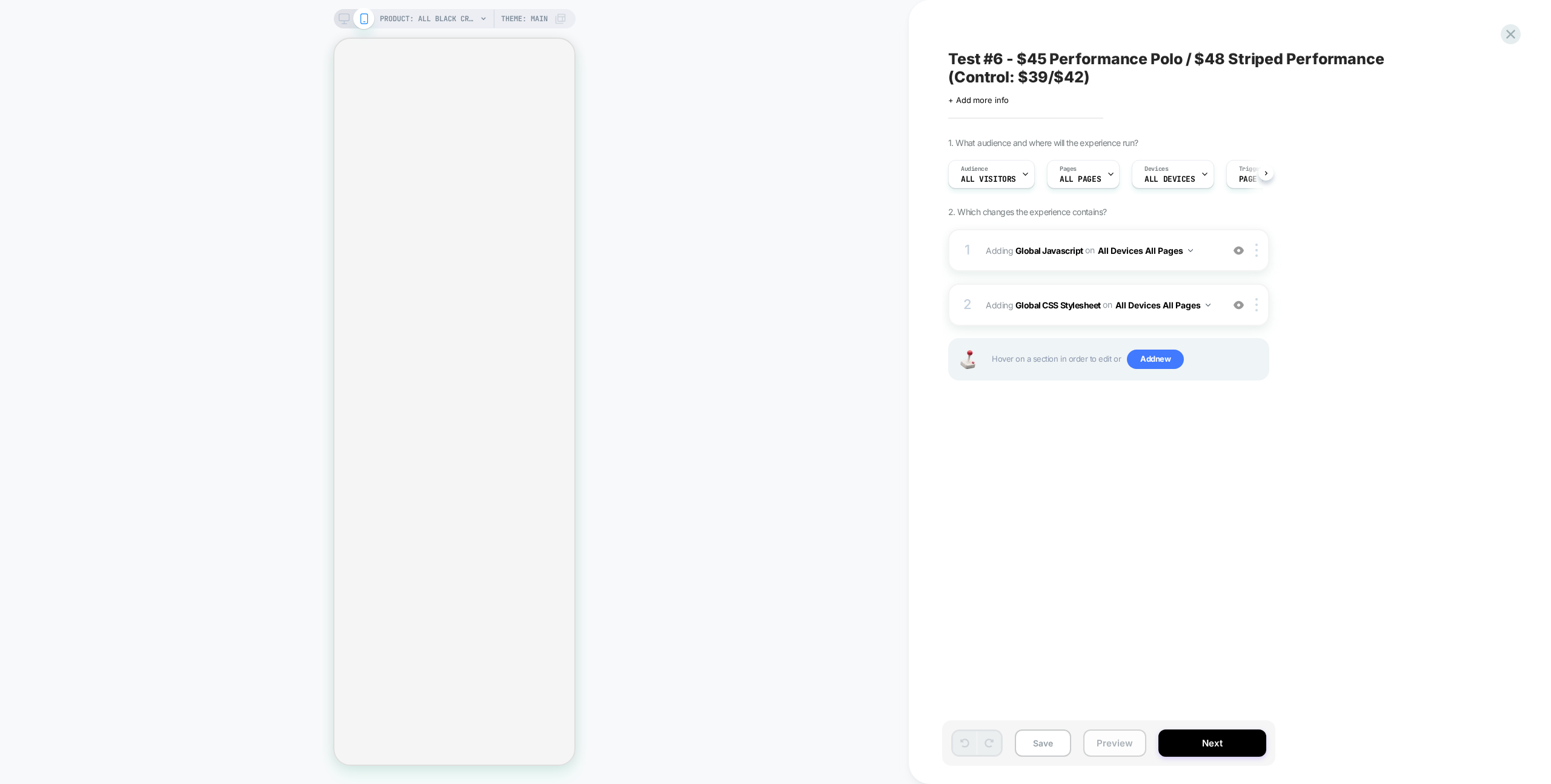
drag, startPoint x: 1119, startPoint y: 751, endPoint x: 1132, endPoint y: 736, distance: 19.8
click at [1119, 751] on button "Preview" at bounding box center [1114, 743] width 63 height 28
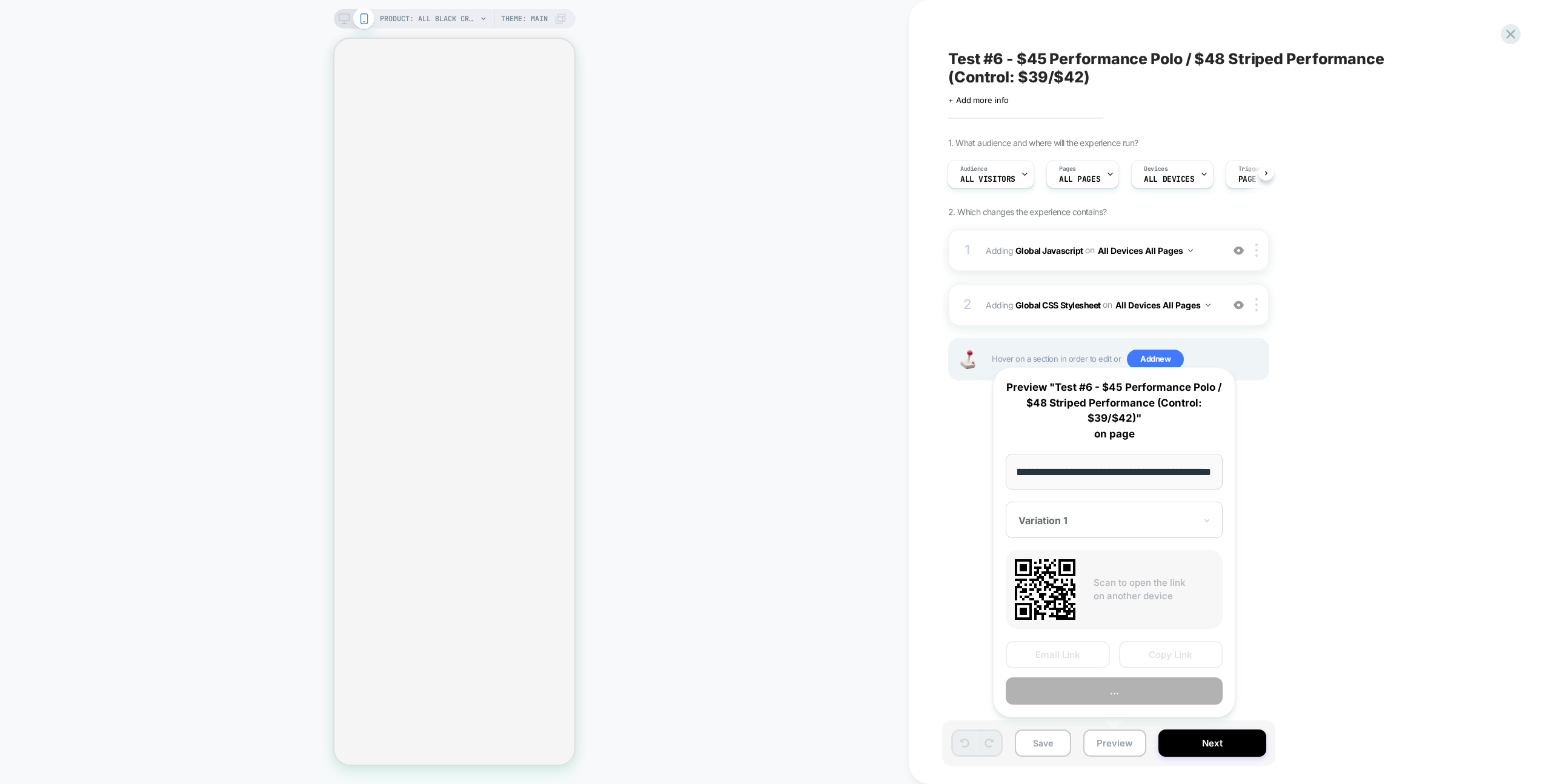
scroll to position [0, 0]
click at [1180, 651] on button "Copy Link" at bounding box center [1171, 654] width 104 height 28
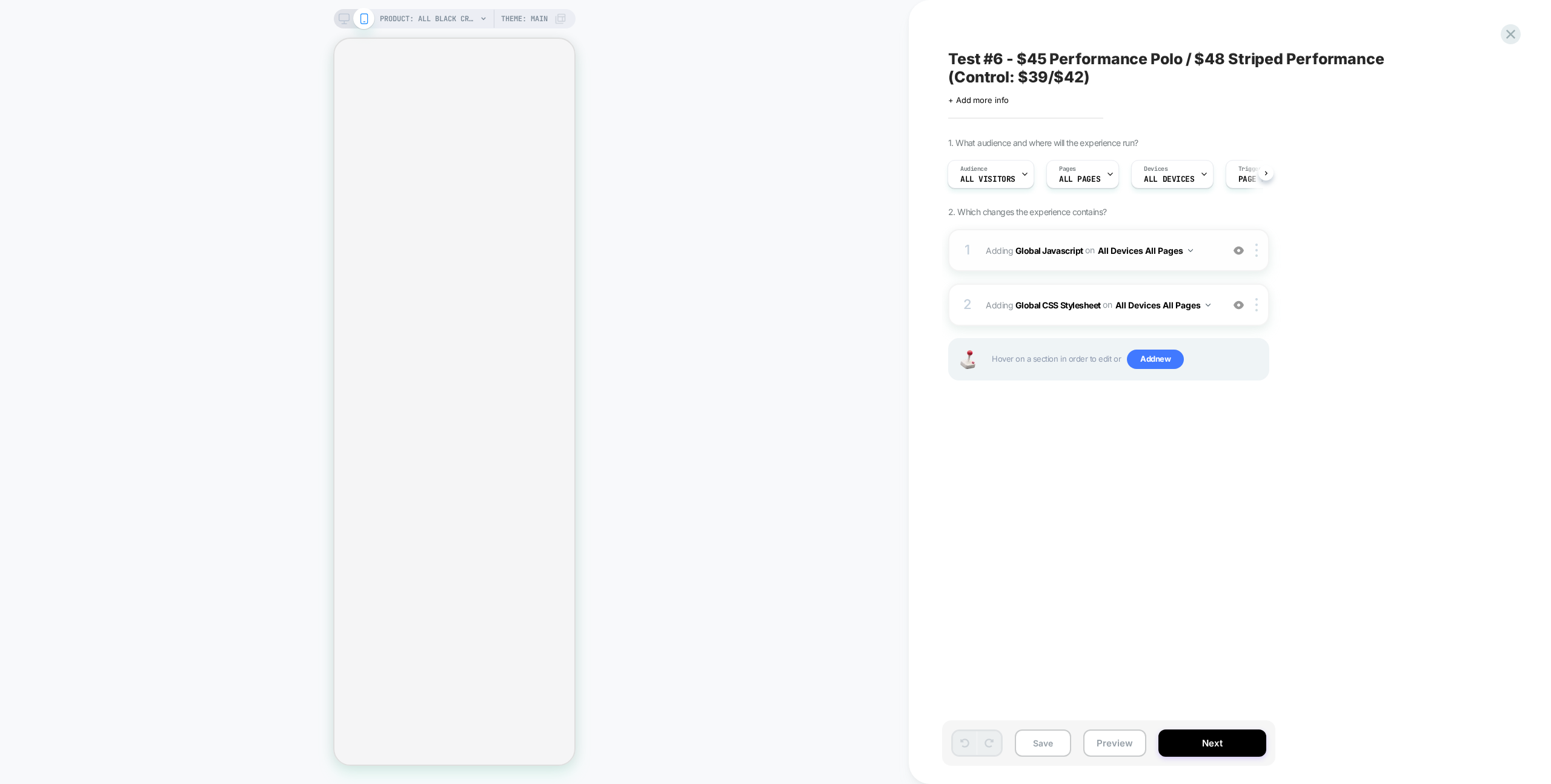
click at [1180, 236] on div "1 Adding Global Javascript on All Devices All Pages Add Before Add After Target…" at bounding box center [1108, 250] width 321 height 43
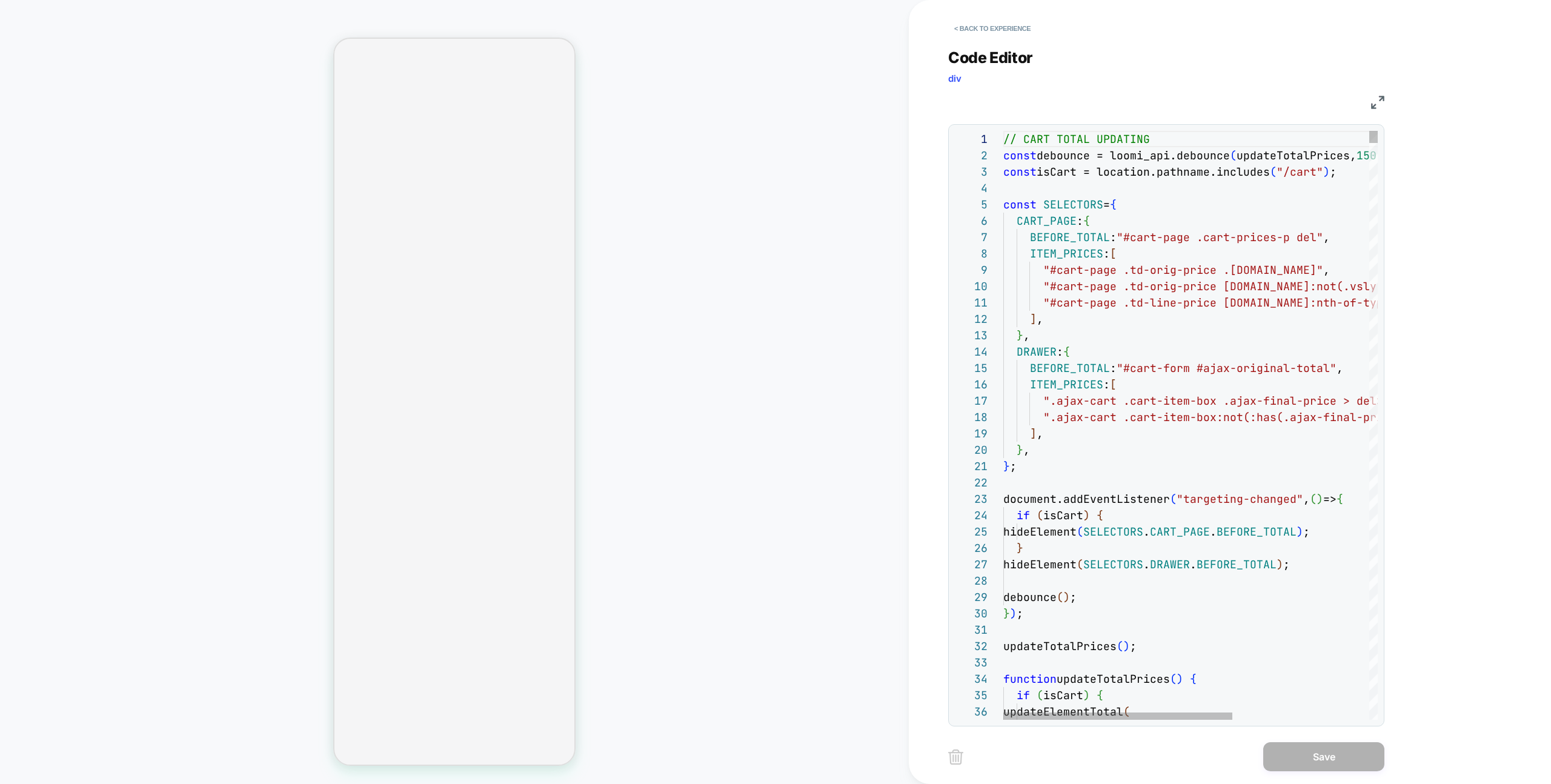
scroll to position [98, 196]
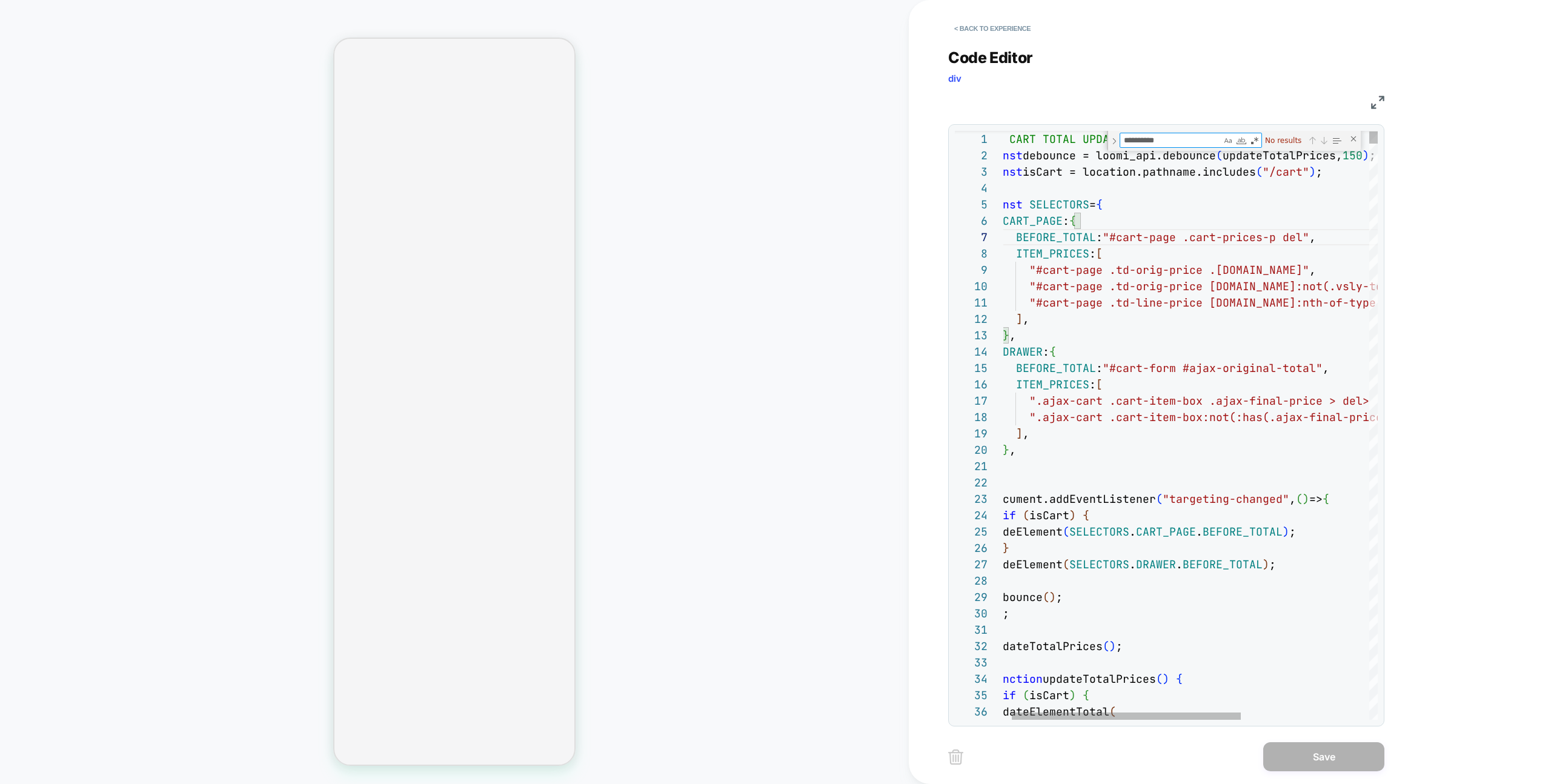
type textarea "*********"
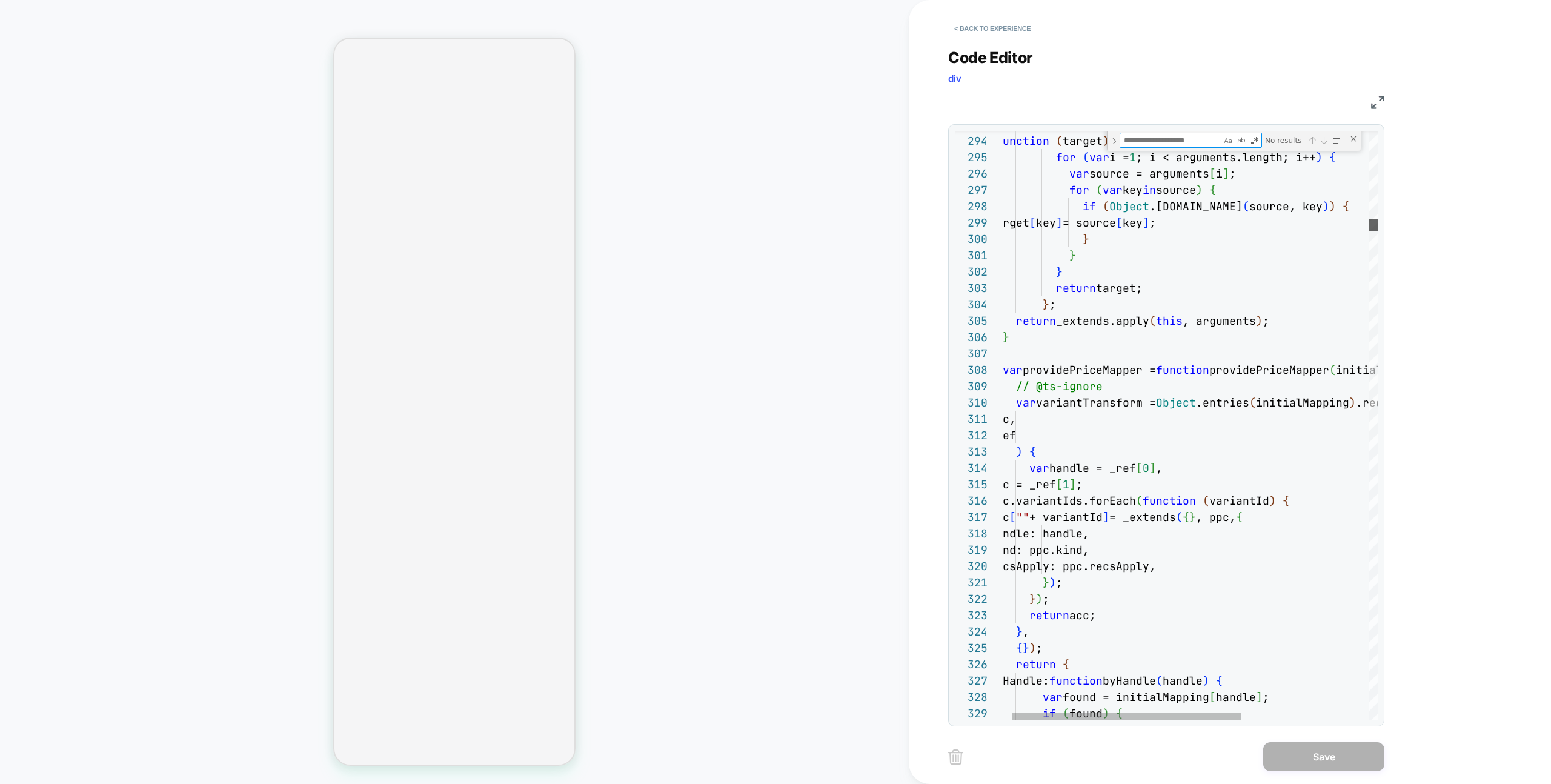
click at [1378, 222] on div at bounding box center [1374, 224] width 9 height 12
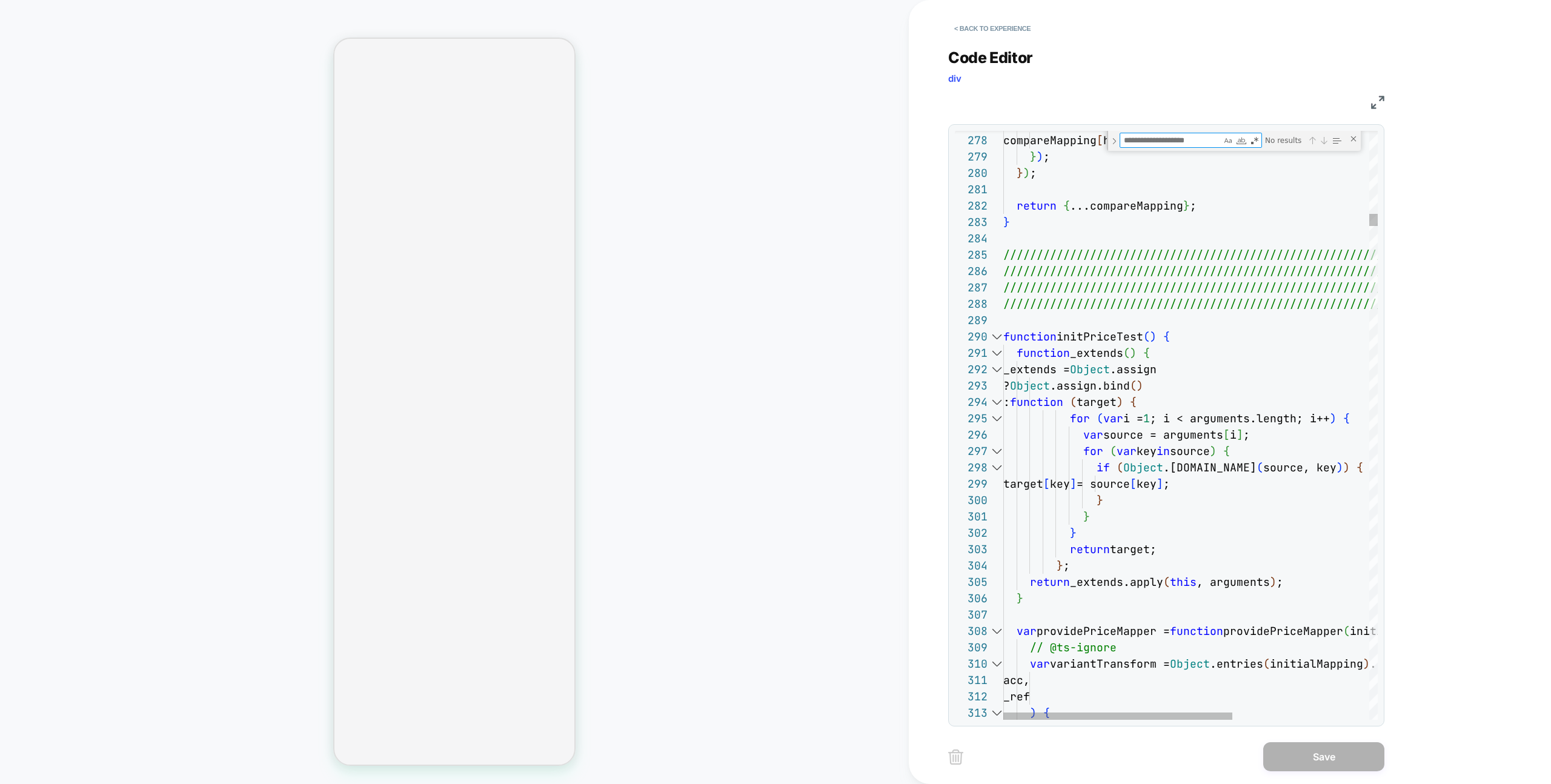
click at [998, 334] on div at bounding box center [996, 336] width 16 height 17
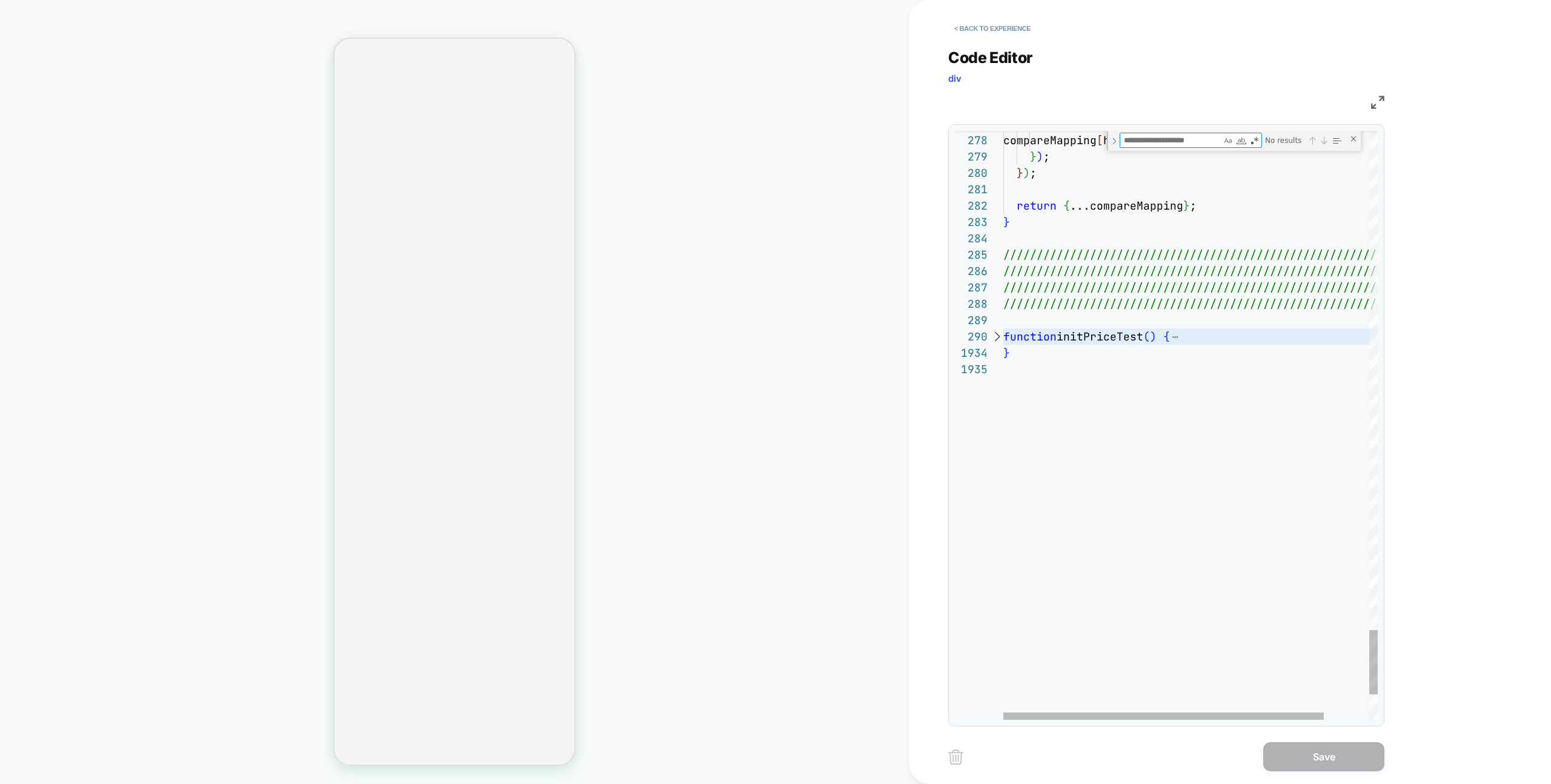
drag, startPoint x: 1057, startPoint y: 363, endPoint x: 1051, endPoint y: 360, distance: 6.7
drag, startPoint x: 1046, startPoint y: 358, endPoint x: 976, endPoint y: 339, distance: 72.5
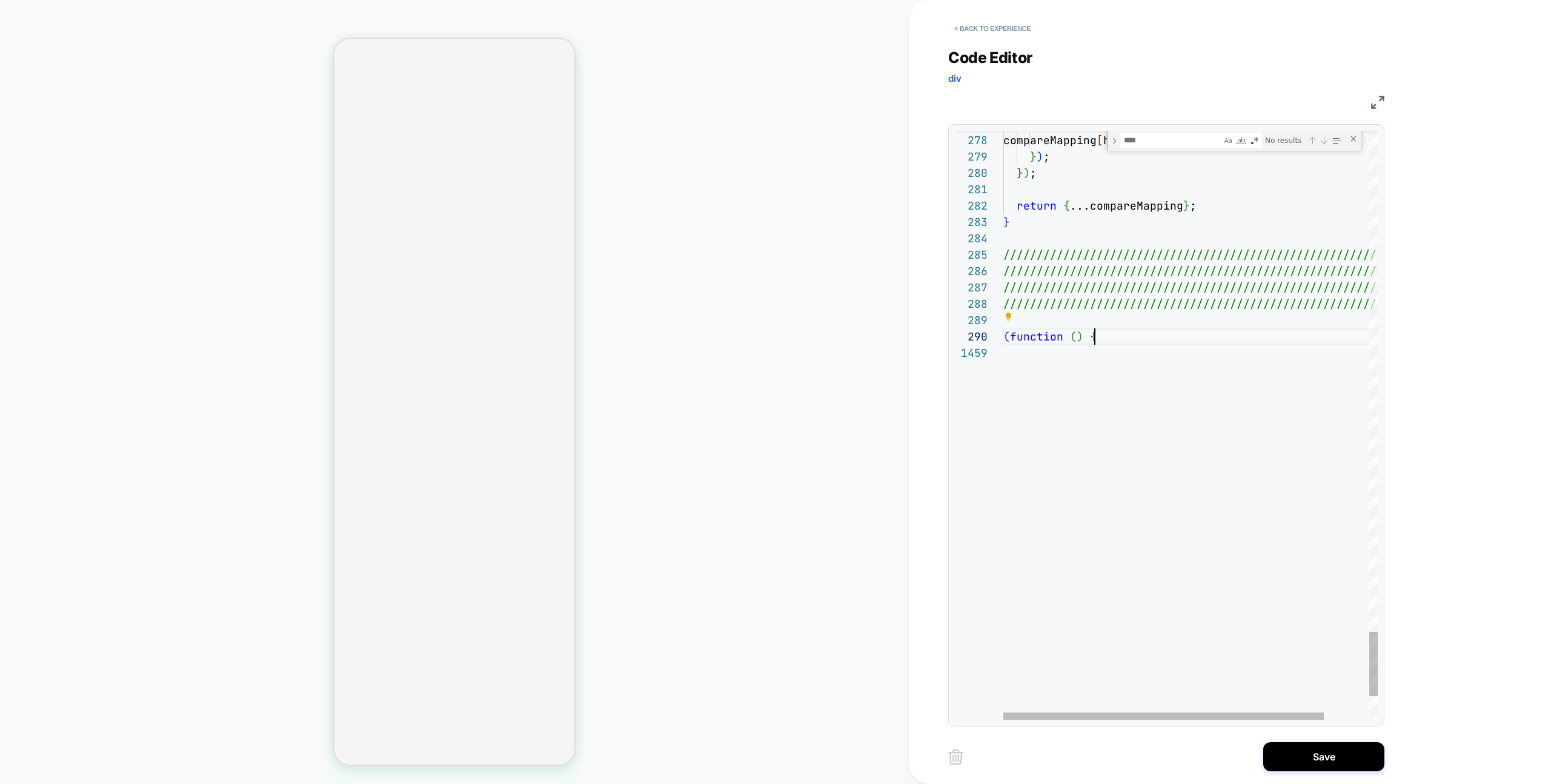
scroll to position [114, 91]
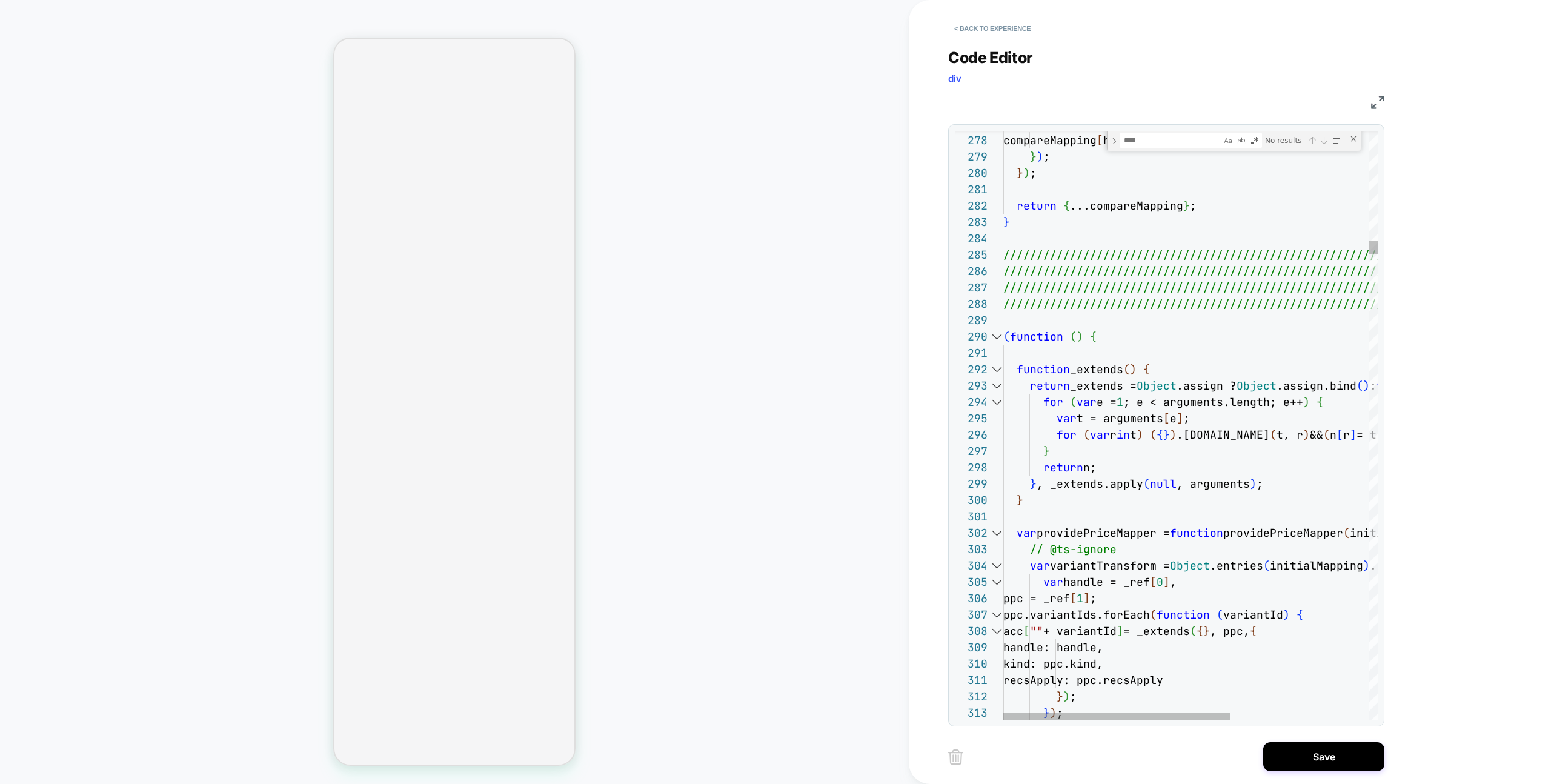
click at [994, 332] on div at bounding box center [996, 336] width 16 height 17
type textarea "*****"
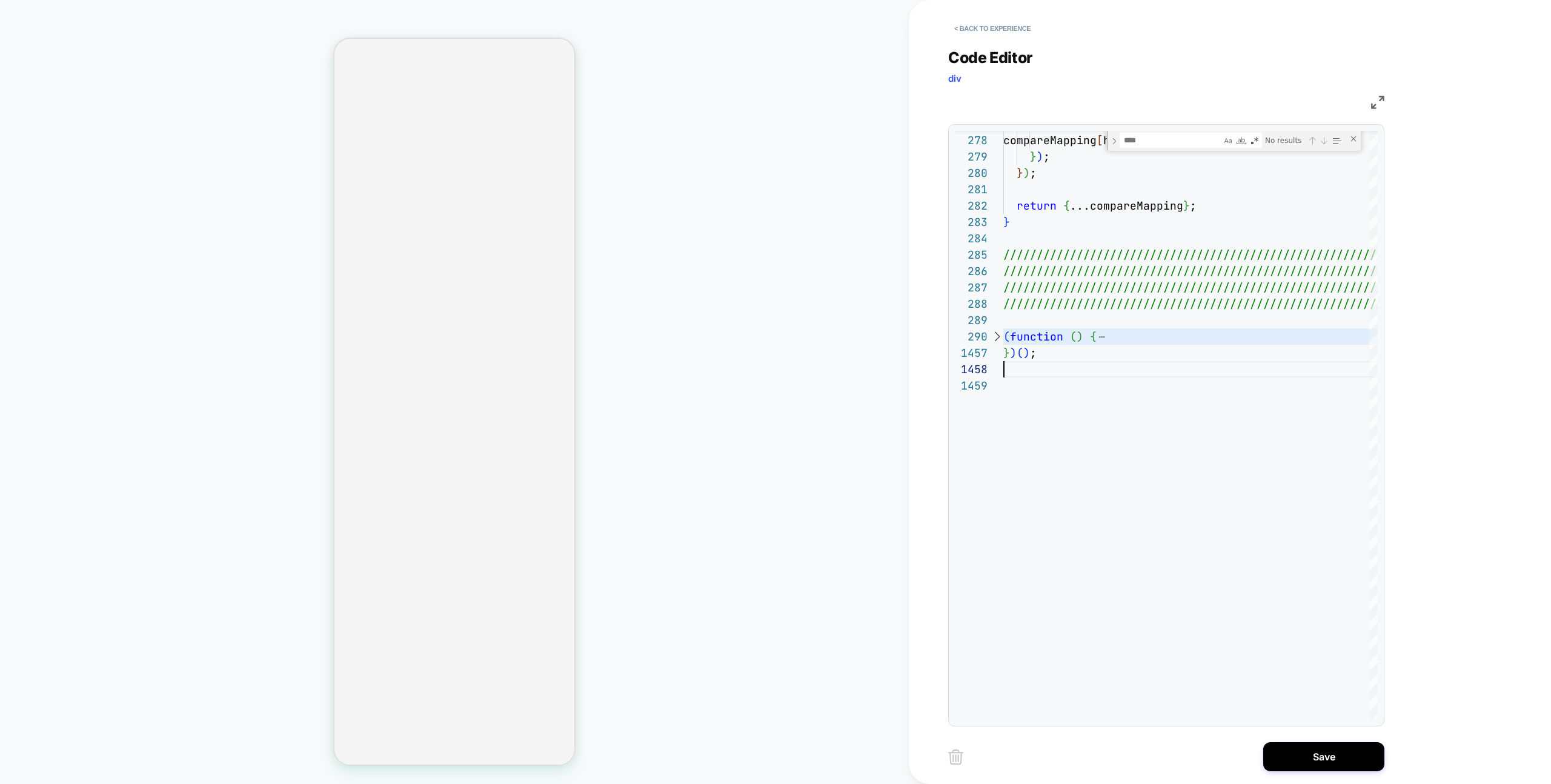
drag, startPoint x: 1283, startPoint y: 756, endPoint x: 1170, endPoint y: 751, distance: 113.1
click at [1283, 756] on button "Save" at bounding box center [1323, 756] width 121 height 29
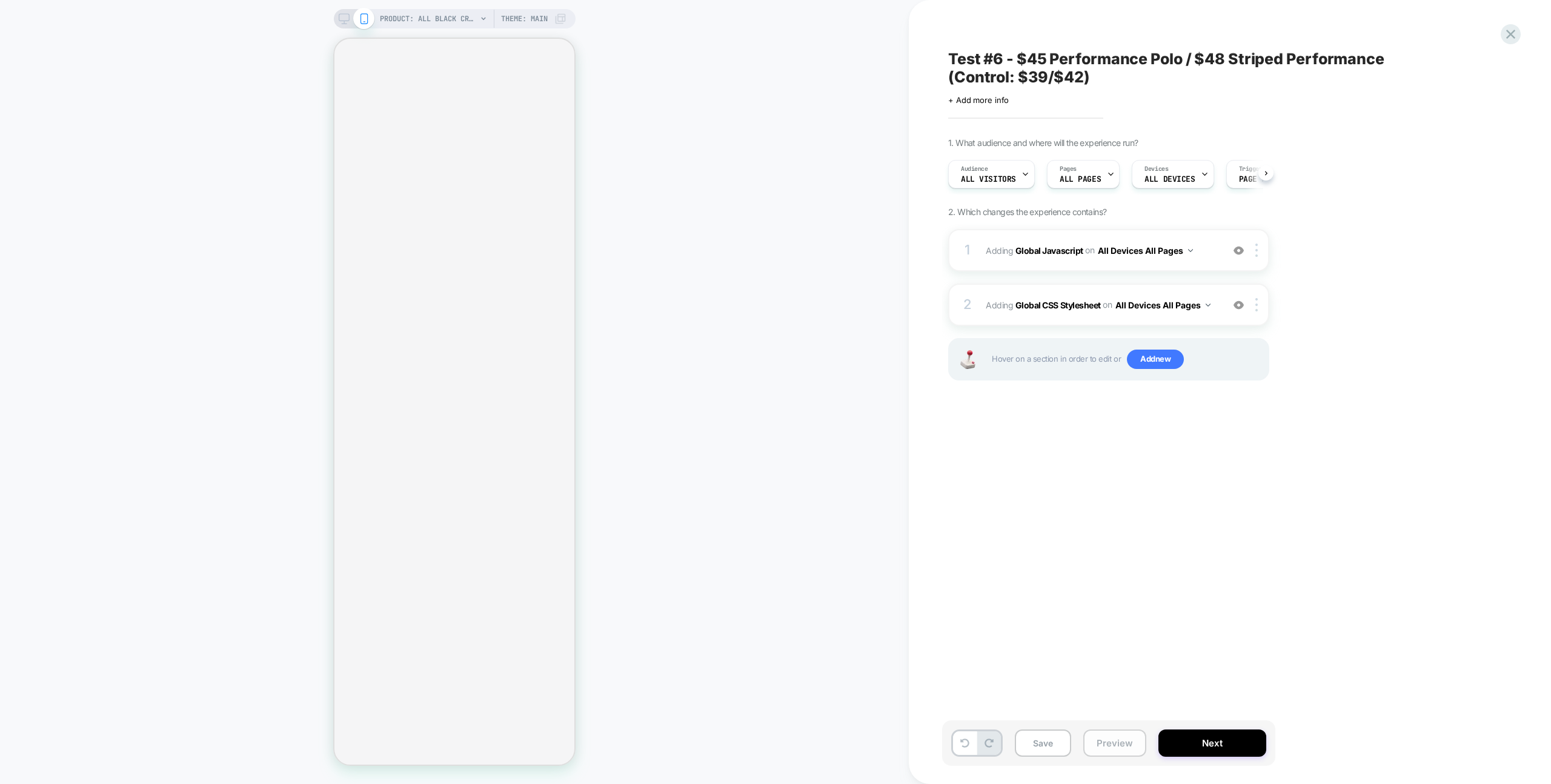
click at [1135, 747] on button "Preview" at bounding box center [1114, 743] width 63 height 28
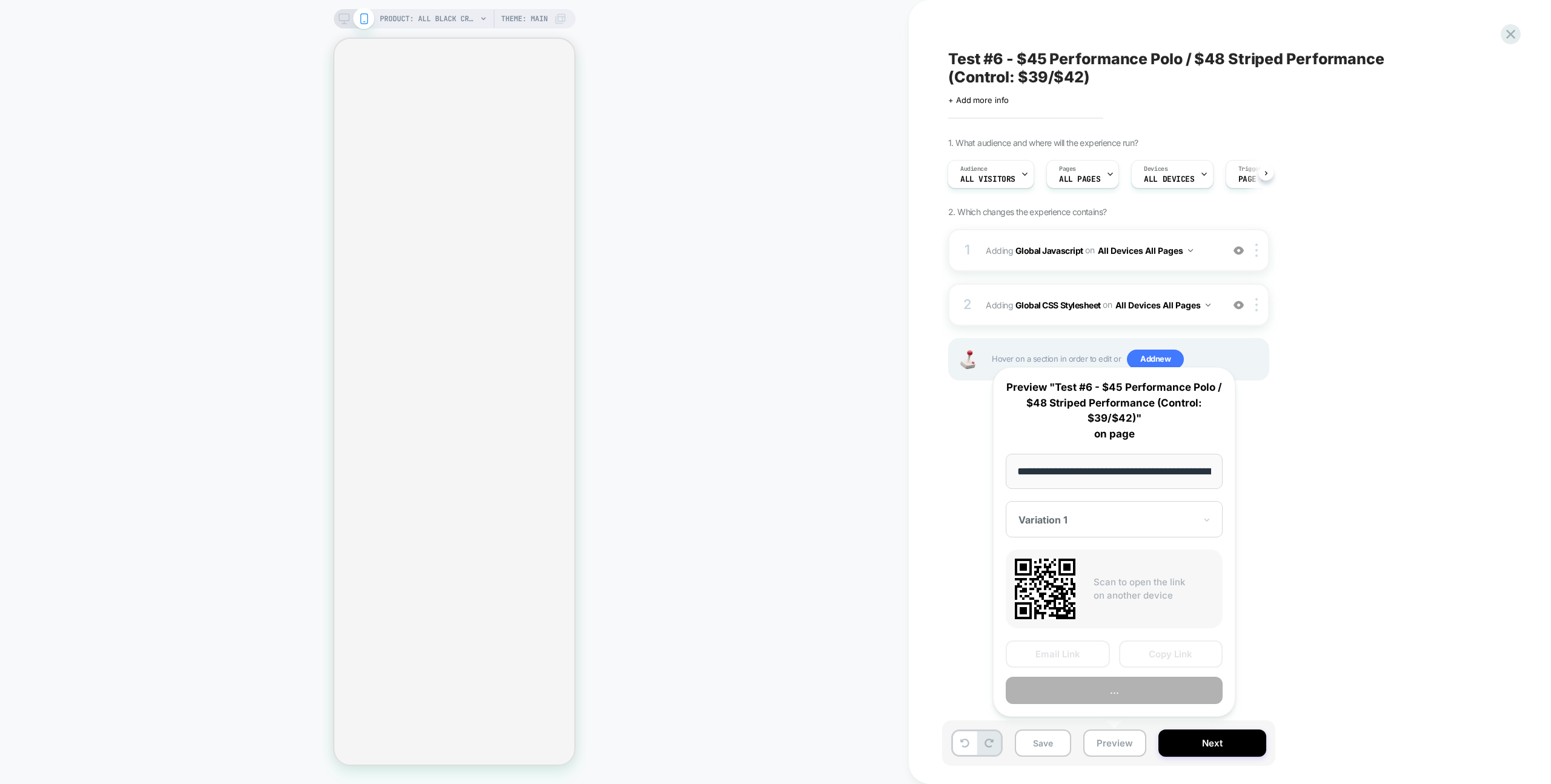
scroll to position [0, 185]
click at [1148, 692] on button "Preview" at bounding box center [1114, 691] width 217 height 28
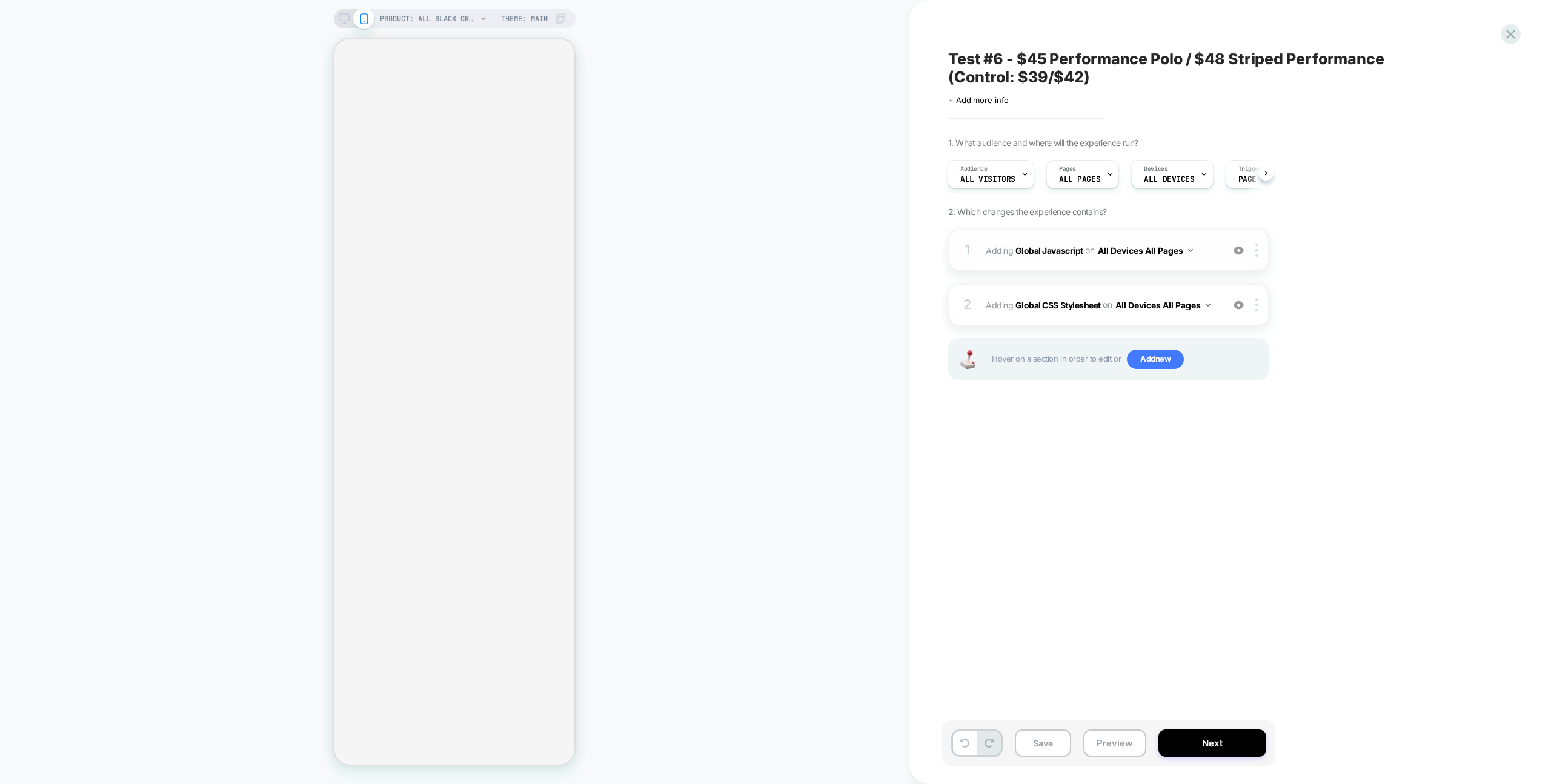
click at [1189, 232] on div "1 Adding Global Javascript on All Devices All Pages Add Before Add After Target…" at bounding box center [1108, 250] width 321 height 43
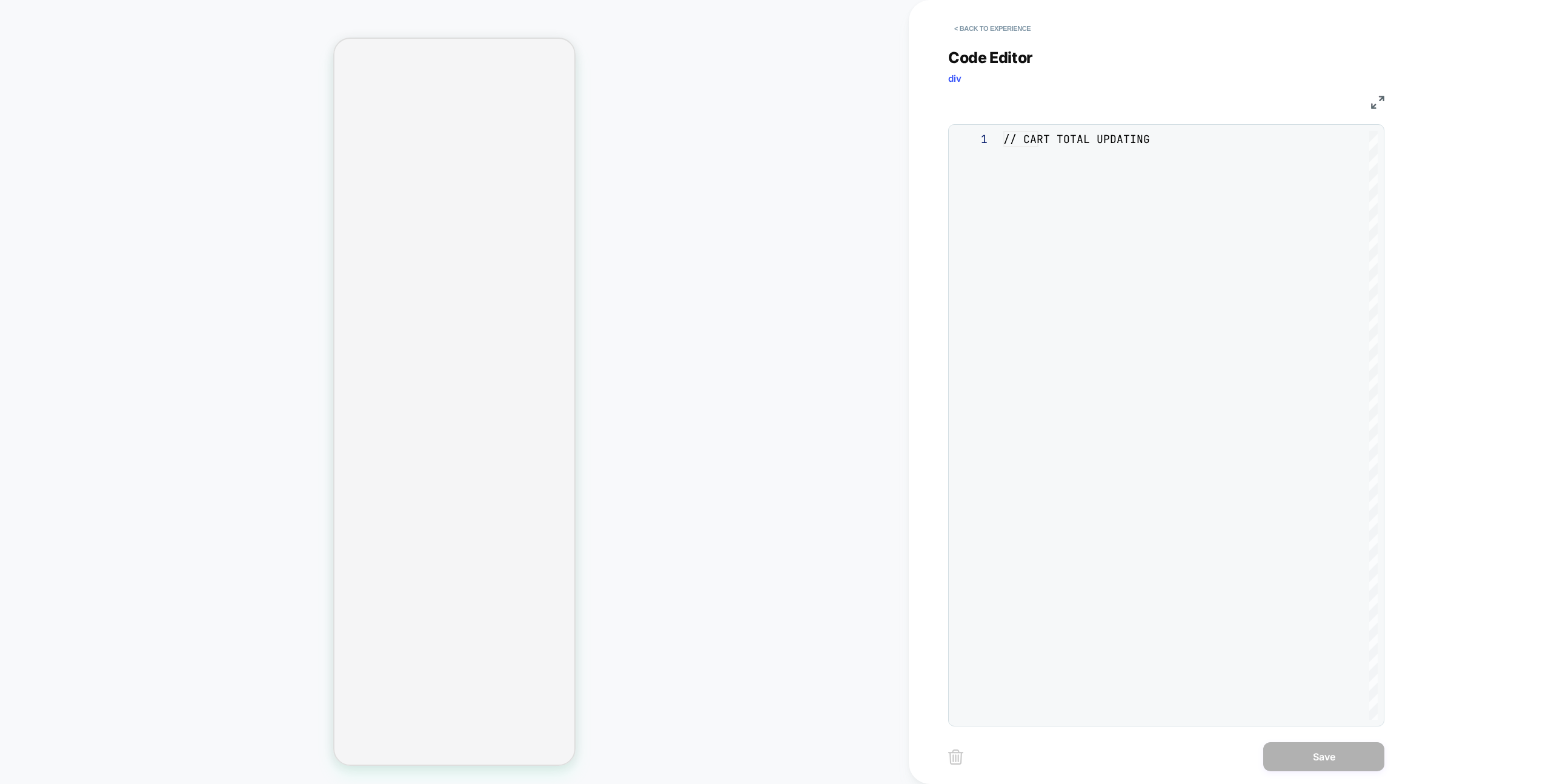
scroll to position [164, 0]
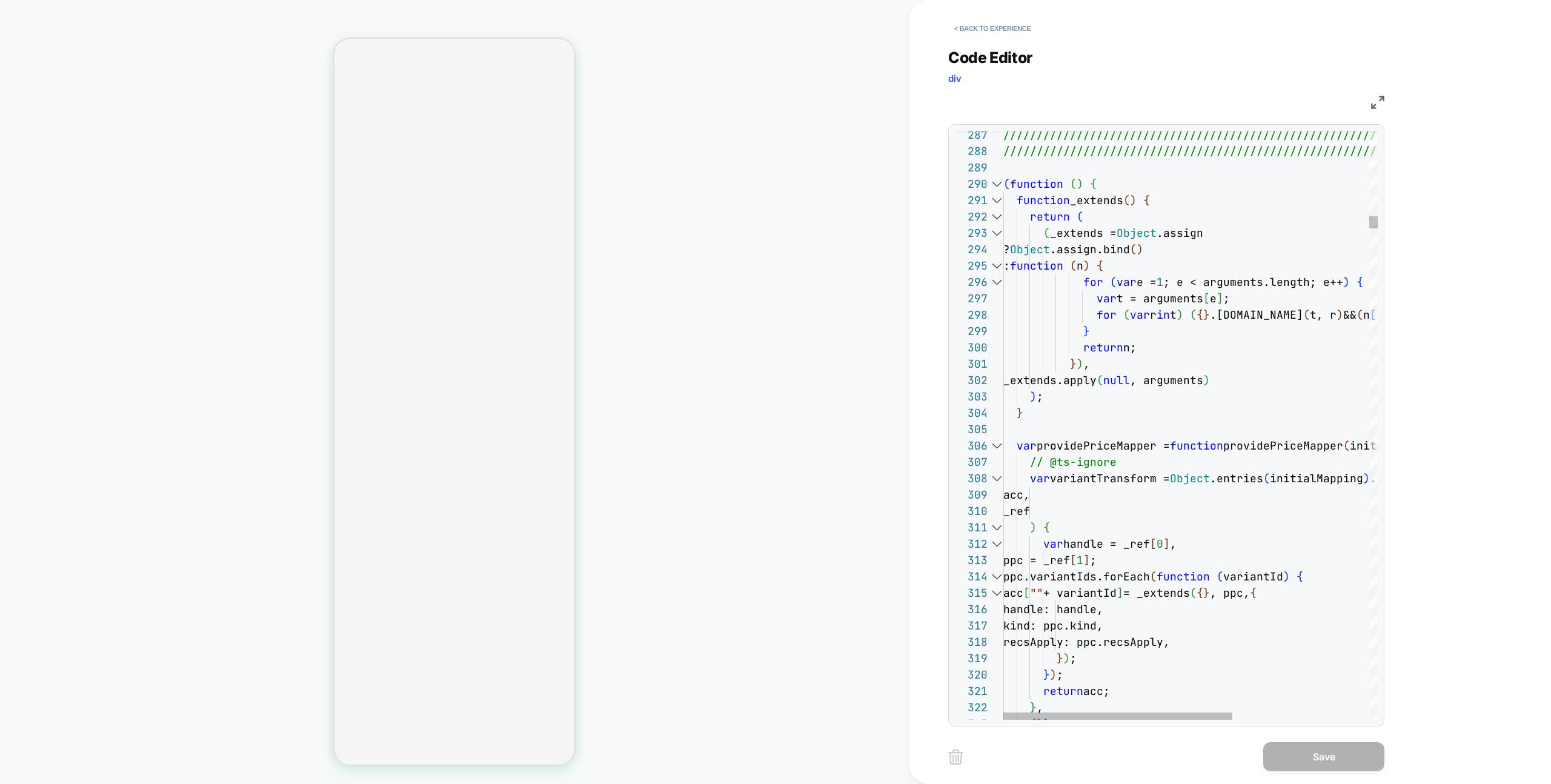
click at [992, 182] on div at bounding box center [996, 184] width 16 height 17
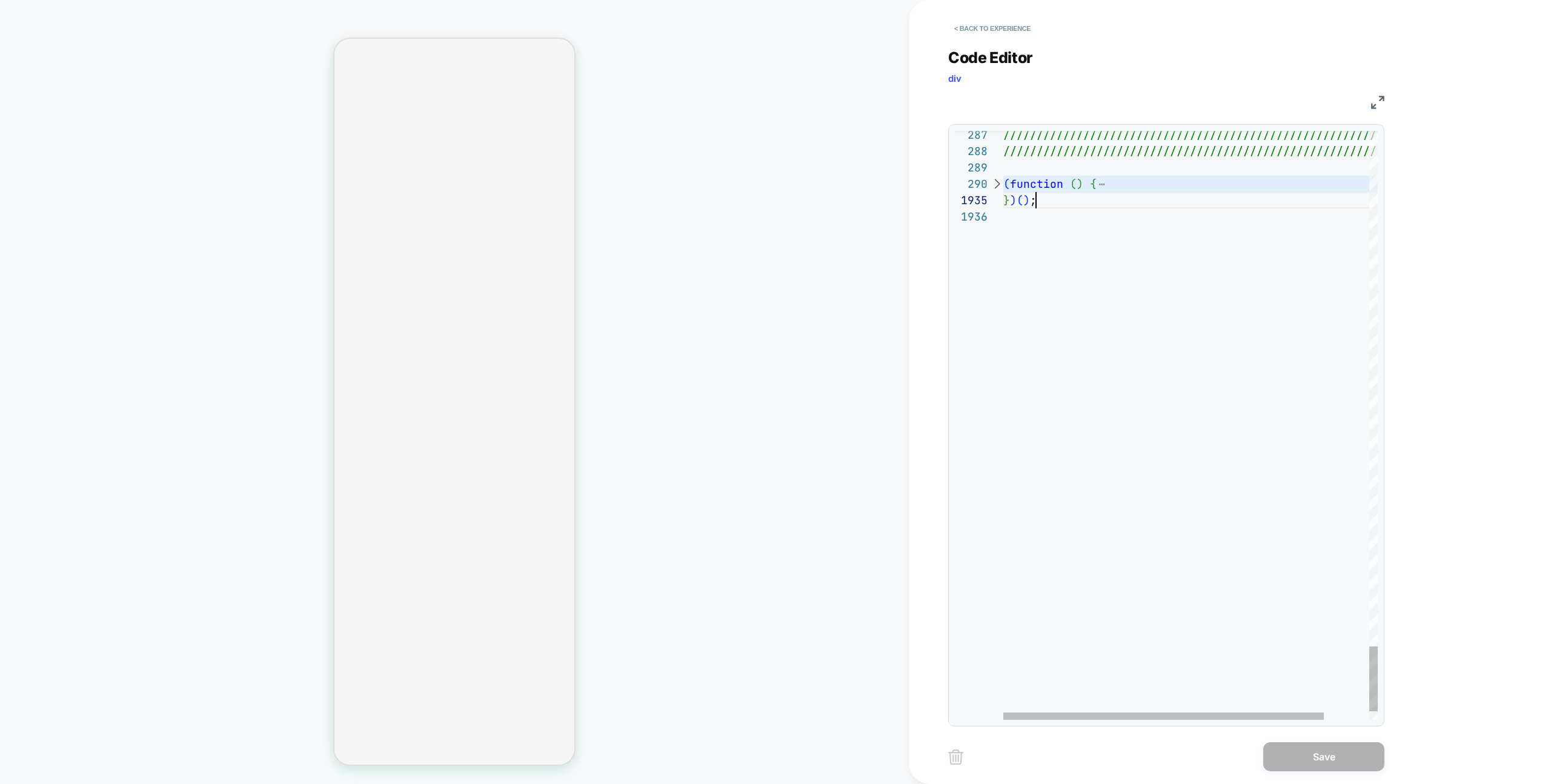
scroll to position [147, 0]
drag, startPoint x: 1045, startPoint y: 202, endPoint x: 986, endPoint y: 187, distance: 60.9
type textarea "**********"
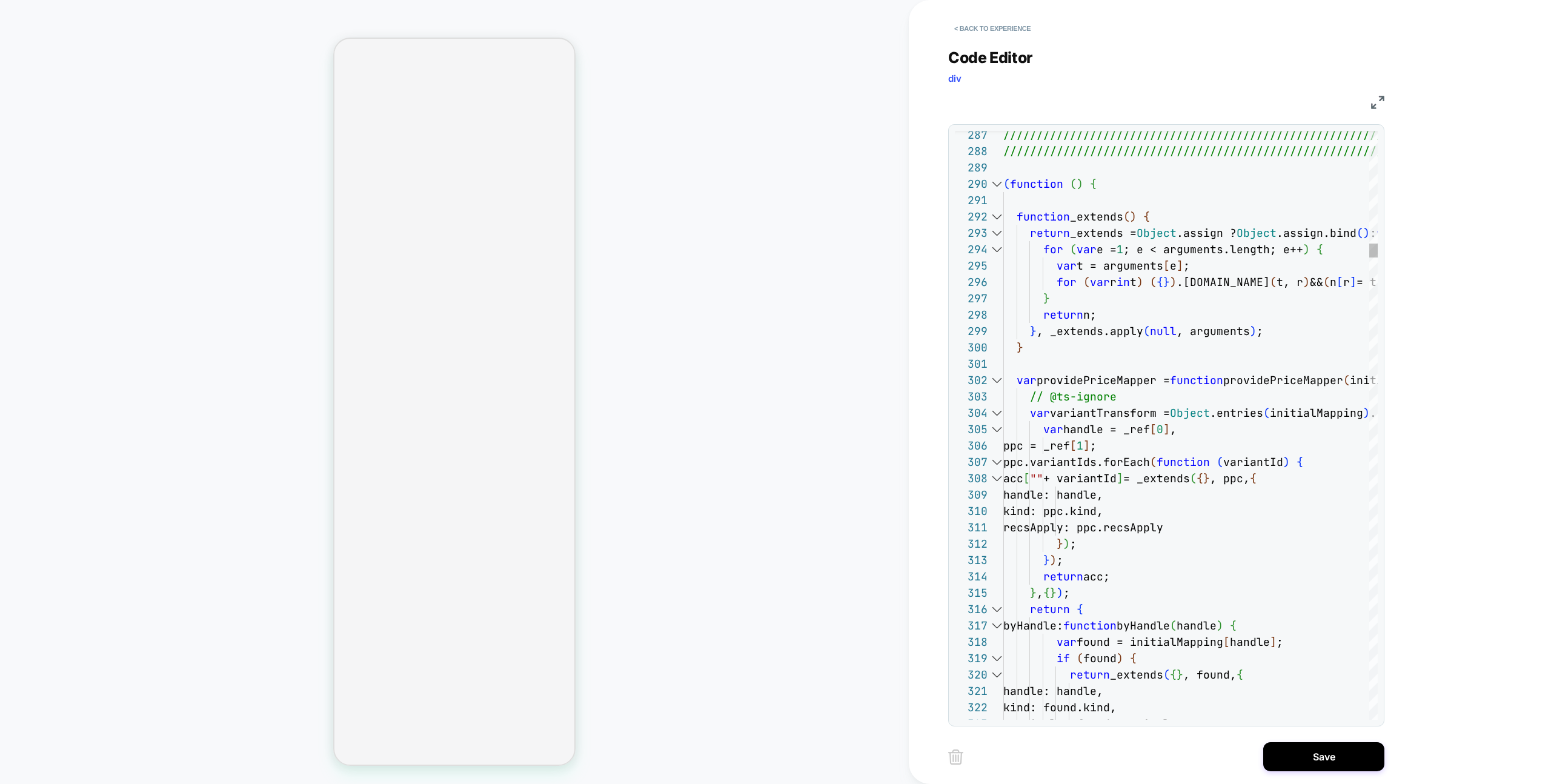
scroll to position [114, 91]
click at [1295, 754] on button "Save" at bounding box center [1323, 756] width 121 height 29
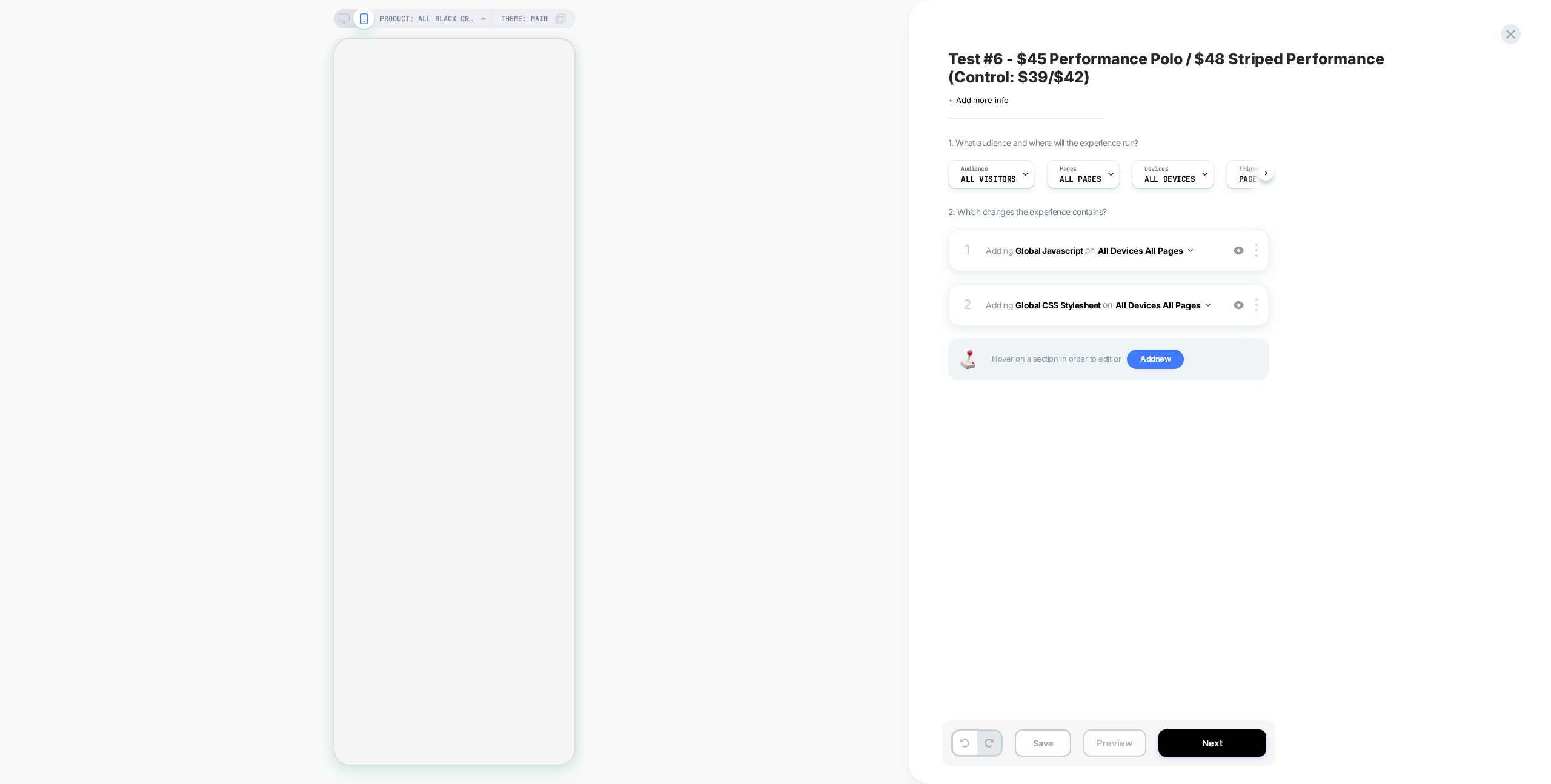
scroll to position [0, 1]
click at [1127, 743] on button "Preview" at bounding box center [1114, 743] width 63 height 28
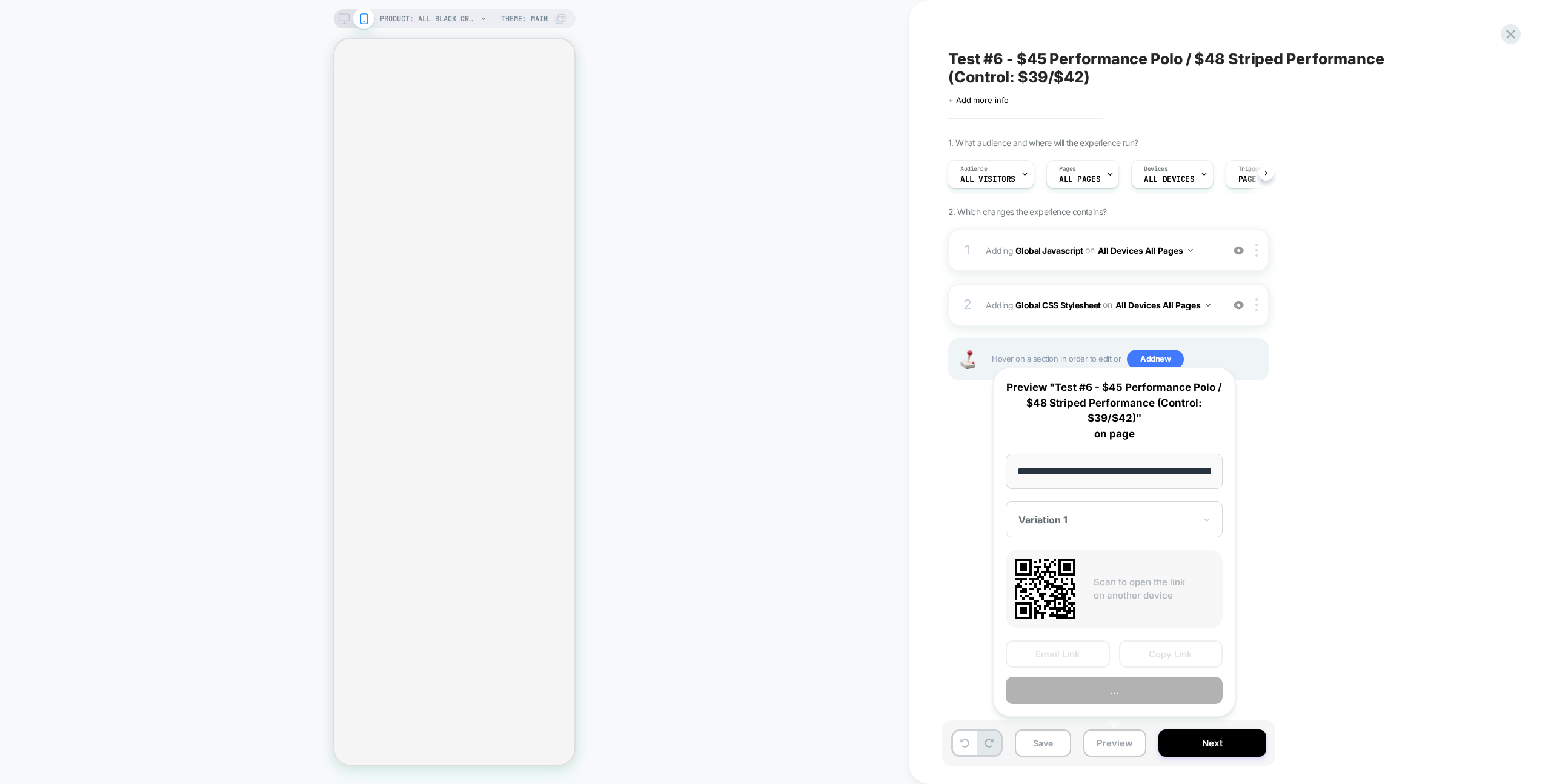
scroll to position [0, 185]
click at [1155, 690] on button "Preview" at bounding box center [1114, 691] width 217 height 28
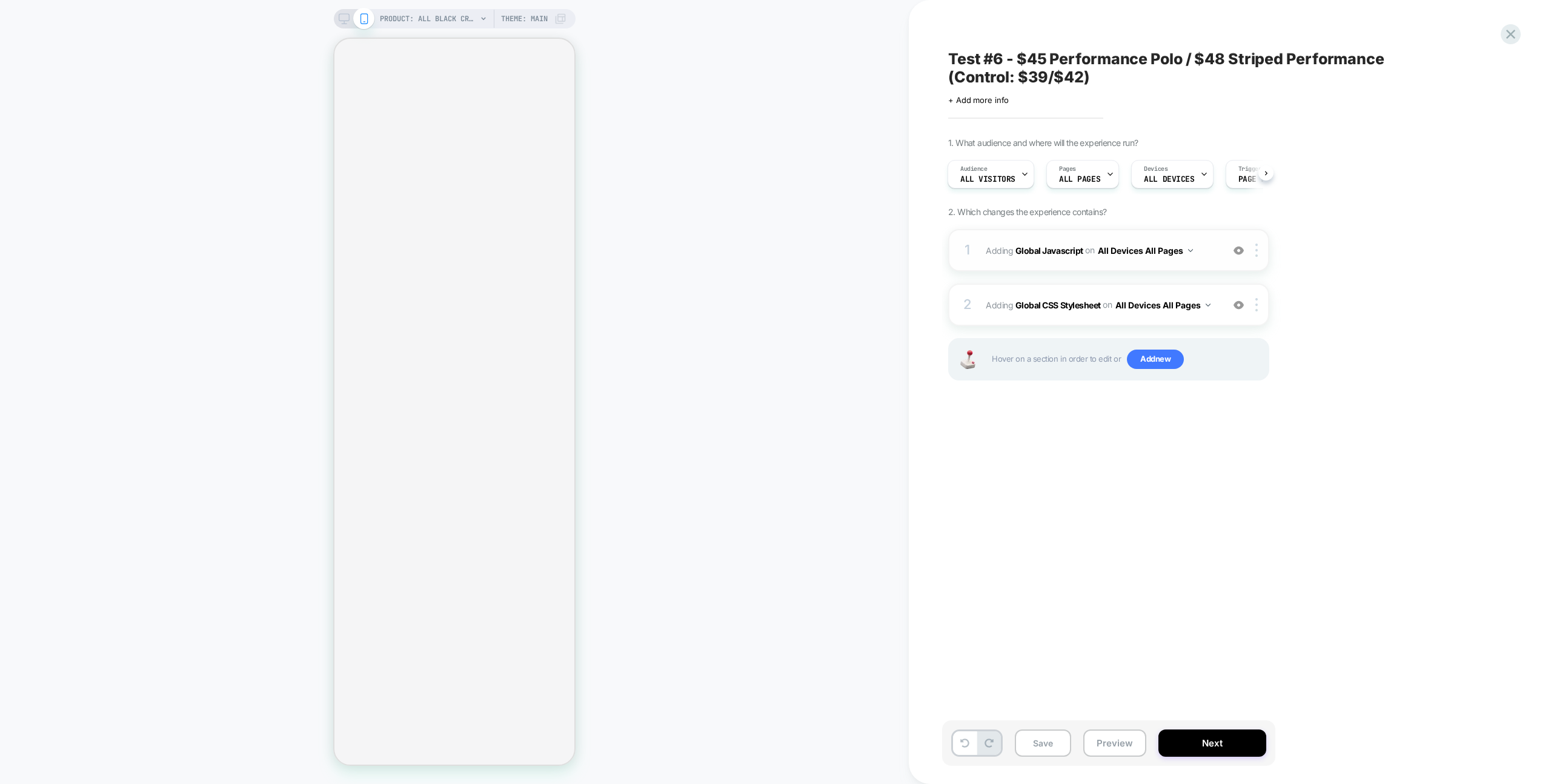
click at [1209, 258] on span "Adding Global Javascript on All Devices All Pages" at bounding box center [1101, 250] width 231 height 17
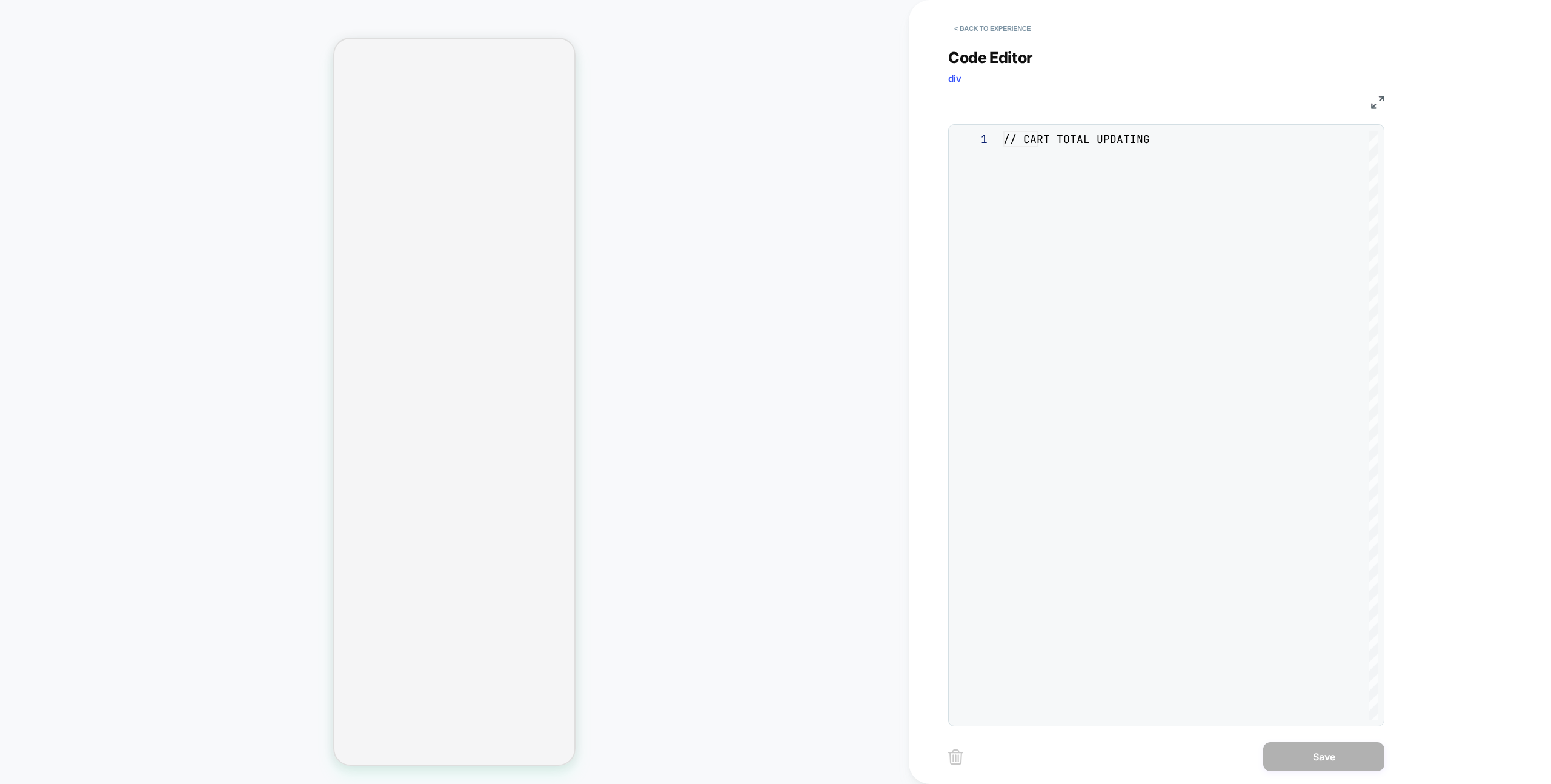
scroll to position [164, 0]
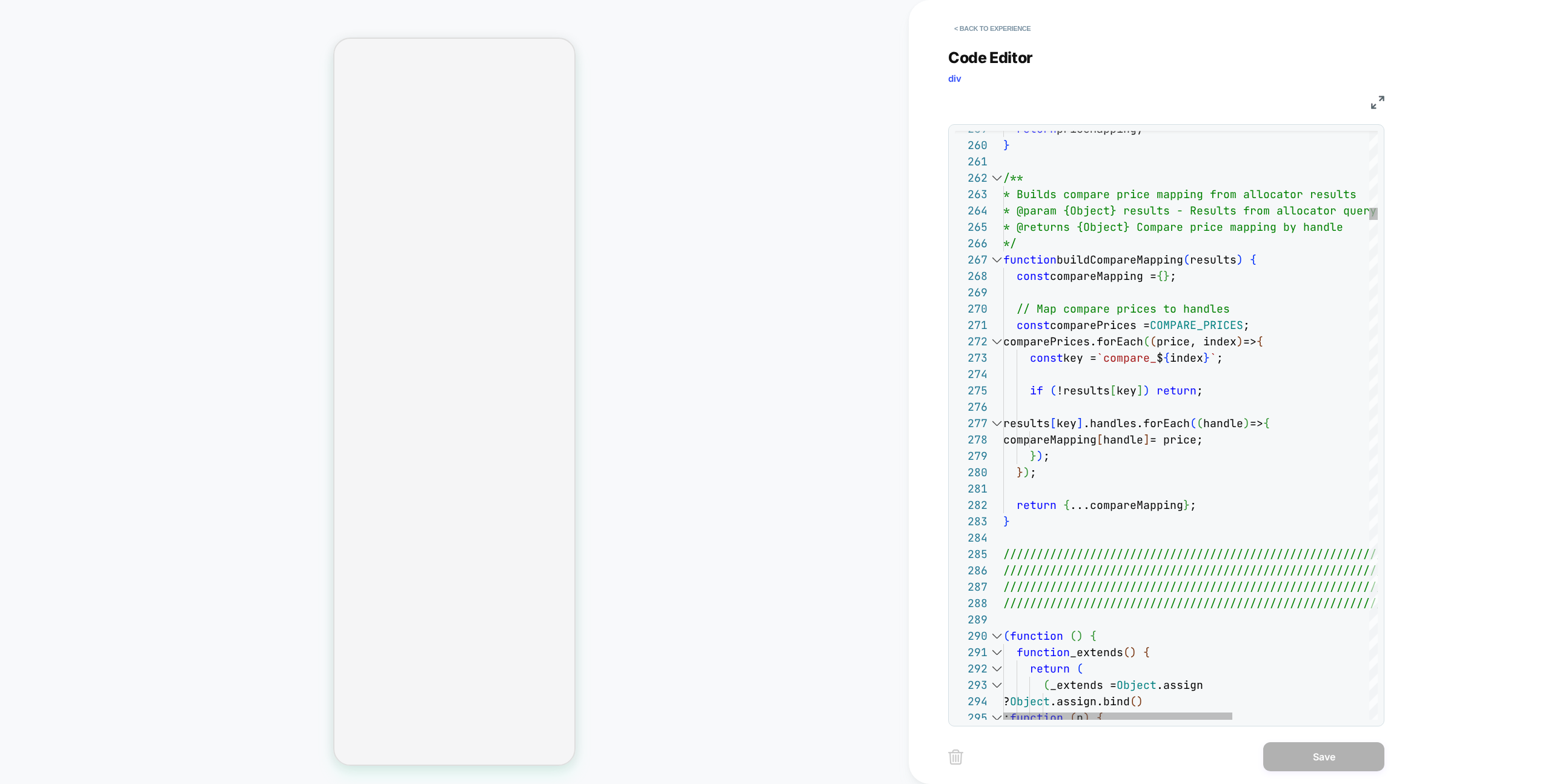
click at [990, 636] on div at bounding box center [996, 636] width 16 height 17
click at [995, 636] on div at bounding box center [996, 636] width 16 height 17
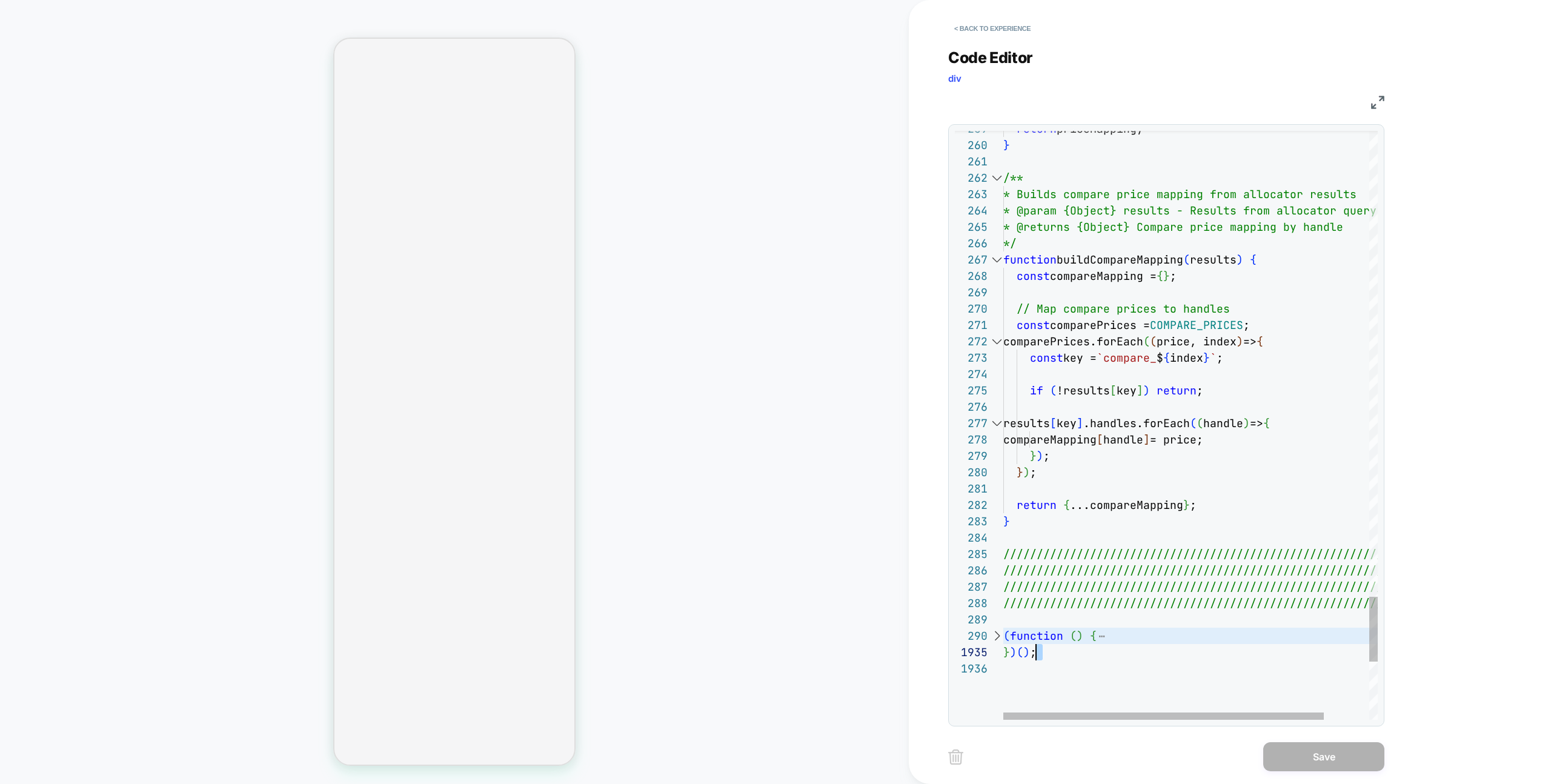
scroll to position [147, 0]
drag, startPoint x: 1059, startPoint y: 660, endPoint x: 978, endPoint y: 640, distance: 83.4
type textarea "**********"
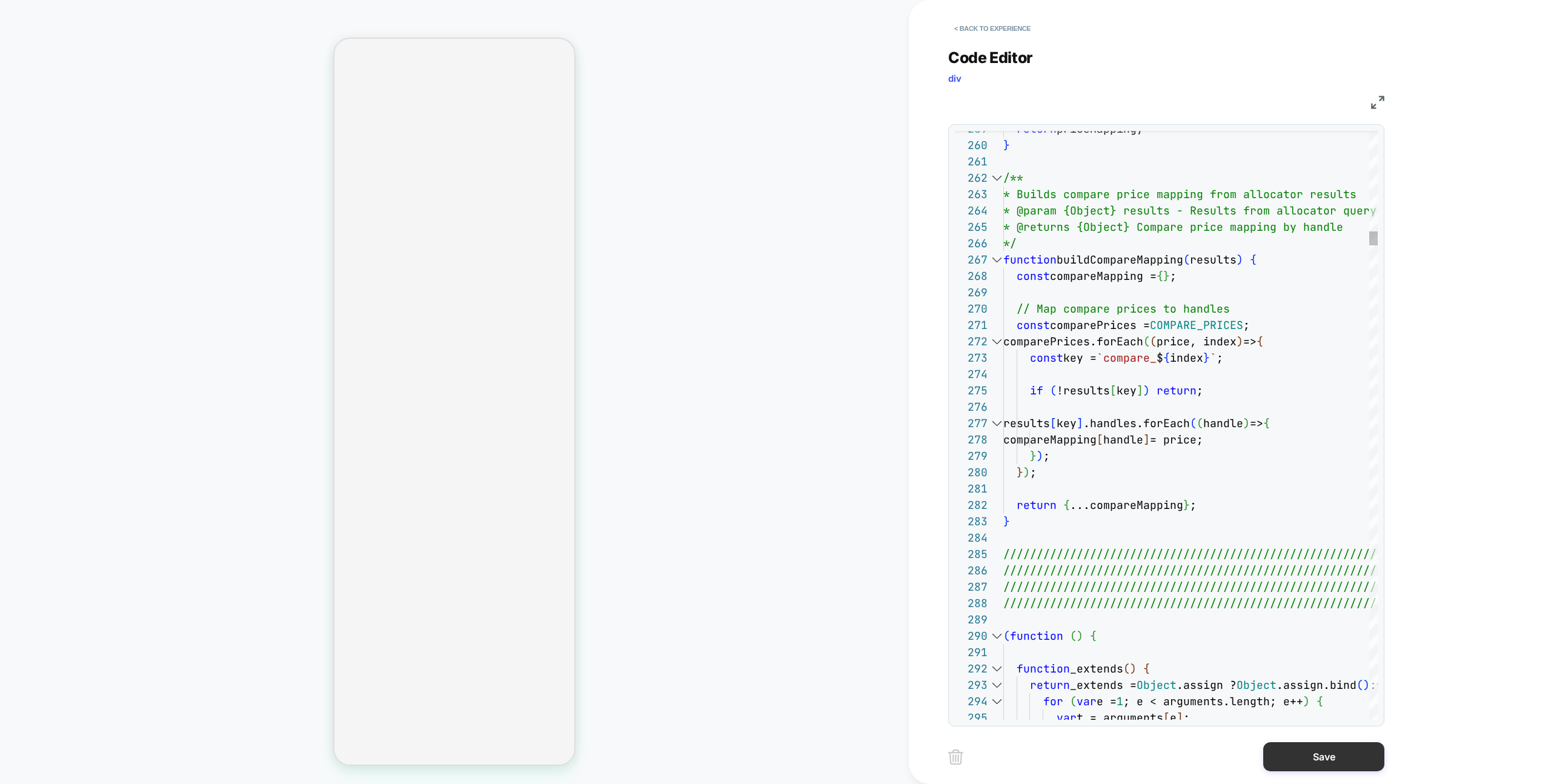
scroll to position [98, 91]
click at [1322, 762] on button "Save" at bounding box center [1323, 756] width 121 height 29
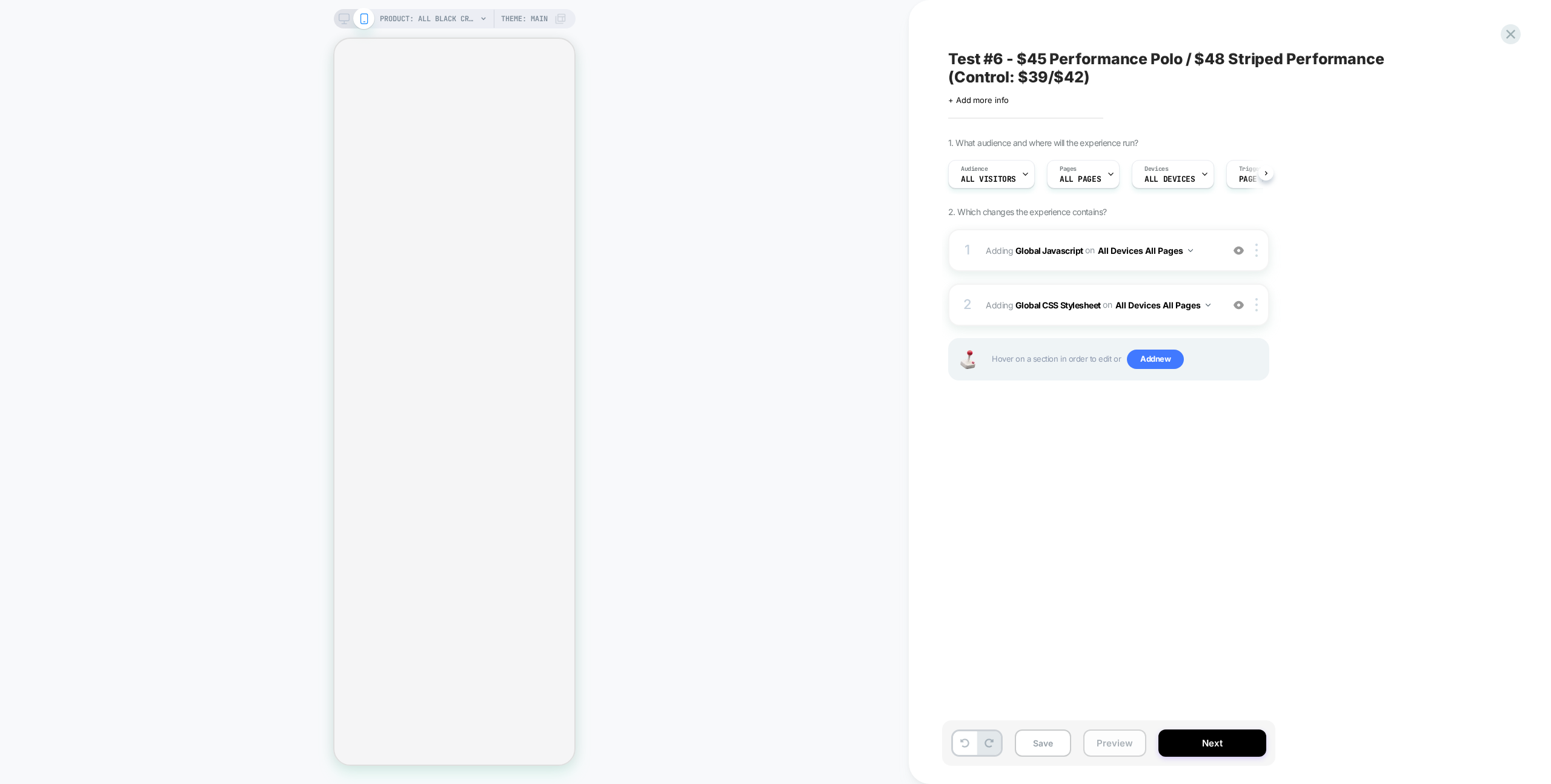
drag, startPoint x: 1135, startPoint y: 743, endPoint x: 1135, endPoint y: 735, distance: 8.0
click at [1135, 743] on button "Preview" at bounding box center [1114, 743] width 63 height 28
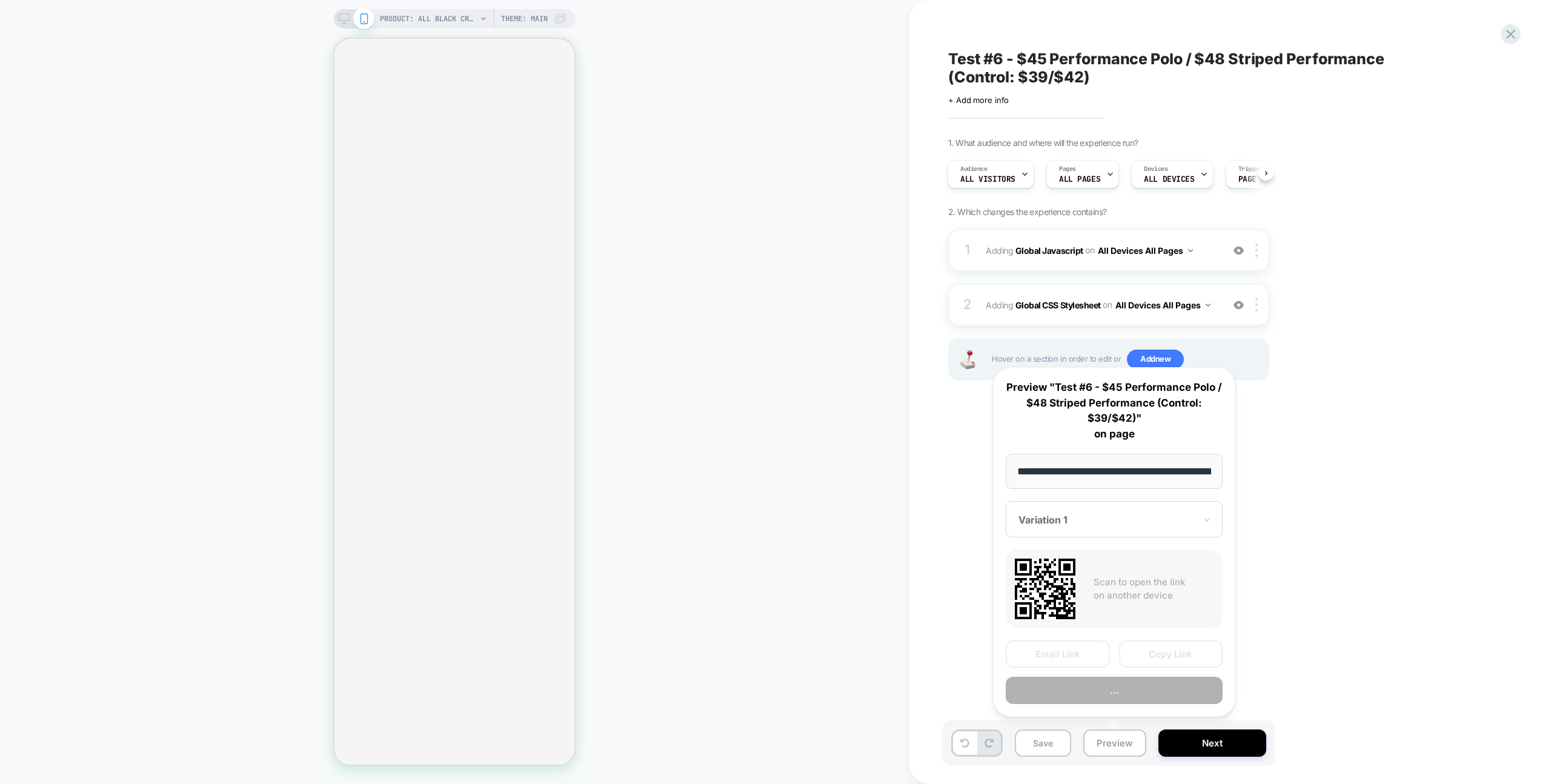
scroll to position [0, 185]
click at [1128, 692] on button "Preview" at bounding box center [1114, 691] width 217 height 28
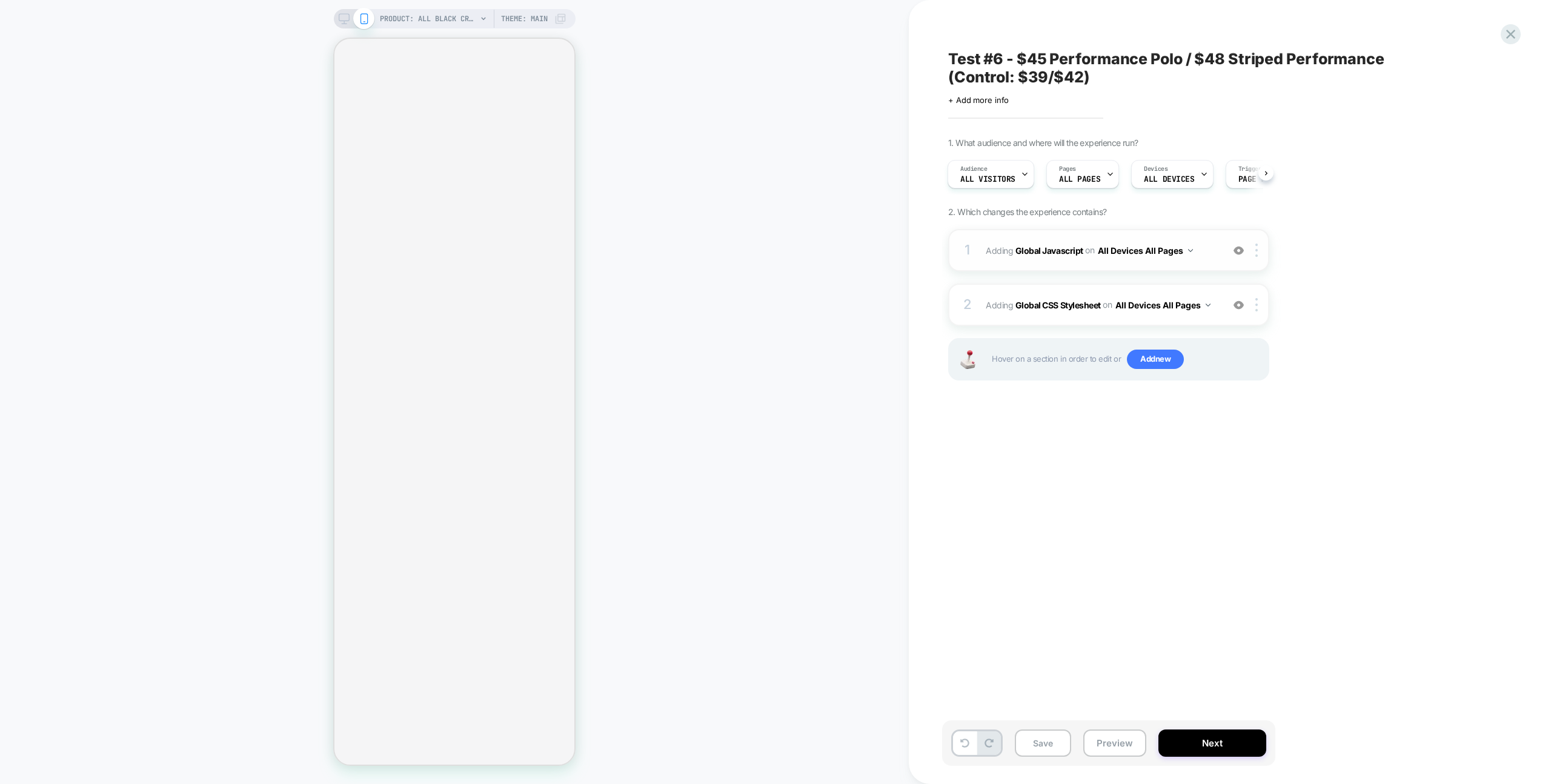
click at [1210, 239] on div "1 Adding Global Javascript on All Devices All Pages Add Before Add After Target…" at bounding box center [1108, 250] width 321 height 43
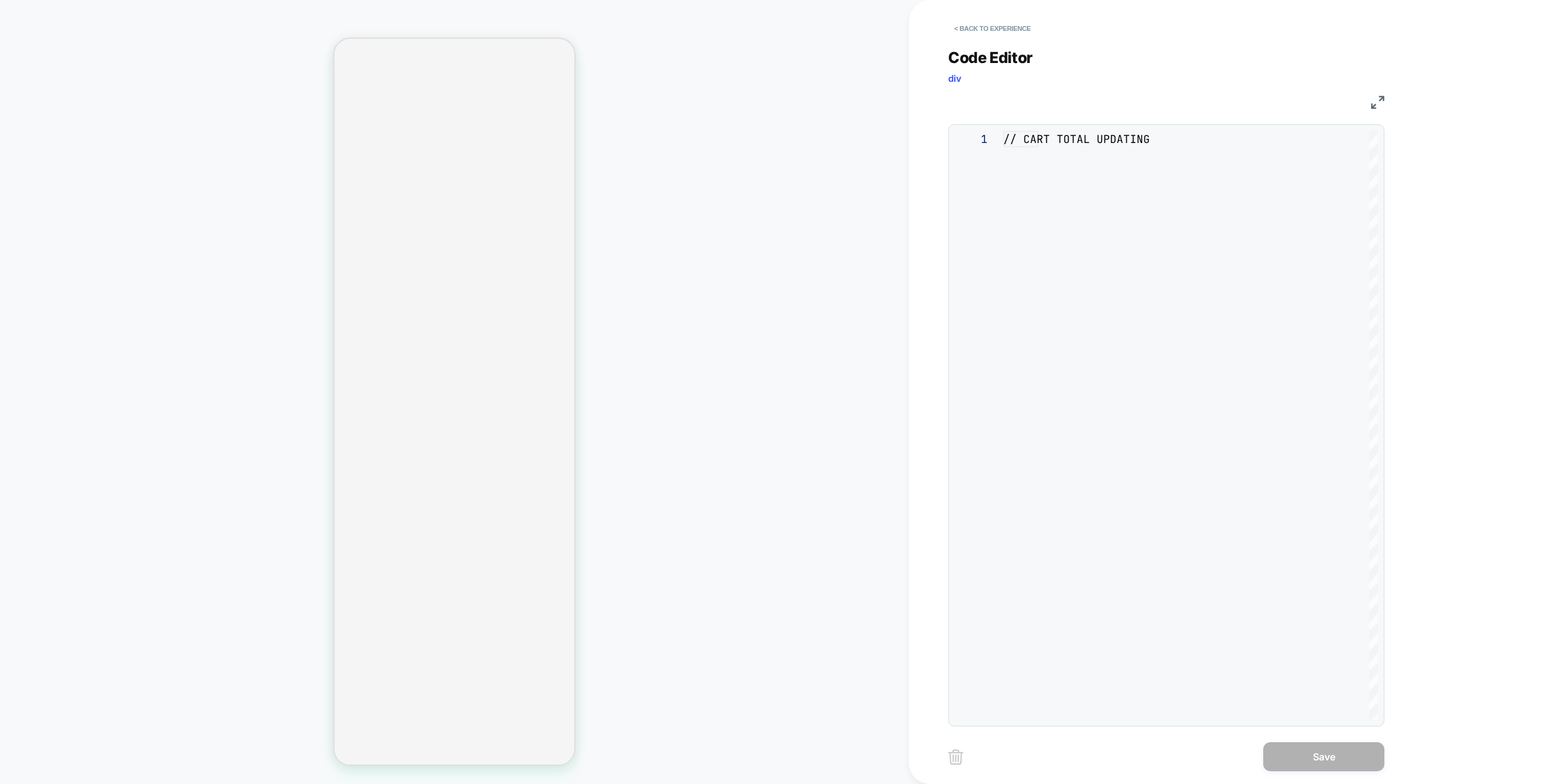
scroll to position [164, 0]
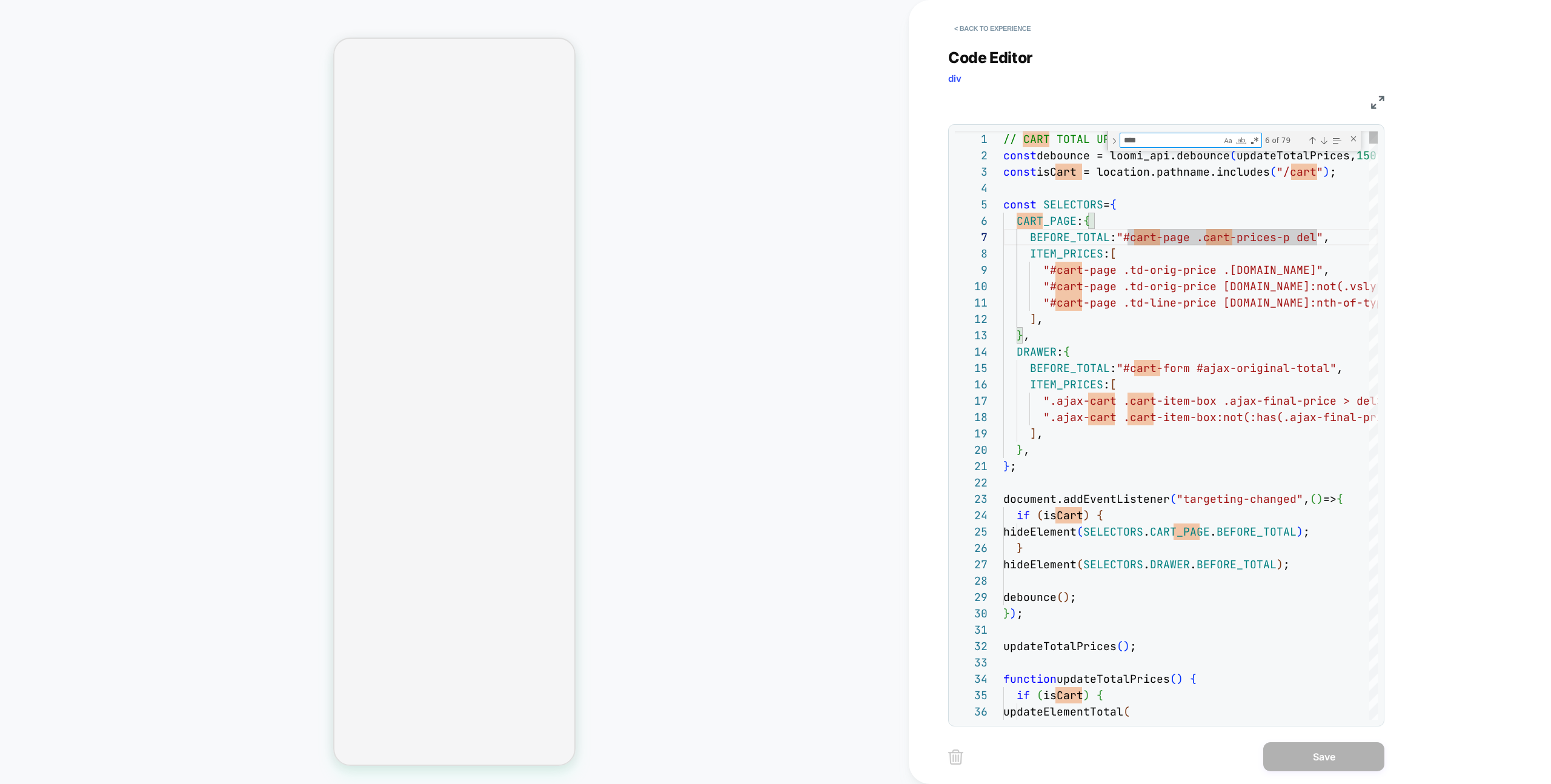
type textarea "*"
type textarea "**********"
type textarea "**"
type textarea "**********"
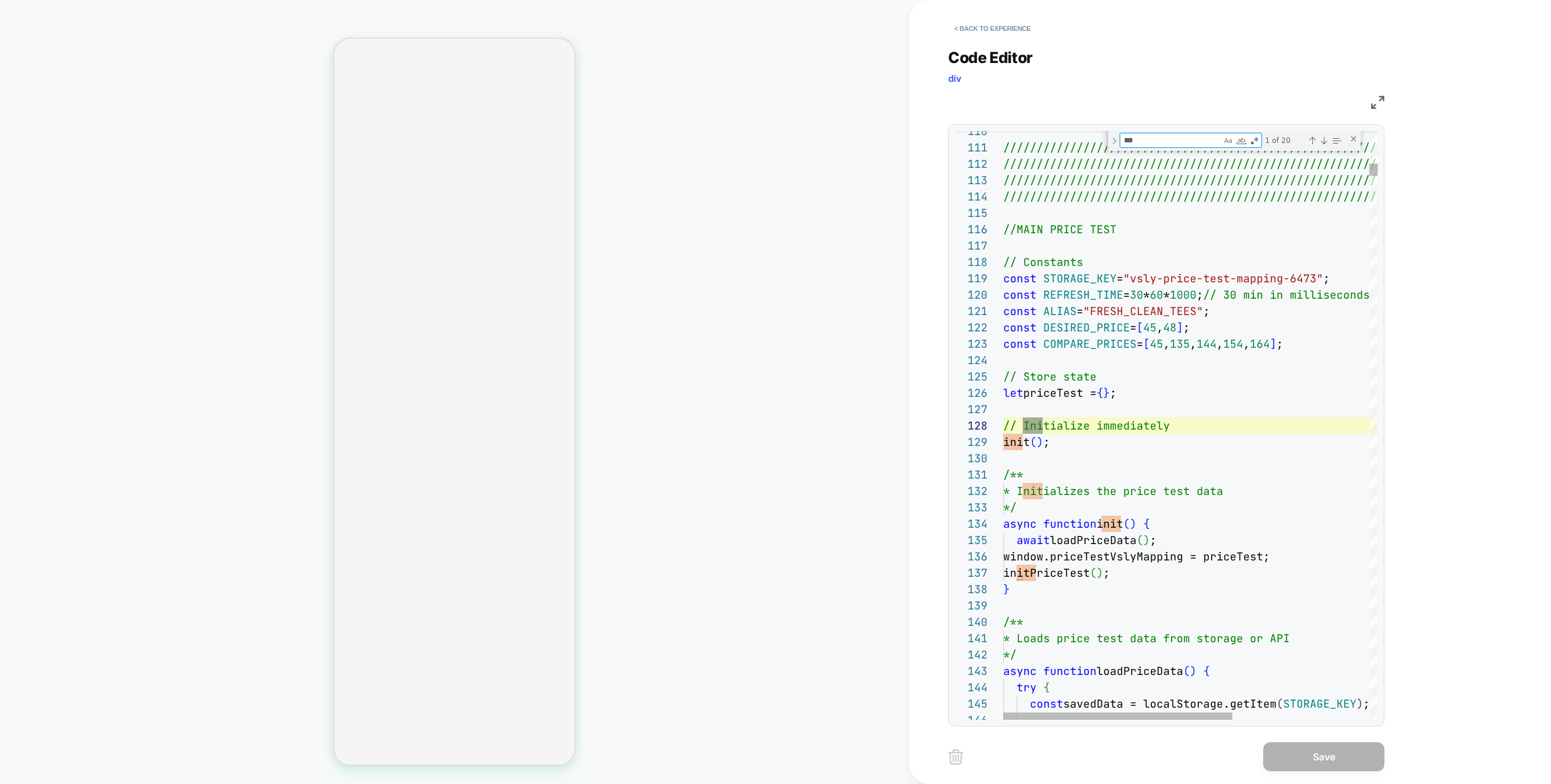
type textarea "****"
type textarea "**********"
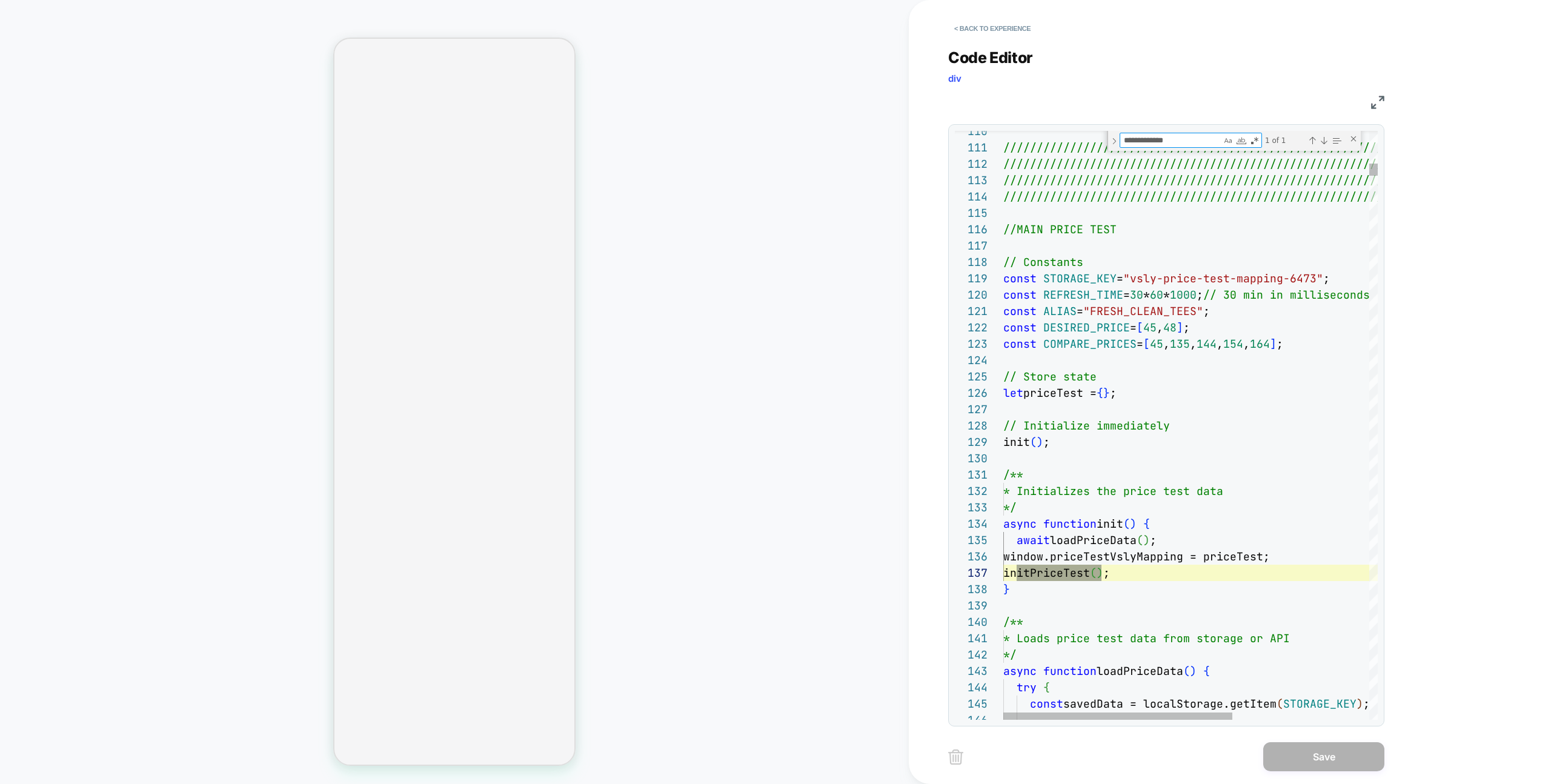
scroll to position [164, 98]
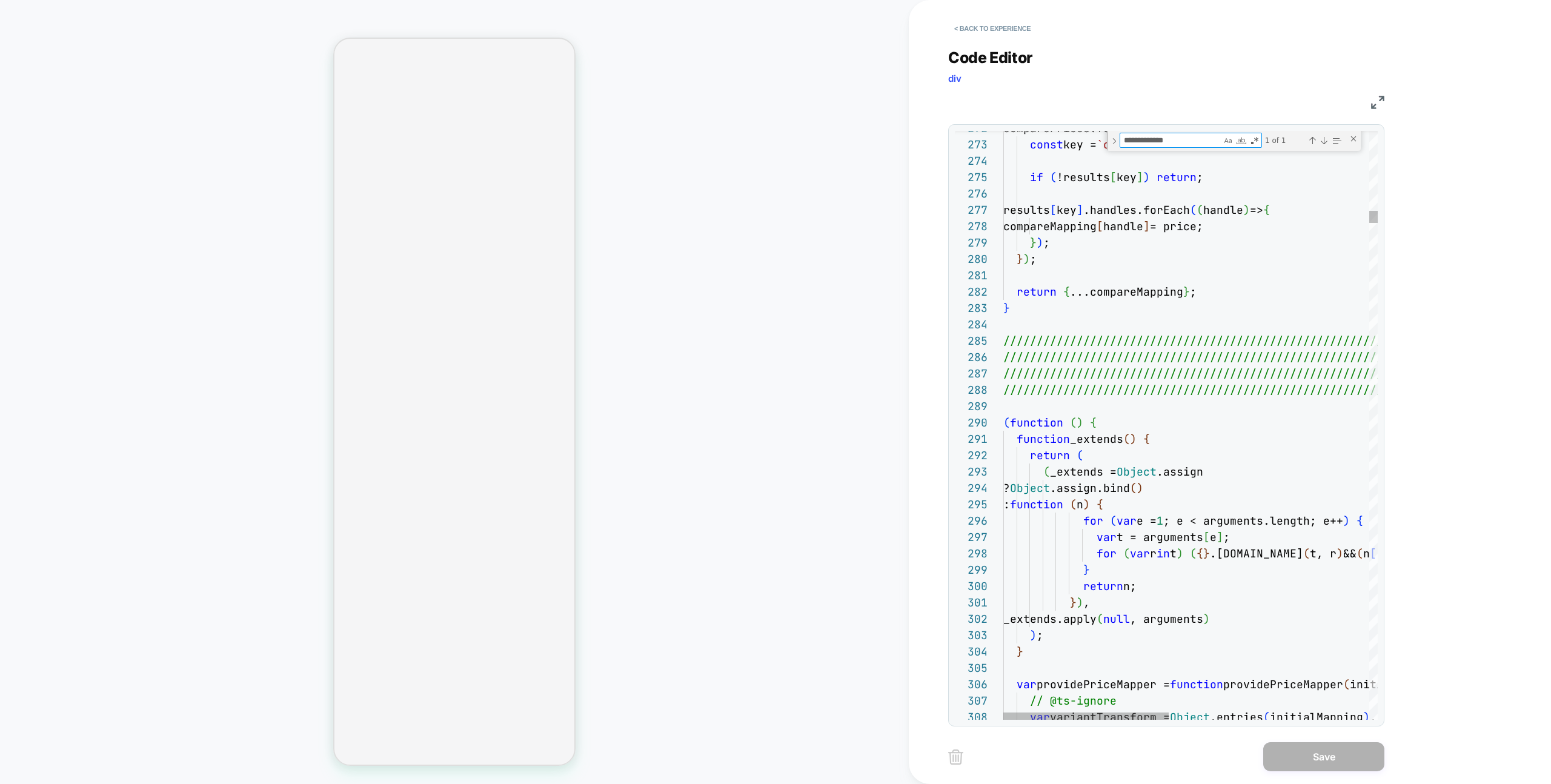
type textarea "**********"
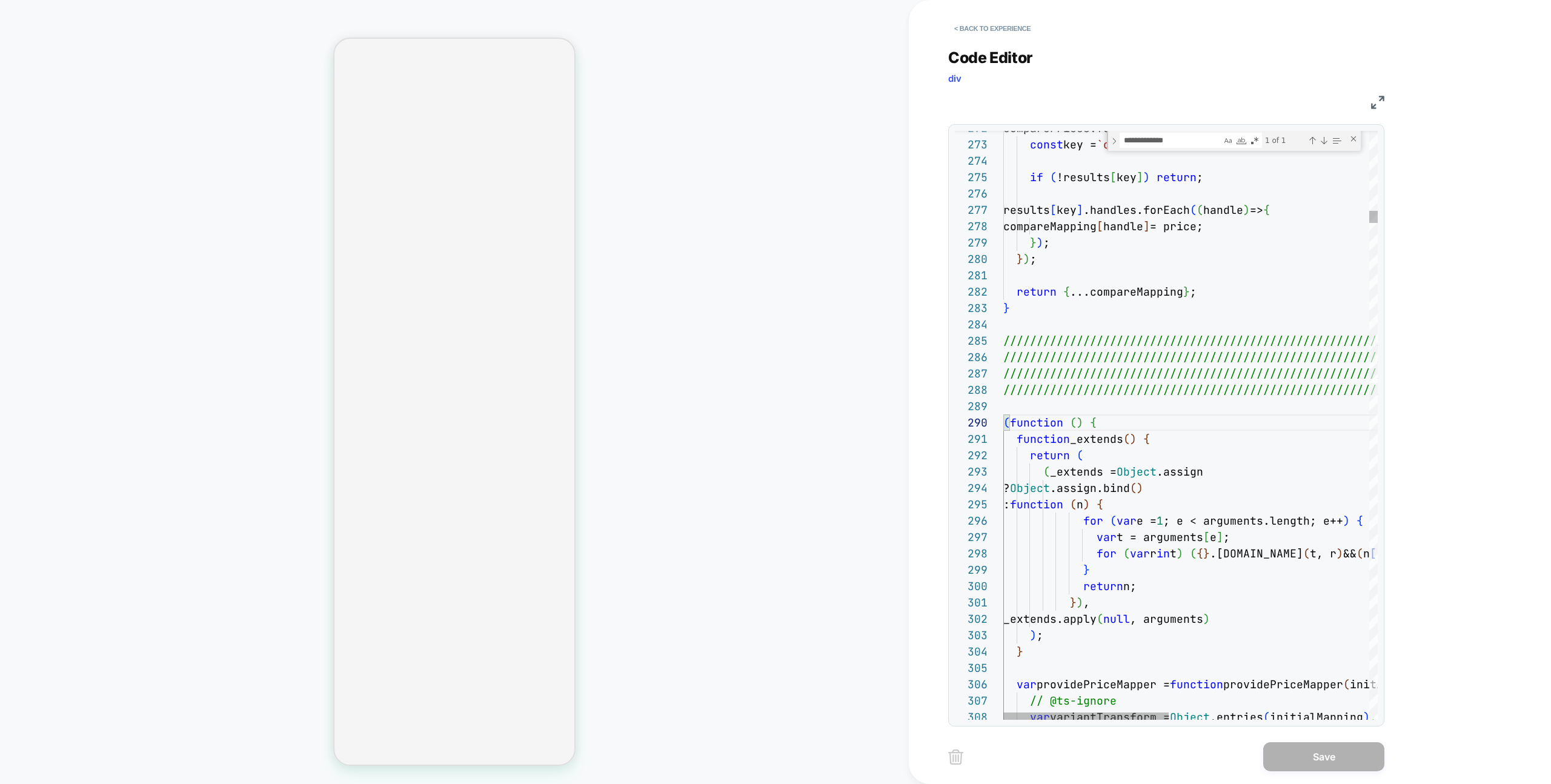
type textarea "**********"
click at [993, 20] on button "< Back to experience" at bounding box center [992, 28] width 88 height 20
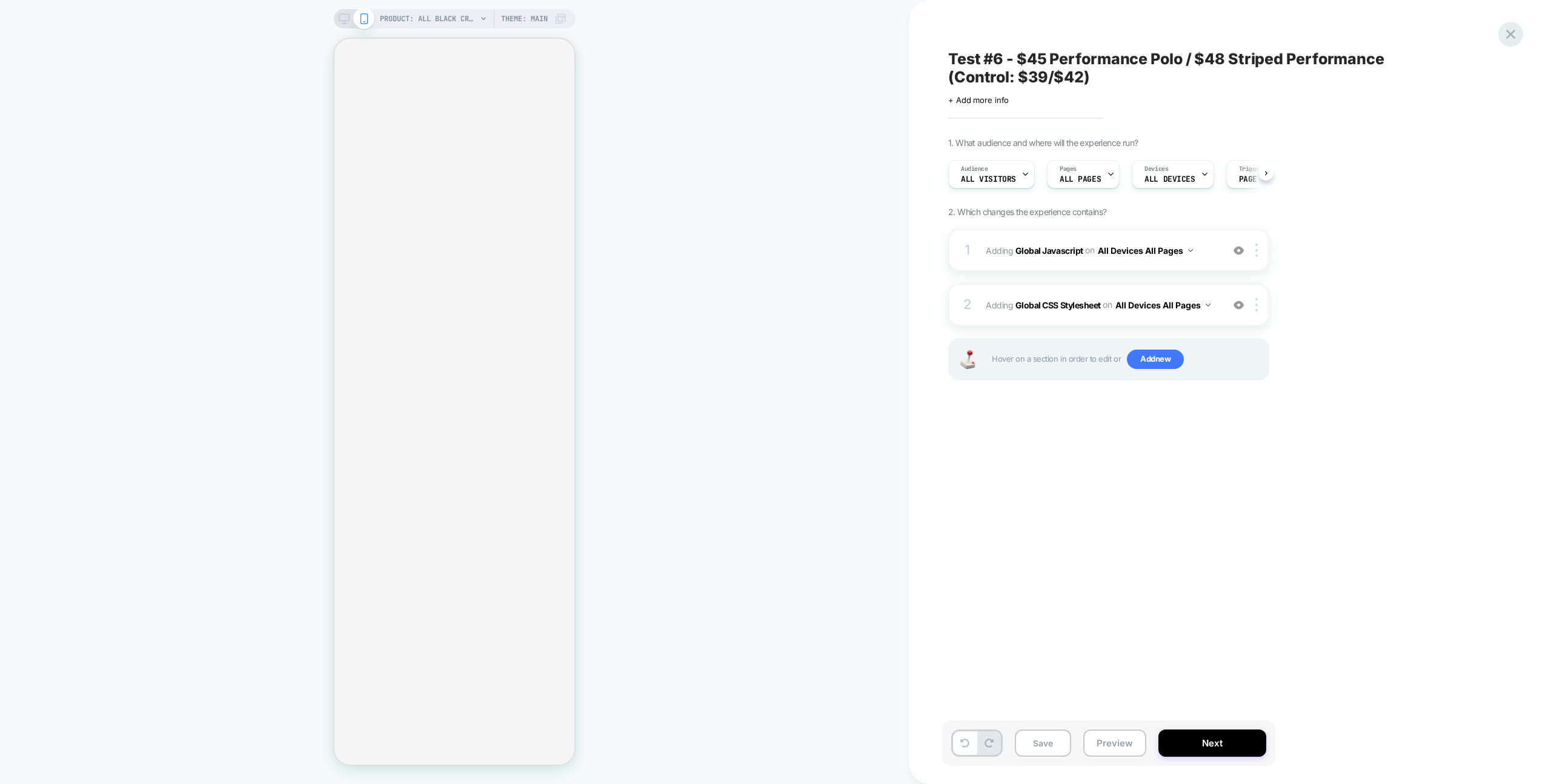
click at [1515, 27] on icon at bounding box center [1510, 34] width 17 height 17
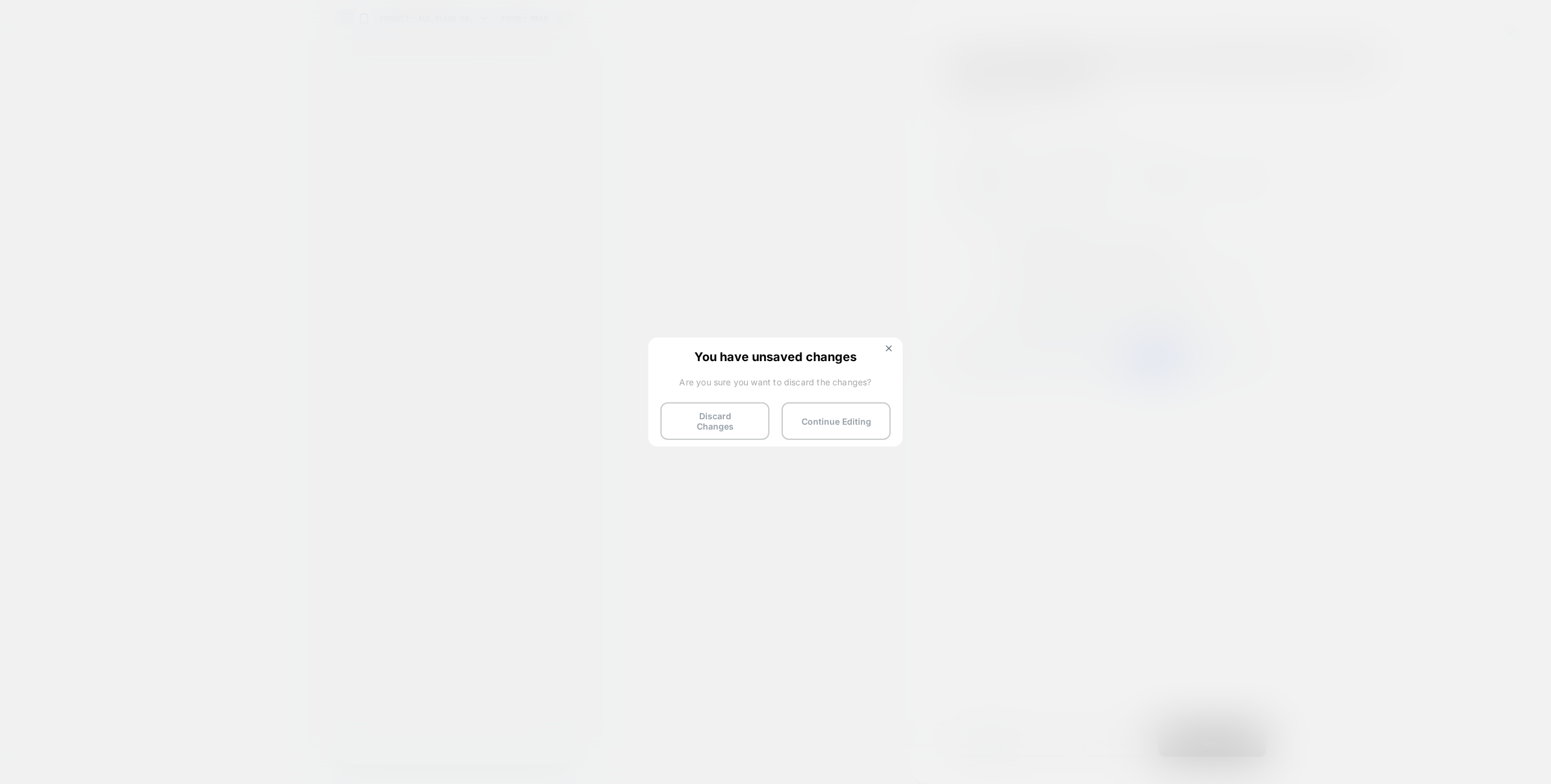
click at [653, 413] on div "You have unsaved changes Are you sure you want to discard the changes? Discard …" at bounding box center [775, 391] width 254 height 107
click at [692, 419] on button "Discard Changes" at bounding box center [715, 421] width 109 height 38
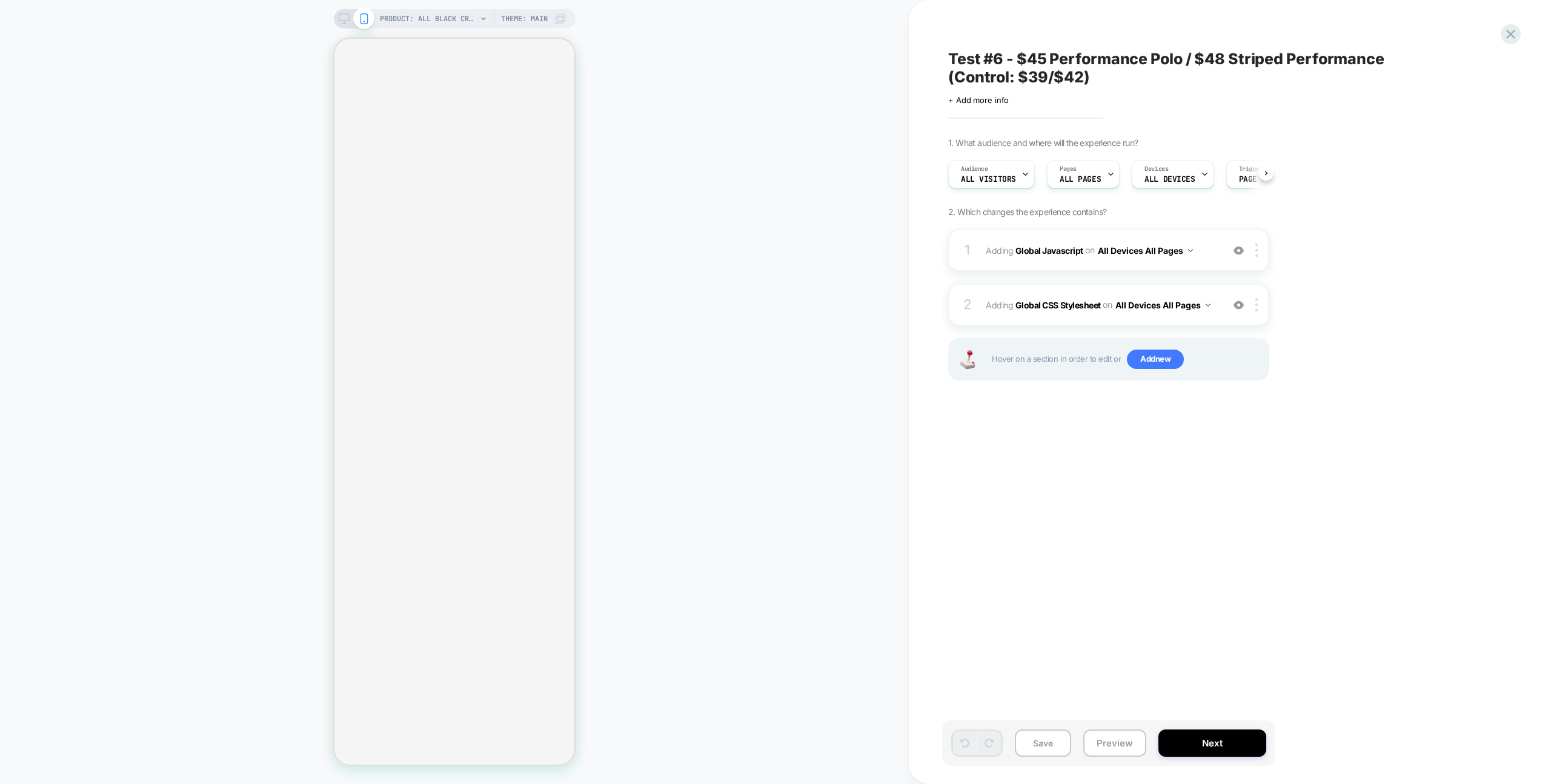
scroll to position [0, 1]
click at [1211, 256] on span "Adding Global Javascript on All Devices All Pages" at bounding box center [1101, 250] width 231 height 17
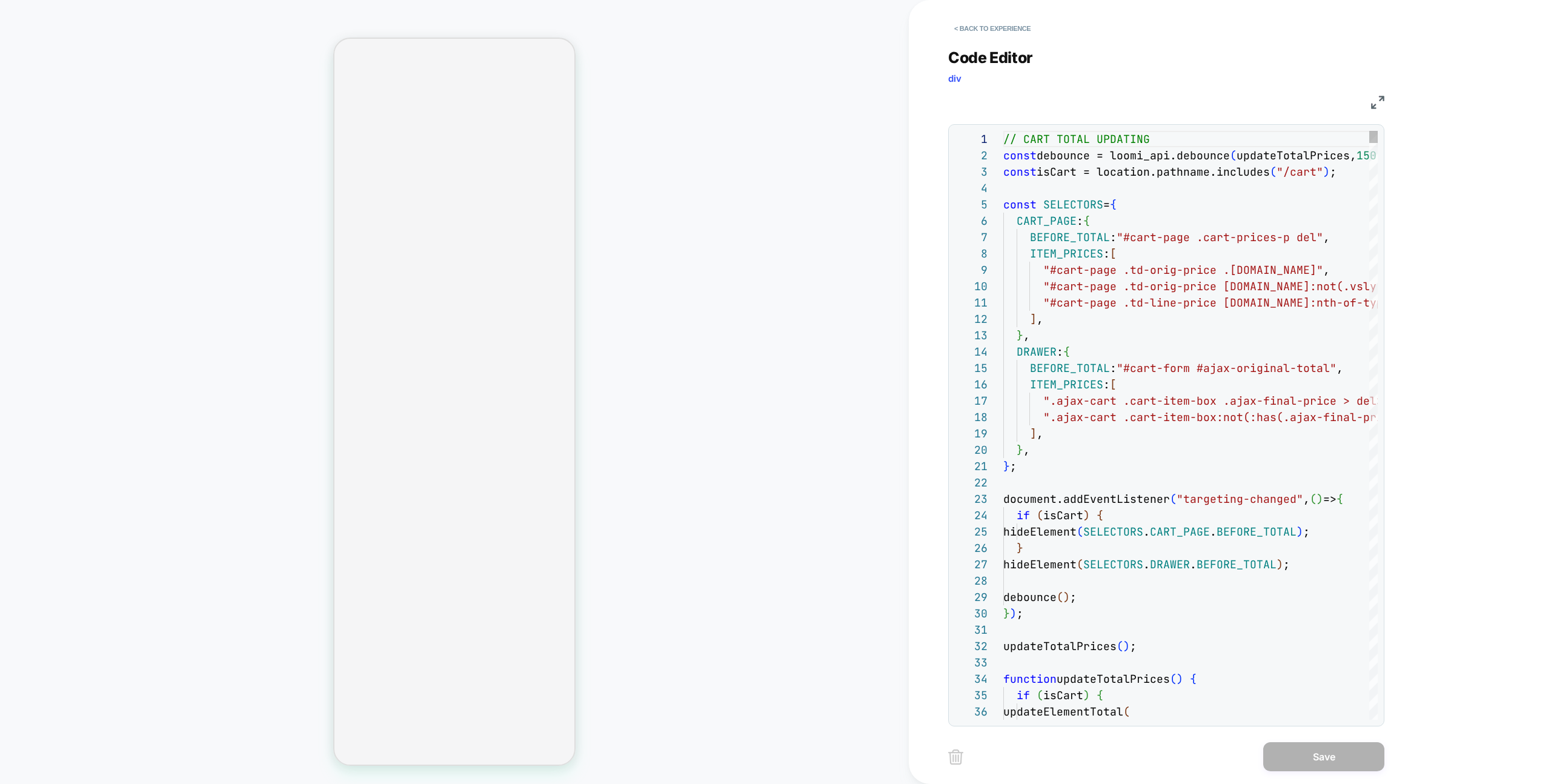
scroll to position [164, 0]
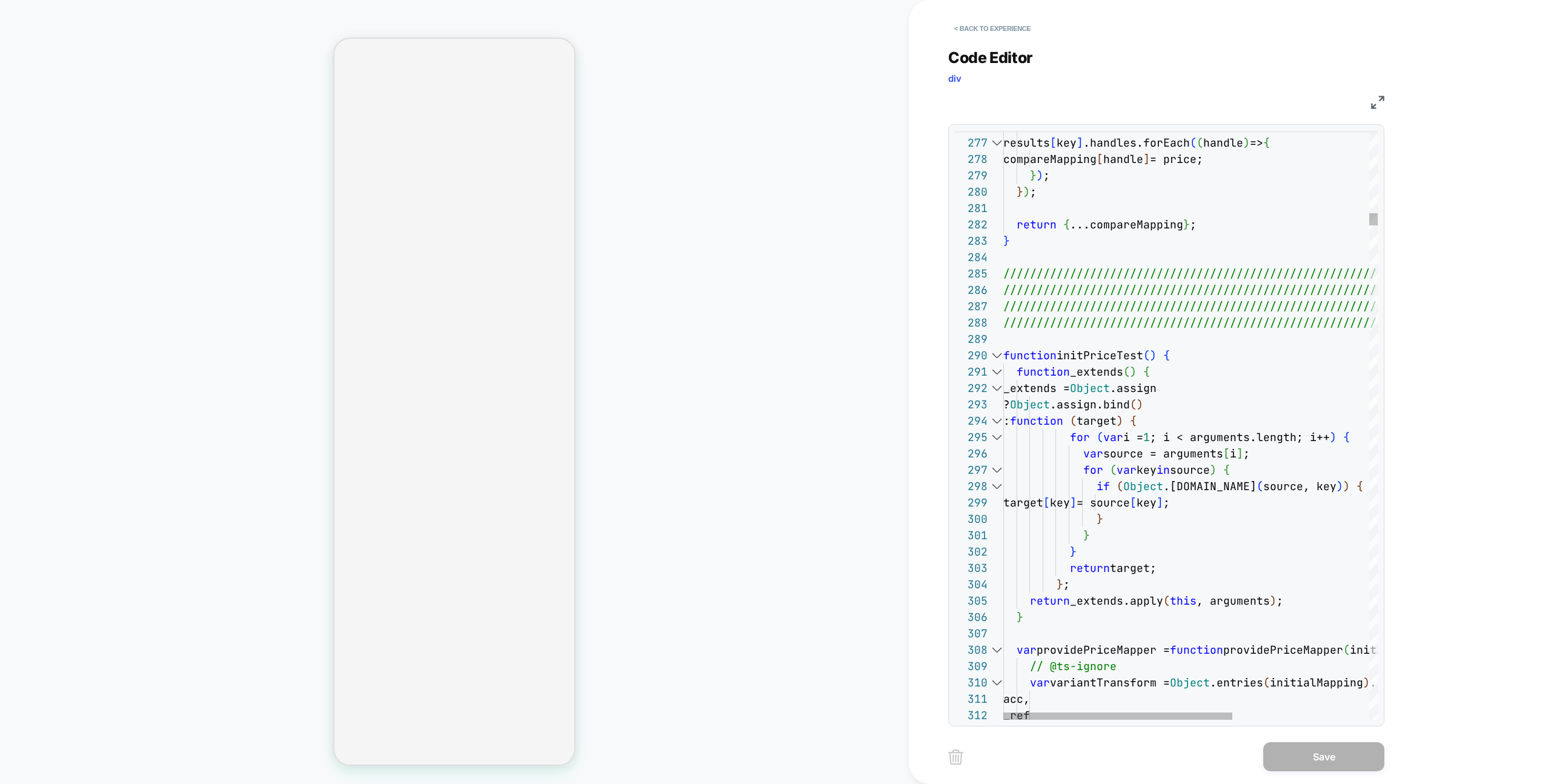
click at [1000, 354] on div at bounding box center [996, 355] width 16 height 17
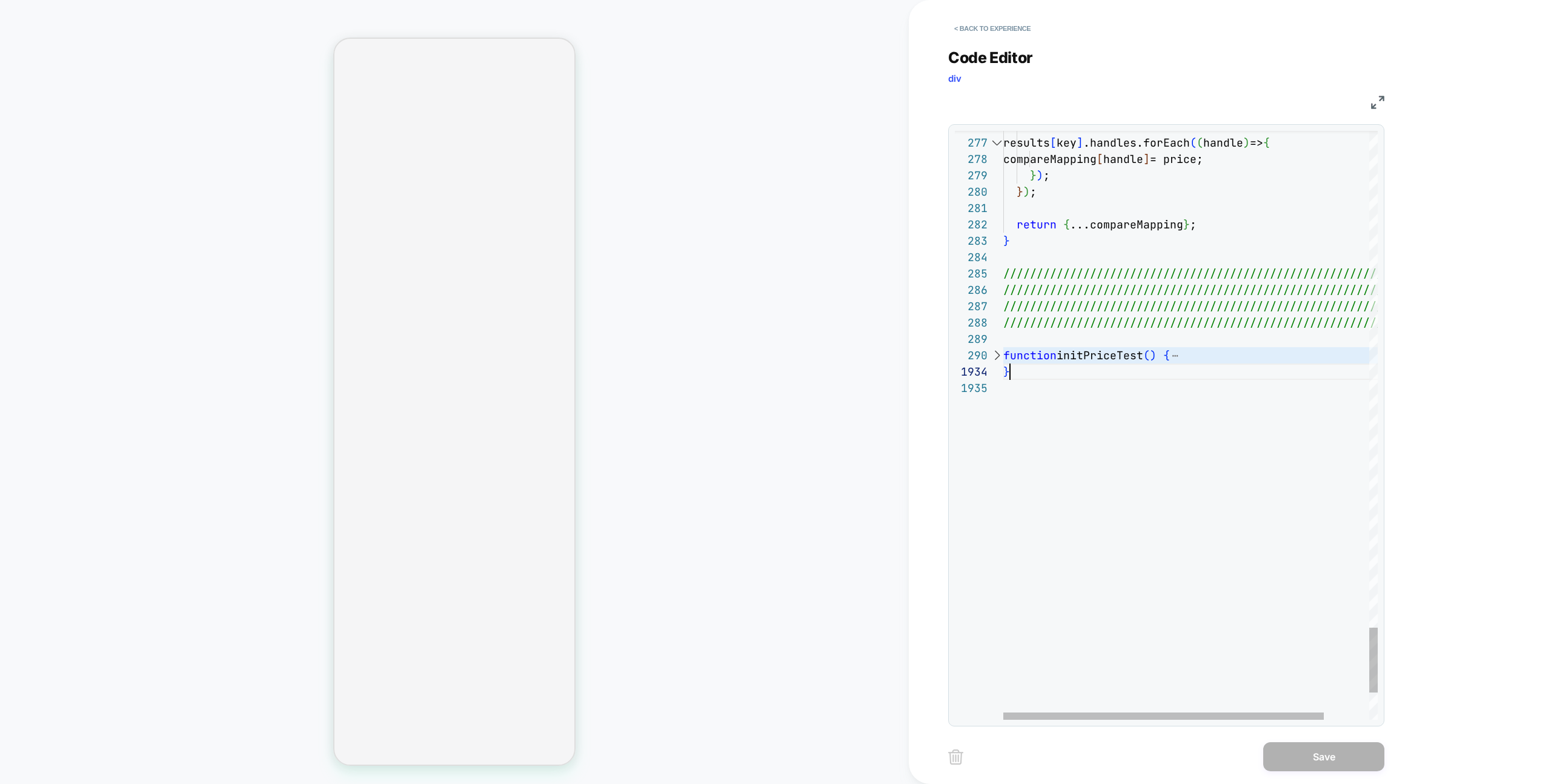
scroll to position [147, 0]
drag, startPoint x: 1025, startPoint y: 368, endPoint x: 985, endPoint y: 350, distance: 43.9
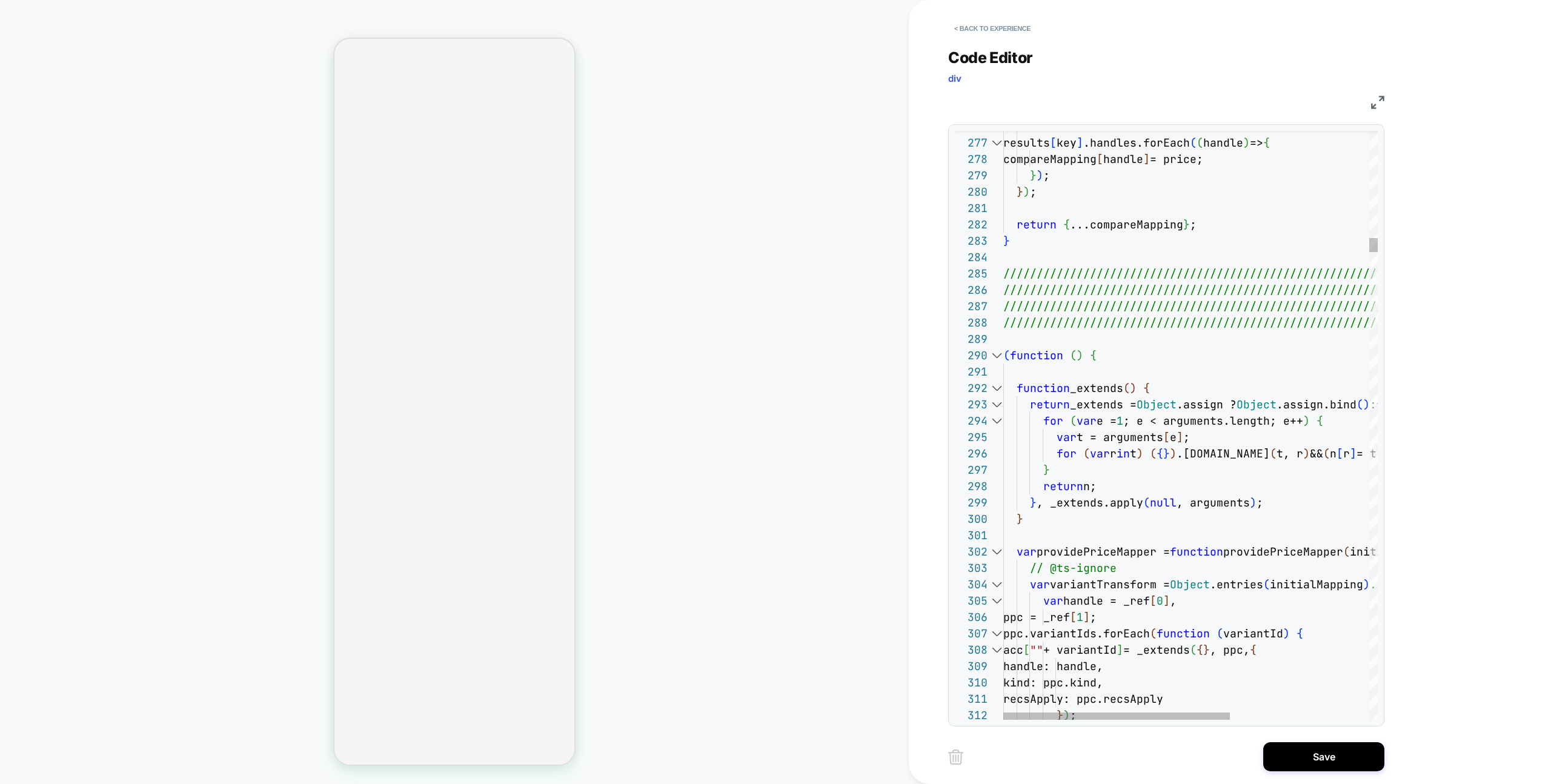
drag, startPoint x: 1014, startPoint y: 358, endPoint x: 1022, endPoint y: 361, distance: 8.5
click at [992, 355] on div at bounding box center [996, 355] width 16 height 17
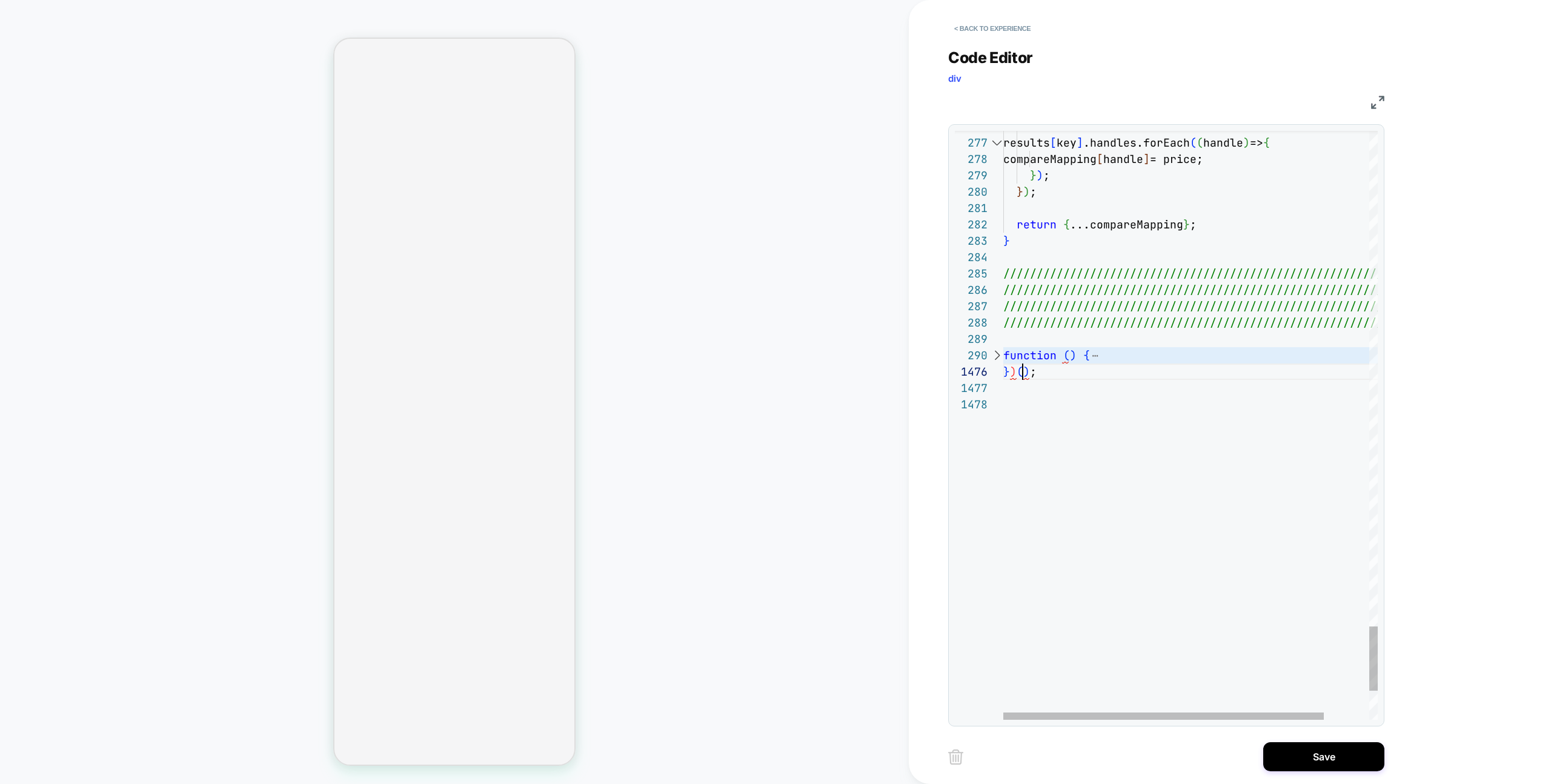
drag, startPoint x: 1035, startPoint y: 376, endPoint x: 1013, endPoint y: 376, distance: 22.0
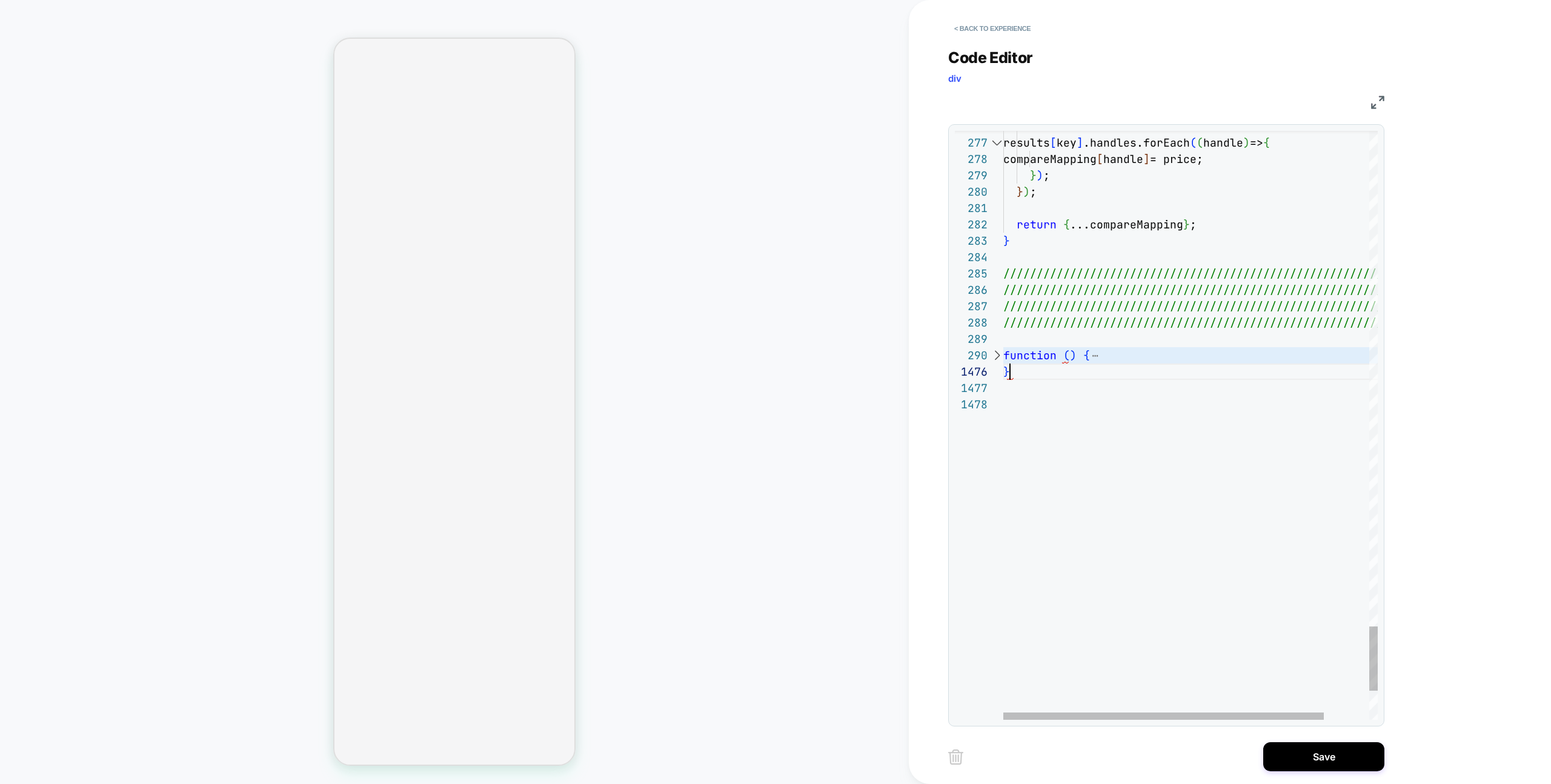
scroll to position [0, 6]
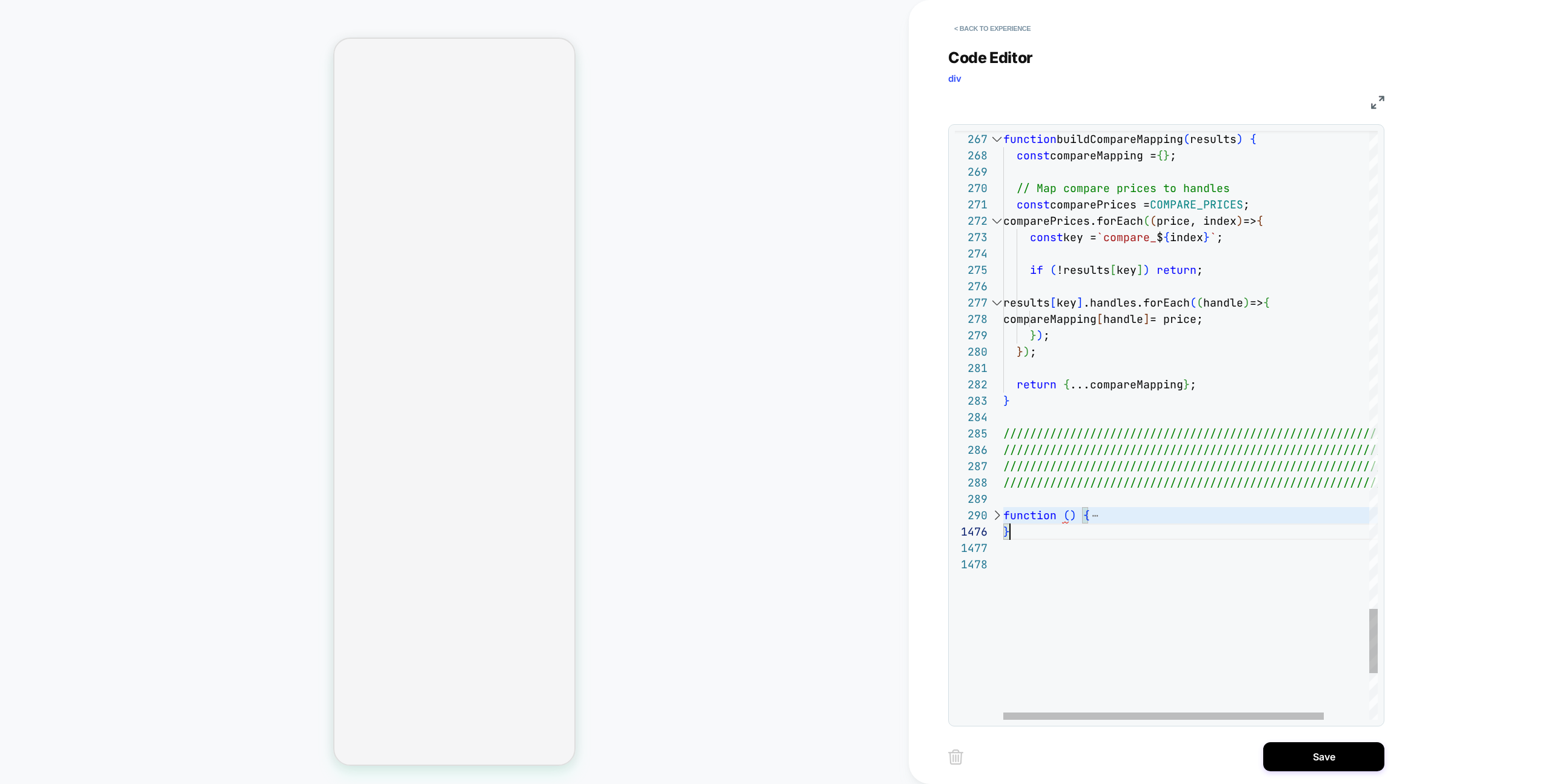
type textarea "**********"
drag, startPoint x: 1279, startPoint y: 757, endPoint x: 1186, endPoint y: 750, distance: 93.3
click at [1279, 757] on button "Save" at bounding box center [1323, 756] width 121 height 29
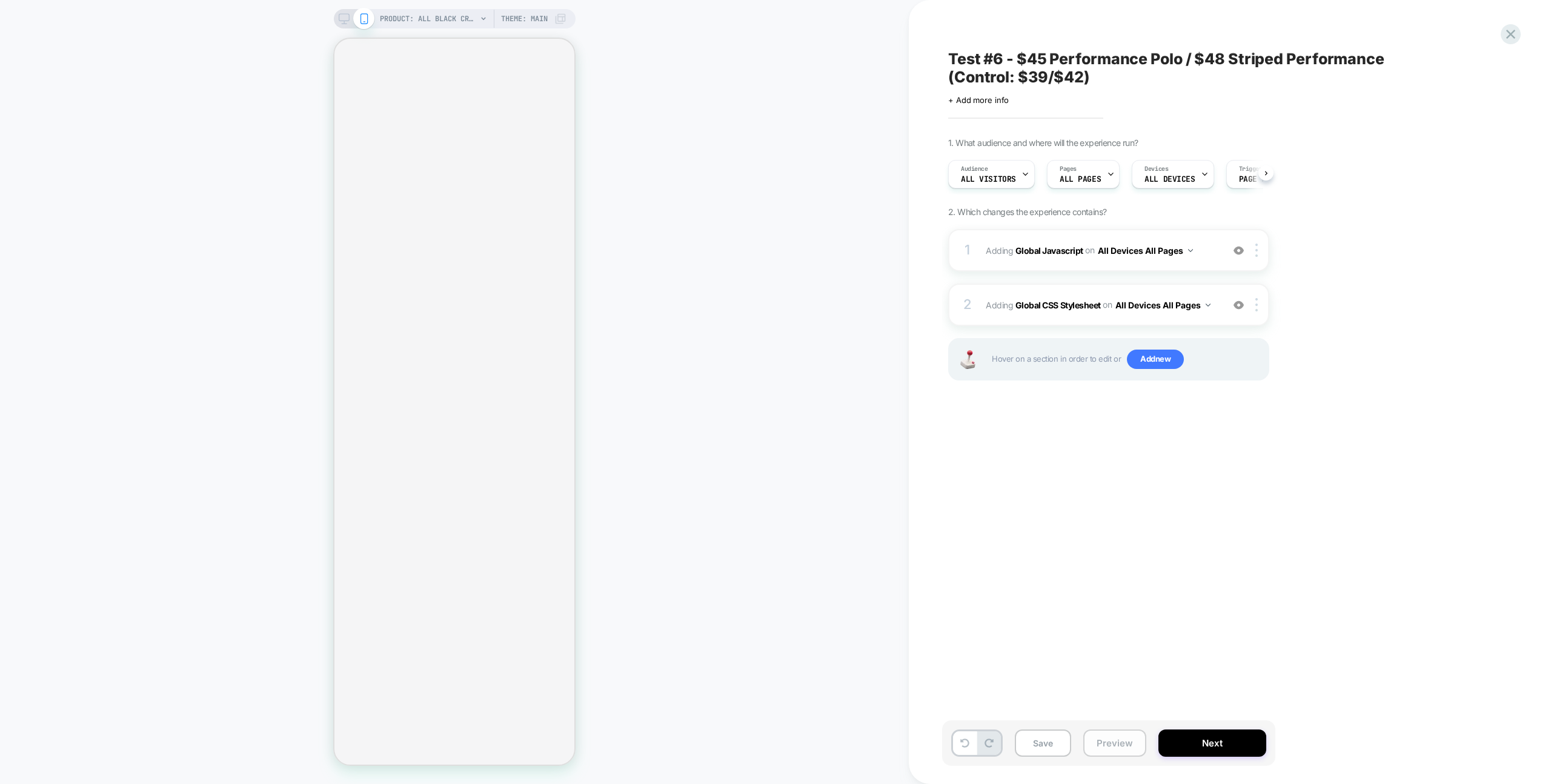
drag, startPoint x: 1138, startPoint y: 749, endPoint x: 1140, endPoint y: 738, distance: 11.2
click at [1138, 749] on button "Preview" at bounding box center [1114, 743] width 63 height 28
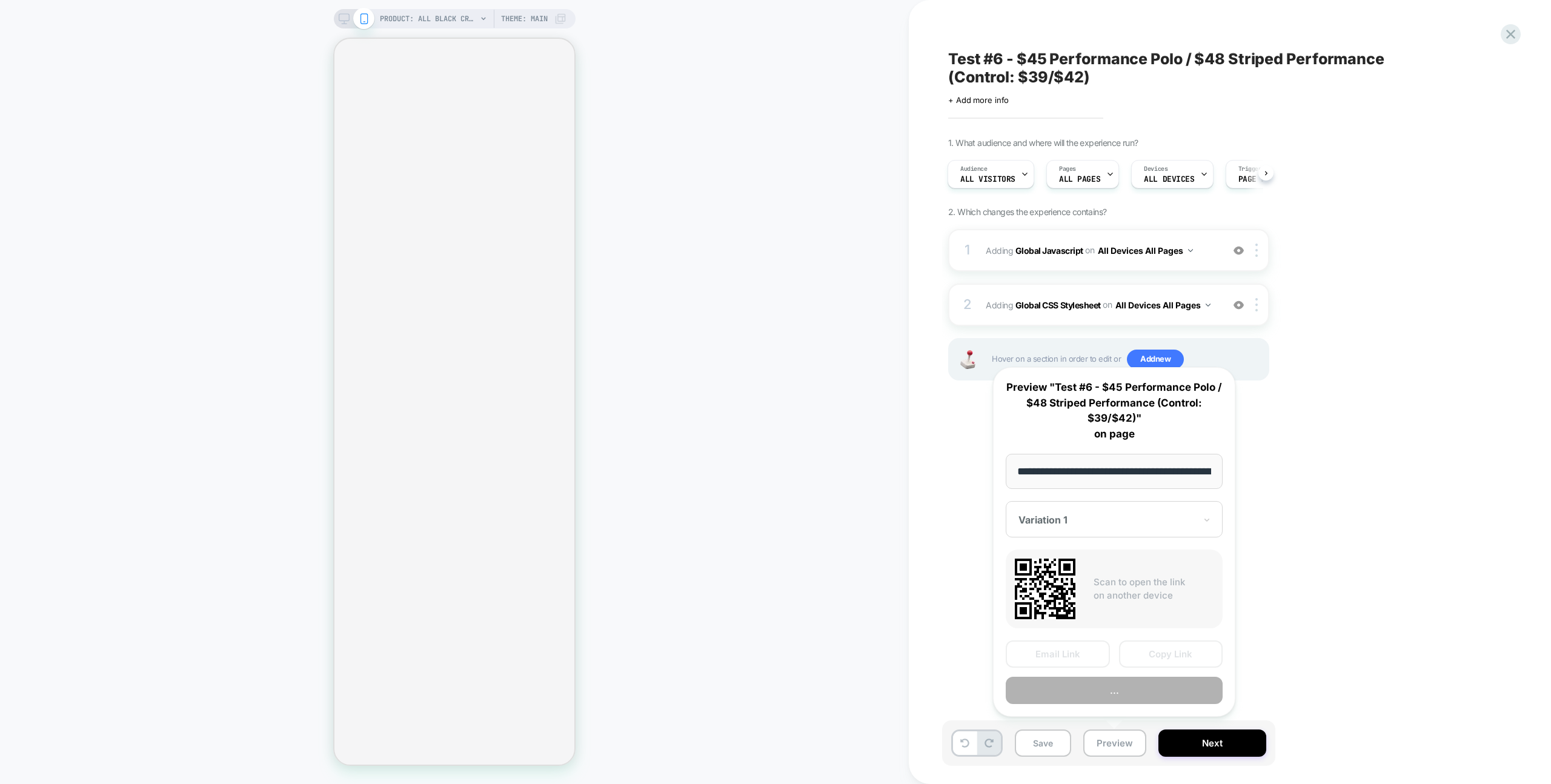
scroll to position [0, 185]
click at [1152, 680] on button "Preview" at bounding box center [1114, 691] width 217 height 28
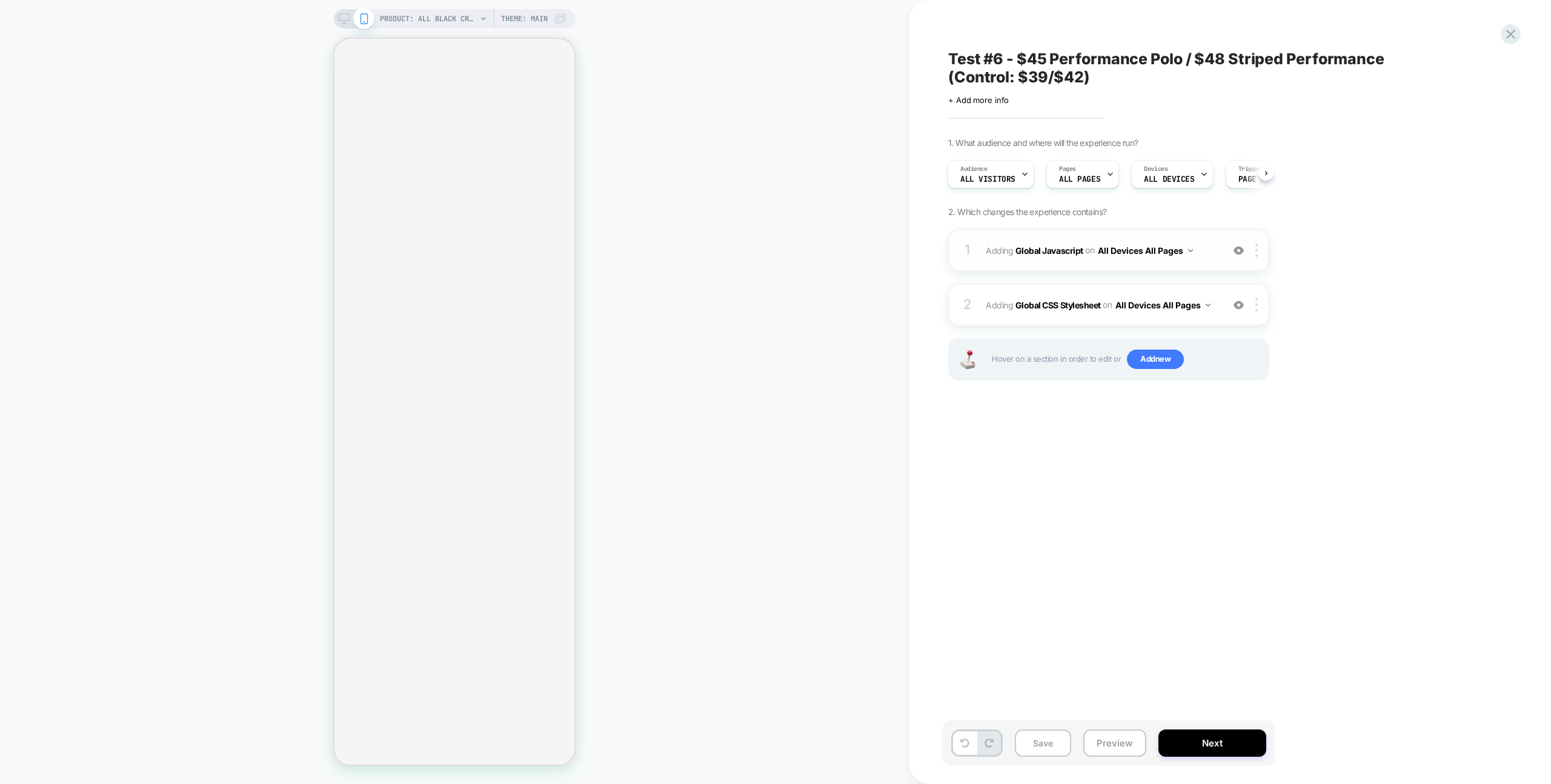
click at [1185, 265] on div "1 Adding Global Javascript on All Devices All Pages Add Before Add After Target…" at bounding box center [1108, 250] width 321 height 43
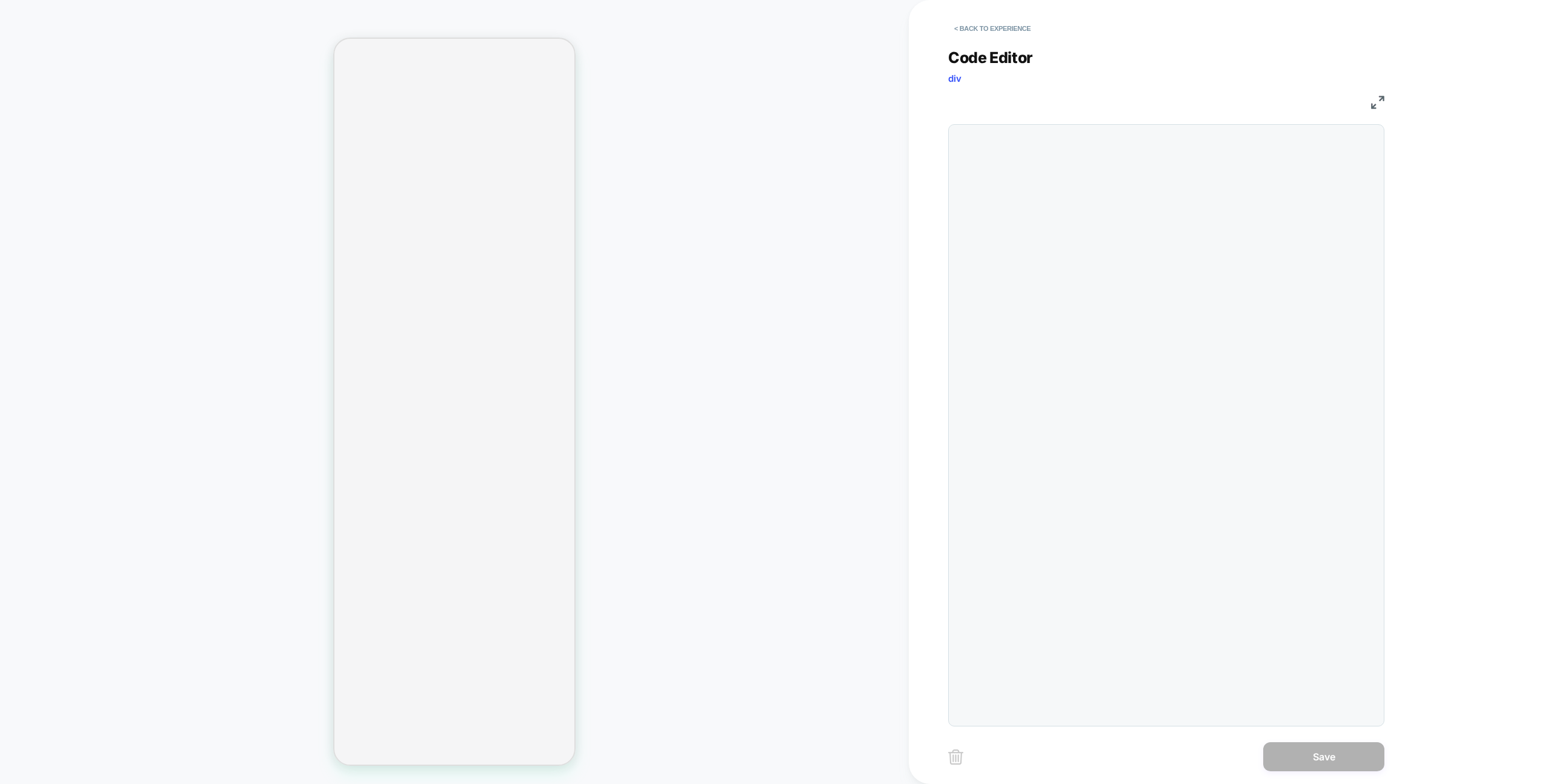
scroll to position [164, 0]
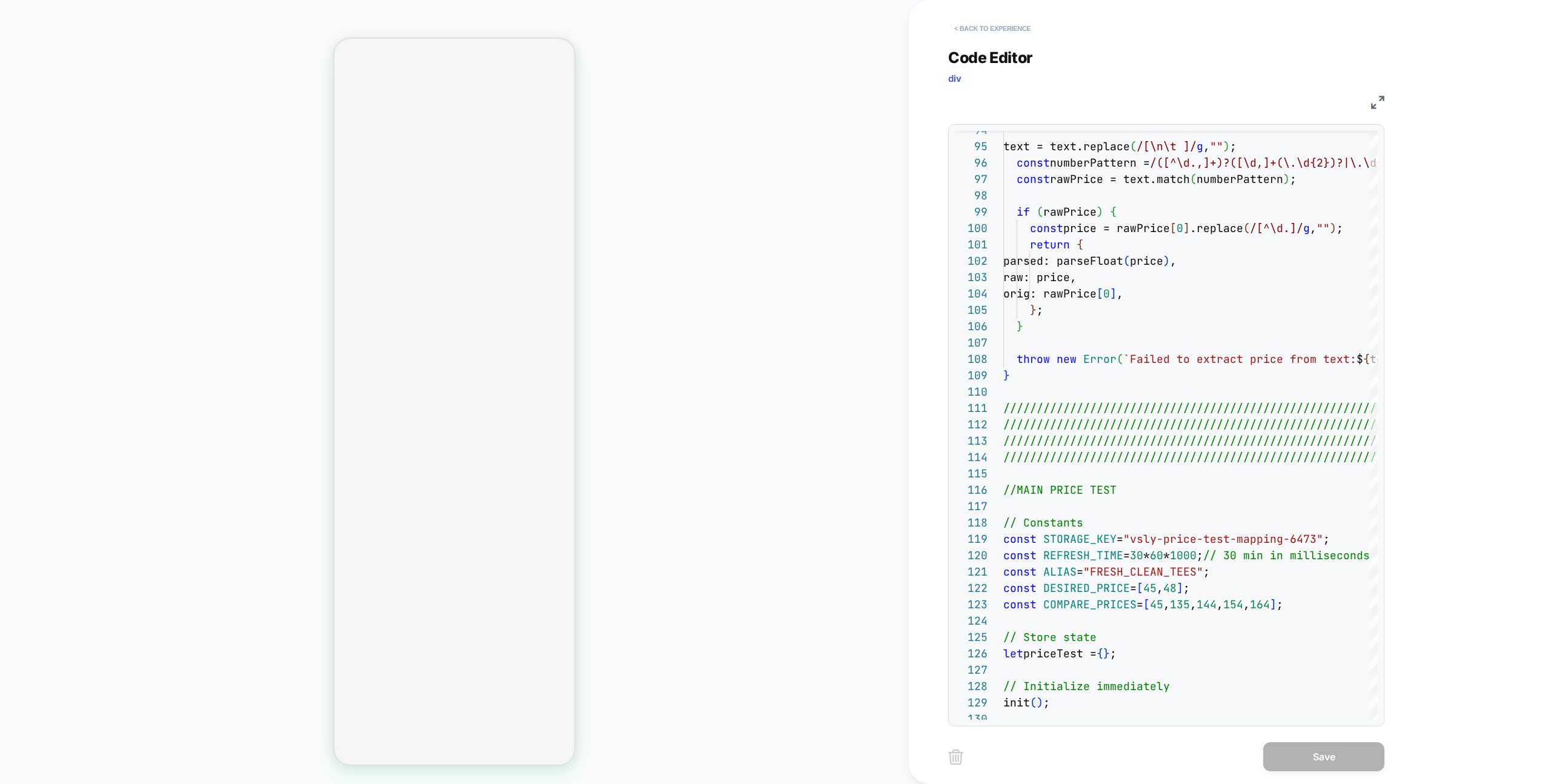
click at [1007, 35] on button "< Back to experience" at bounding box center [992, 28] width 88 height 20
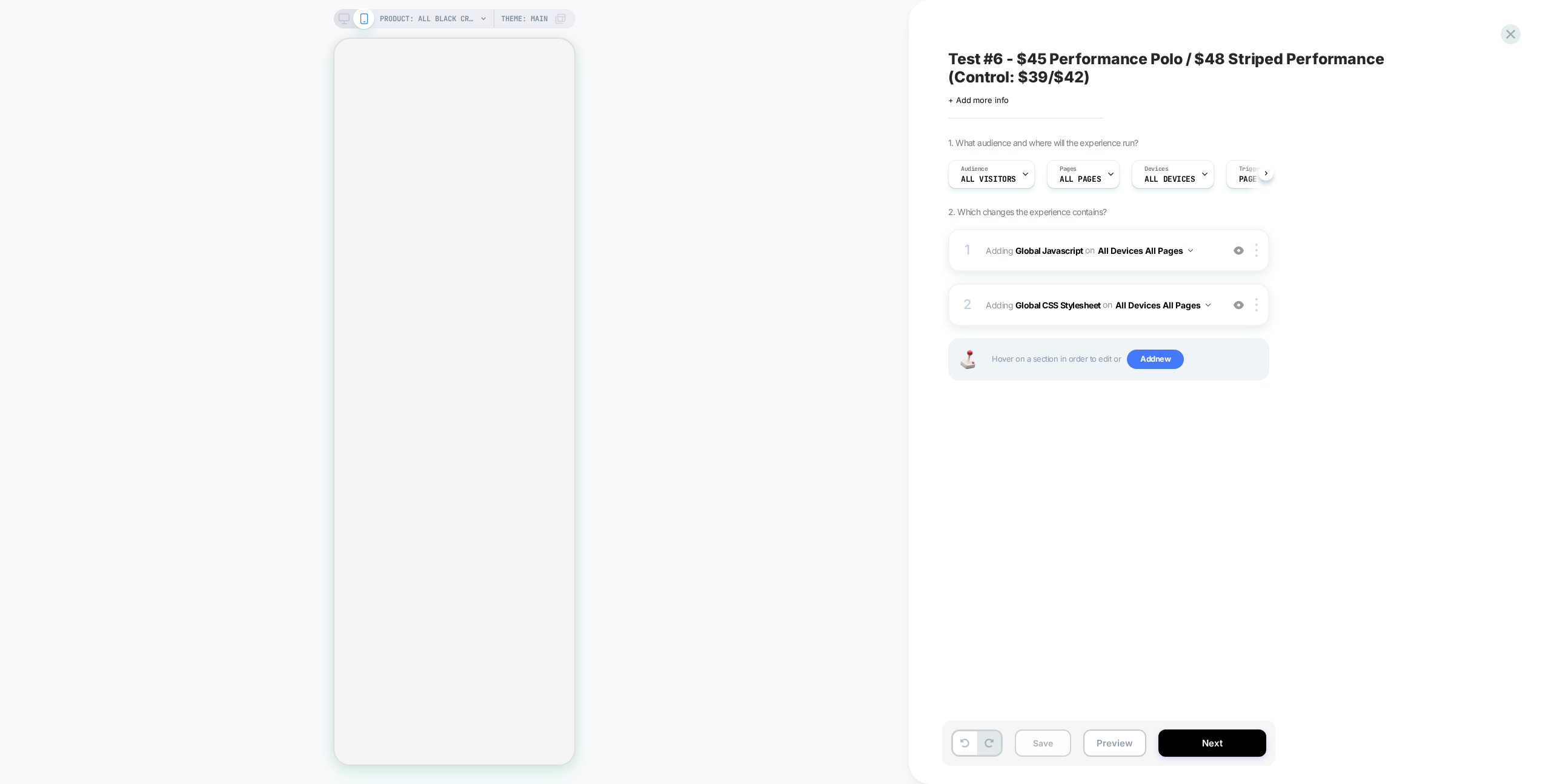
scroll to position [0, 1]
click at [1211, 246] on span "Adding Global Javascript on All Devices All Pages" at bounding box center [1101, 250] width 231 height 17
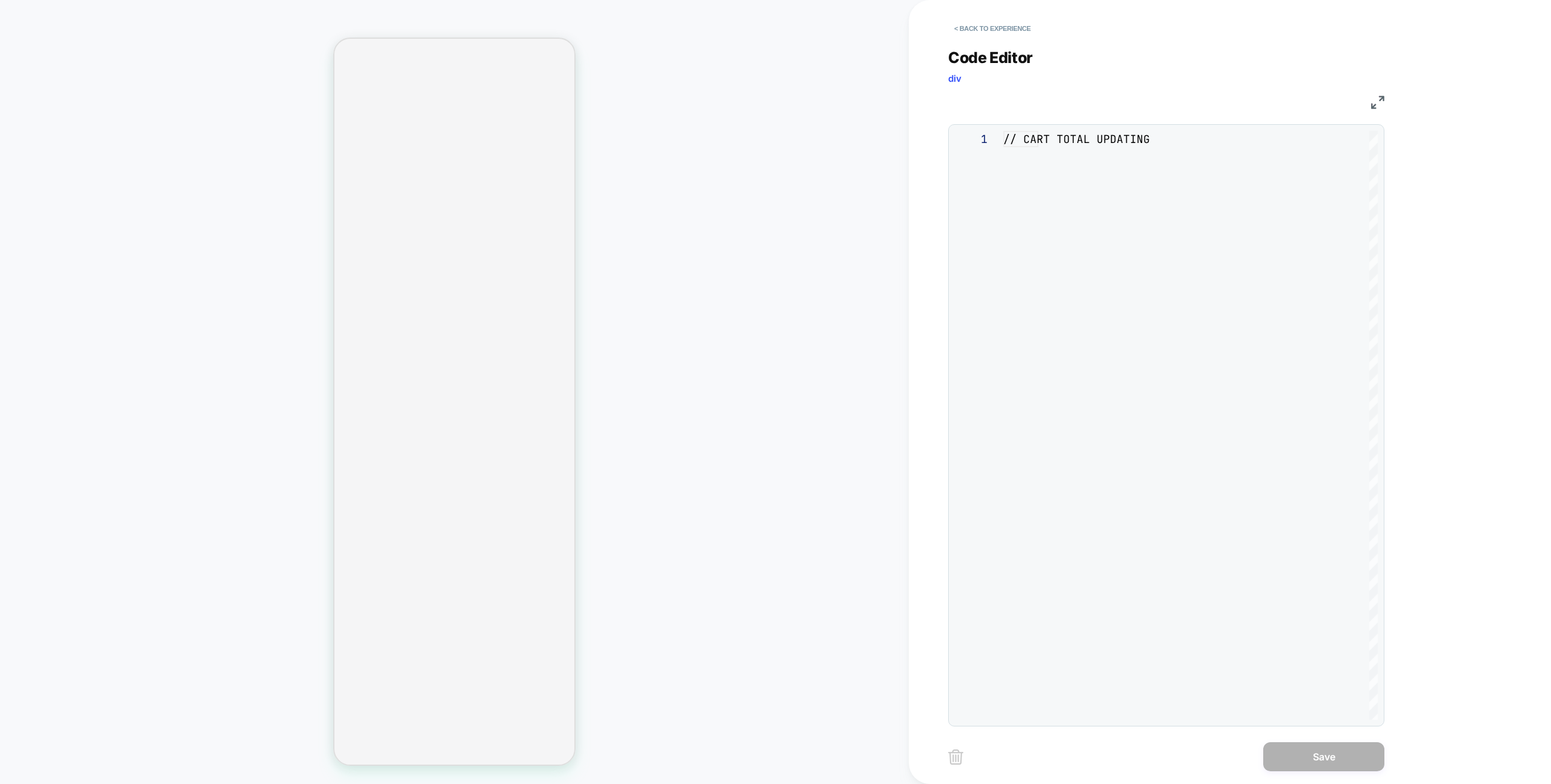
scroll to position [164, 0]
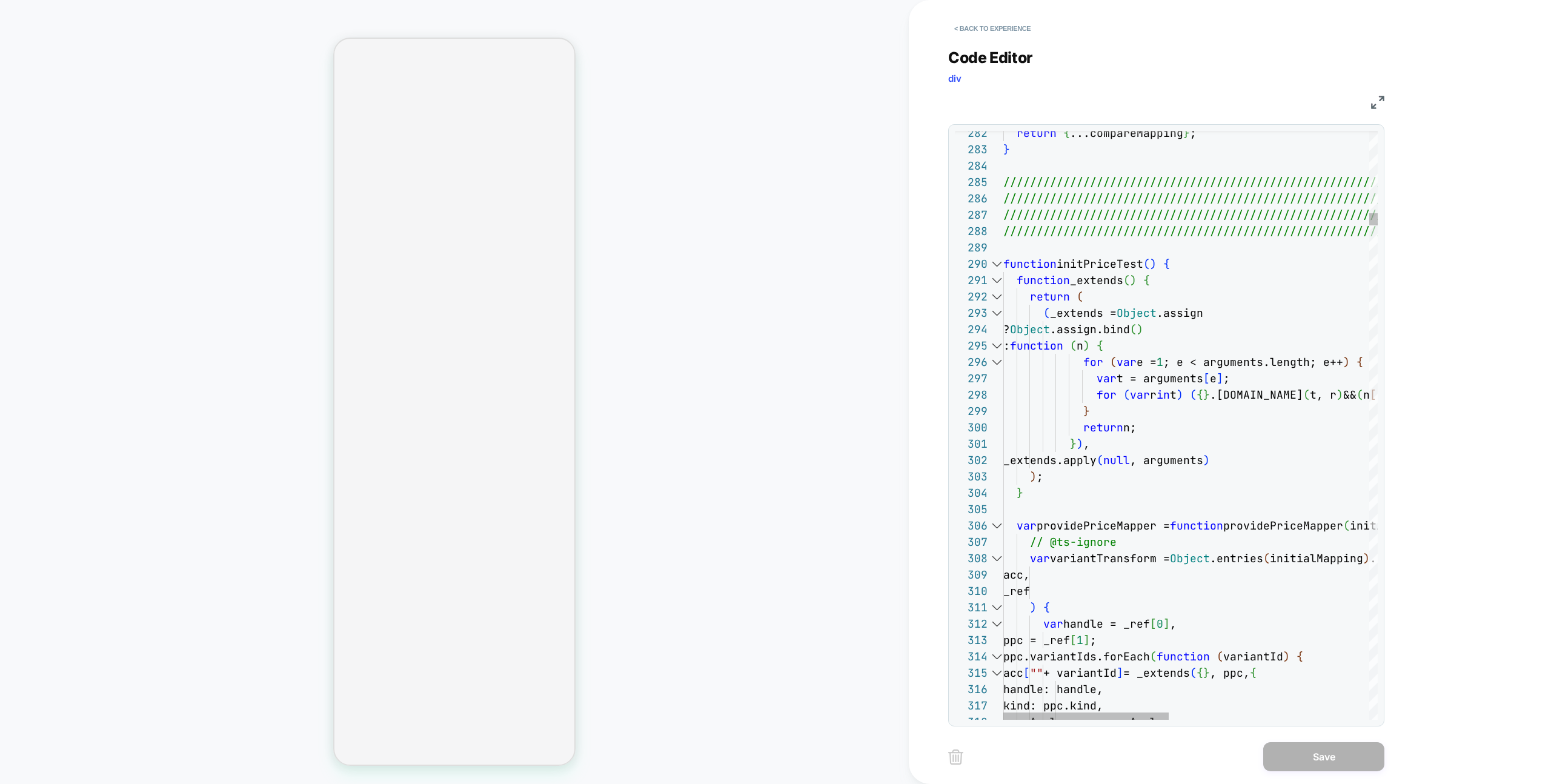
click at [999, 264] on div at bounding box center [996, 264] width 16 height 17
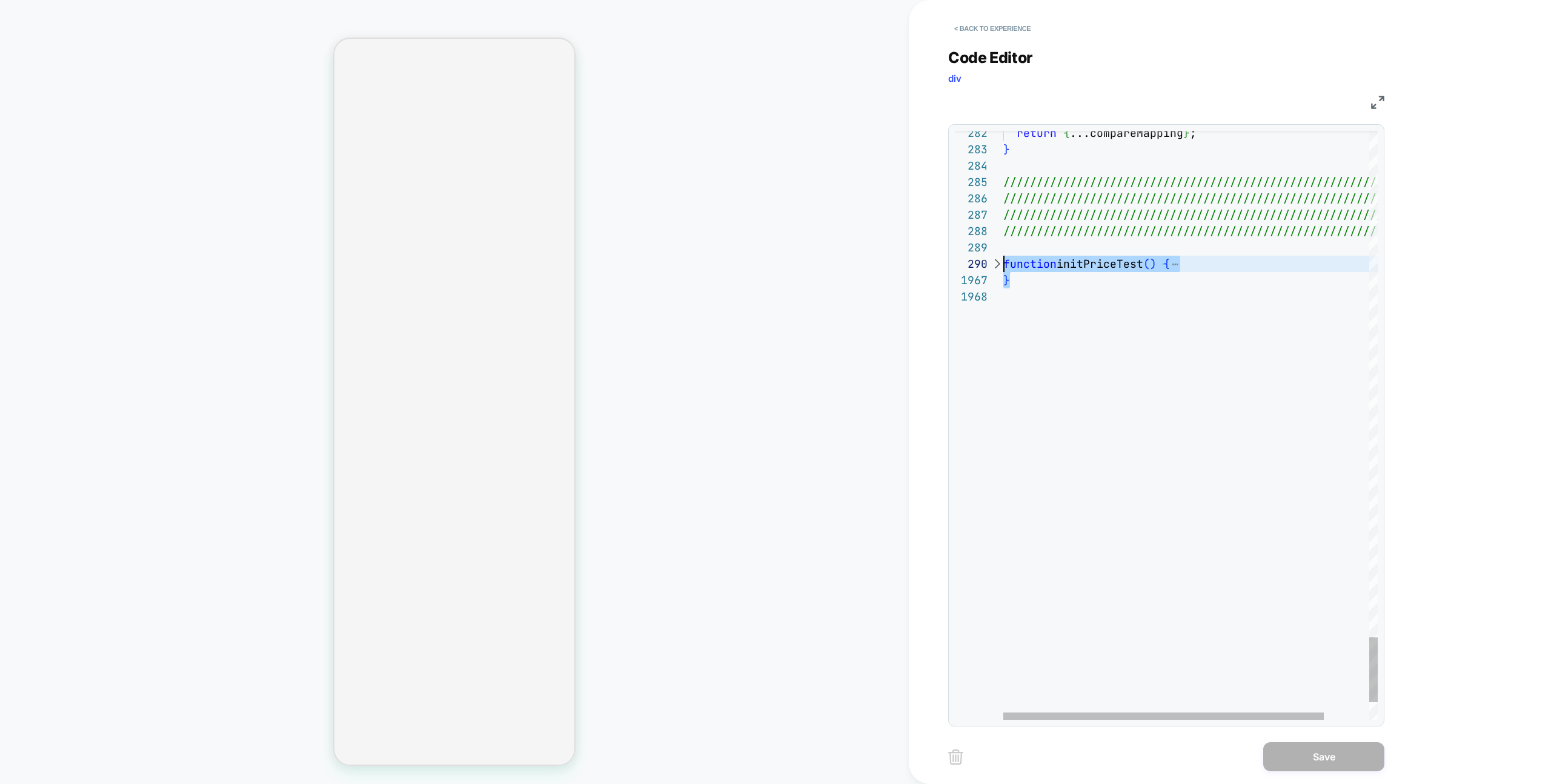
scroll to position [147, 0]
drag, startPoint x: 1033, startPoint y: 285, endPoint x: 987, endPoint y: 264, distance: 50.6
click at [986, 264] on div "282 283 284 285 286 287 288 289 290 1967 1968 return { ...compareMapping } ; } …" at bounding box center [1167, 425] width 423 height 589
click at [997, 265] on div at bounding box center [996, 264] width 16 height 17
type textarea "**********"
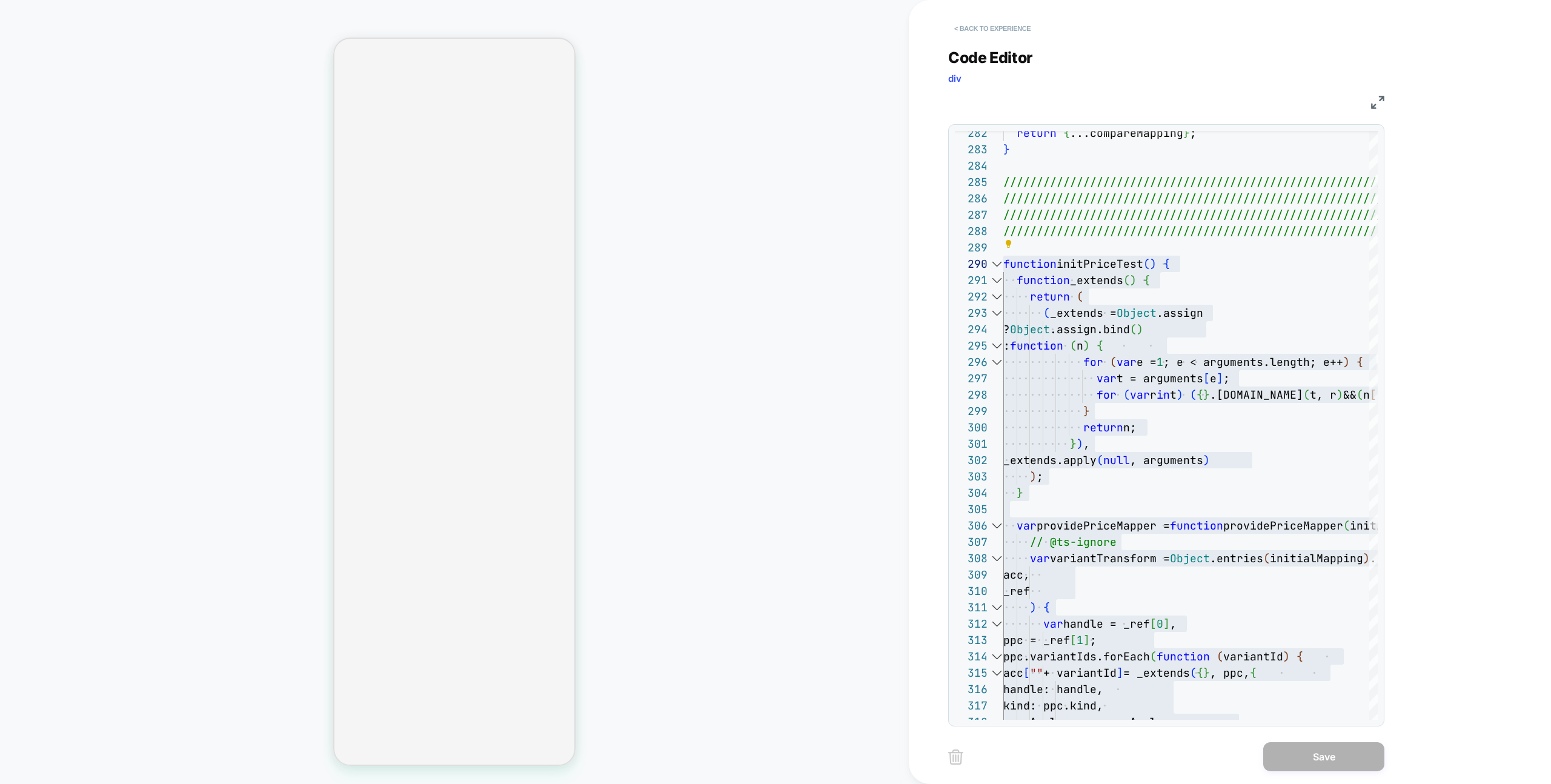
click at [989, 28] on button "< Back to experience" at bounding box center [992, 28] width 88 height 20
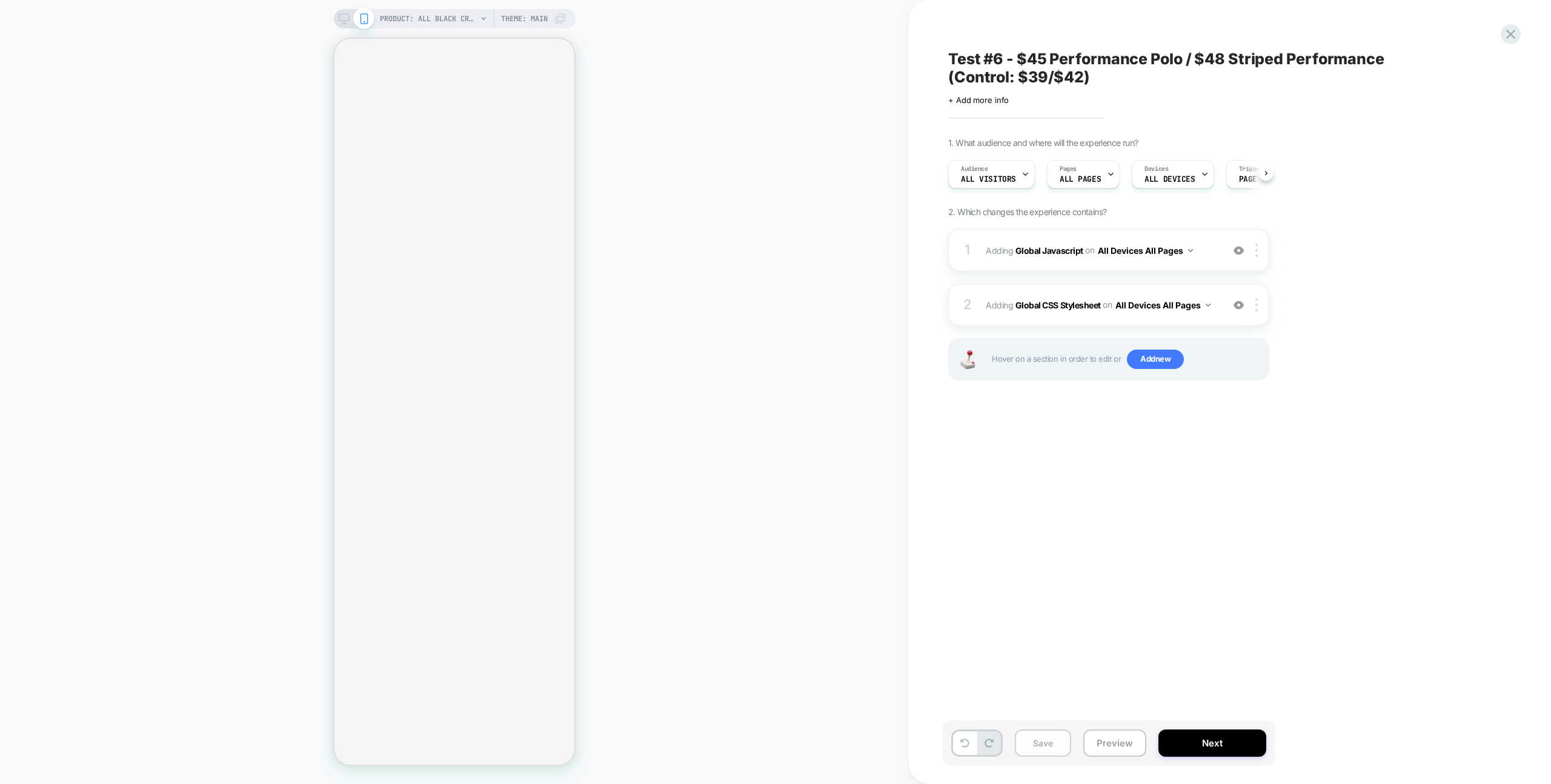
scroll to position [0, 1]
click at [1041, 733] on button "Save" at bounding box center [1043, 743] width 56 height 28
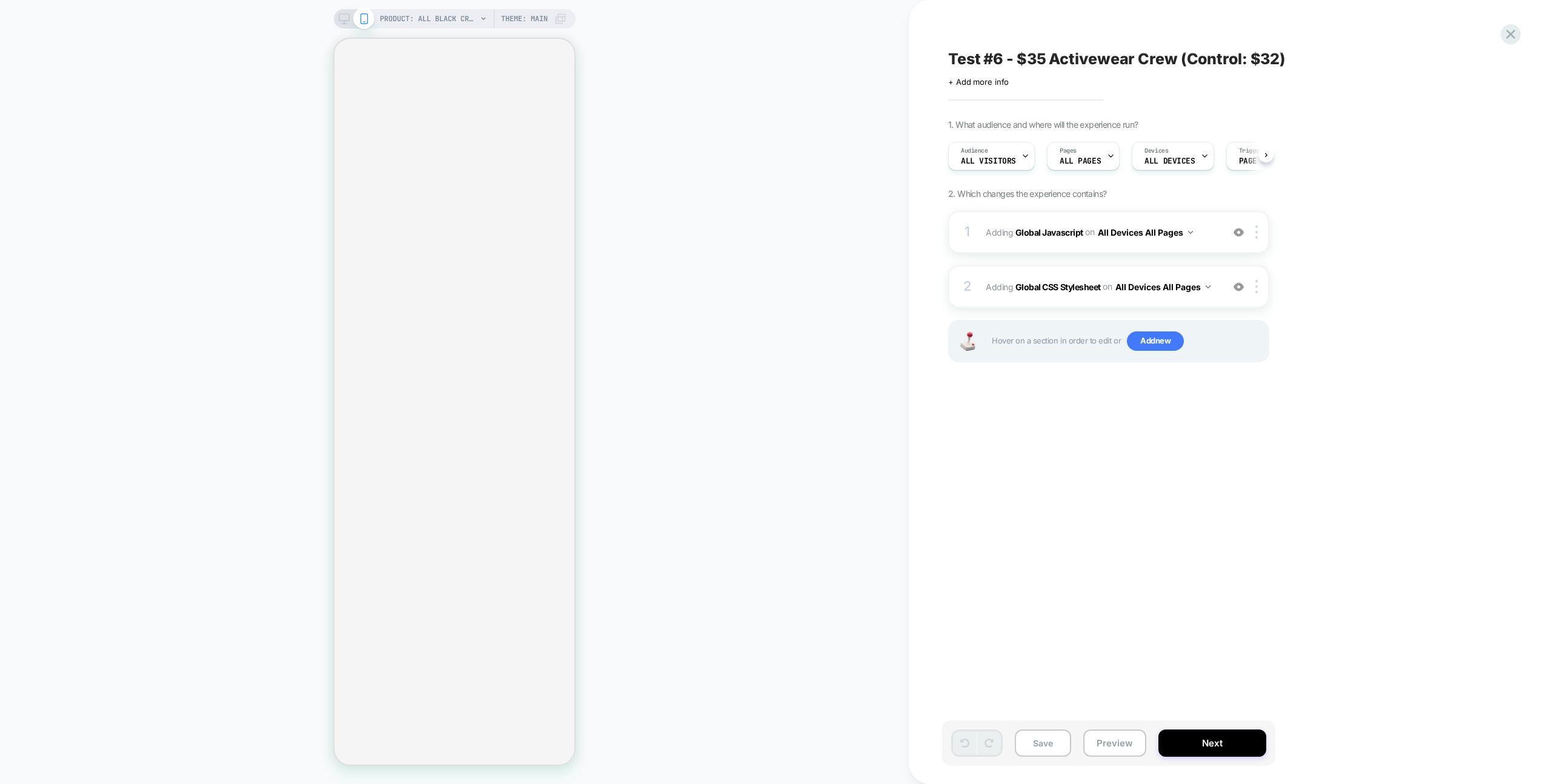
scroll to position [0, 1]
click at [1214, 218] on div "1 Adding Global Javascript on All Devices All Pages Add Before Add After Target…" at bounding box center [1108, 232] width 321 height 43
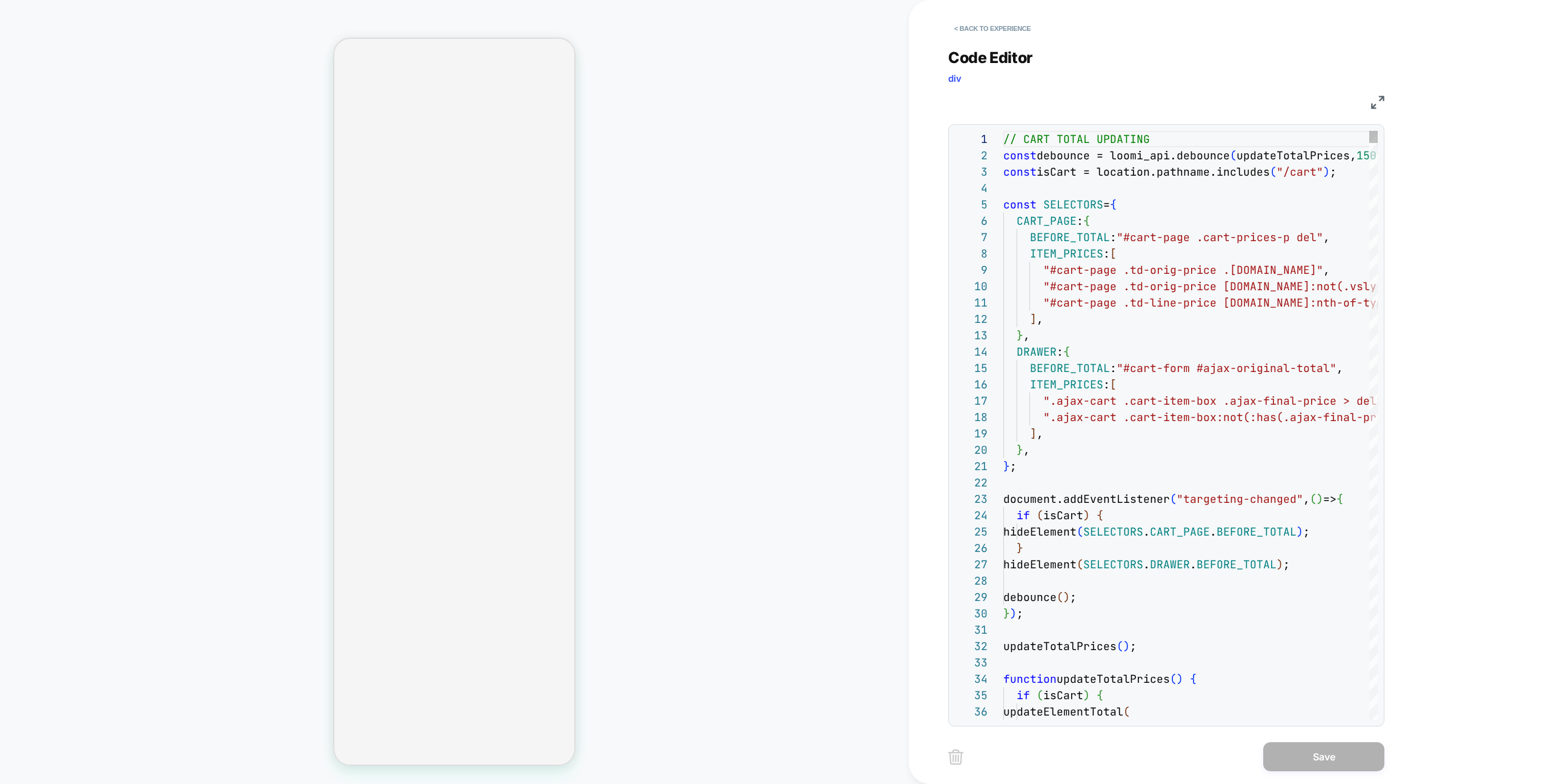
scroll to position [164, 0]
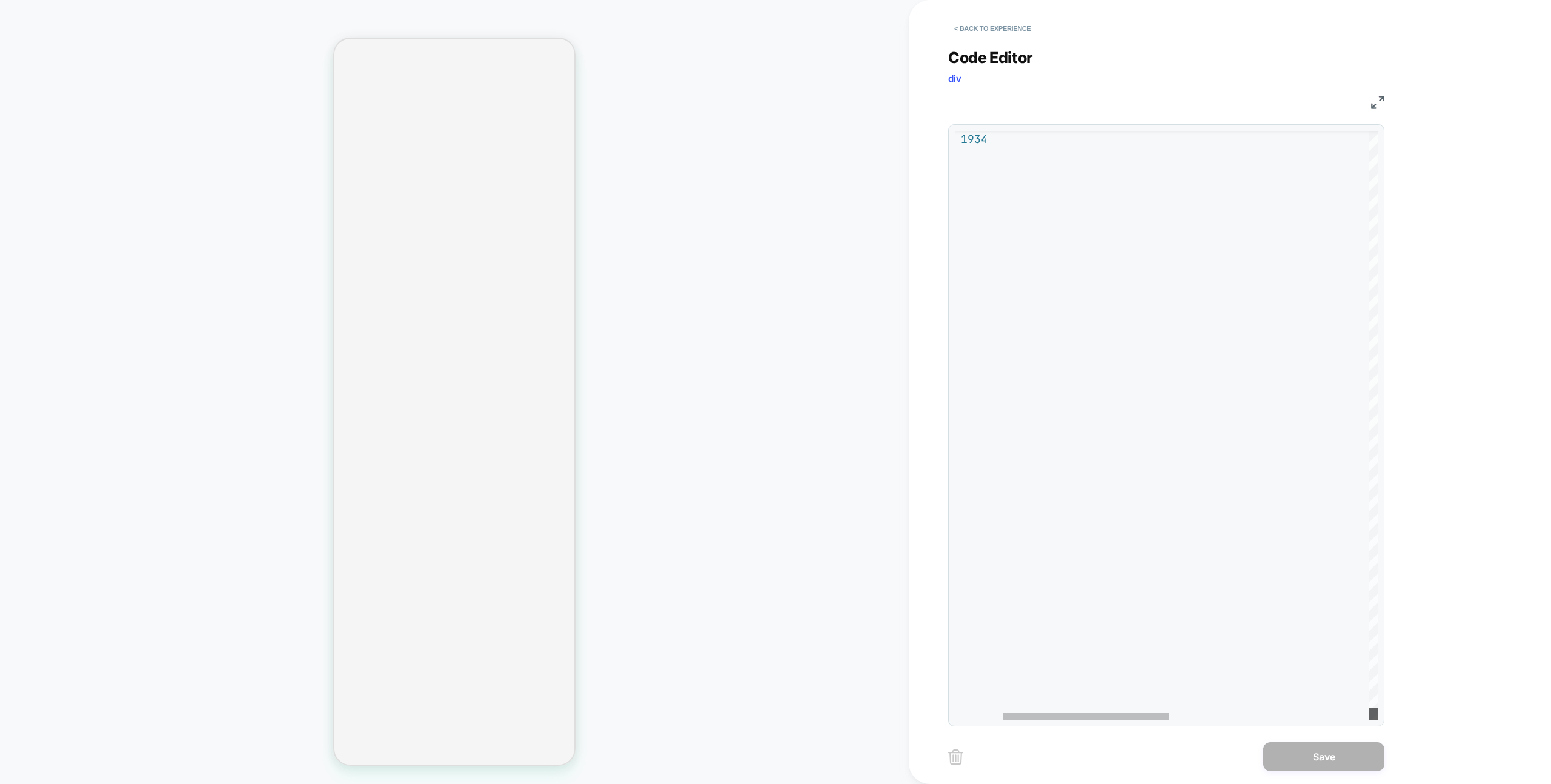
click at [1378, 720] on div at bounding box center [1374, 713] width 9 height 12
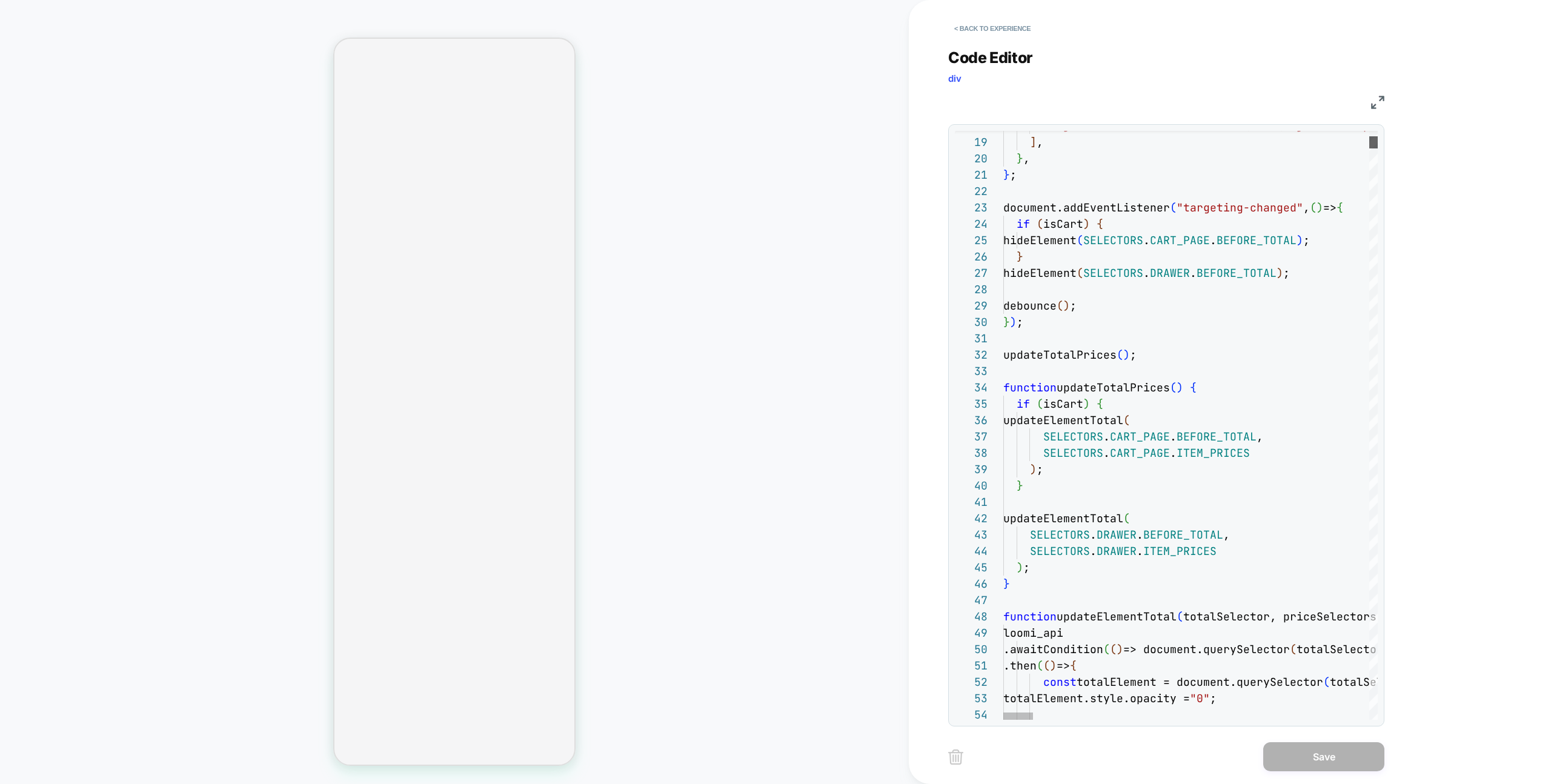
click at [1333, 127] on div "54 40 41 42 43 44 45 46 47 48 49 50 51 52 53 28 29 30 31 32 33 34 35 36 37 38 3…" at bounding box center [1166, 426] width 436 height 602
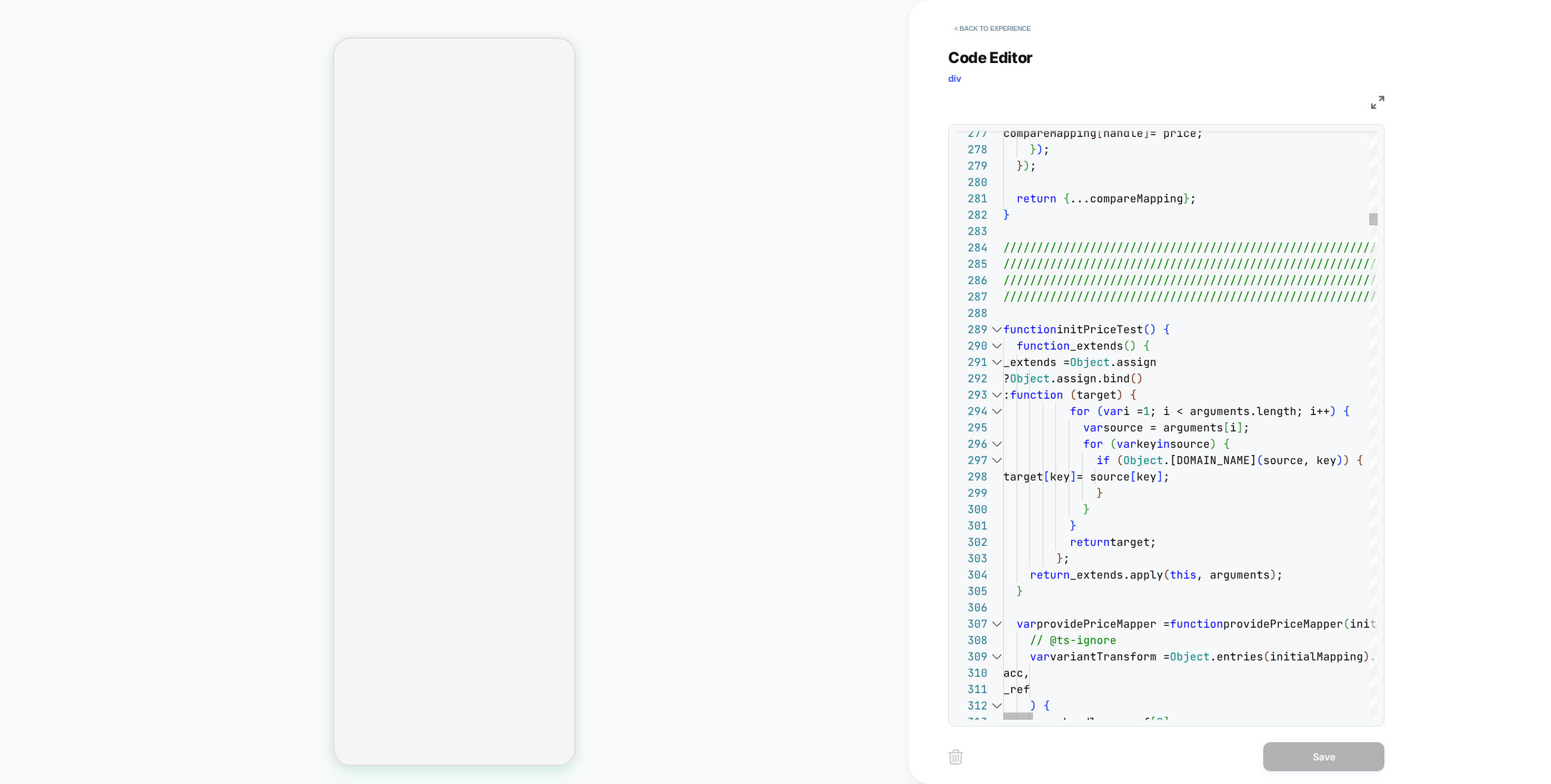
click at [999, 326] on div at bounding box center [996, 329] width 16 height 17
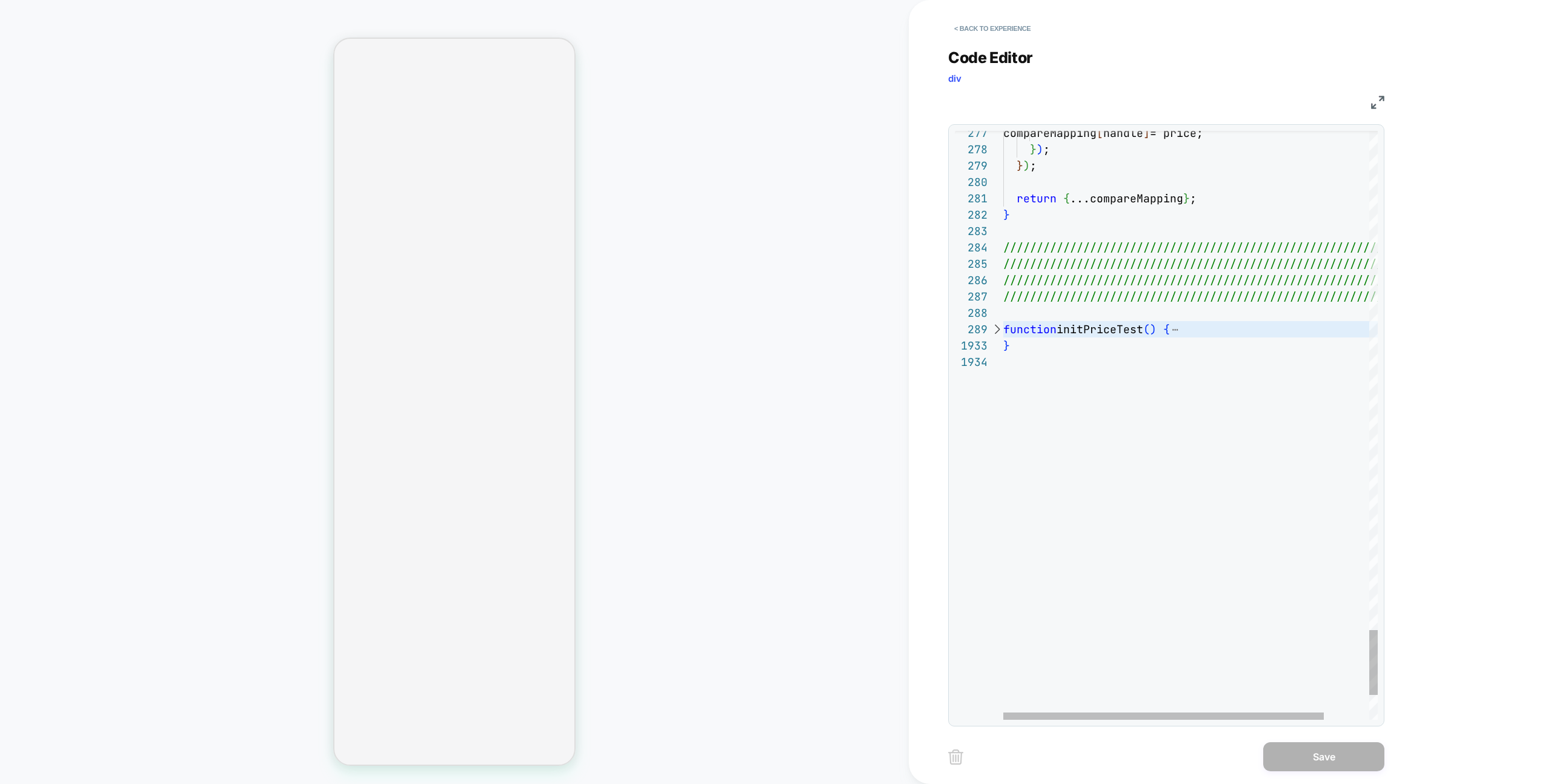
scroll to position [131, 0]
drag, startPoint x: 1026, startPoint y: 348, endPoint x: 980, endPoint y: 321, distance: 53.3
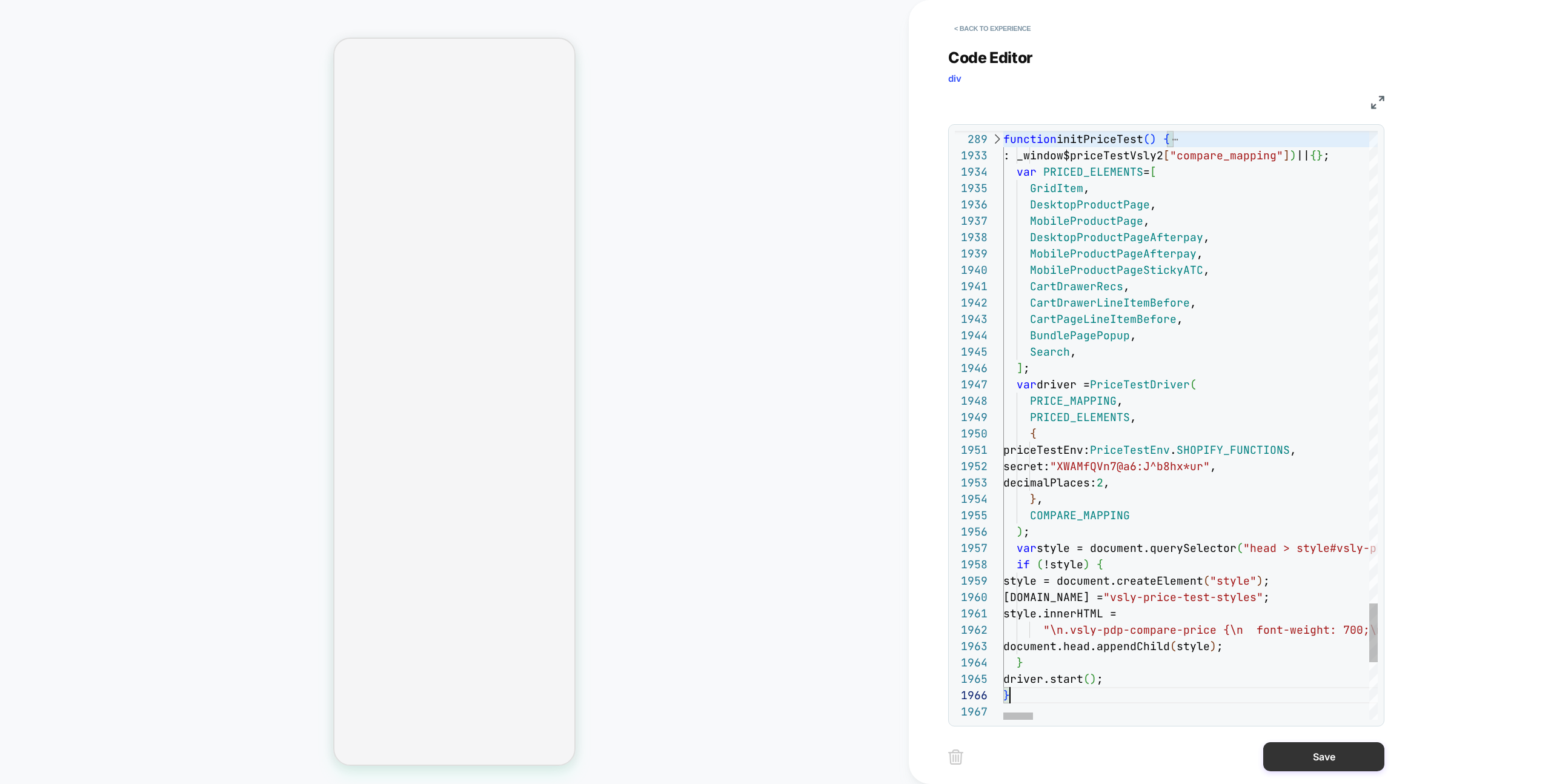
scroll to position [33, 7]
type textarea "**********"
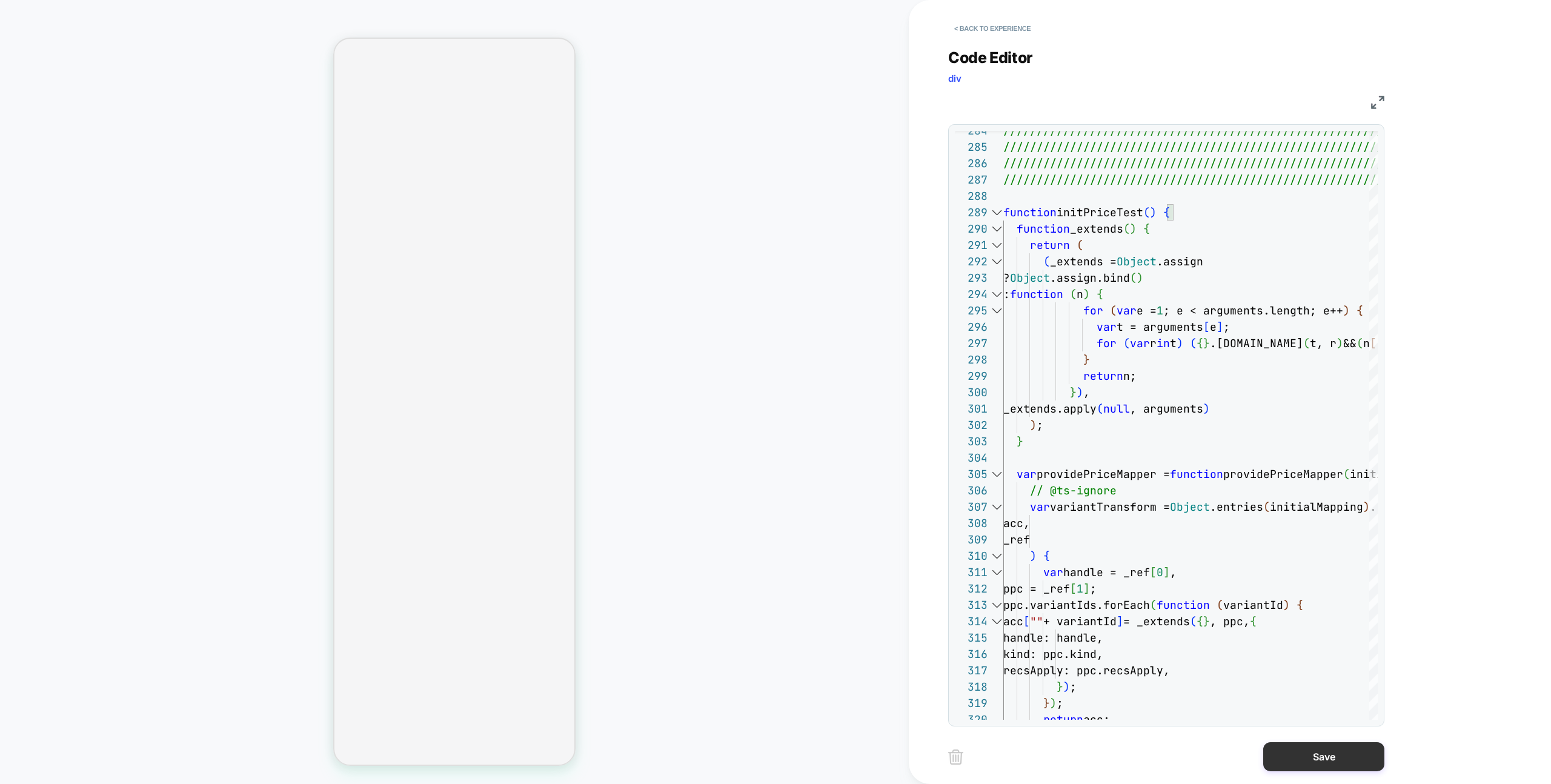
click at [1310, 765] on button "Save" at bounding box center [1323, 756] width 121 height 29
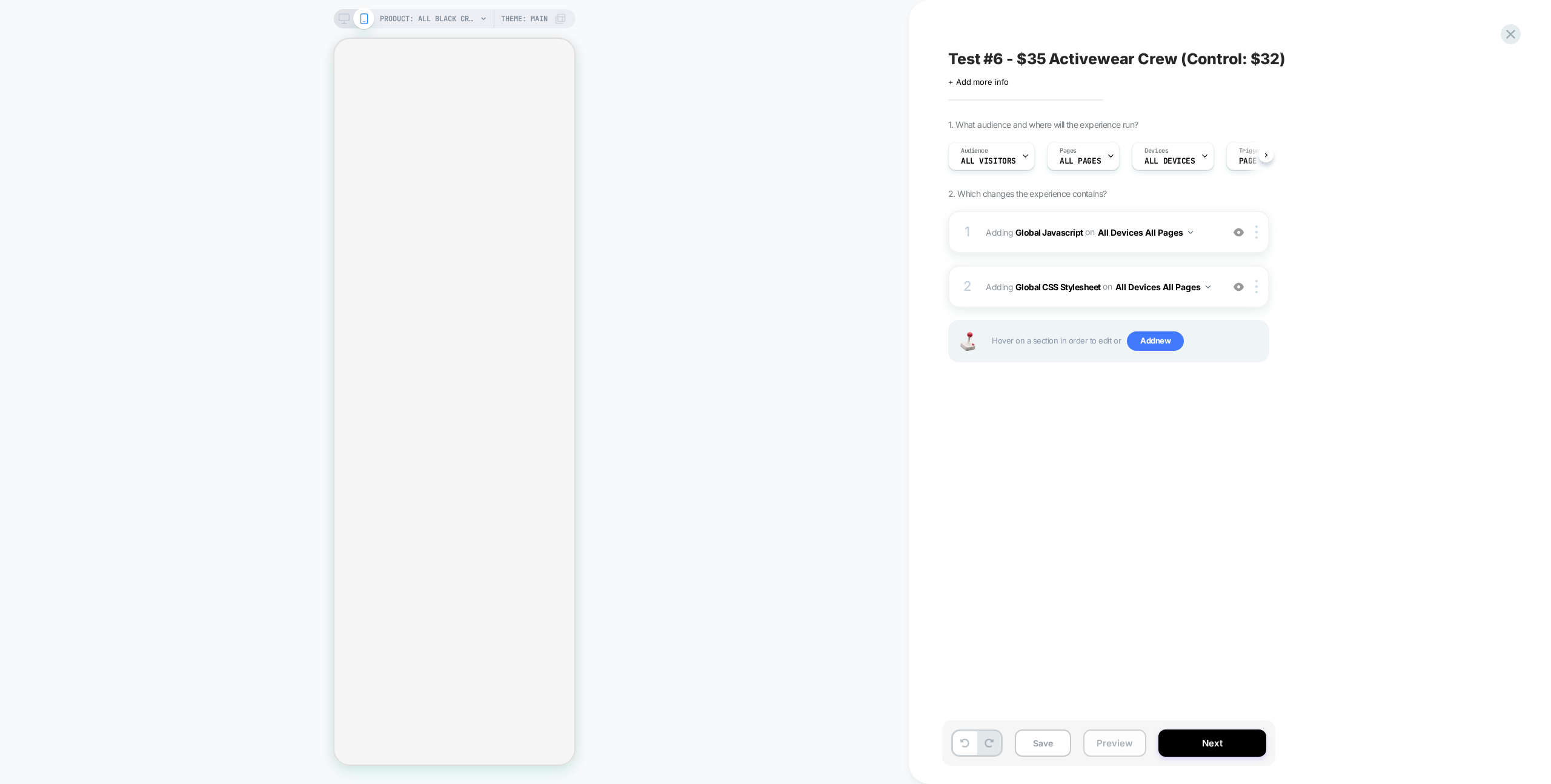
drag, startPoint x: 1111, startPoint y: 751, endPoint x: 1121, endPoint y: 733, distance: 20.6
click at [1111, 751] on button "Preview" at bounding box center [1114, 743] width 63 height 28
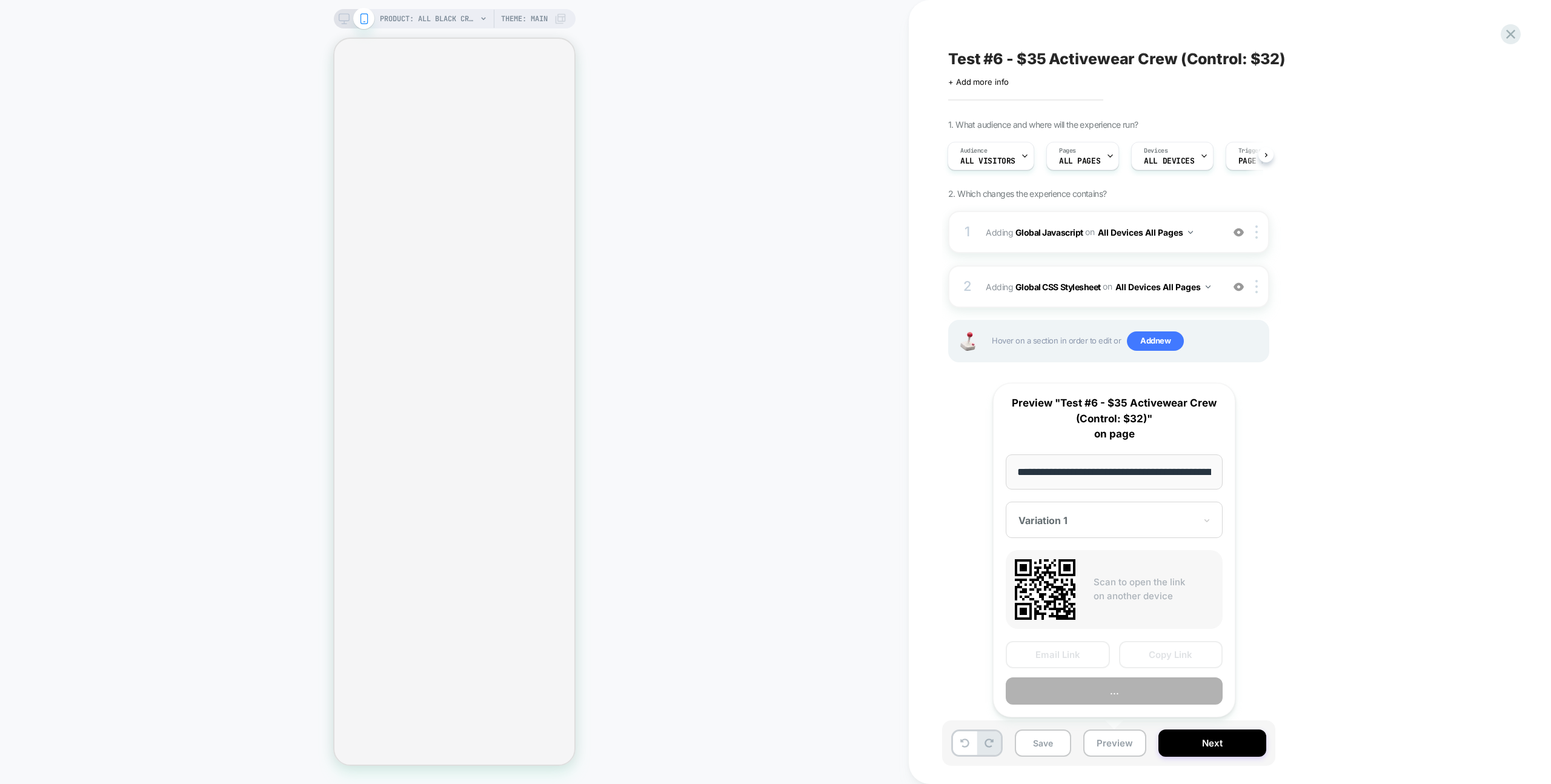
scroll to position [0, 185]
click at [1163, 664] on button "Copy Link" at bounding box center [1171, 655] width 104 height 28
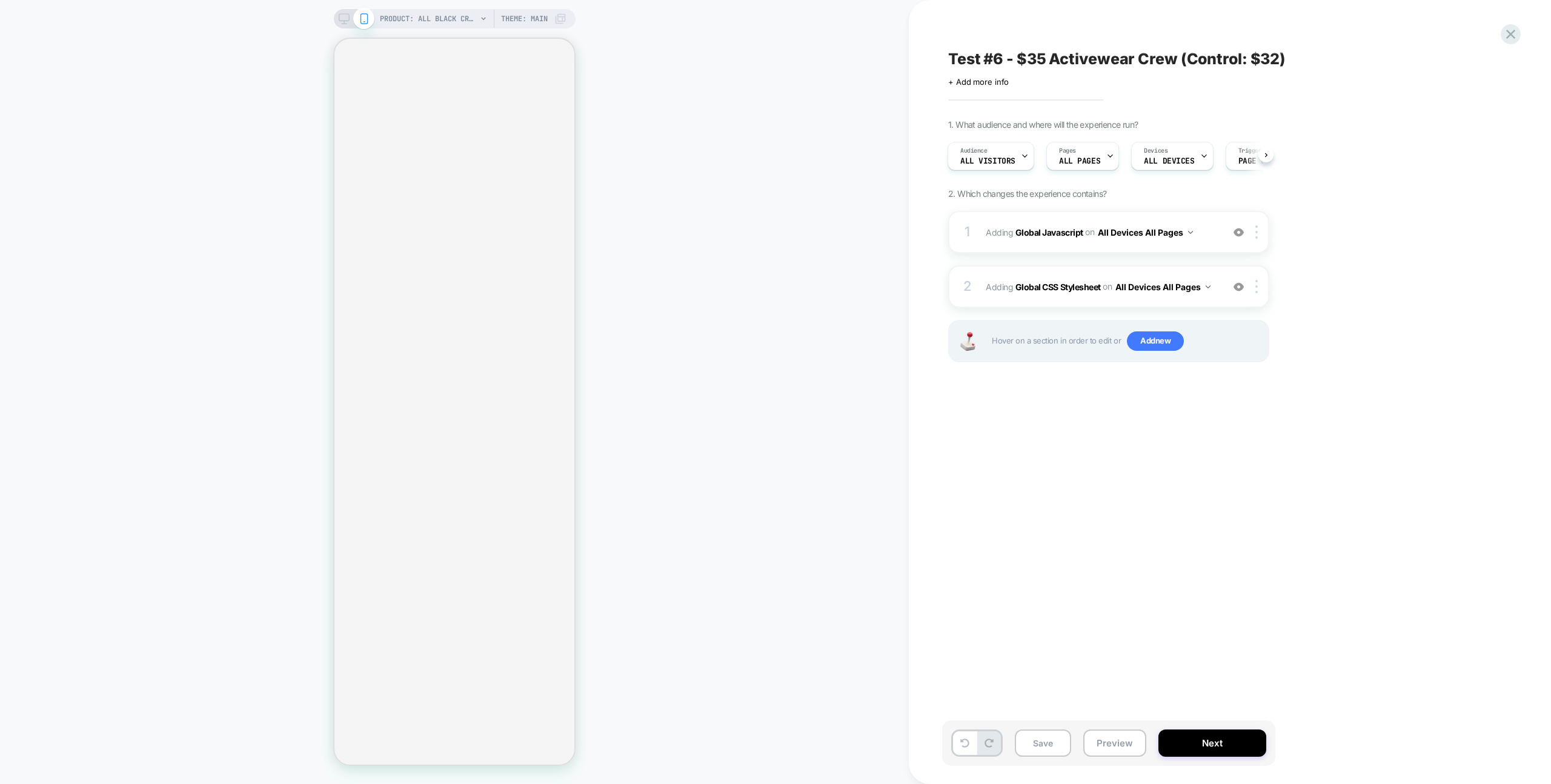
drag, startPoint x: 1044, startPoint y: 749, endPoint x: 1009, endPoint y: 719, distance: 46.1
click at [1043, 749] on button "Save" at bounding box center [1043, 743] width 56 height 28
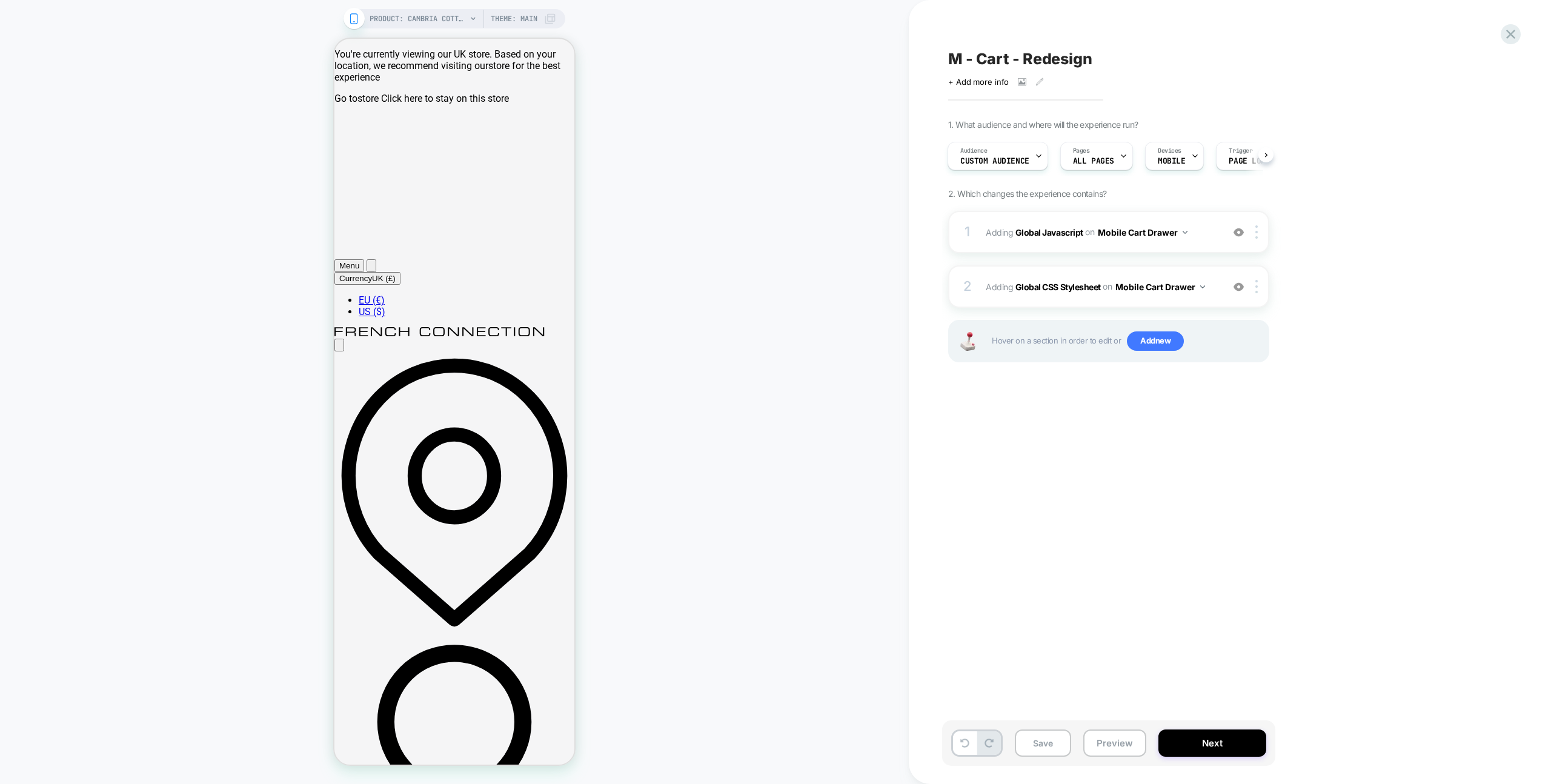
drag, startPoint x: 1130, startPoint y: 738, endPoint x: 1135, endPoint y: 723, distance: 15.8
click at [1130, 738] on button "Preview" at bounding box center [1114, 743] width 63 height 28
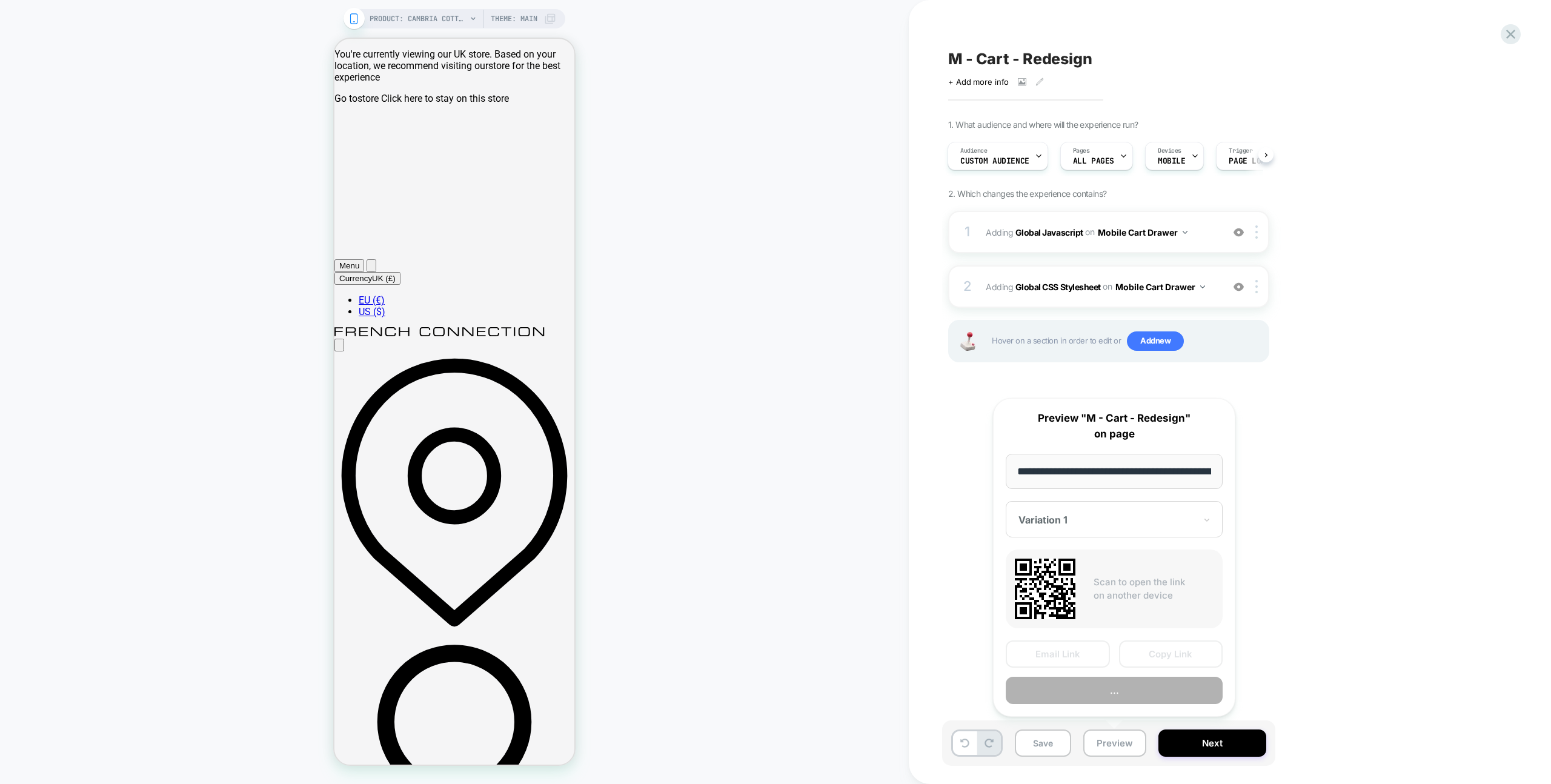
scroll to position [0, 336]
click at [1159, 651] on button "Copy Link" at bounding box center [1171, 654] width 104 height 28
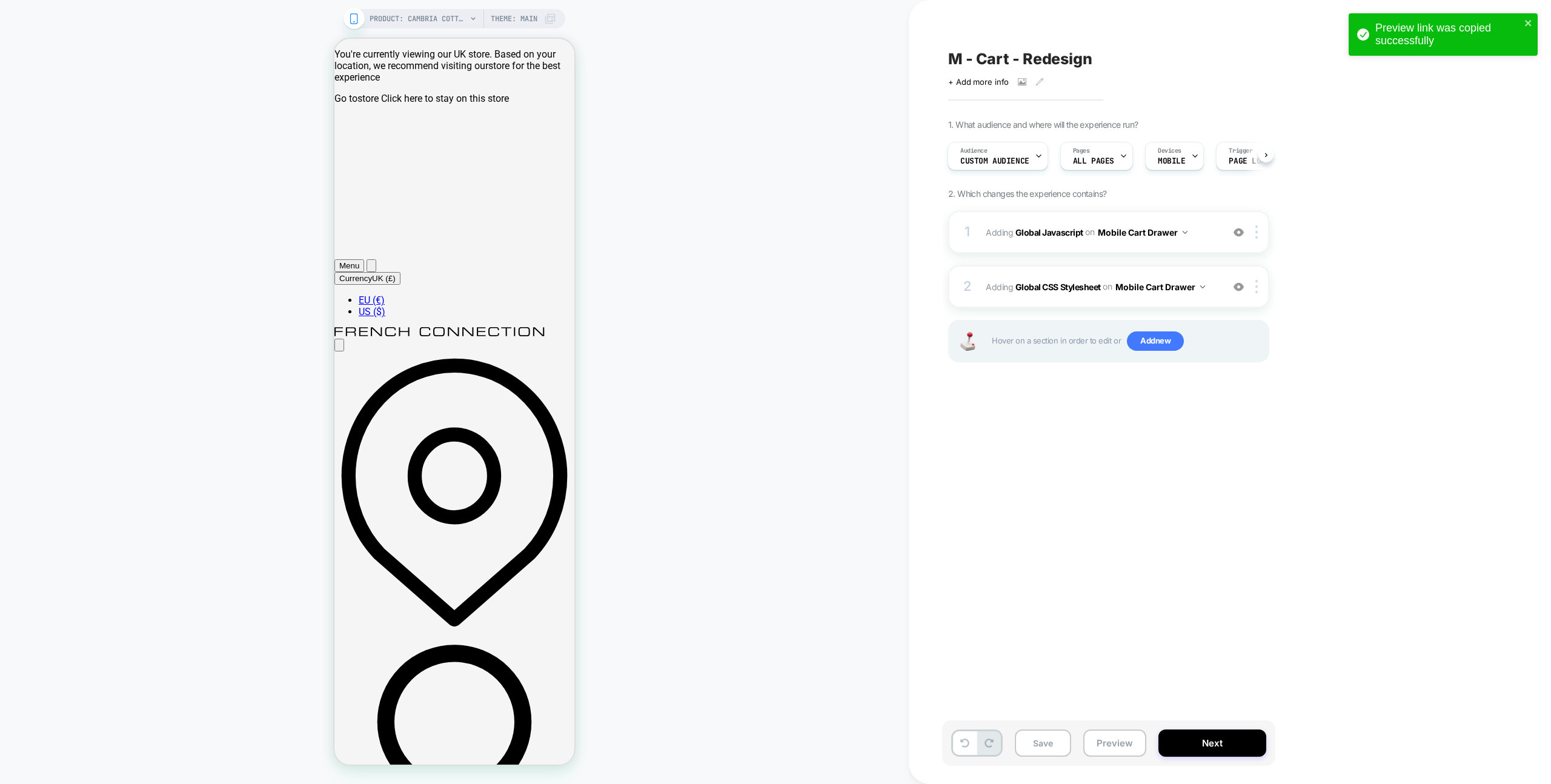
scroll to position [0, 0]
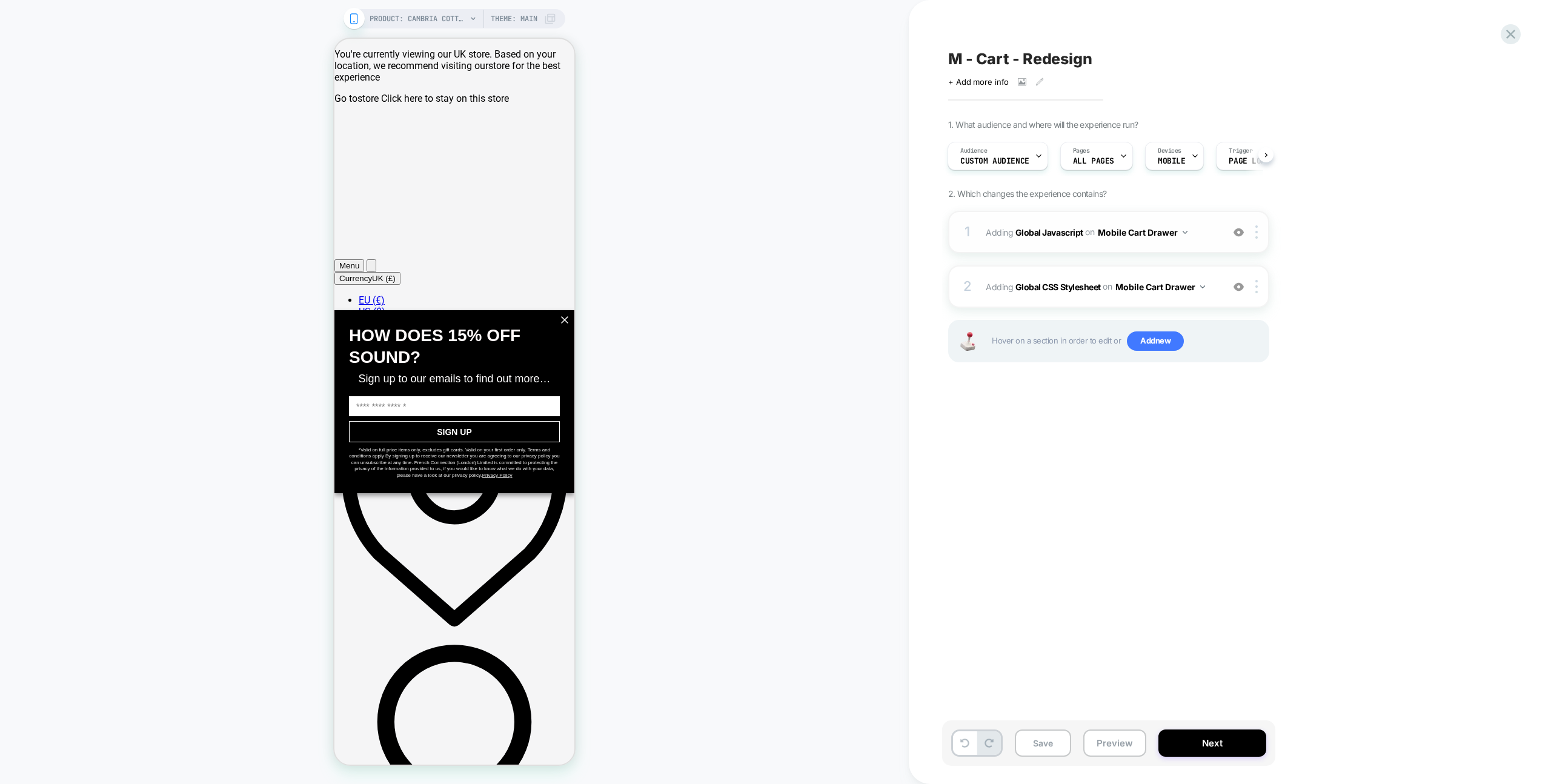
click at [1200, 235] on span "Adding Global Javascript on Mobile Cart Drawer" at bounding box center [1101, 232] width 231 height 17
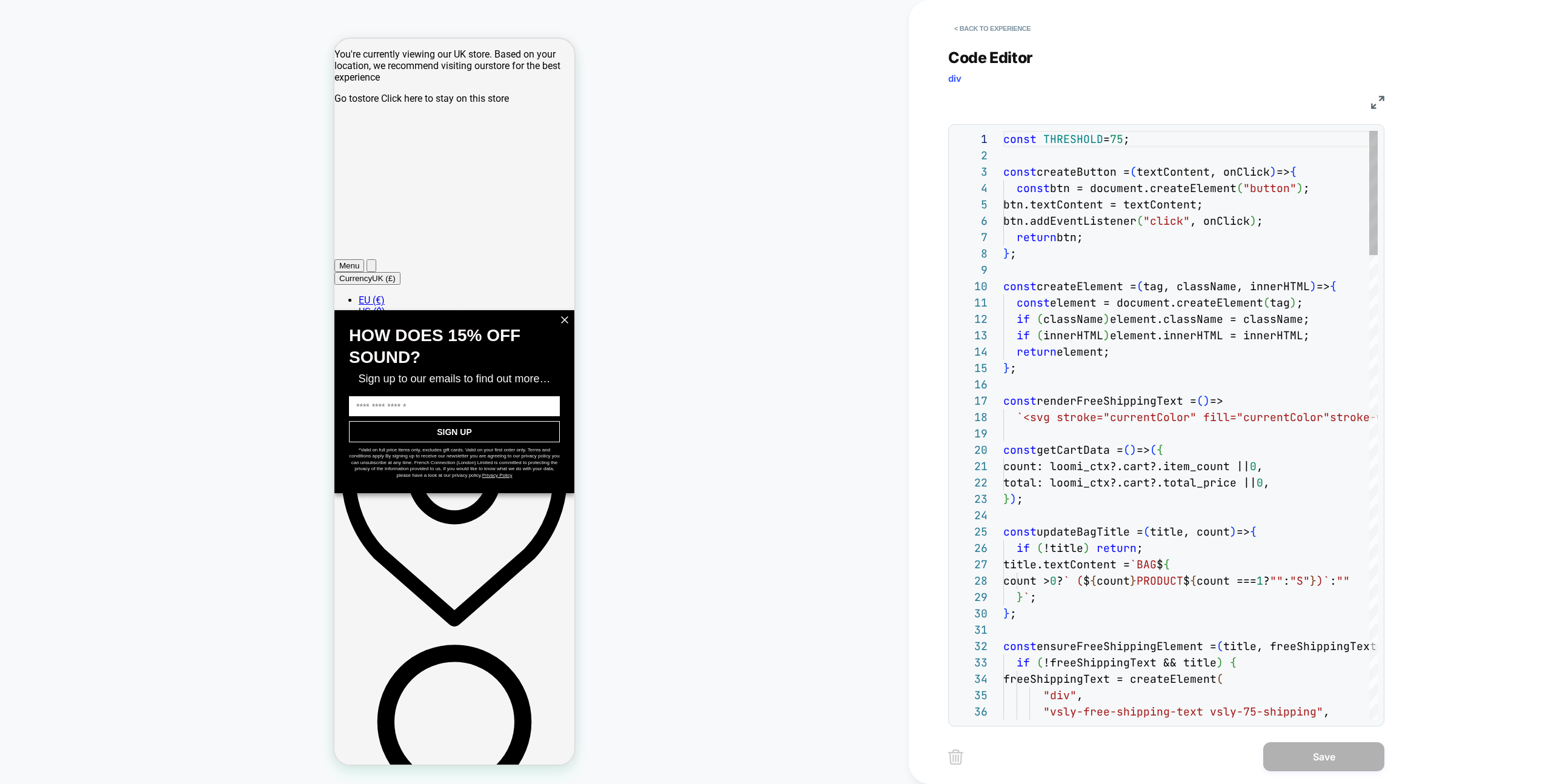
scroll to position [164, 0]
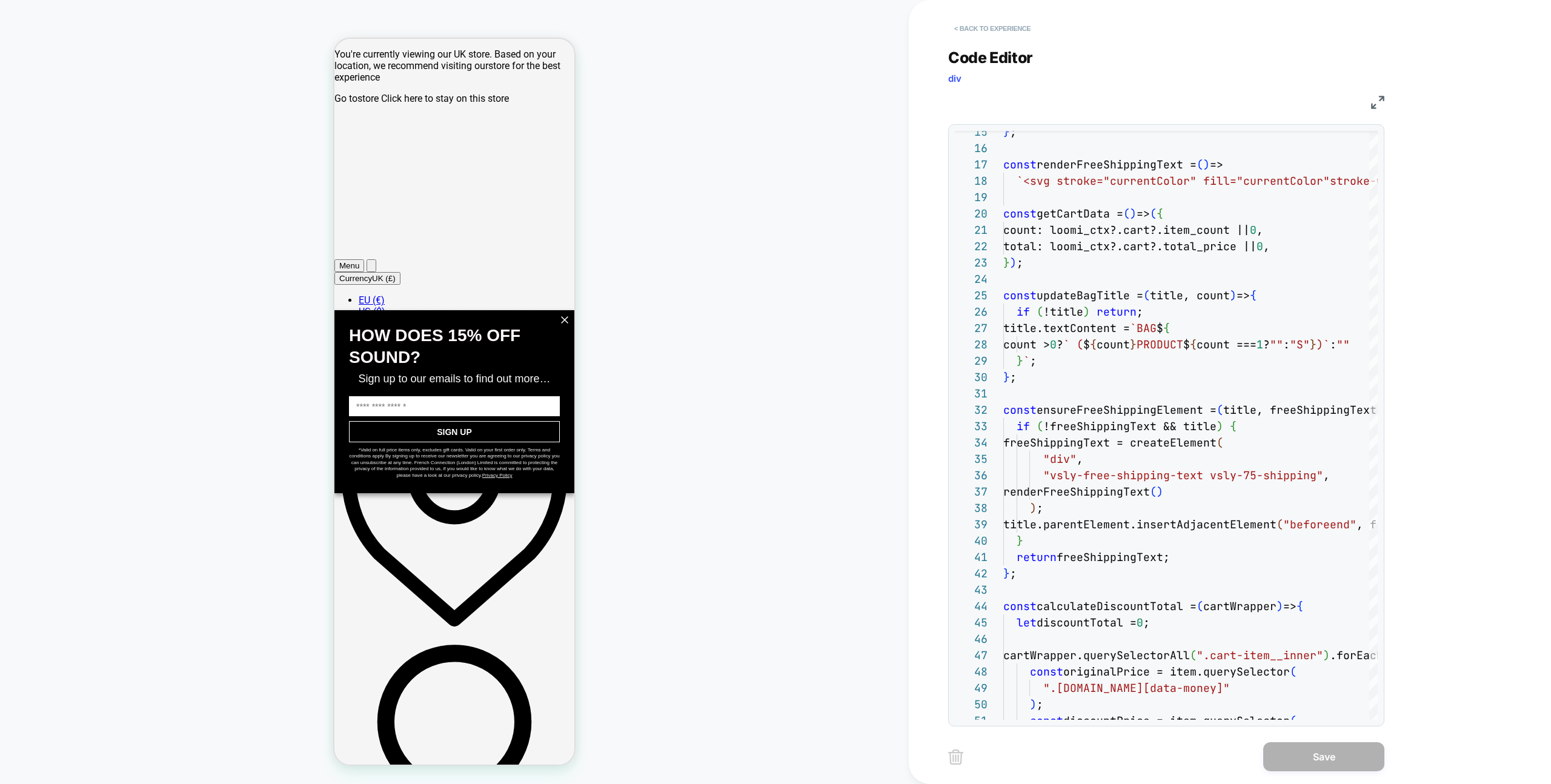
click at [972, 43] on div "Code Editor div JS 50 51 45 46 47 48 49 41 42 43 44 36 37 38 39 40 32 33 34 35 …" at bounding box center [1166, 379] width 436 height 693
click at [974, 25] on button "< Back to experience" at bounding box center [992, 28] width 88 height 20
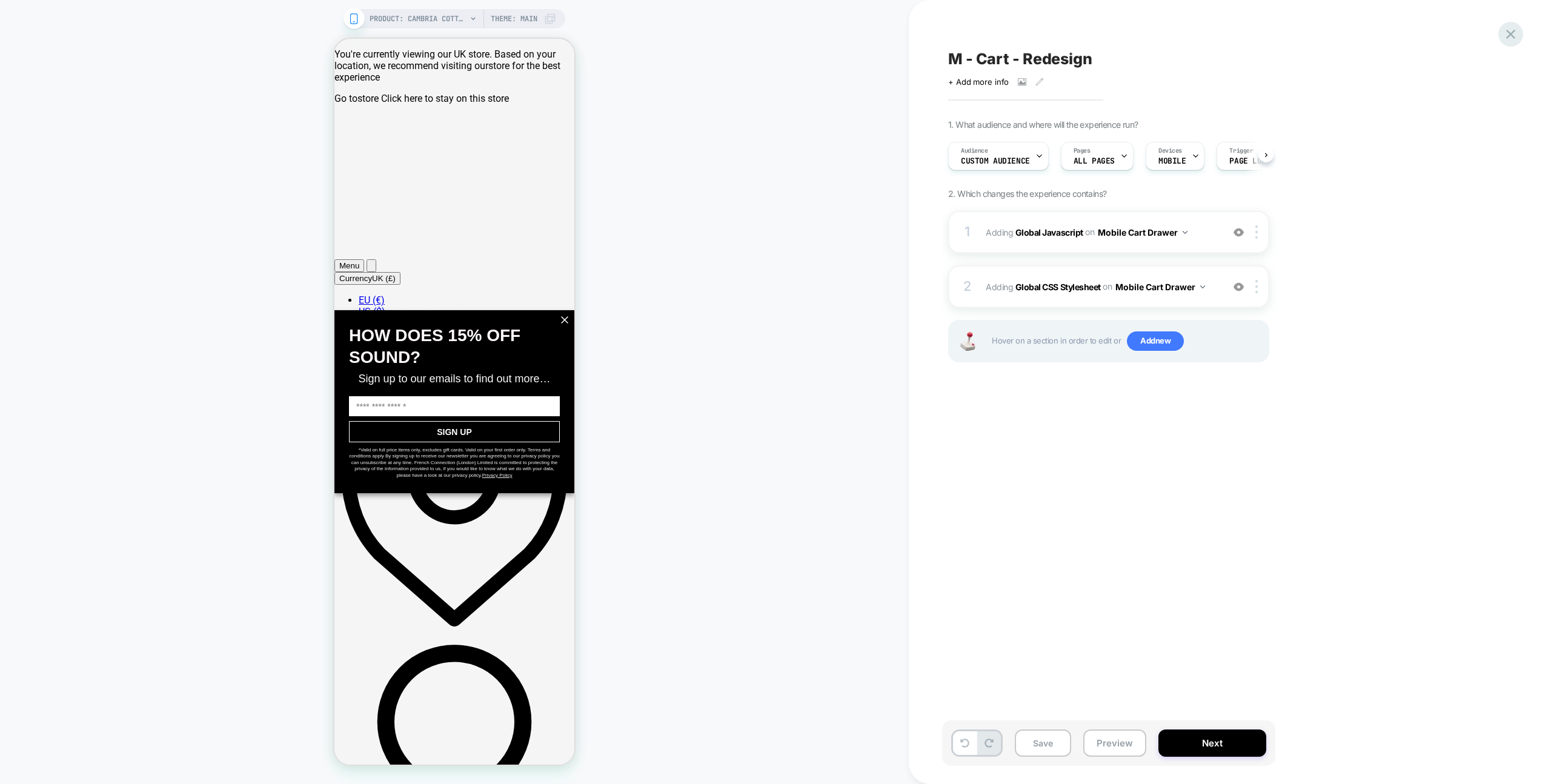
click at [1513, 41] on icon at bounding box center [1510, 34] width 17 height 17
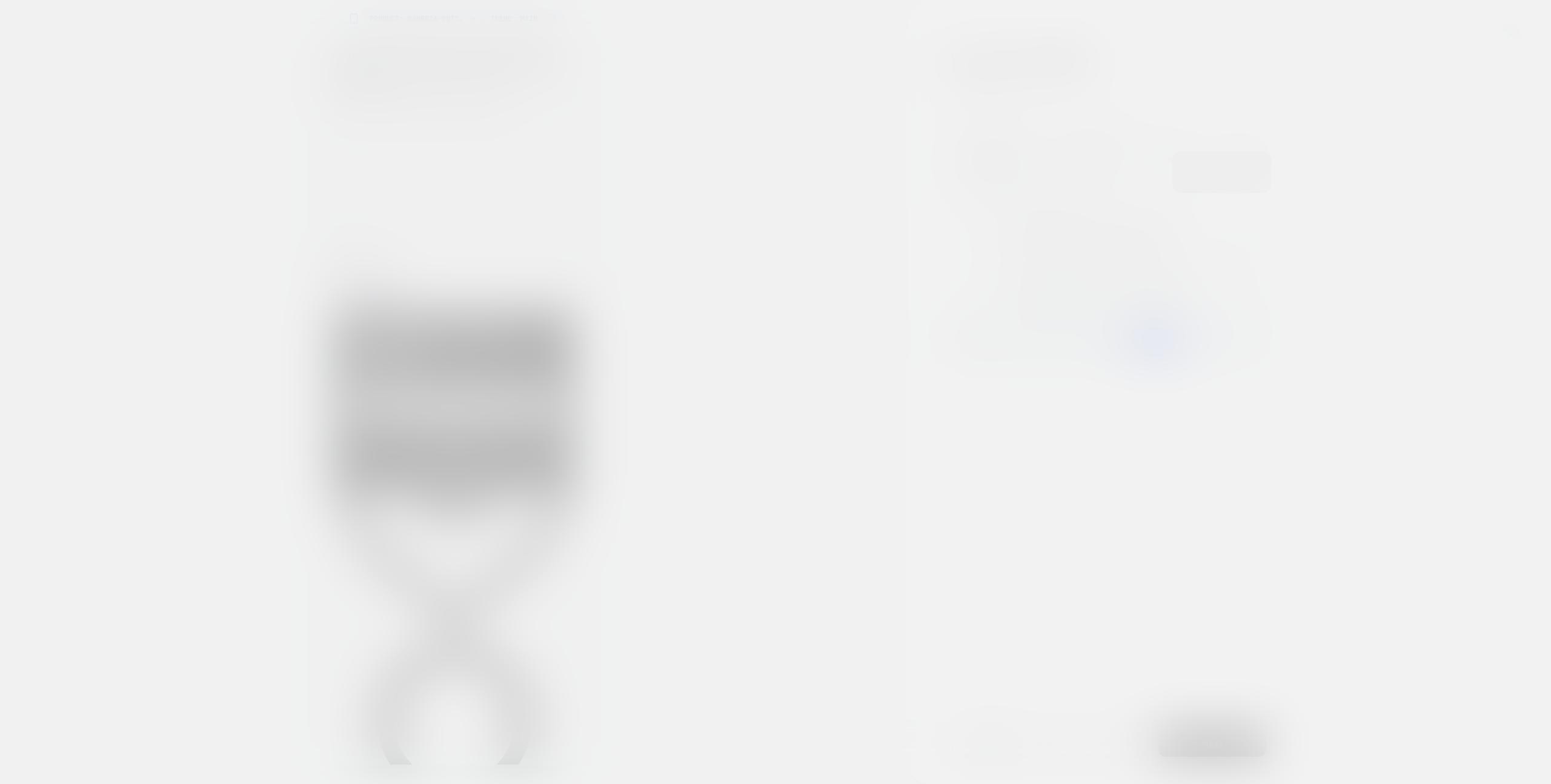
scroll to position [0, 1]
drag, startPoint x: 710, startPoint y: 418, endPoint x: 660, endPoint y: 381, distance: 62.2
click at [710, 418] on button "Discard Changes" at bounding box center [715, 421] width 109 height 38
